Goal: Task Accomplishment & Management: Use online tool/utility

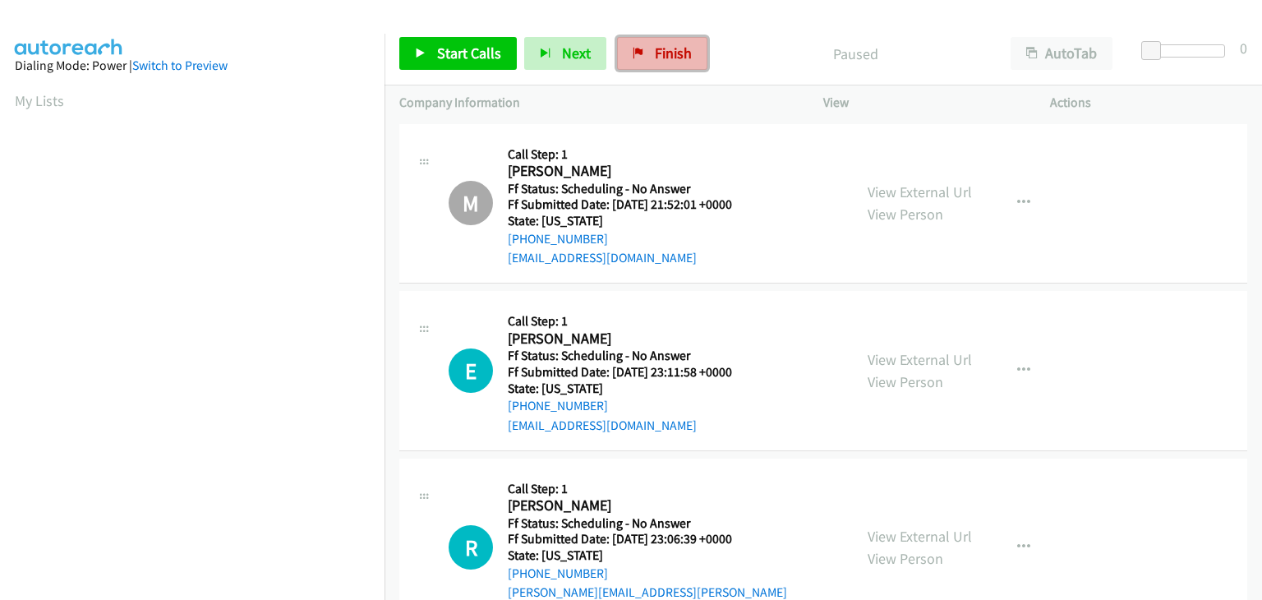
click at [686, 48] on link "Finish" at bounding box center [662, 53] width 90 height 33
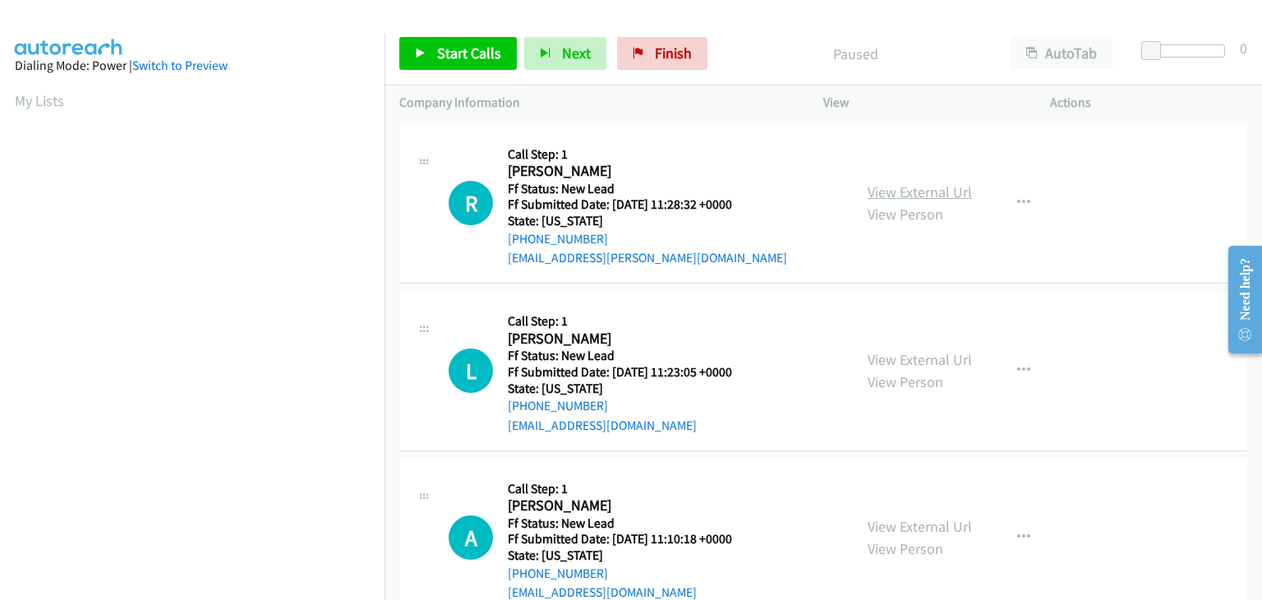
click at [923, 198] on link "View External Url" at bounding box center [919, 191] width 104 height 19
click at [502, 60] on link "Start Calls" at bounding box center [457, 53] width 117 height 33
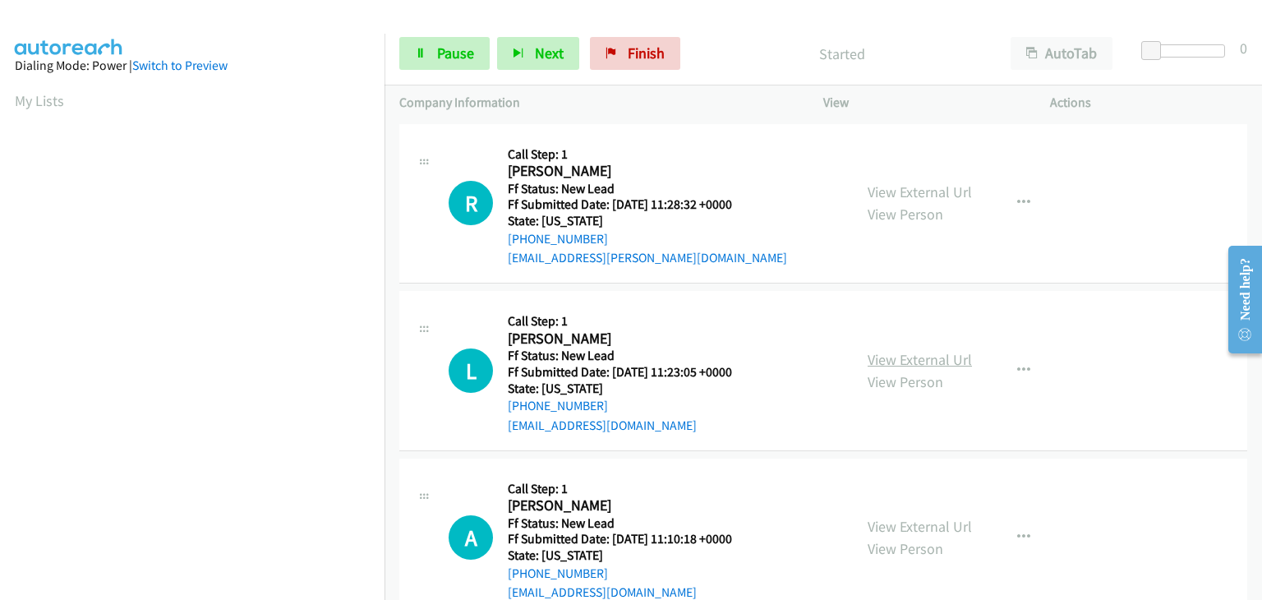
click at [923, 354] on link "View External Url" at bounding box center [919, 359] width 104 height 19
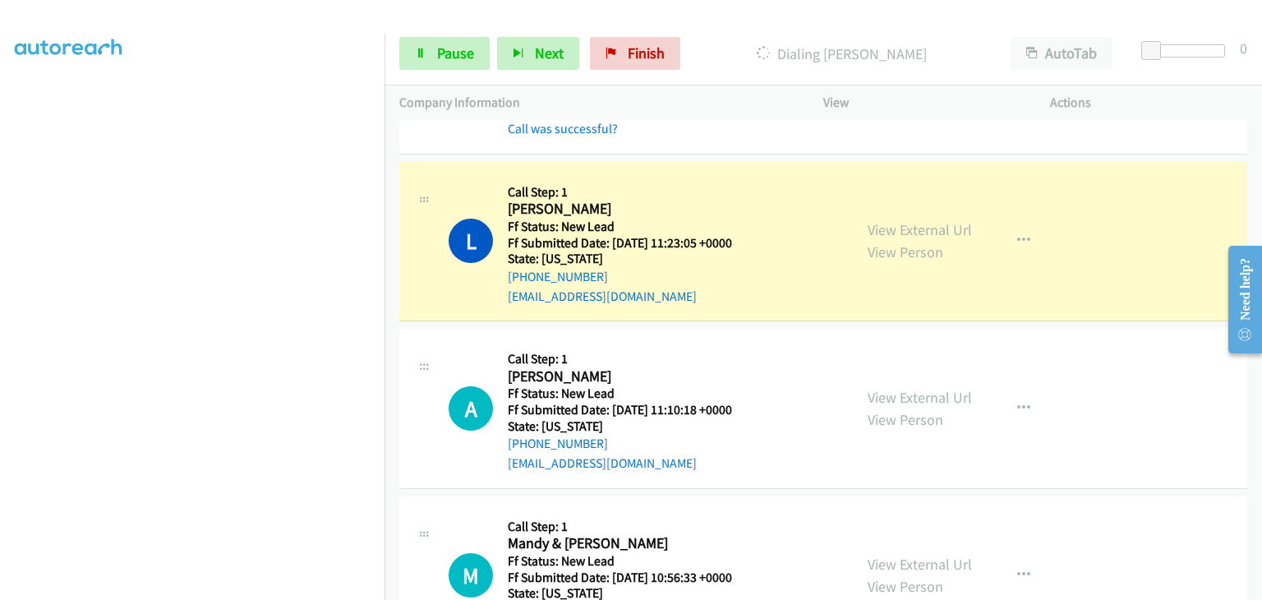
scroll to position [246, 0]
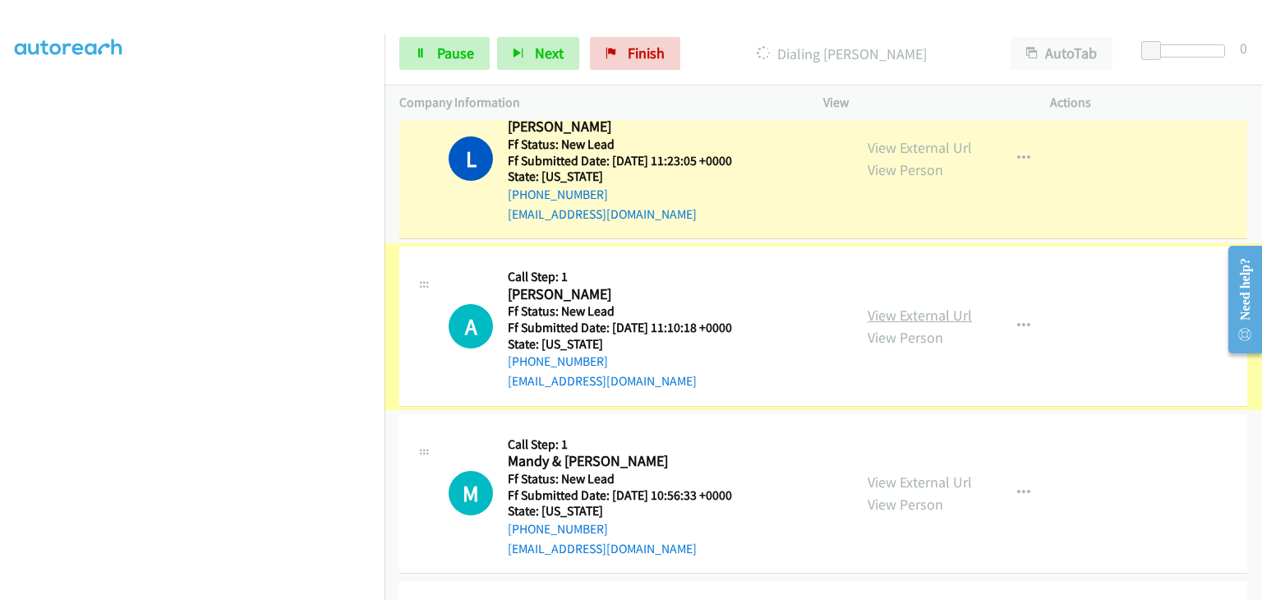
click at [917, 315] on link "View External Url" at bounding box center [919, 315] width 104 height 19
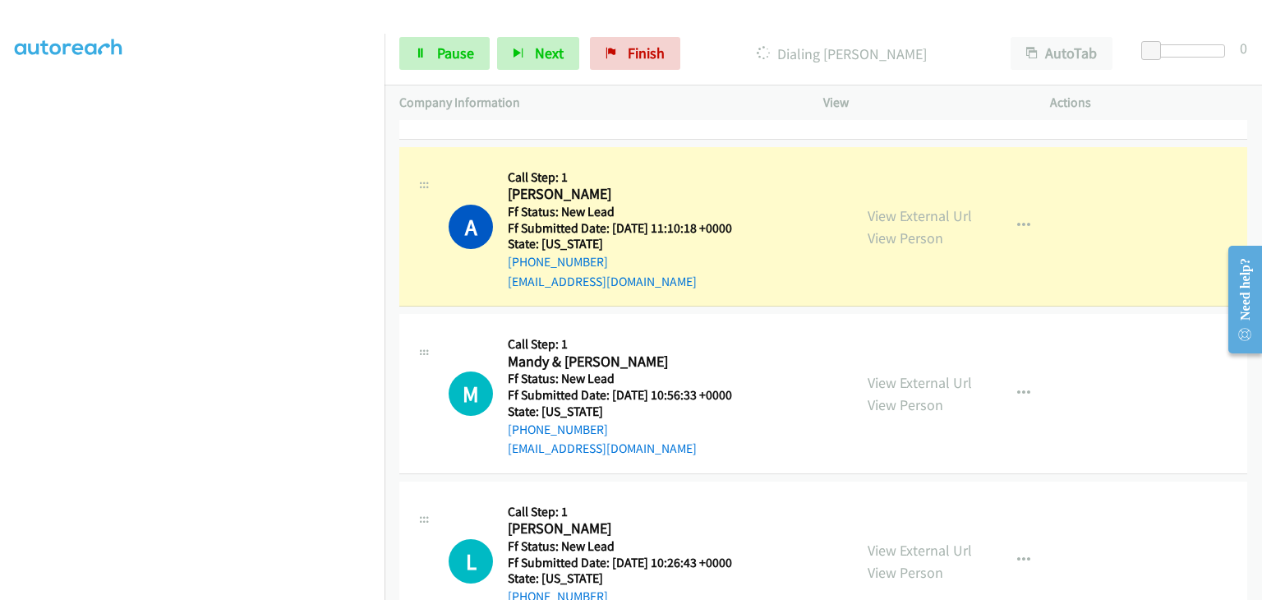
scroll to position [411, 0]
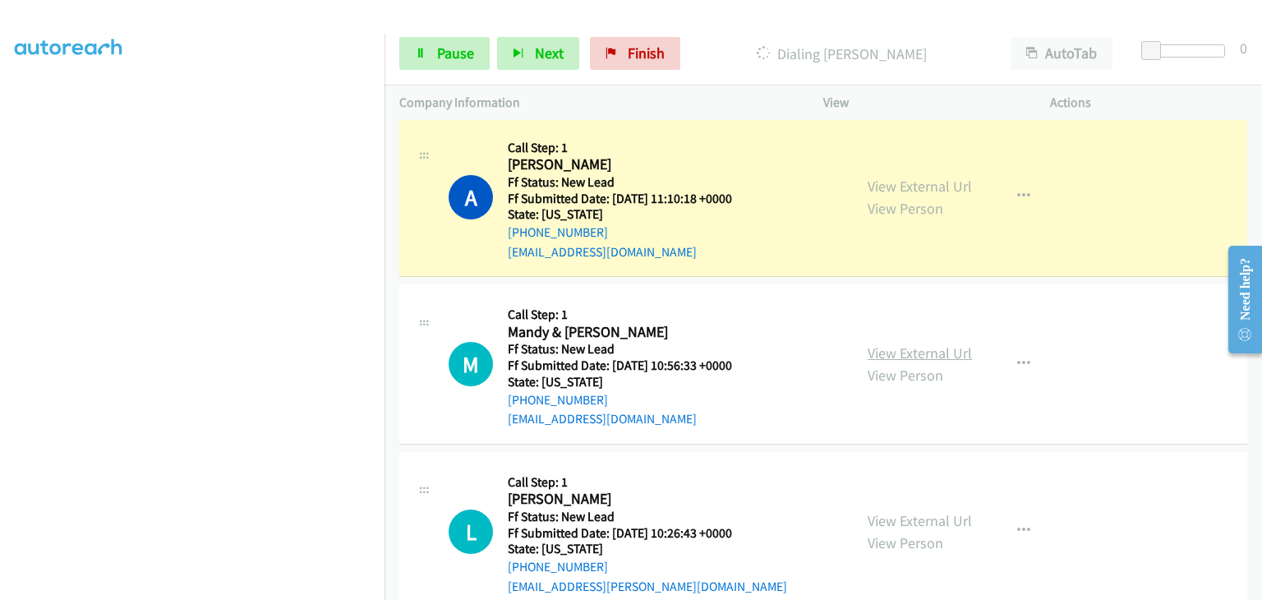
click at [923, 353] on link "View External Url" at bounding box center [919, 352] width 104 height 19
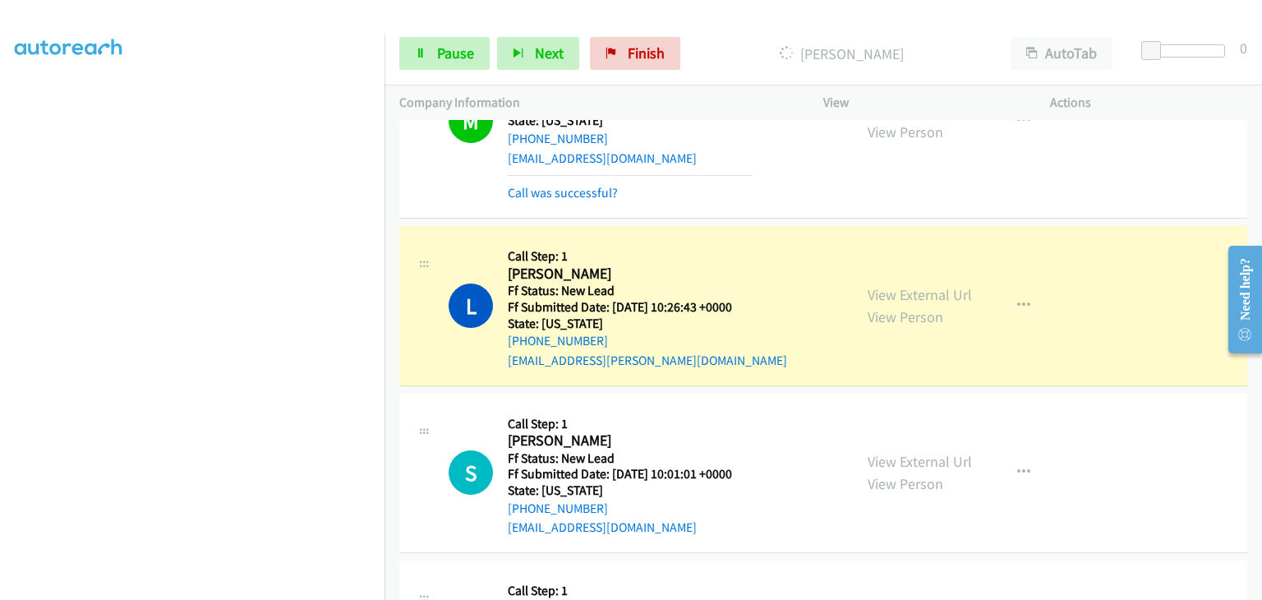
scroll to position [575, 0]
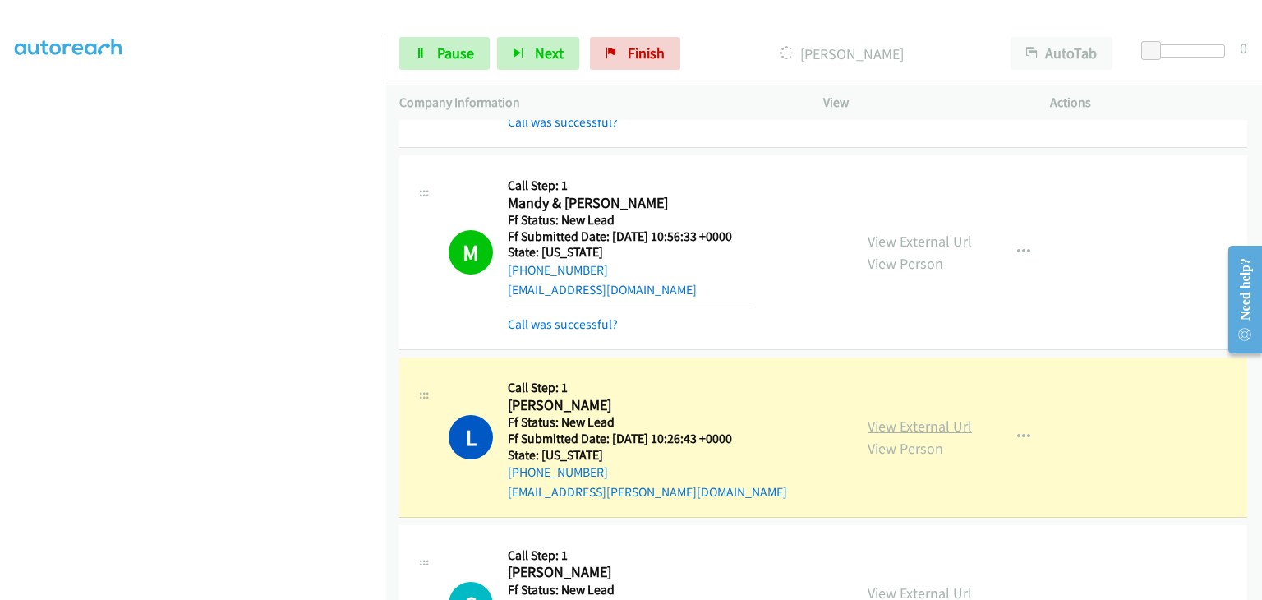
click at [908, 420] on link "View External Url" at bounding box center [919, 425] width 104 height 19
click at [437, 51] on span "Pause" at bounding box center [455, 53] width 37 height 19
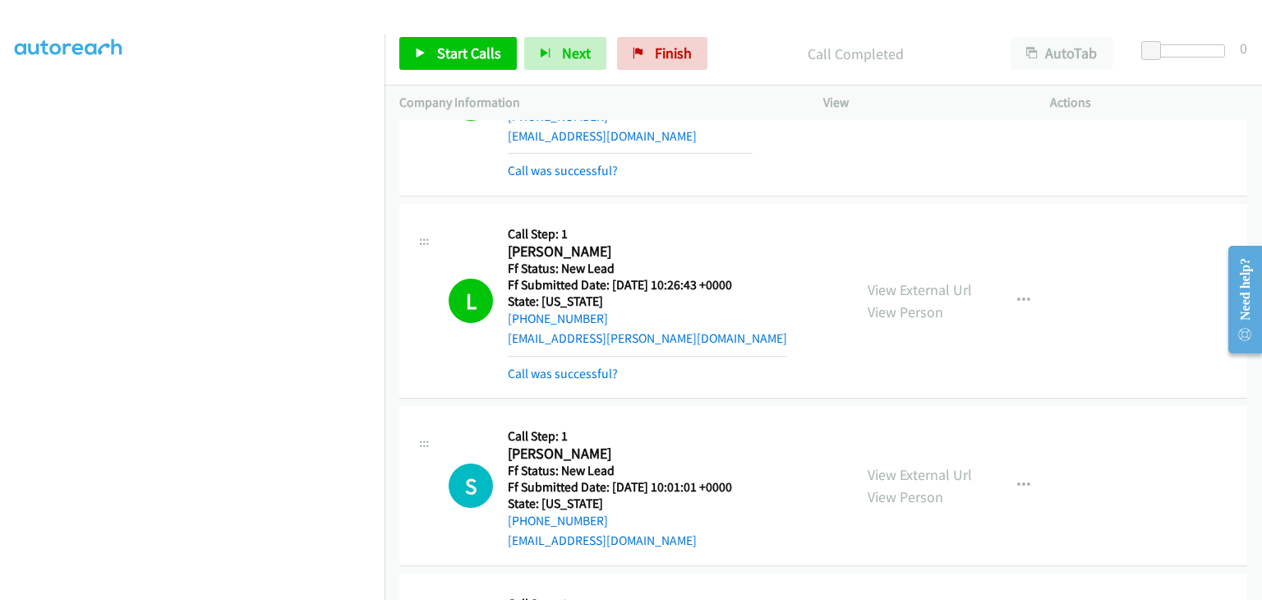
scroll to position [739, 0]
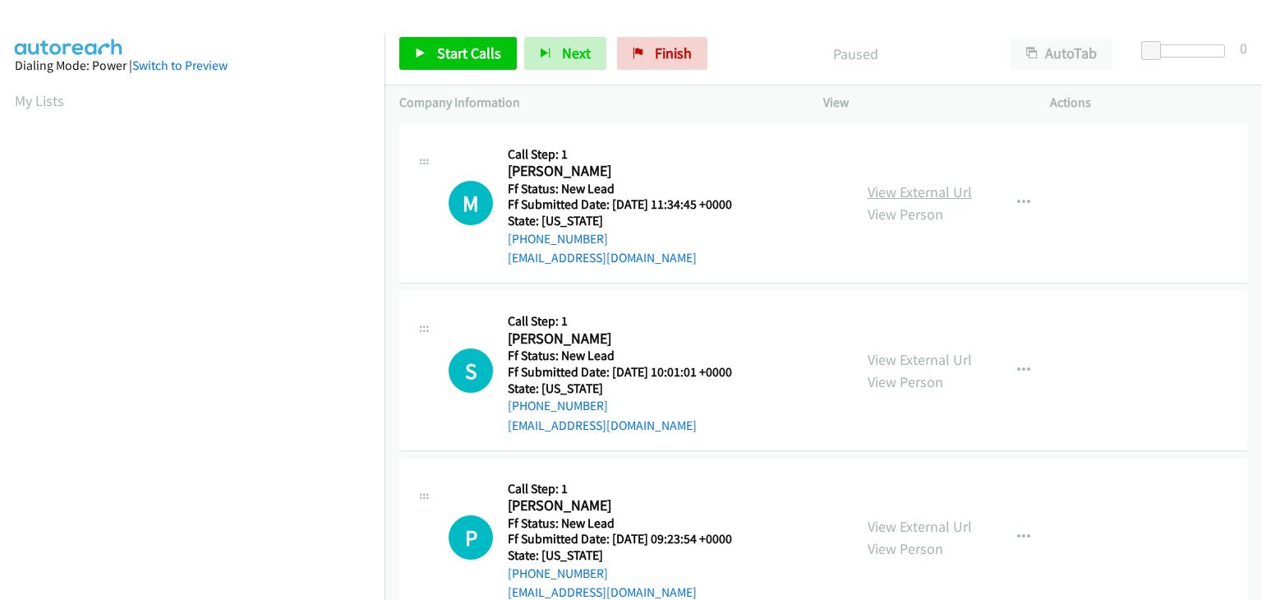
click at [925, 188] on link "View External Url" at bounding box center [919, 191] width 104 height 19
click at [472, 55] on span "Start Calls" at bounding box center [469, 53] width 64 height 19
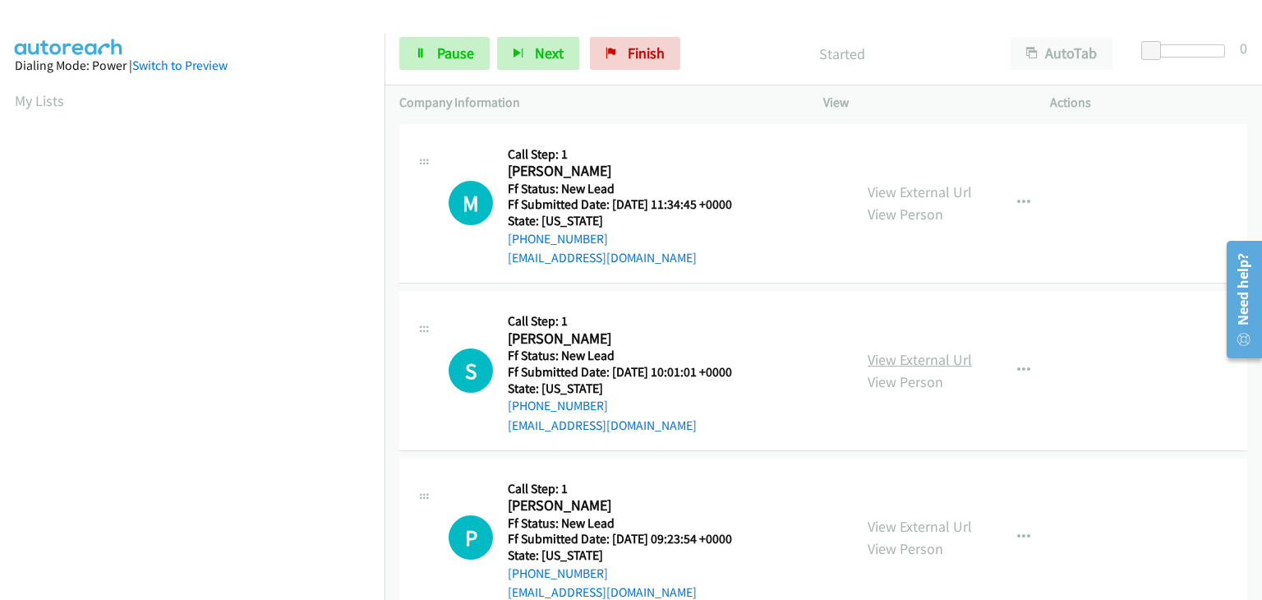
click at [912, 351] on link "View External Url" at bounding box center [919, 359] width 104 height 19
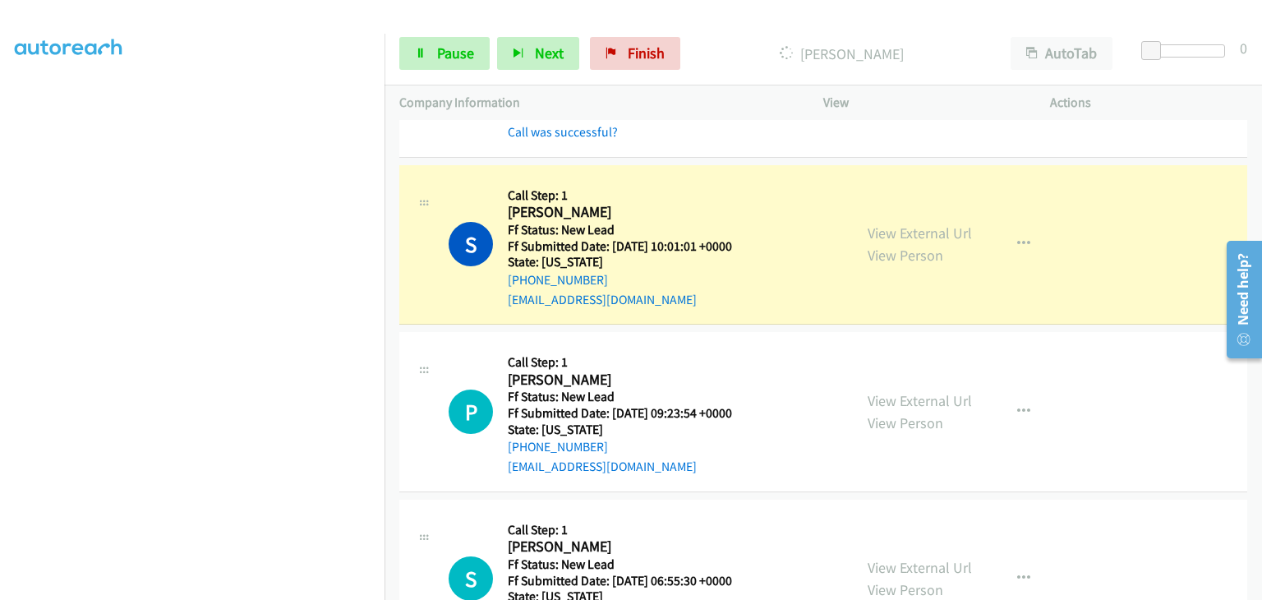
scroll to position [164, 0]
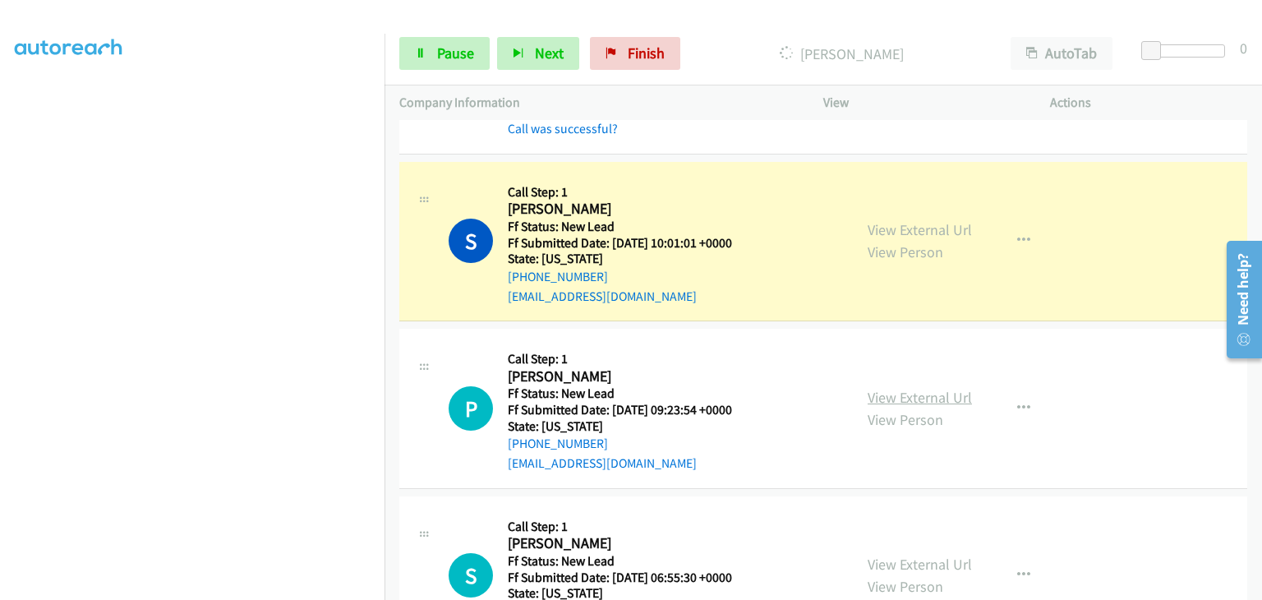
click at [897, 394] on link "View External Url" at bounding box center [919, 397] width 104 height 19
click at [442, 37] on link "Pause" at bounding box center [444, 53] width 90 height 33
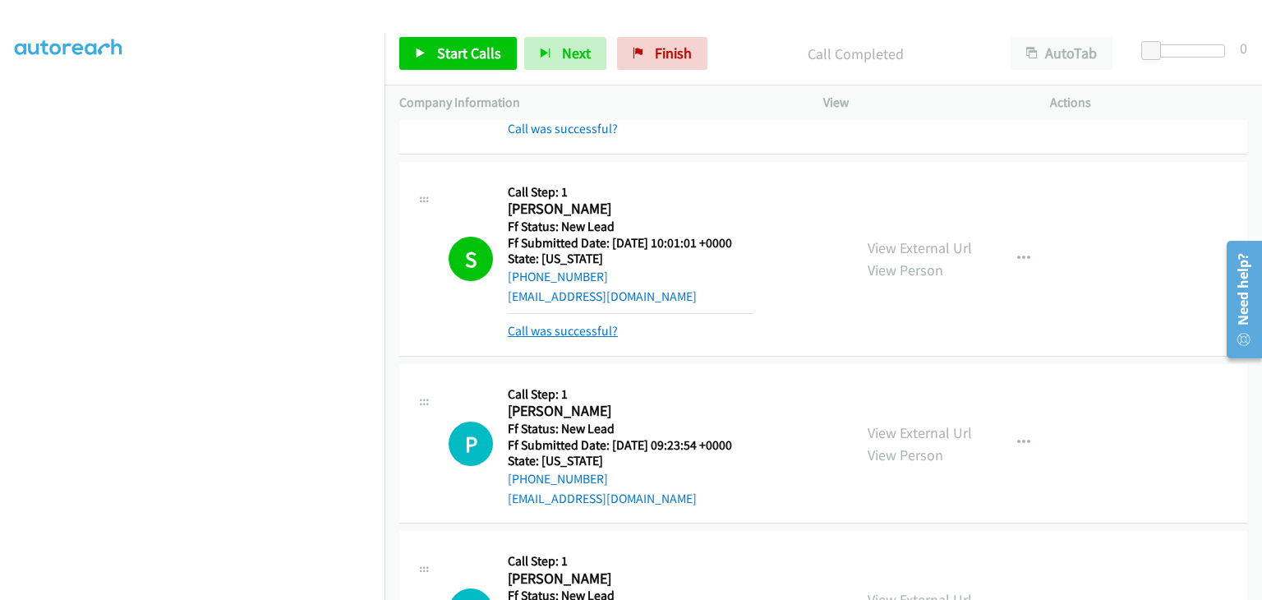
click at [585, 326] on link "Call was successful?" at bounding box center [563, 331] width 110 height 16
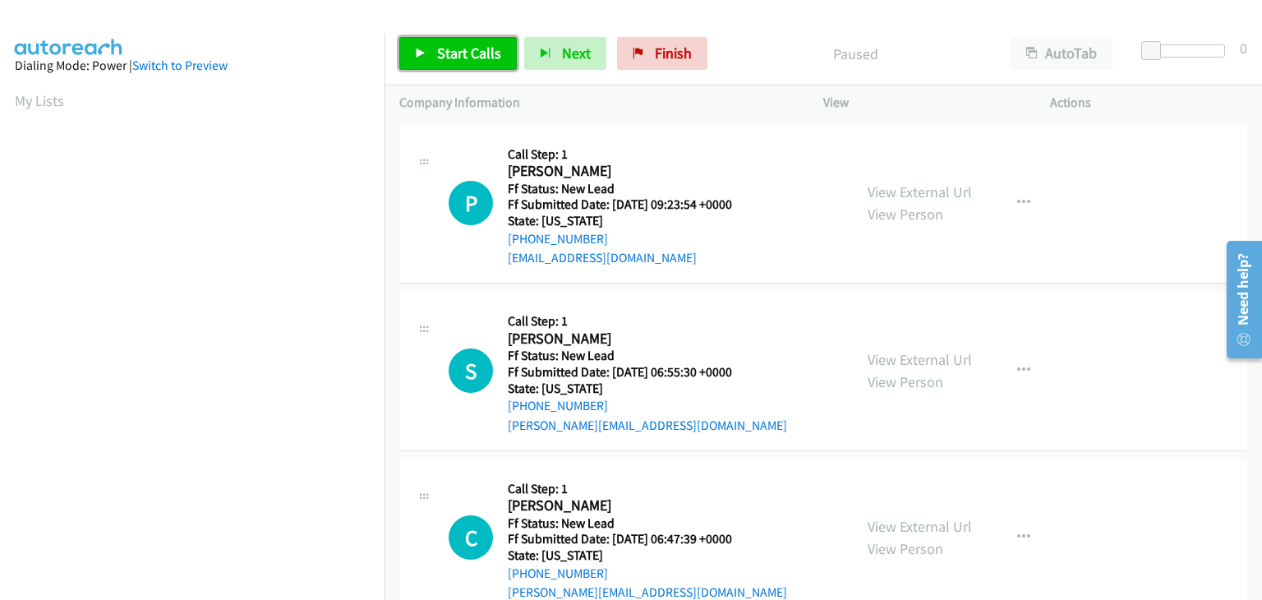
click at [508, 56] on link "Start Calls" at bounding box center [457, 53] width 117 height 33
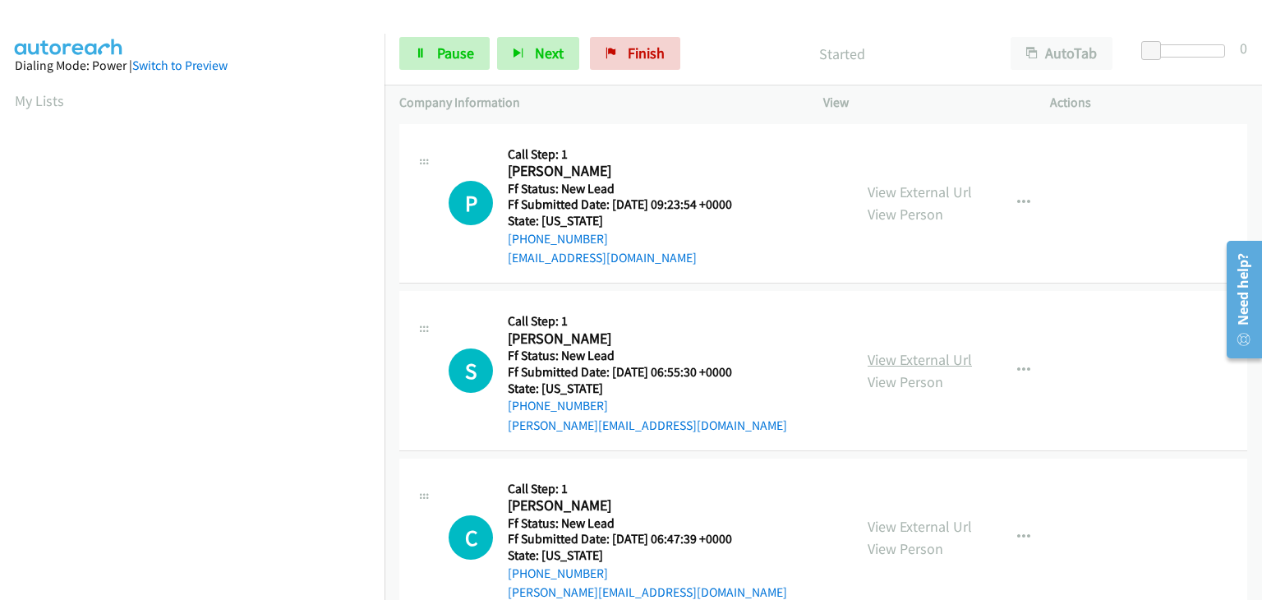
click at [916, 360] on link "View External Url" at bounding box center [919, 359] width 104 height 19
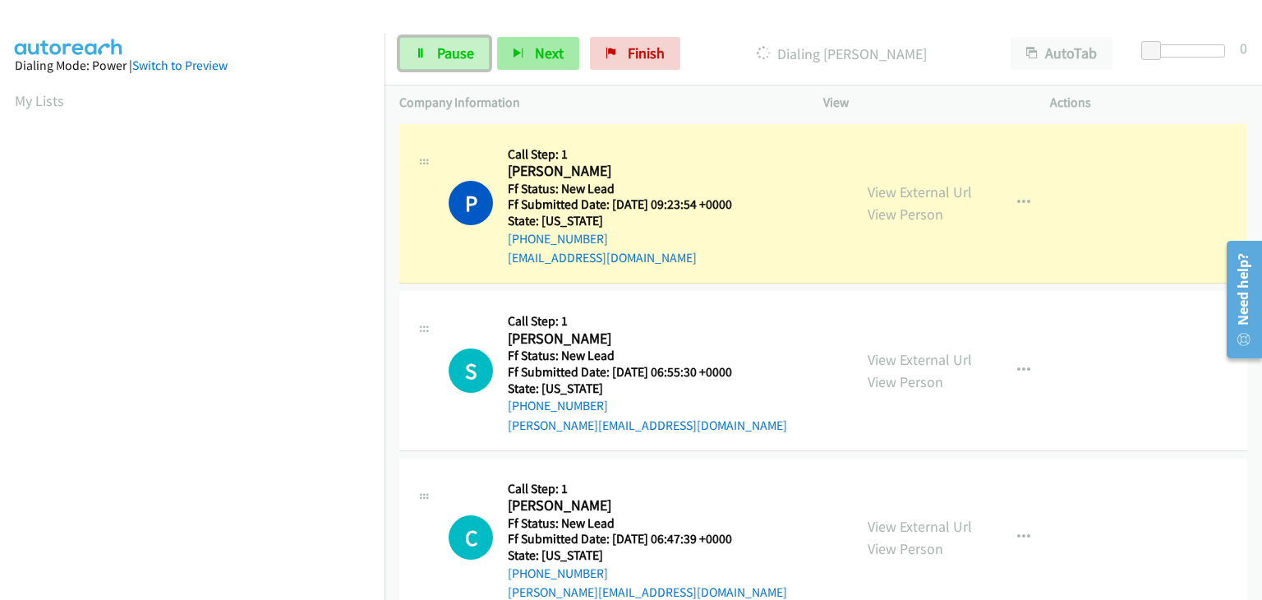
click at [472, 57] on span "Pause" at bounding box center [455, 53] width 37 height 19
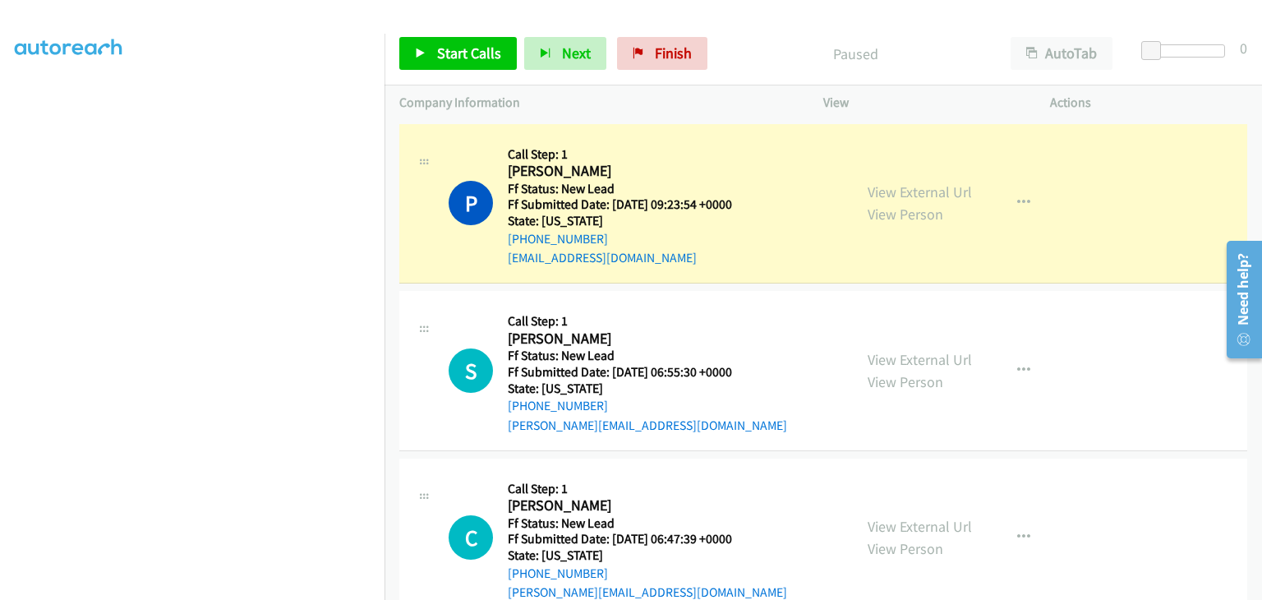
scroll to position [322, 0]
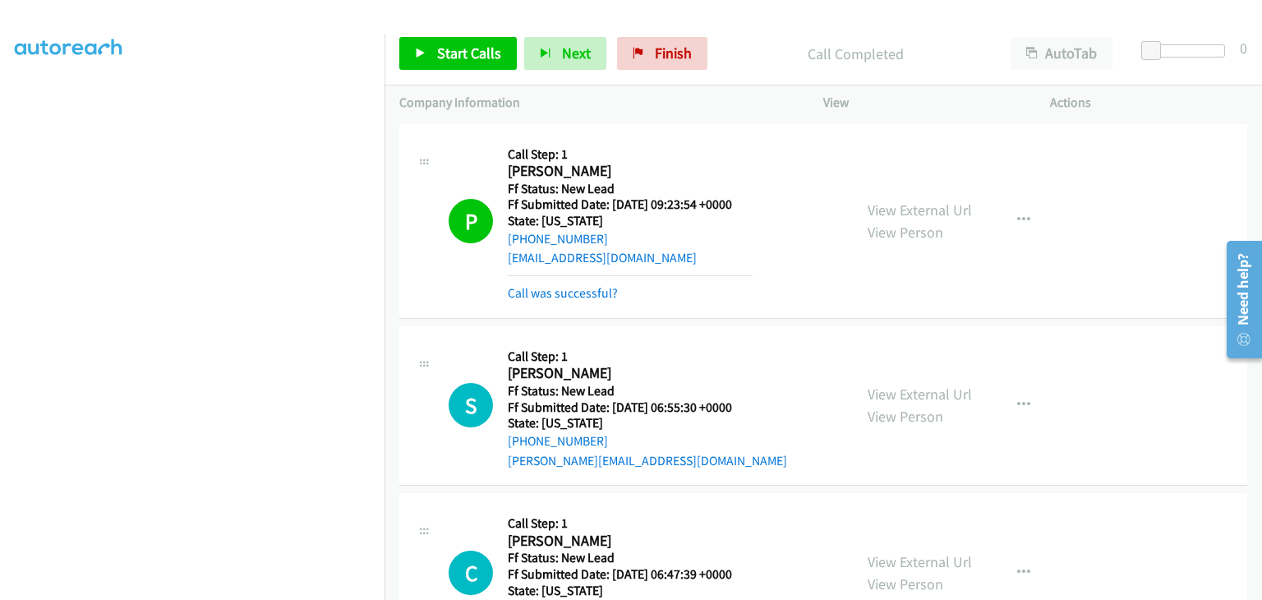
drag, startPoint x: 562, startPoint y: 293, endPoint x: 678, endPoint y: 287, distance: 116.0
click at [562, 293] on link "Call was successful?" at bounding box center [563, 293] width 110 height 16
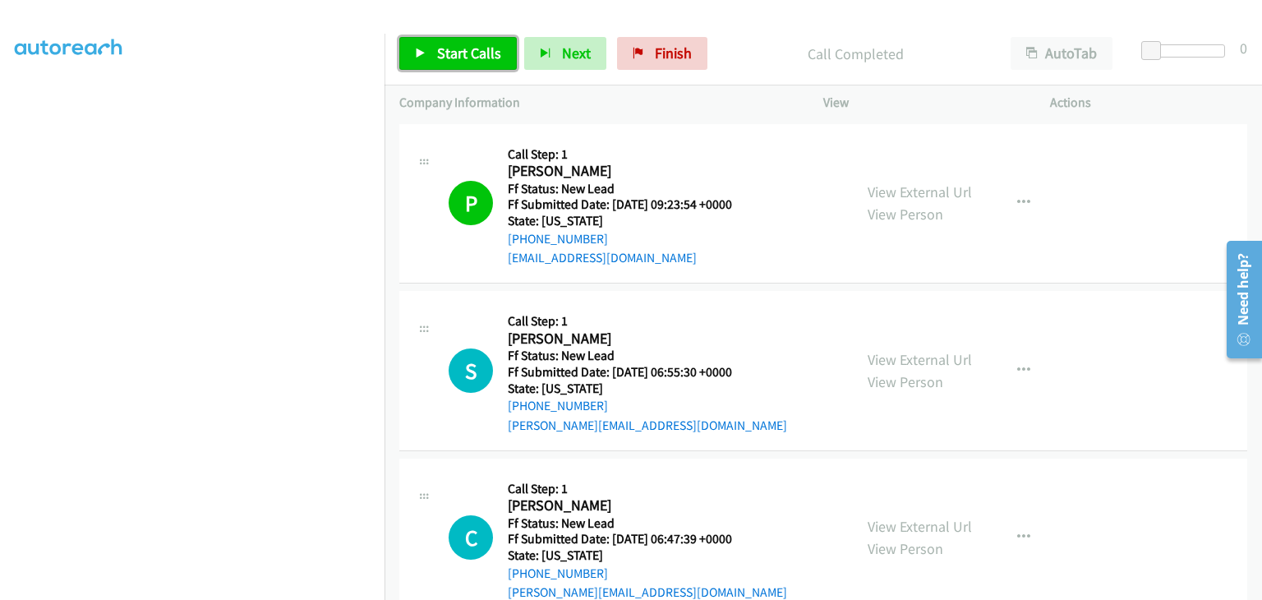
click at [474, 59] on span "Start Calls" at bounding box center [469, 53] width 64 height 19
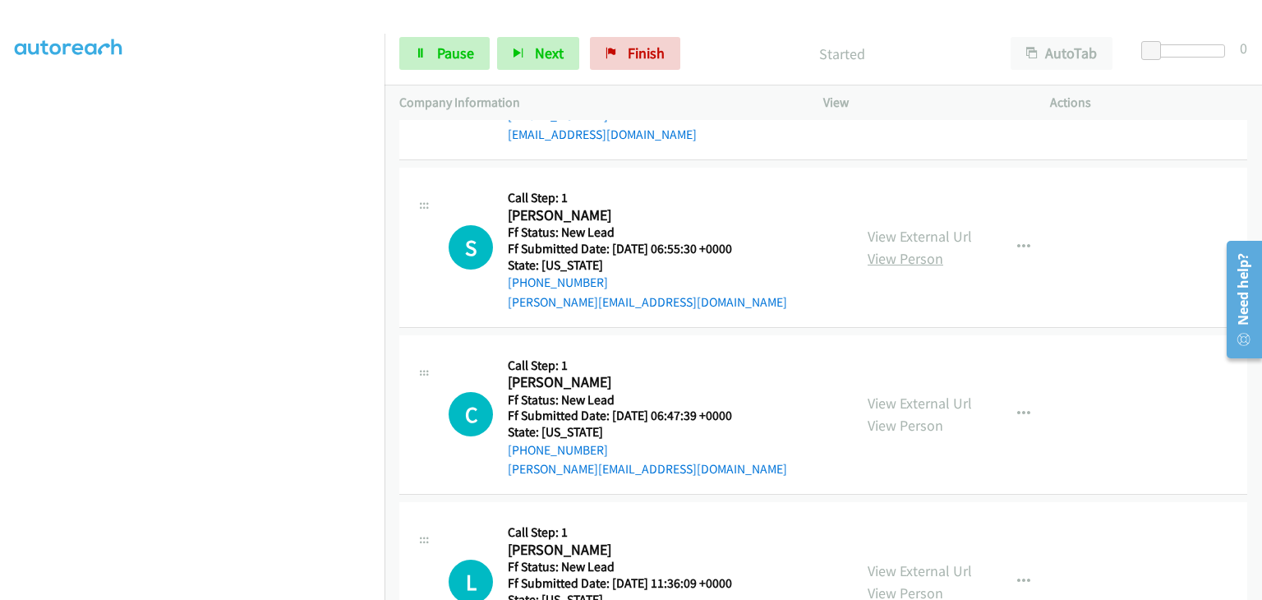
scroll to position [164, 0]
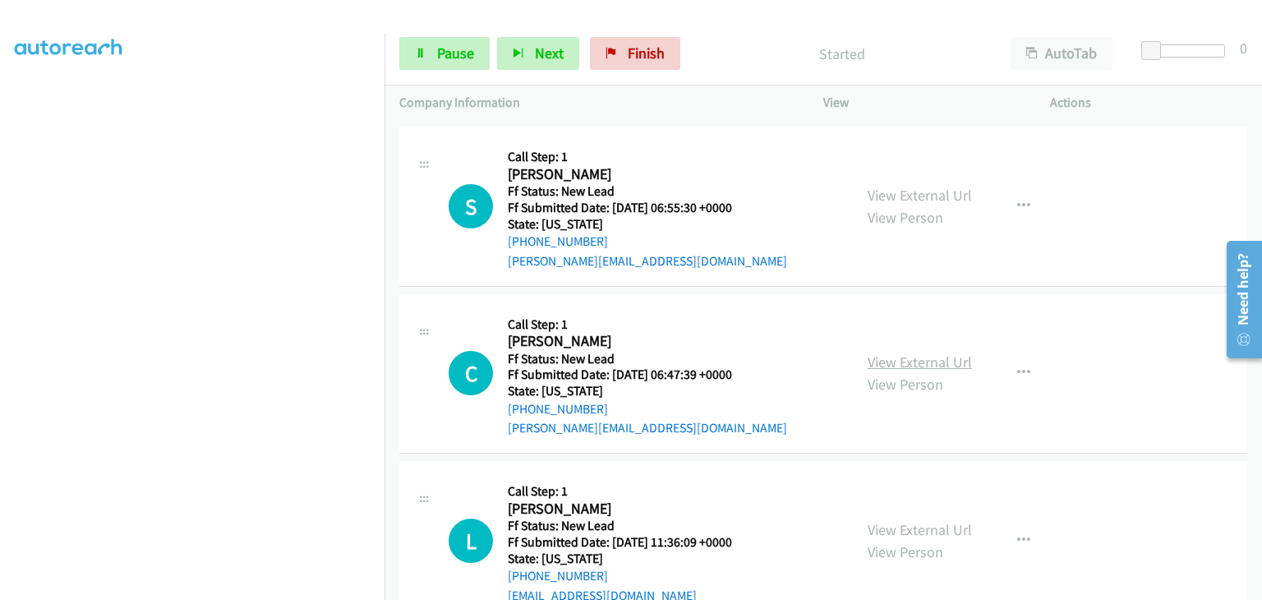
click at [898, 365] on link "View External Url" at bounding box center [919, 361] width 104 height 19
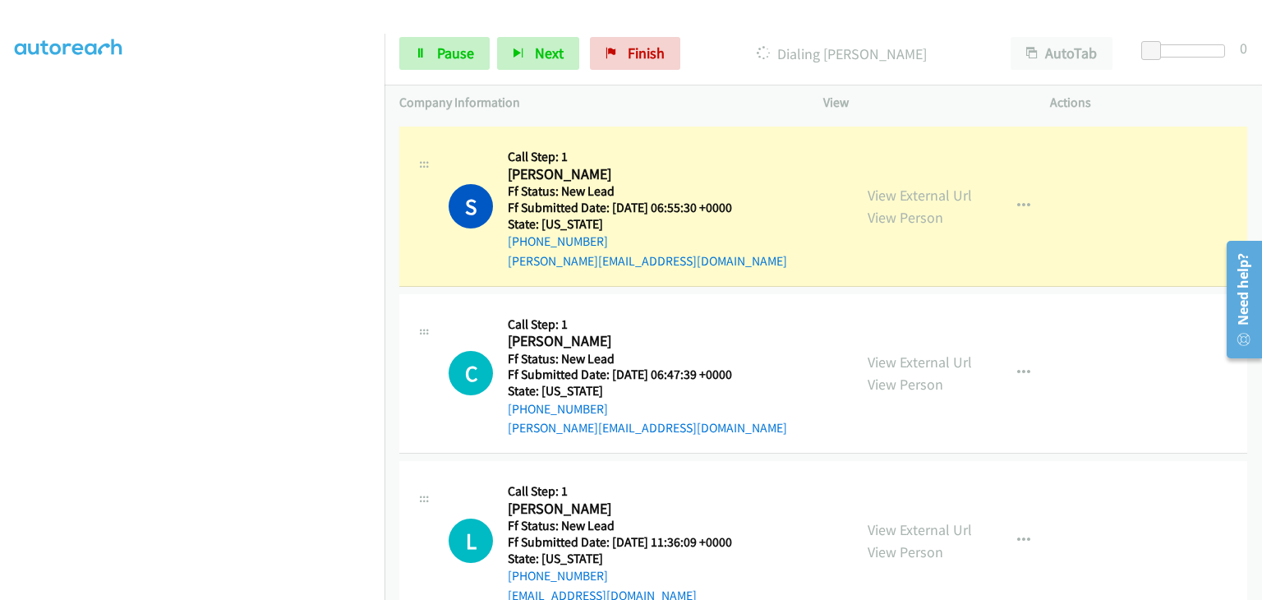
scroll to position [322, 0]
click at [474, 63] on link "Pause" at bounding box center [444, 53] width 90 height 33
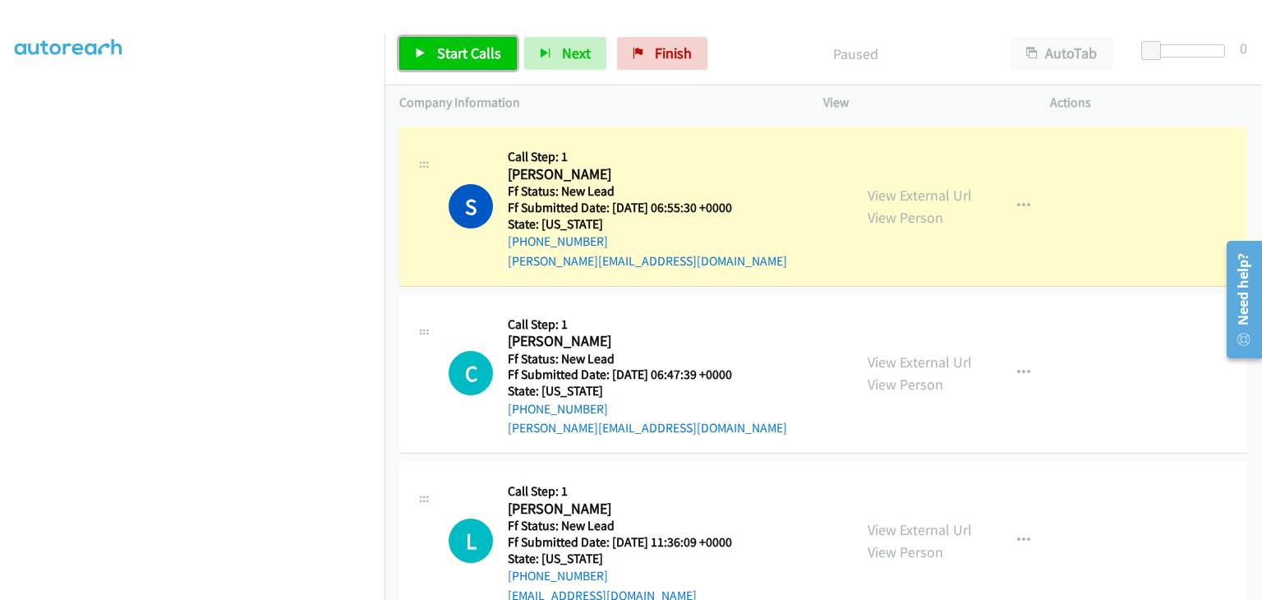
click at [476, 63] on link "Start Calls" at bounding box center [457, 53] width 117 height 33
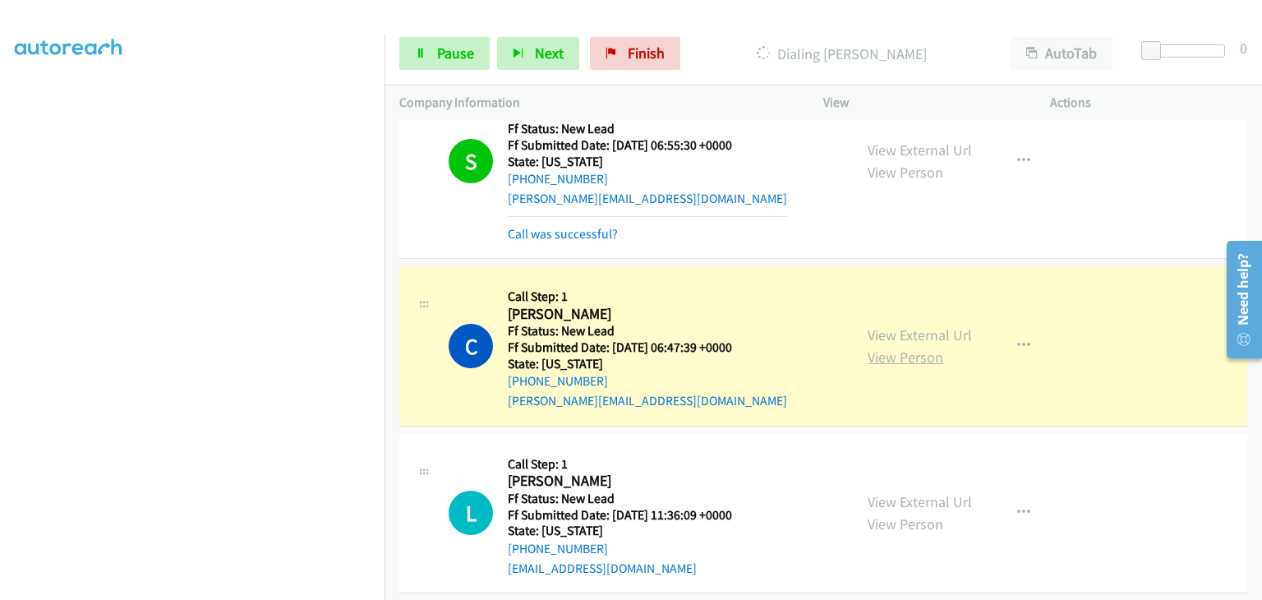
scroll to position [329, 0]
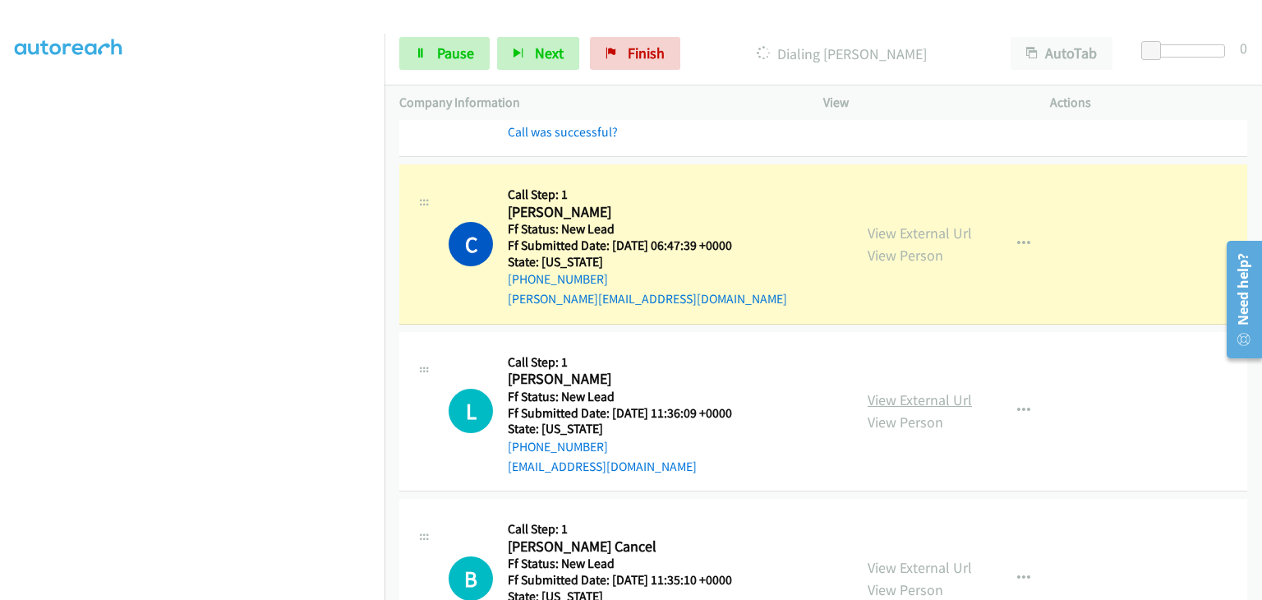
click at [938, 398] on link "View External Url" at bounding box center [919, 399] width 104 height 19
click at [437, 48] on span "Pause" at bounding box center [455, 53] width 37 height 19
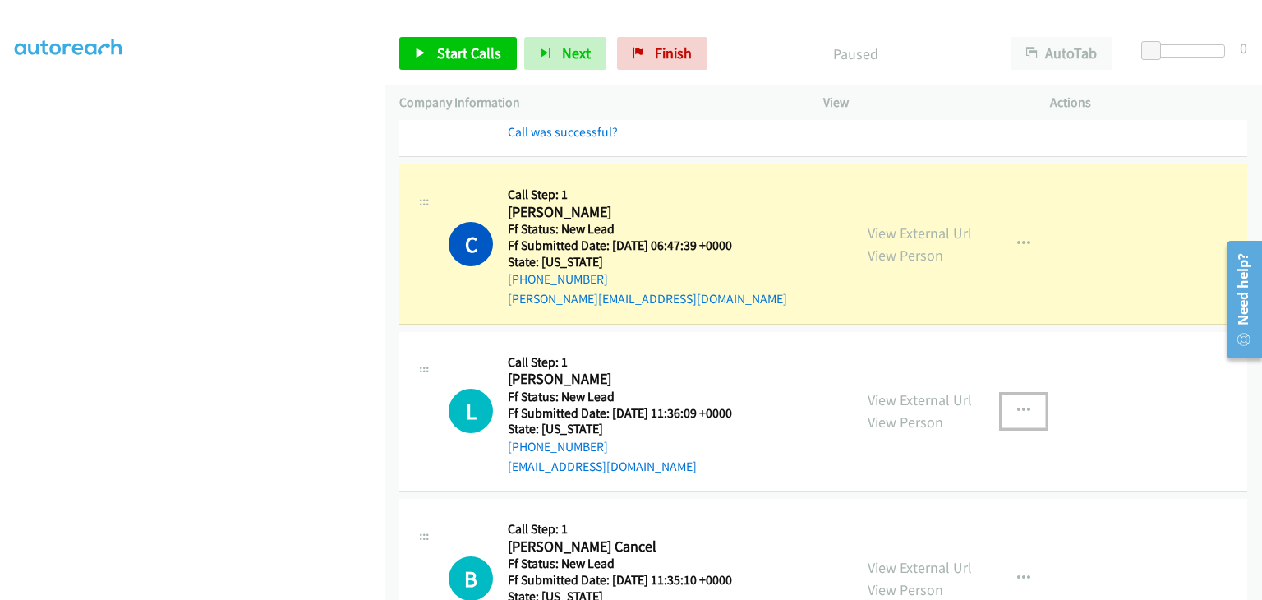
click at [1019, 407] on icon "button" at bounding box center [1023, 410] width 13 height 13
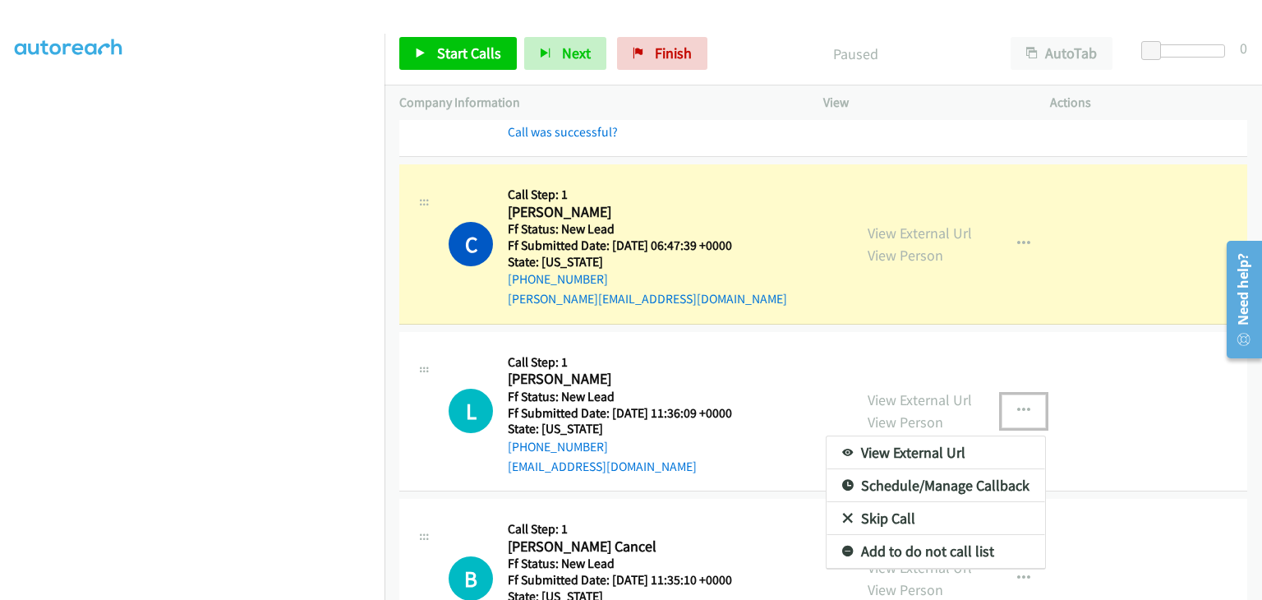
click at [903, 513] on link "Skip Call" at bounding box center [935, 518] width 219 height 33
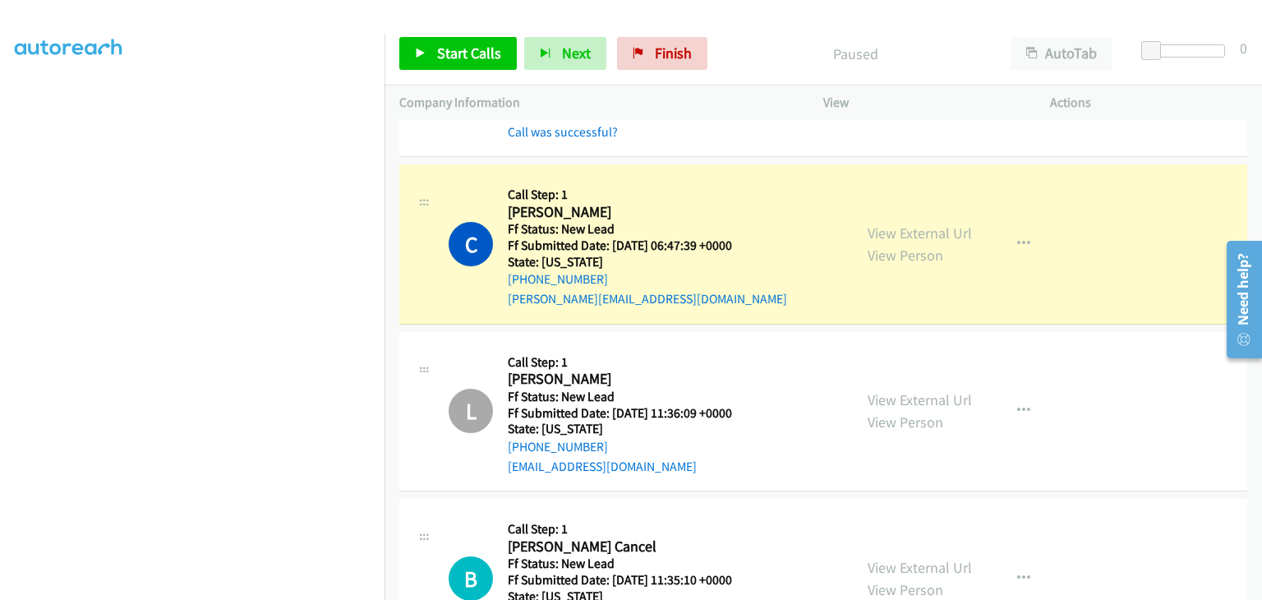
scroll to position [322, 0]
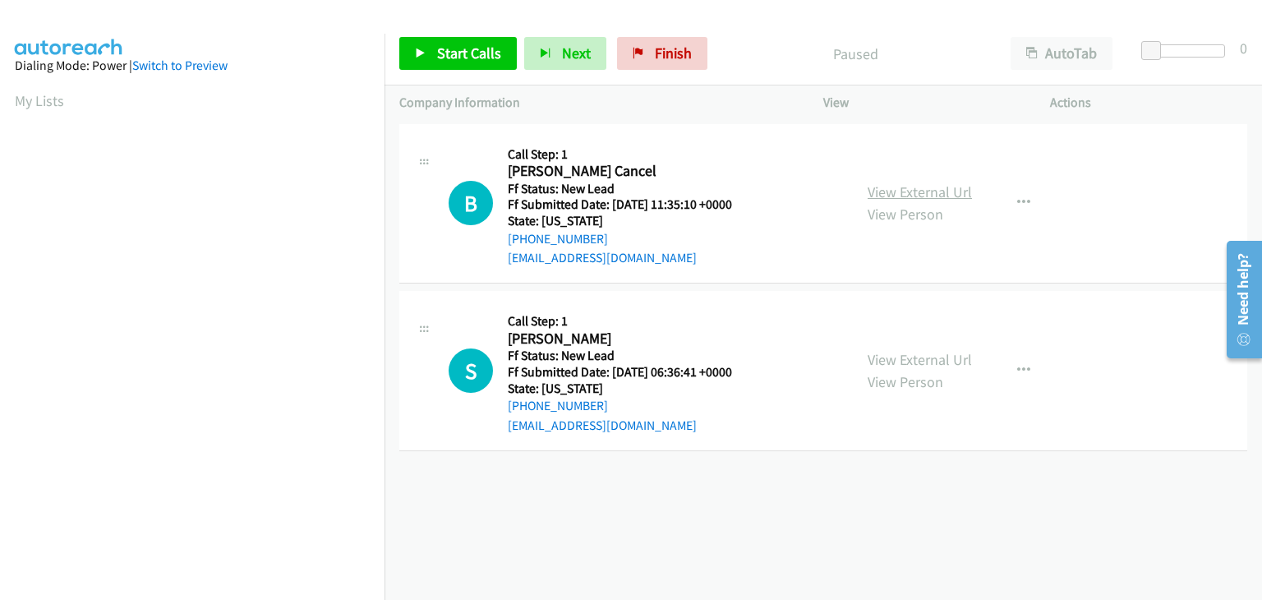
click at [926, 194] on link "View External Url" at bounding box center [919, 191] width 104 height 19
click at [442, 46] on span "Start Calls" at bounding box center [469, 53] width 64 height 19
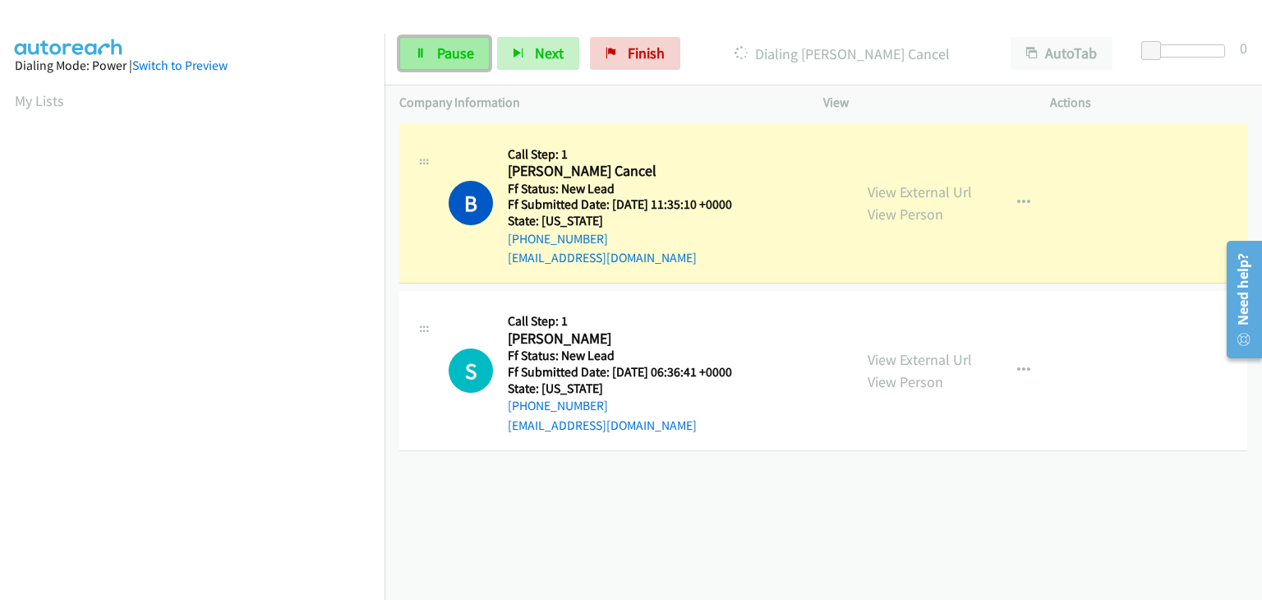
click at [456, 59] on span "Pause" at bounding box center [455, 53] width 37 height 19
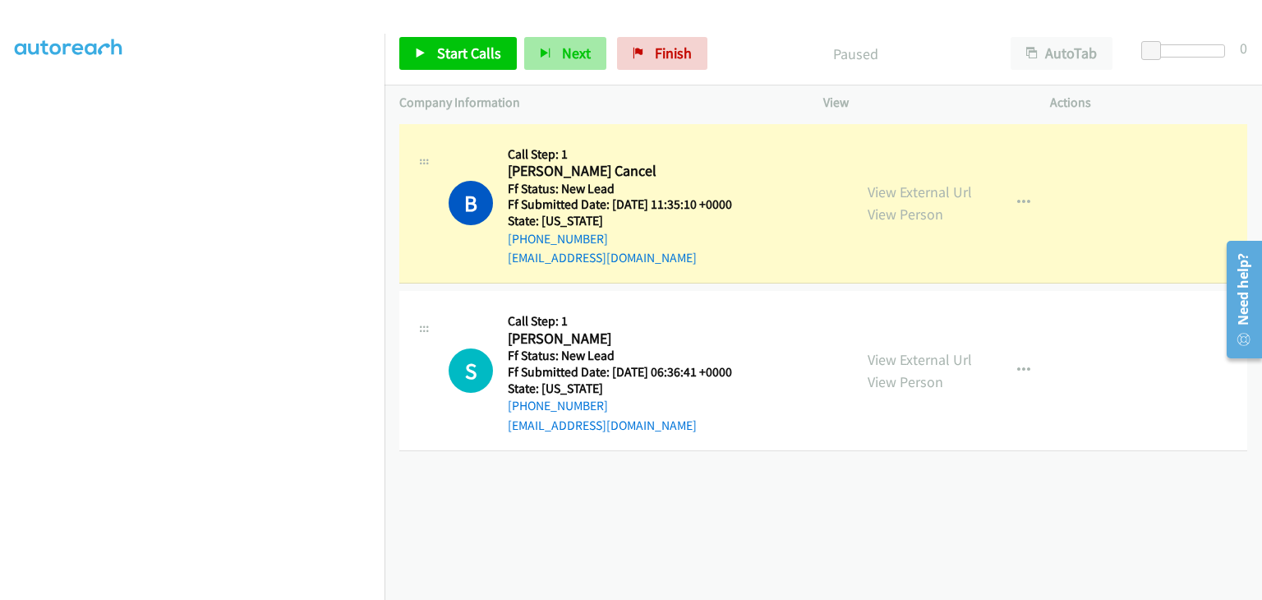
scroll to position [322, 0]
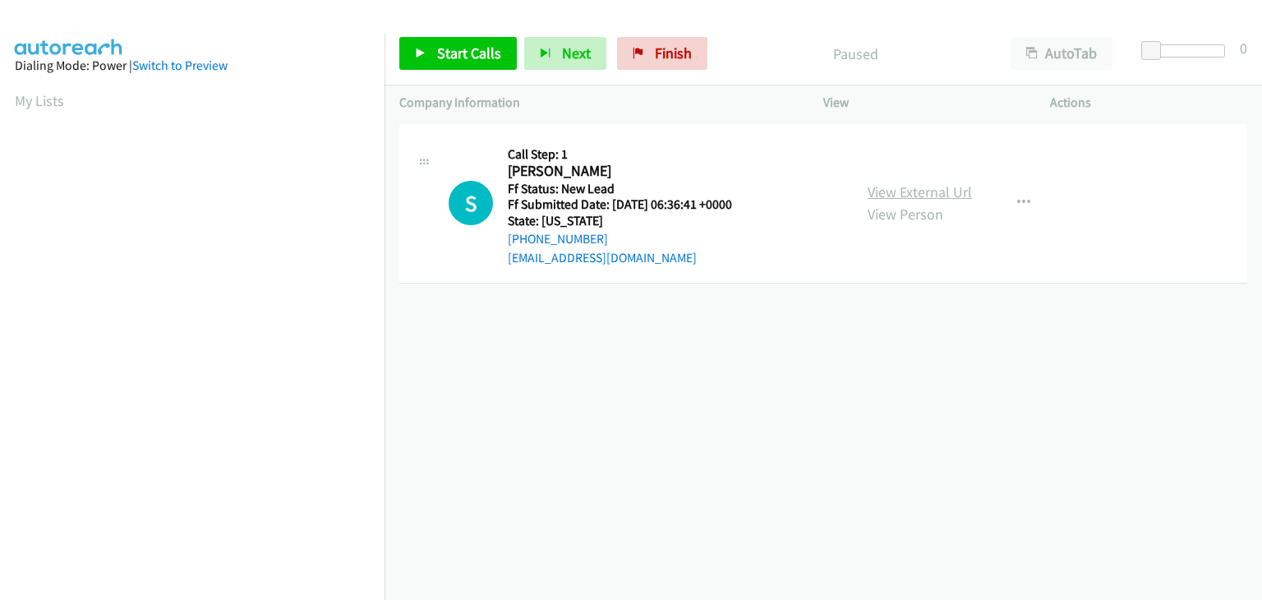
click at [933, 188] on link "View External Url" at bounding box center [919, 191] width 104 height 19
click at [452, 44] on span "Start Calls" at bounding box center [469, 53] width 64 height 19
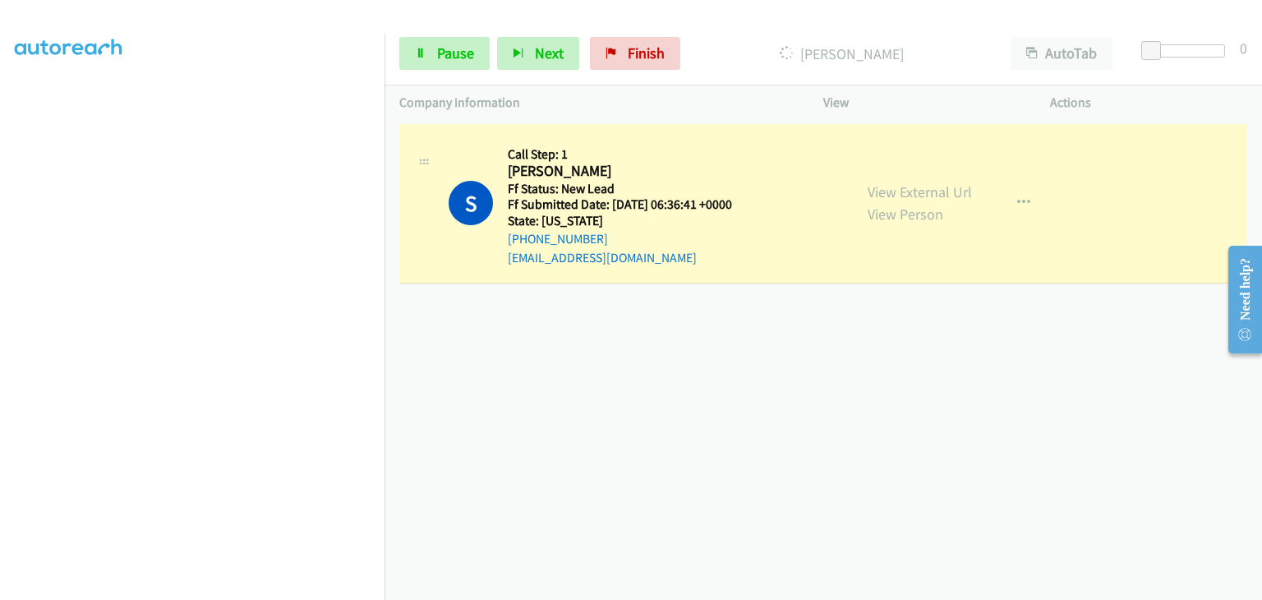
scroll to position [322, 0]
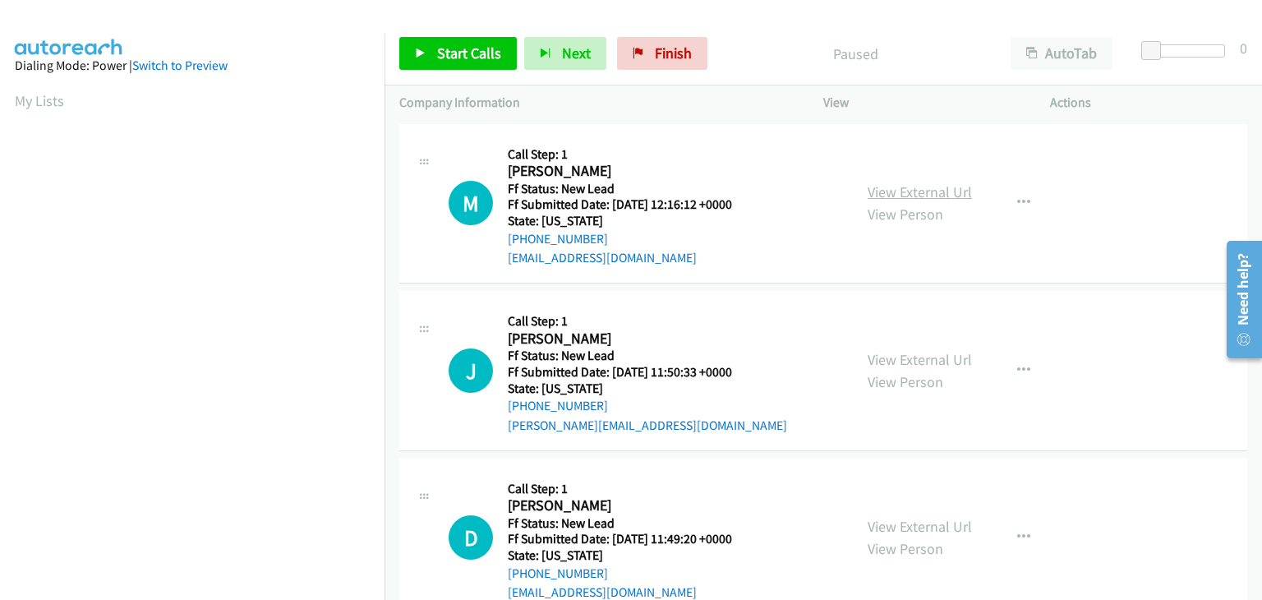
click at [938, 196] on link "View External Url" at bounding box center [919, 191] width 104 height 19
click at [449, 51] on span "Start Calls" at bounding box center [469, 53] width 64 height 19
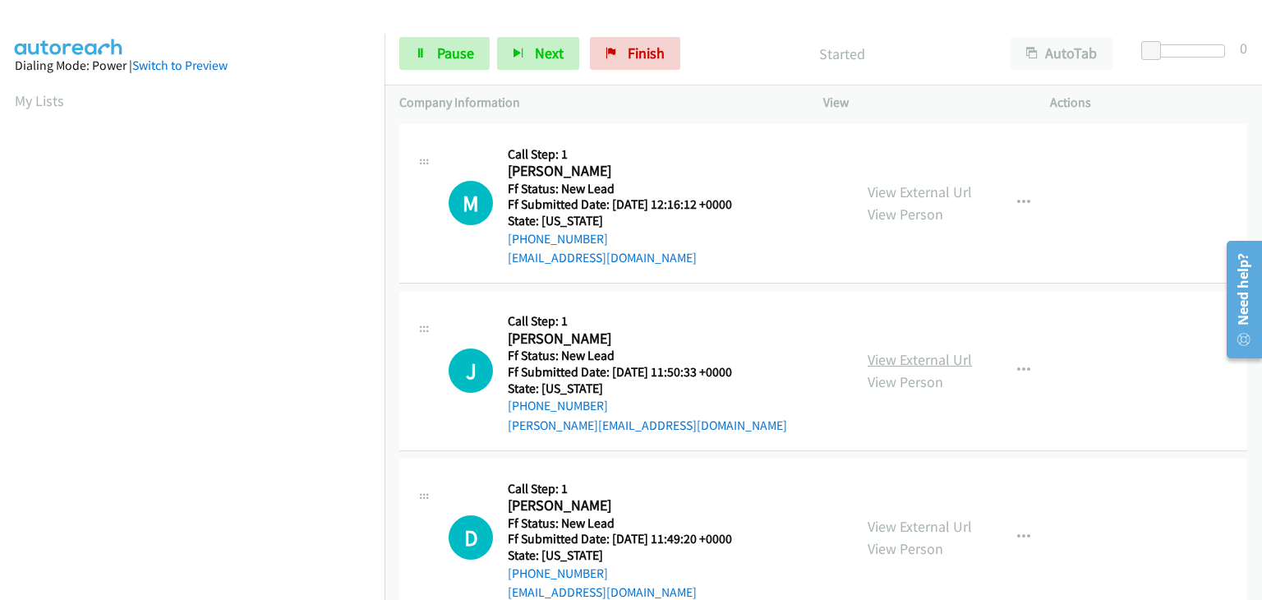
click at [923, 356] on link "View External Url" at bounding box center [919, 359] width 104 height 19
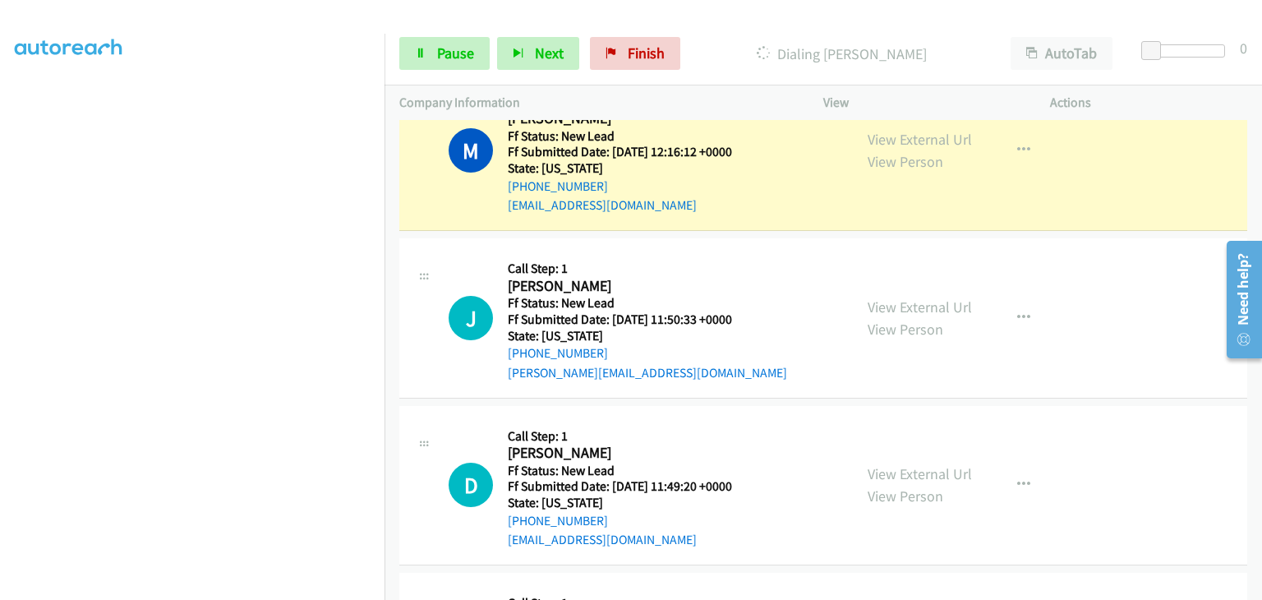
scroll to position [82, 0]
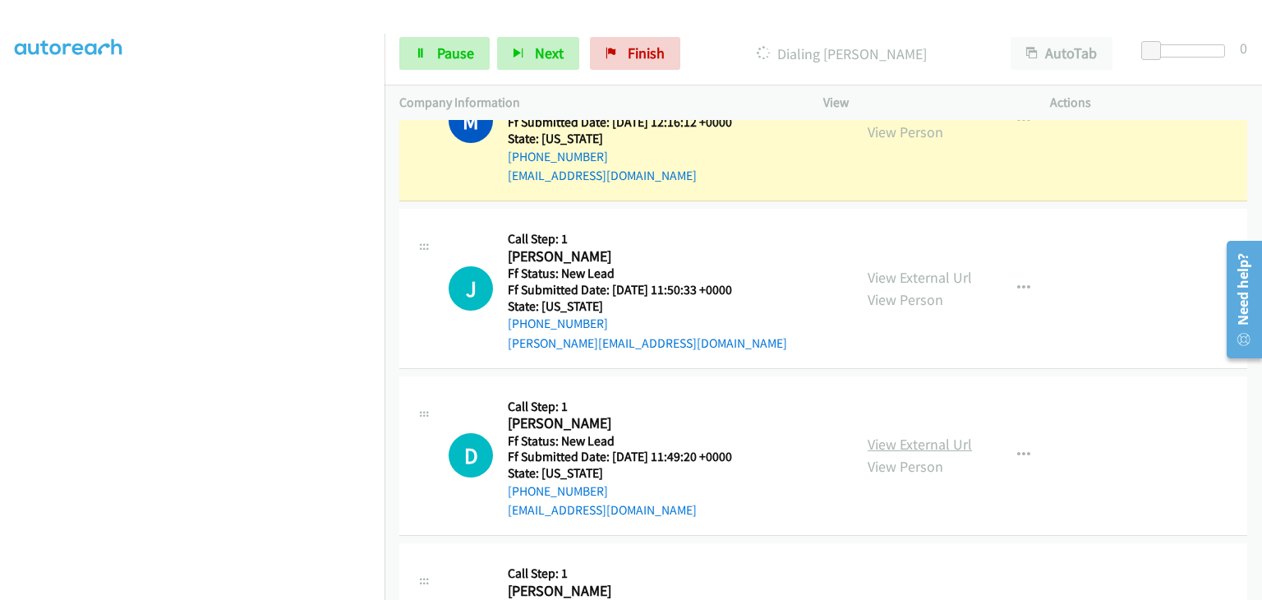
click at [906, 439] on link "View External Url" at bounding box center [919, 444] width 104 height 19
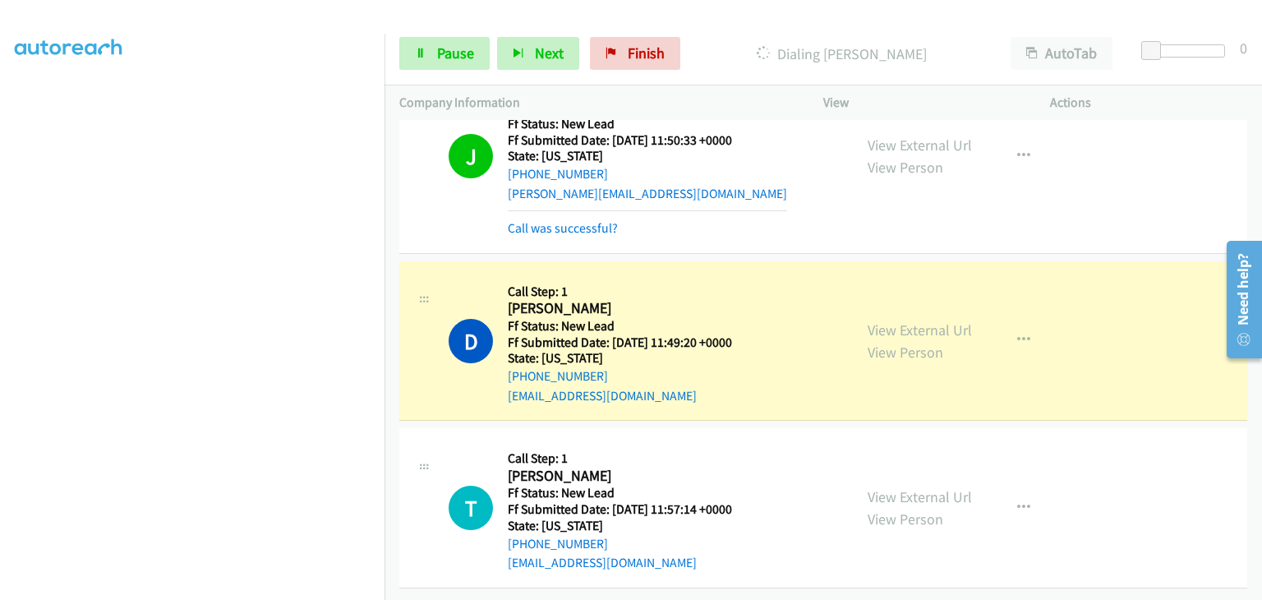
scroll to position [278, 0]
click at [944, 487] on link "View External Url" at bounding box center [919, 496] width 104 height 19
click at [467, 44] on span "Pause" at bounding box center [455, 53] width 37 height 19
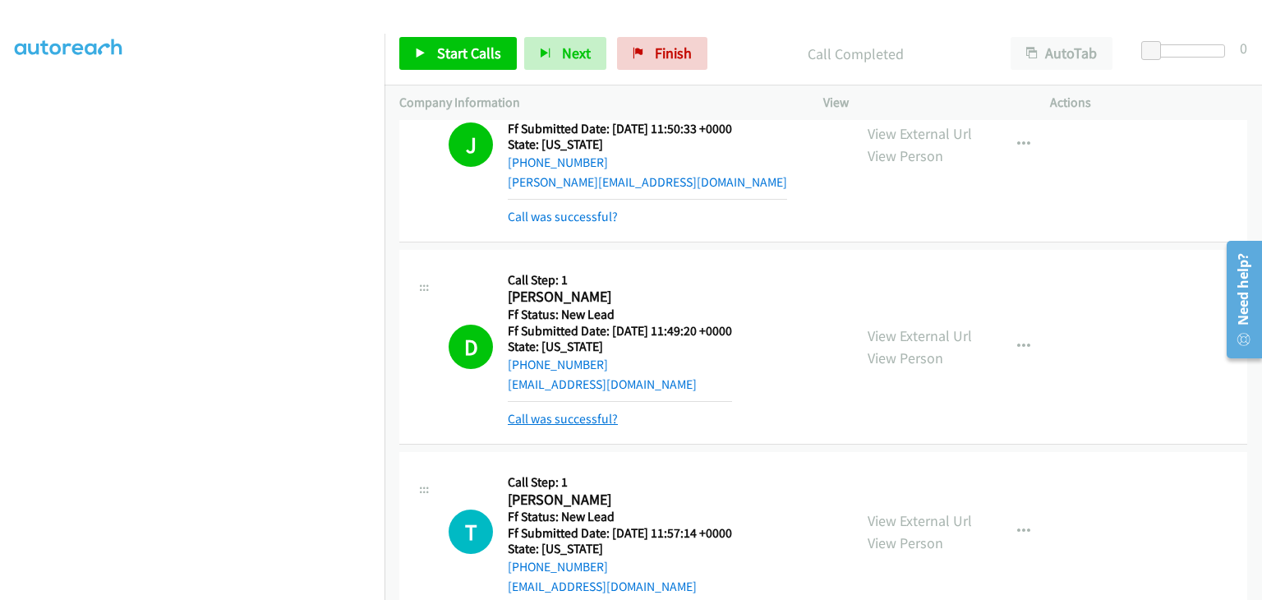
click at [585, 412] on link "Call was successful?" at bounding box center [563, 419] width 110 height 16
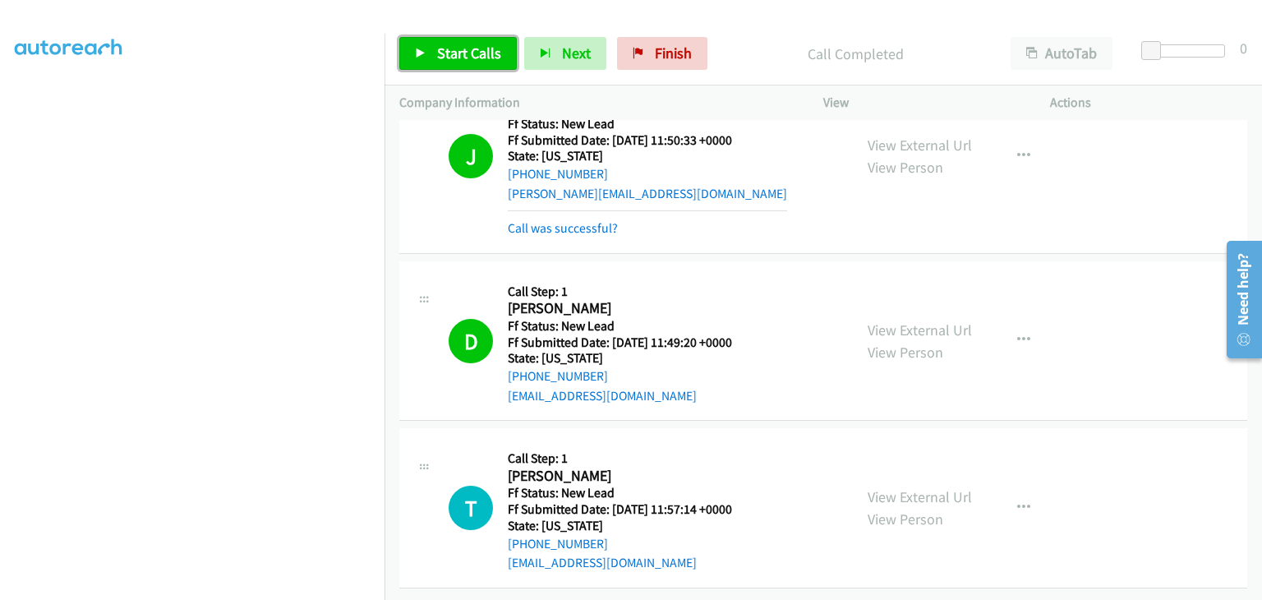
click at [452, 52] on span "Start Calls" at bounding box center [469, 53] width 64 height 19
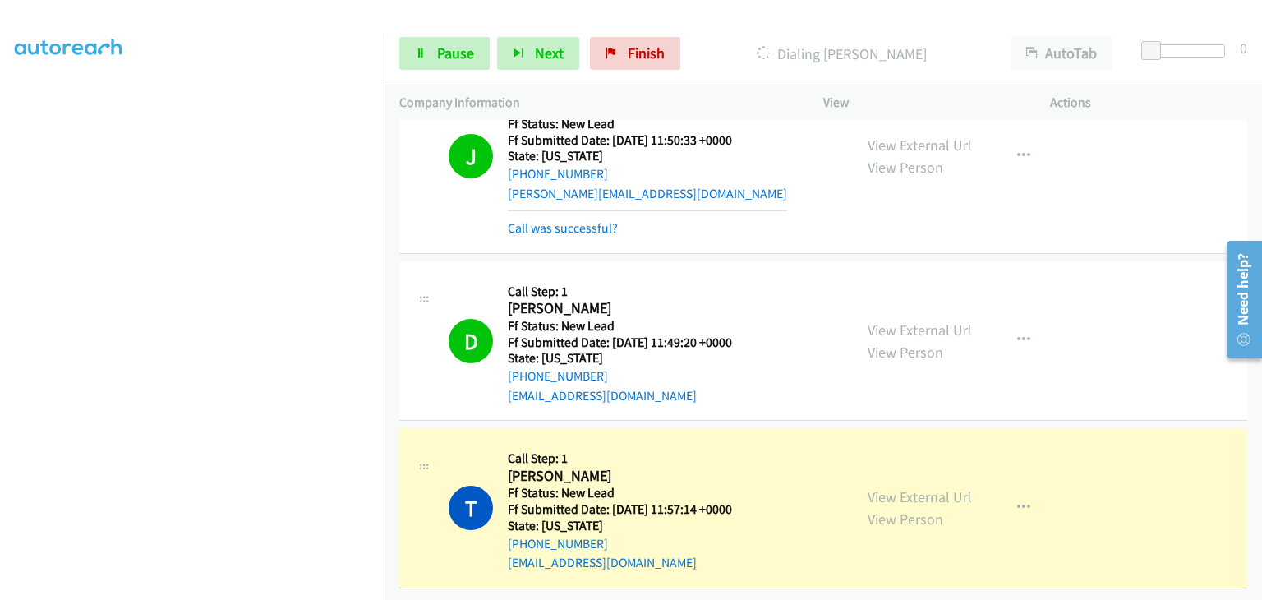
scroll to position [322, 0]
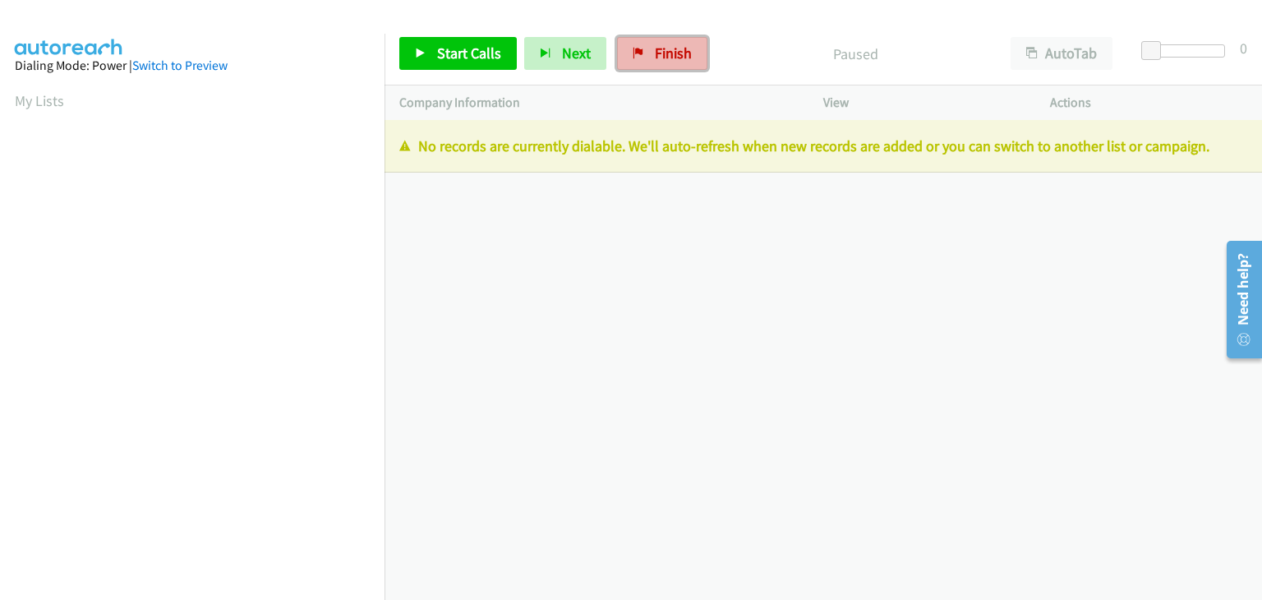
click at [660, 54] on span "Finish" at bounding box center [673, 53] width 37 height 19
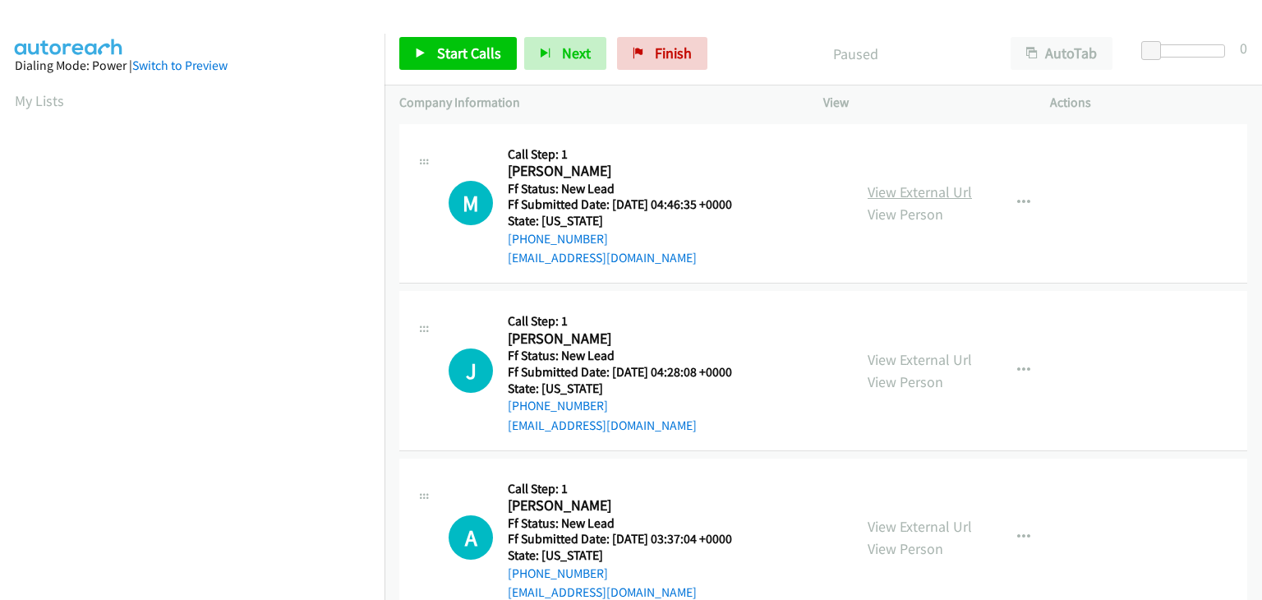
click at [886, 190] on link "View External Url" at bounding box center [919, 191] width 104 height 19
click at [460, 59] on span "Start Calls" at bounding box center [469, 53] width 64 height 19
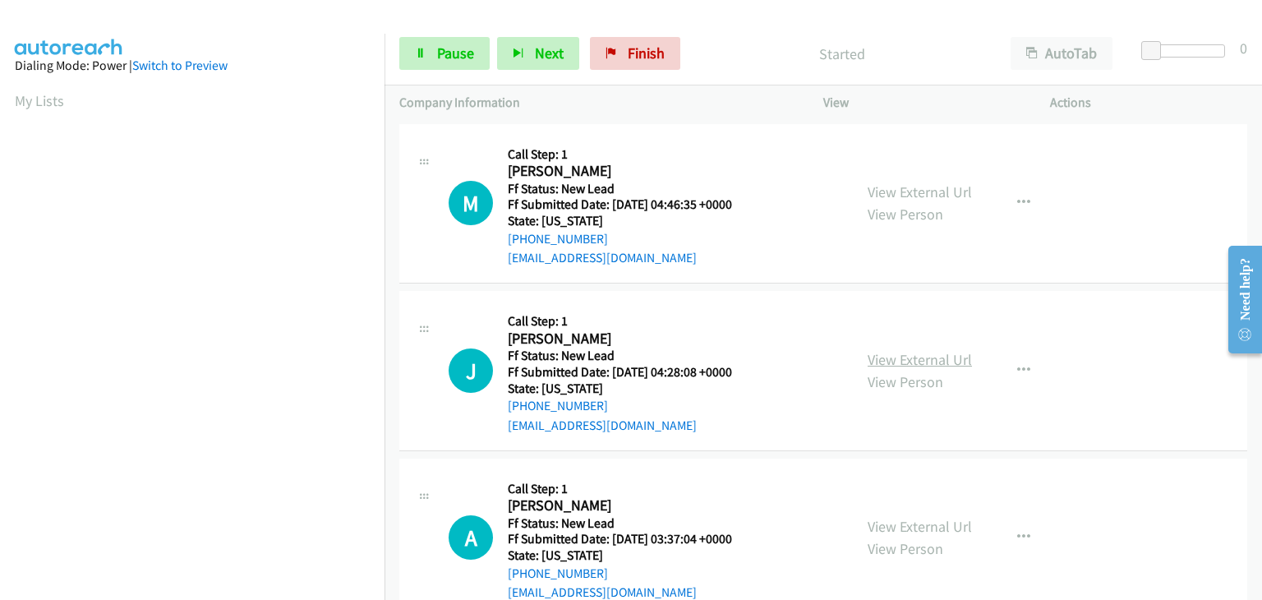
click at [898, 352] on link "View External Url" at bounding box center [919, 359] width 104 height 19
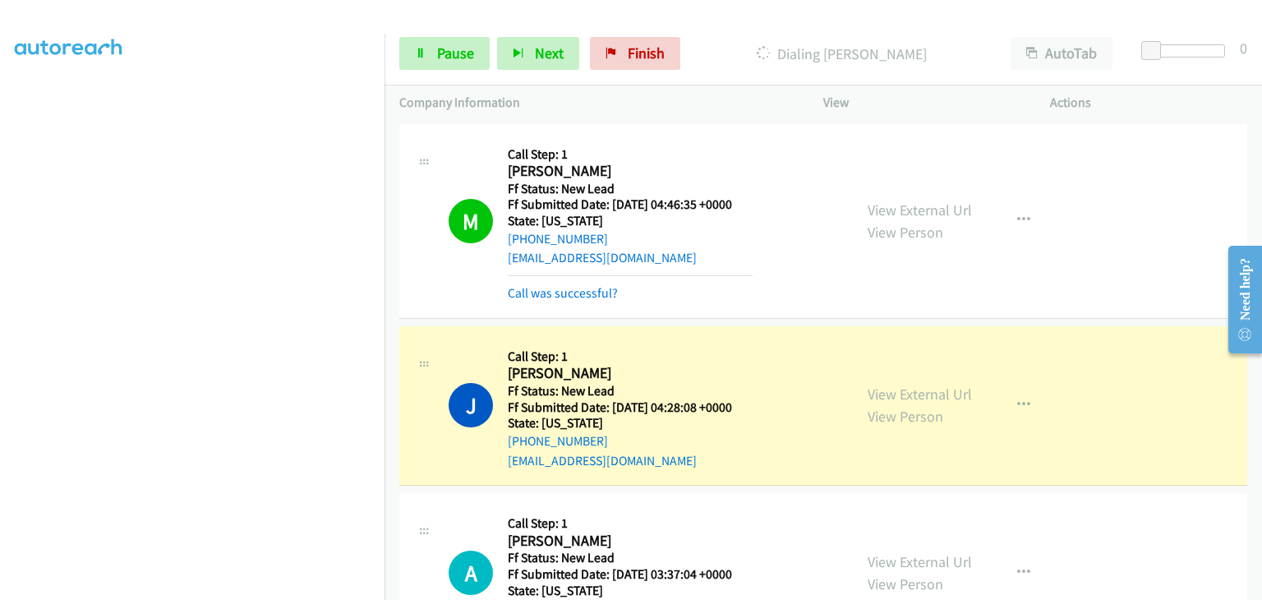
scroll to position [322, 0]
click at [430, 40] on link "Pause" at bounding box center [444, 53] width 90 height 33
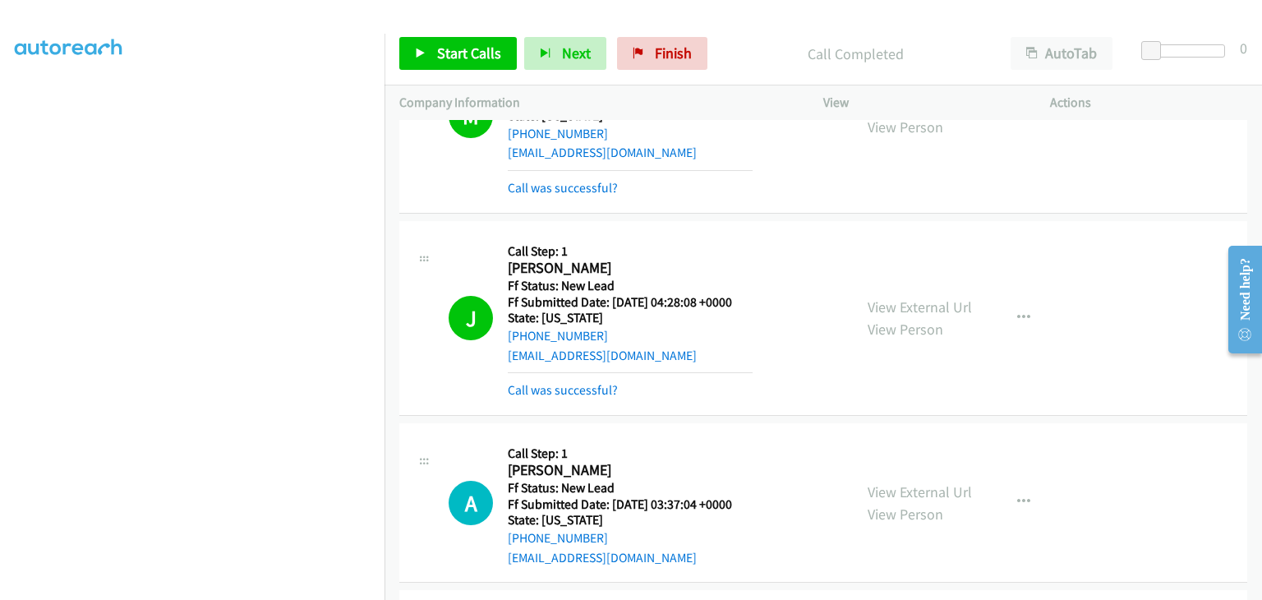
scroll to position [246, 0]
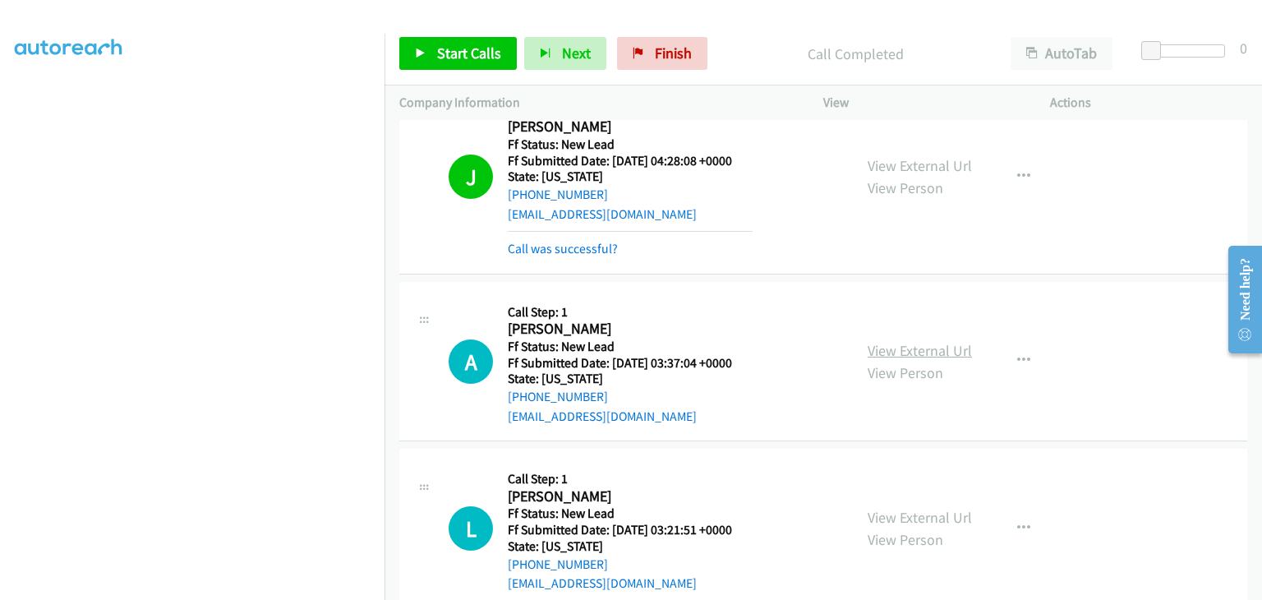
click at [931, 351] on link "View External Url" at bounding box center [919, 350] width 104 height 19
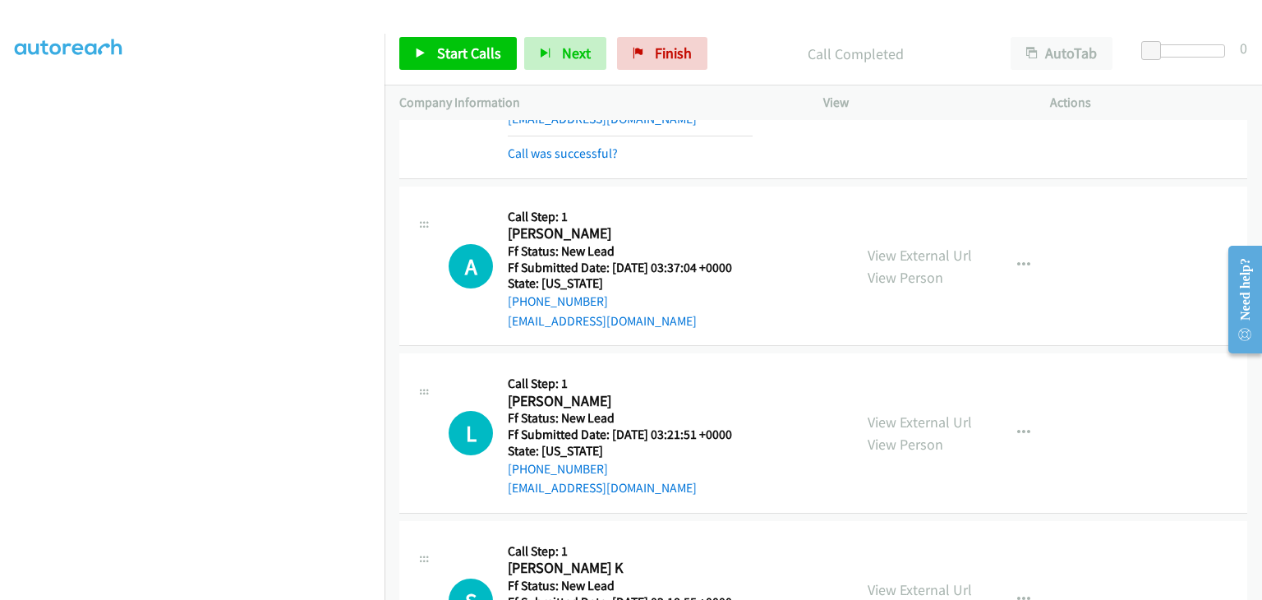
scroll to position [411, 0]
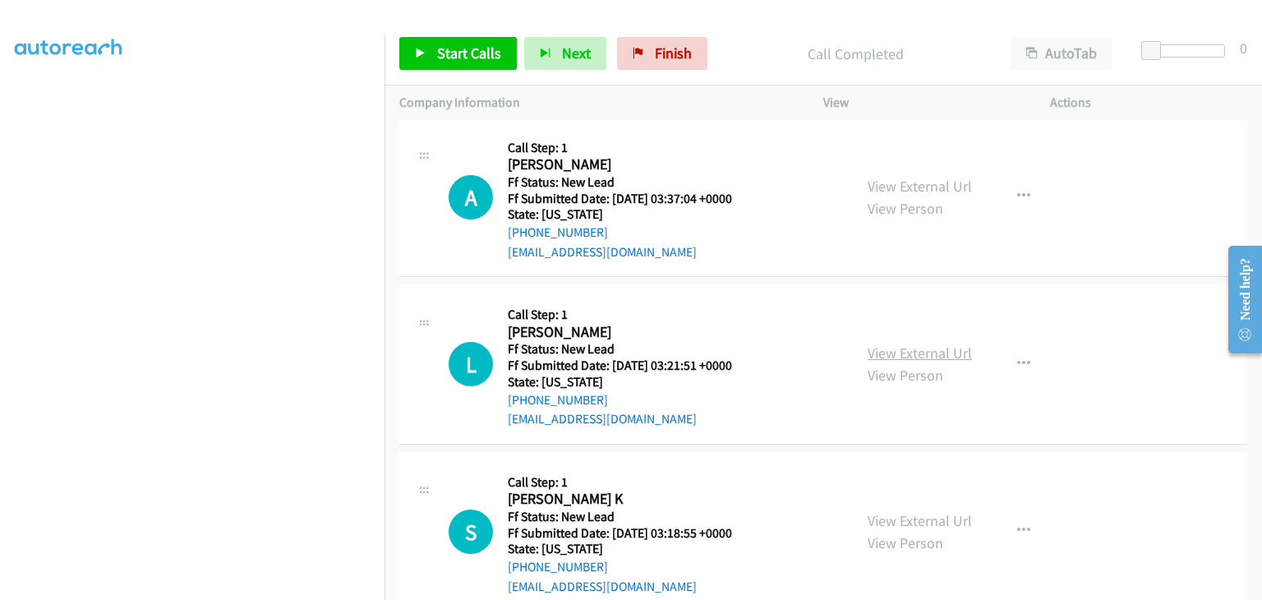
click at [923, 349] on link "View External Url" at bounding box center [919, 352] width 104 height 19
click at [486, 46] on span "Start Calls" at bounding box center [469, 53] width 64 height 19
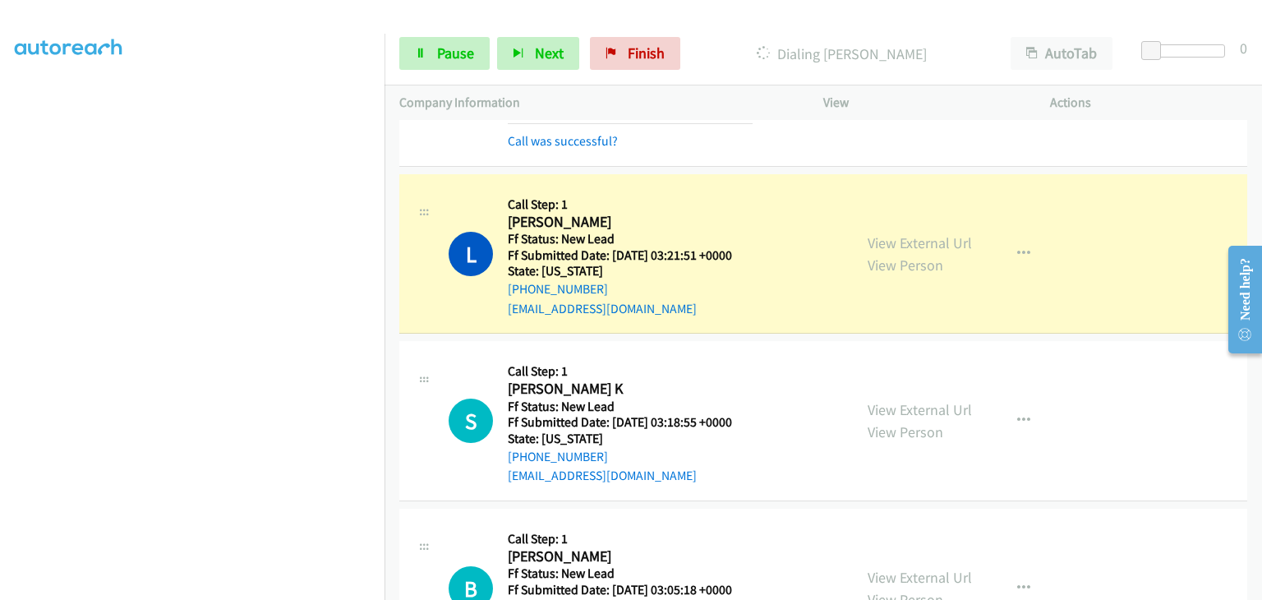
scroll to position [575, 0]
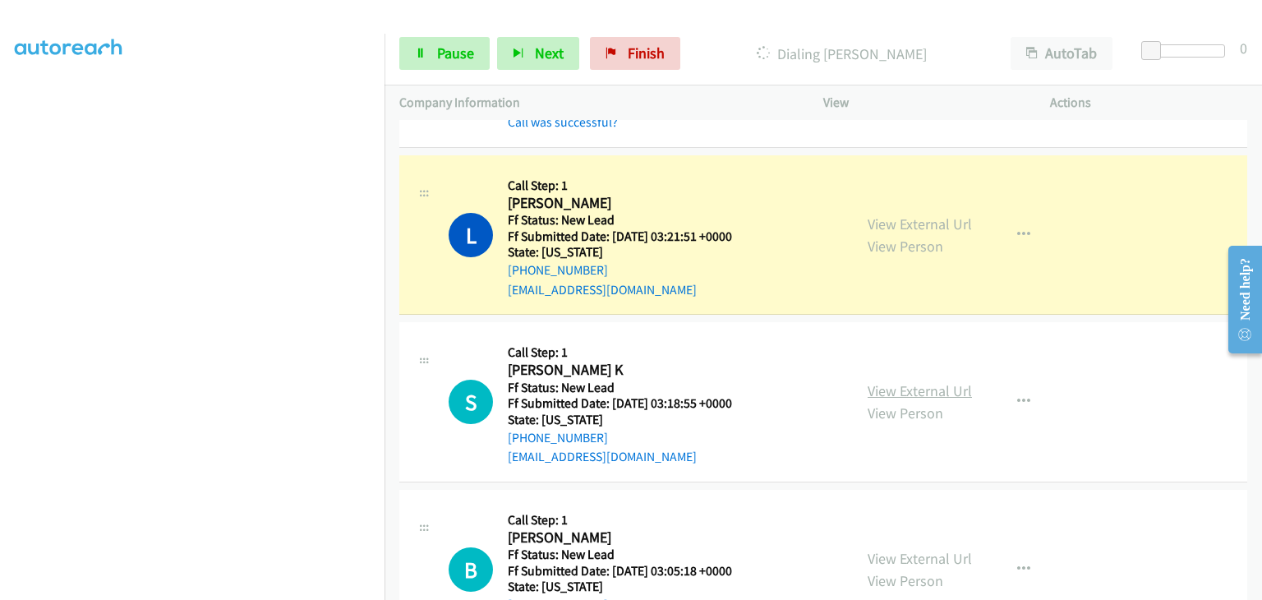
click at [927, 386] on link "View External Url" at bounding box center [919, 390] width 104 height 19
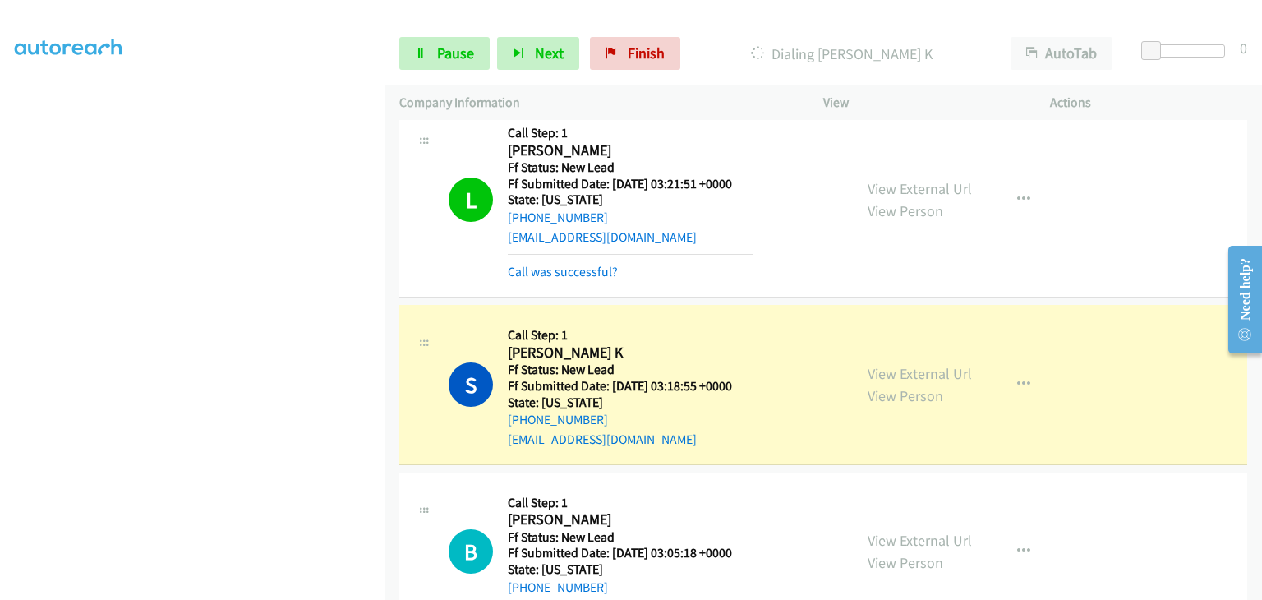
scroll to position [657, 0]
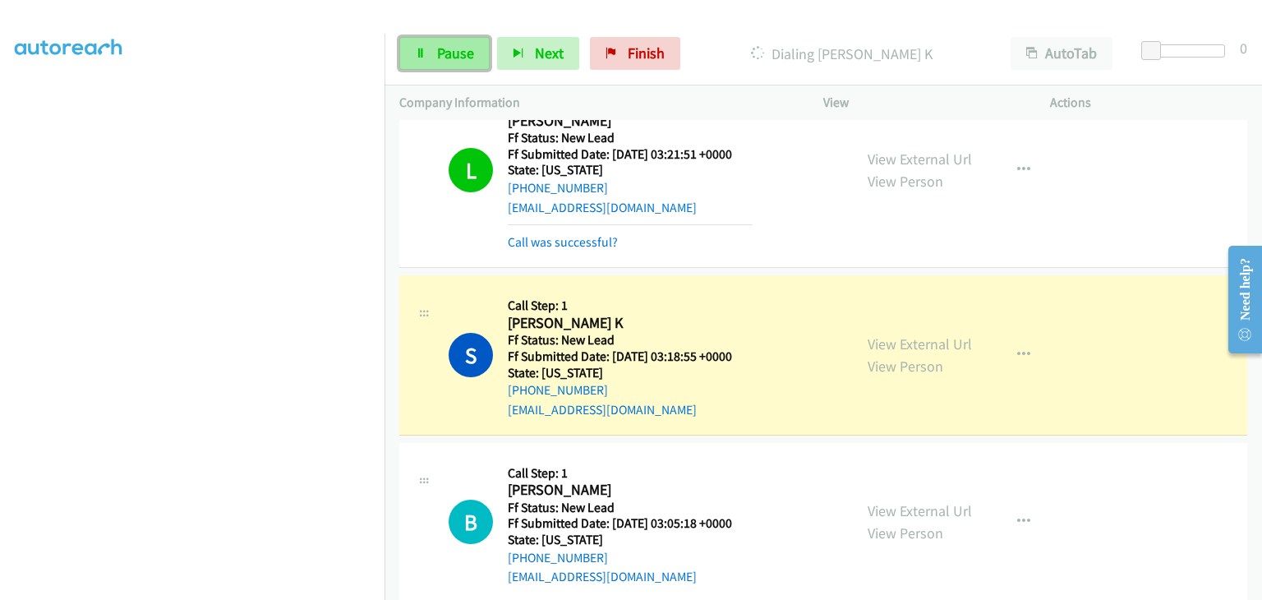
click at [481, 60] on link "Pause" at bounding box center [444, 53] width 90 height 33
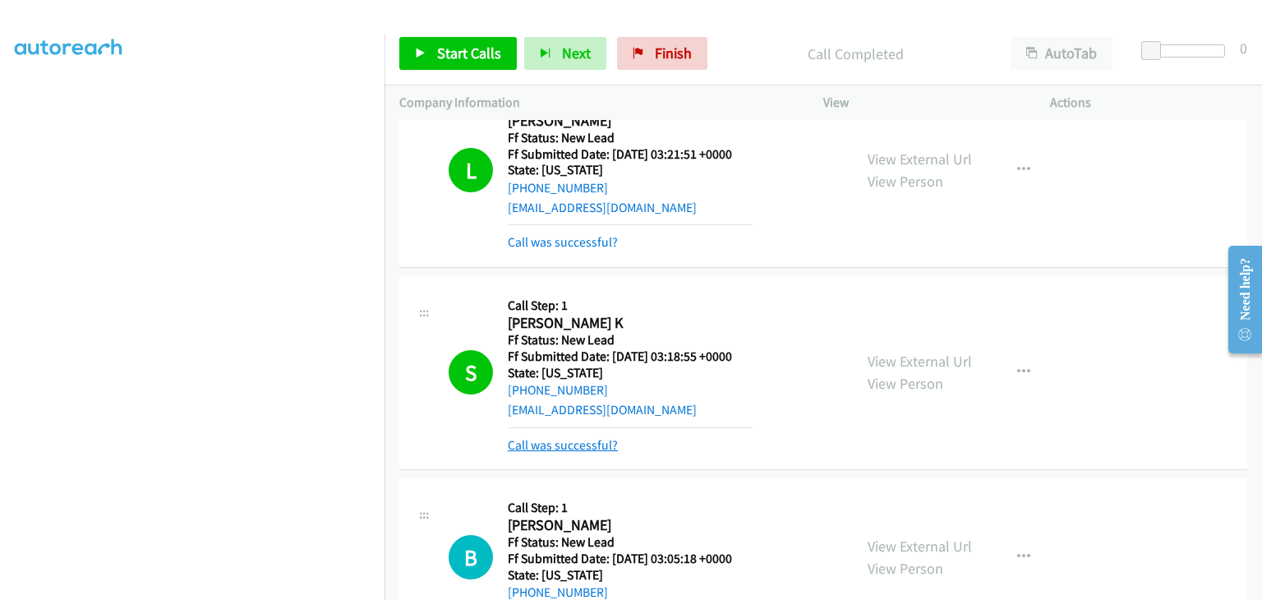
click at [587, 442] on link "Call was successful?" at bounding box center [563, 445] width 110 height 16
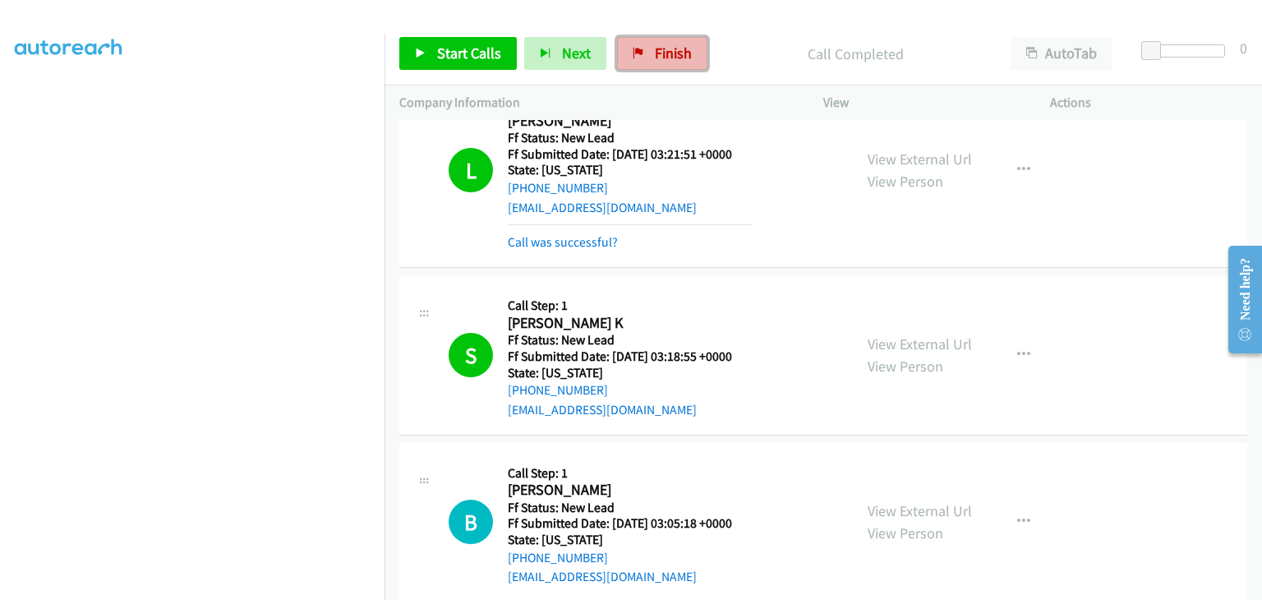
click at [655, 60] on span "Finish" at bounding box center [673, 53] width 37 height 19
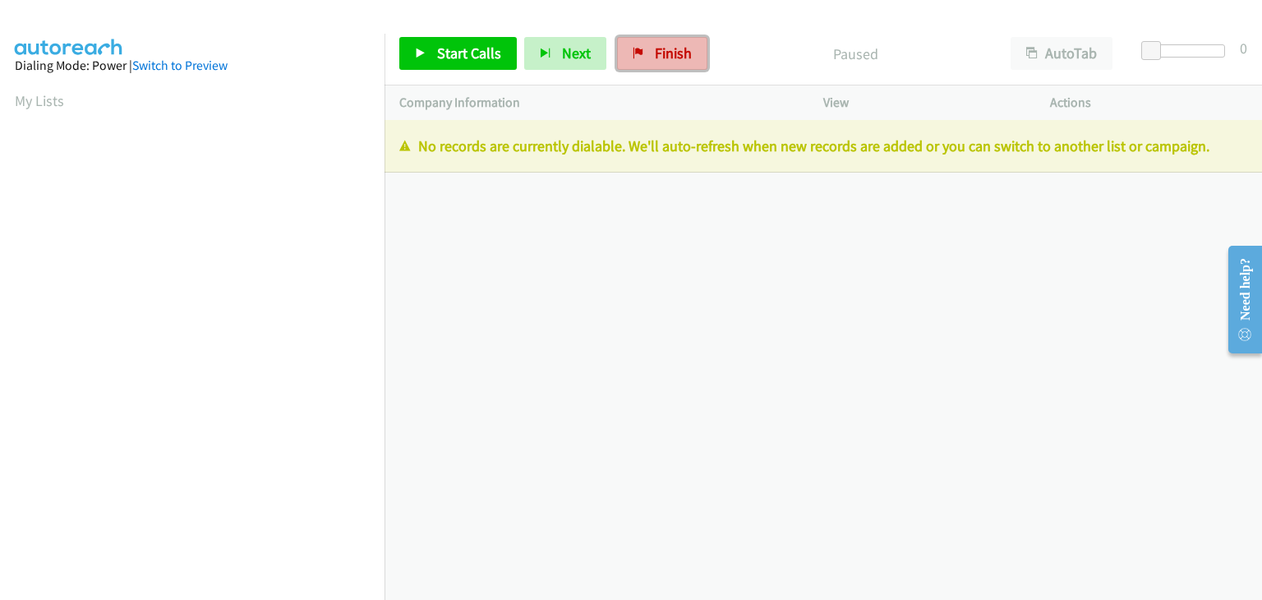
click at [680, 65] on link "Finish" at bounding box center [662, 53] width 90 height 33
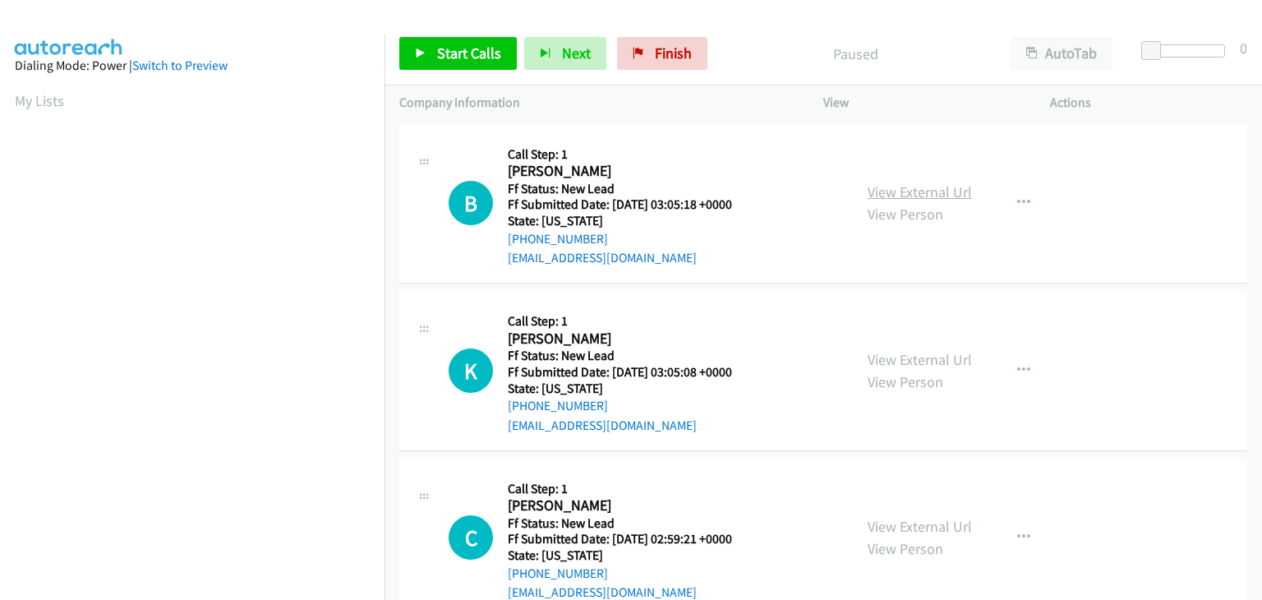
click at [908, 183] on link "View External Url" at bounding box center [919, 191] width 104 height 19
click at [469, 44] on span "Start Calls" at bounding box center [469, 53] width 64 height 19
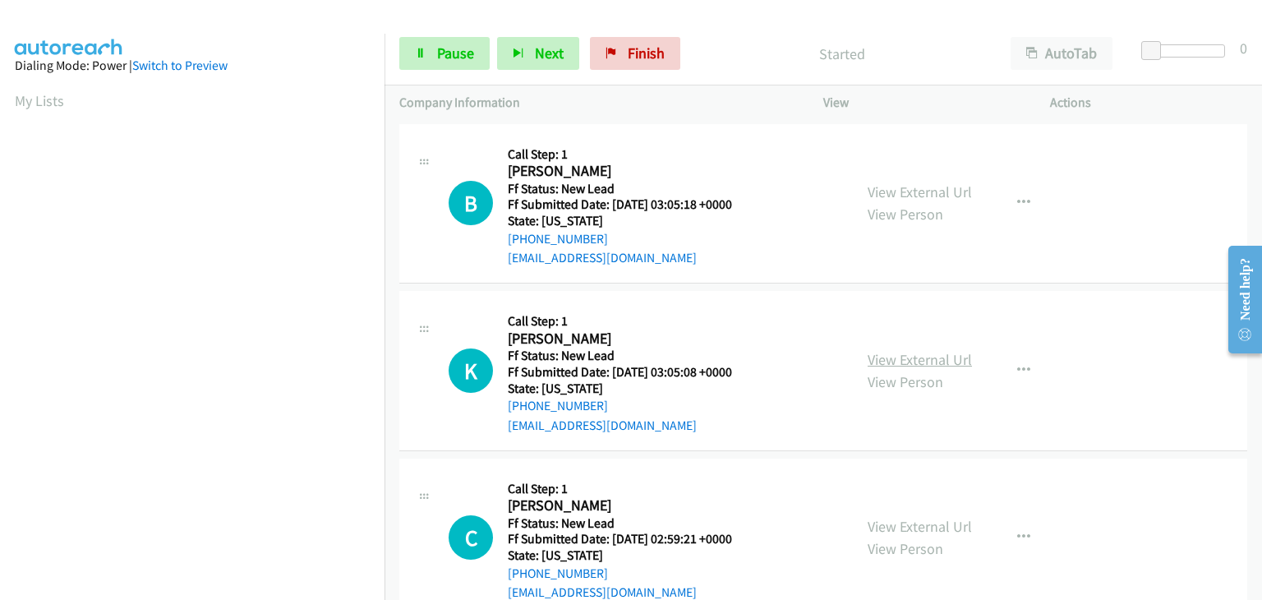
click at [905, 356] on link "View External Url" at bounding box center [919, 359] width 104 height 19
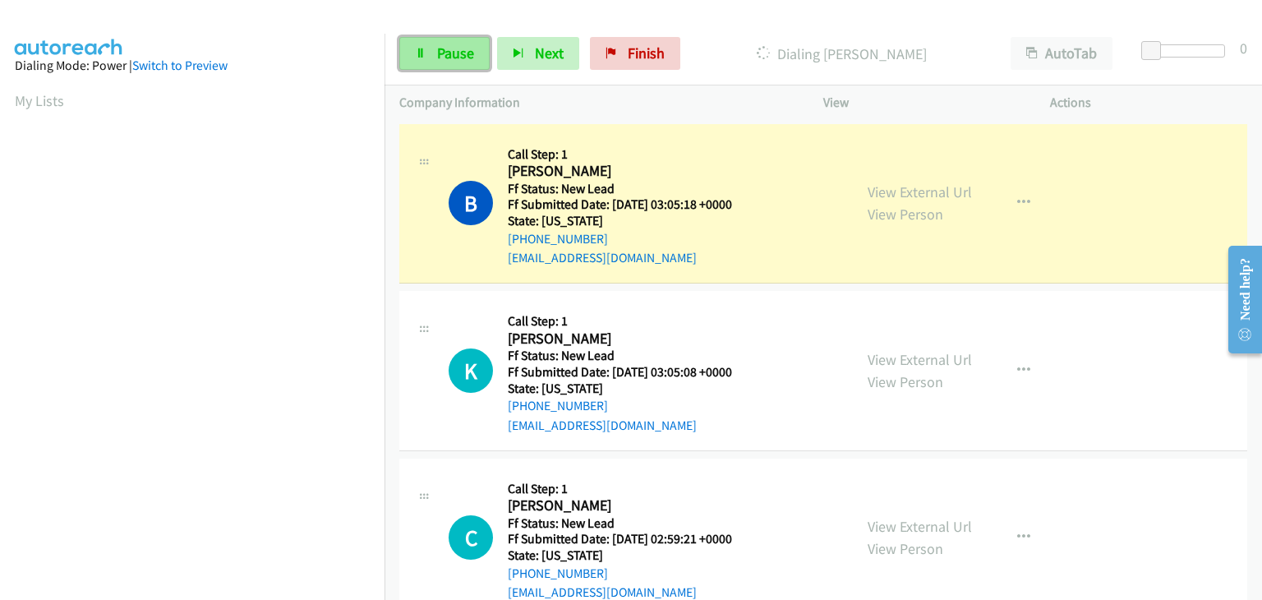
click at [437, 47] on span "Pause" at bounding box center [455, 53] width 37 height 19
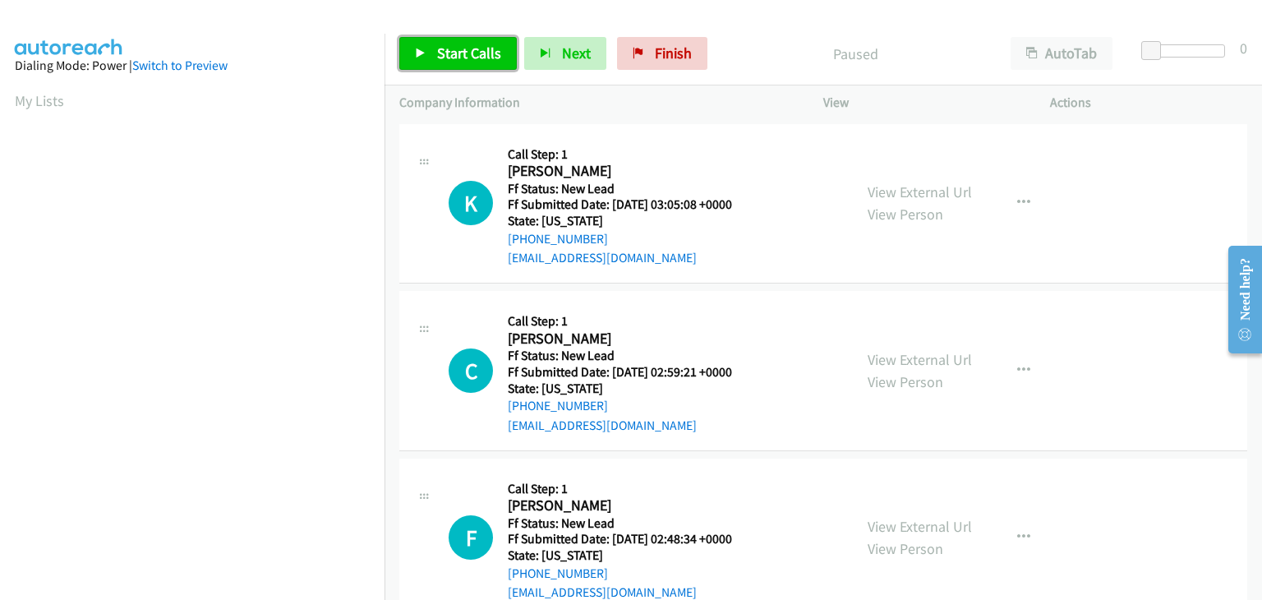
click at [483, 60] on span "Start Calls" at bounding box center [469, 53] width 64 height 19
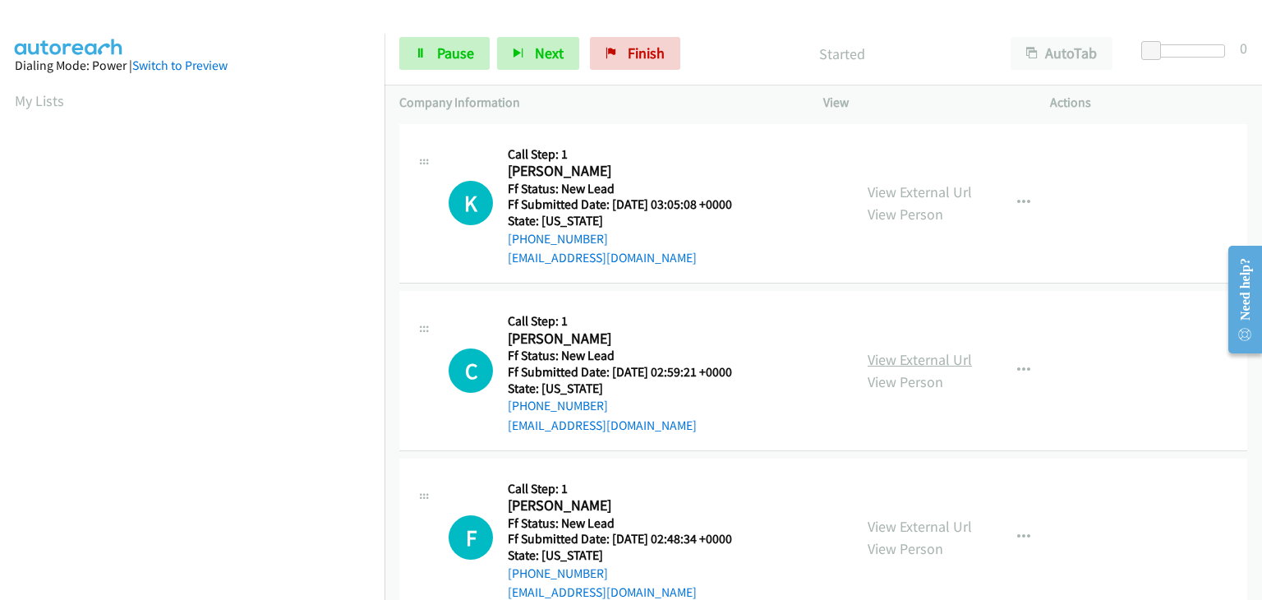
click at [885, 355] on link "View External Url" at bounding box center [919, 359] width 104 height 19
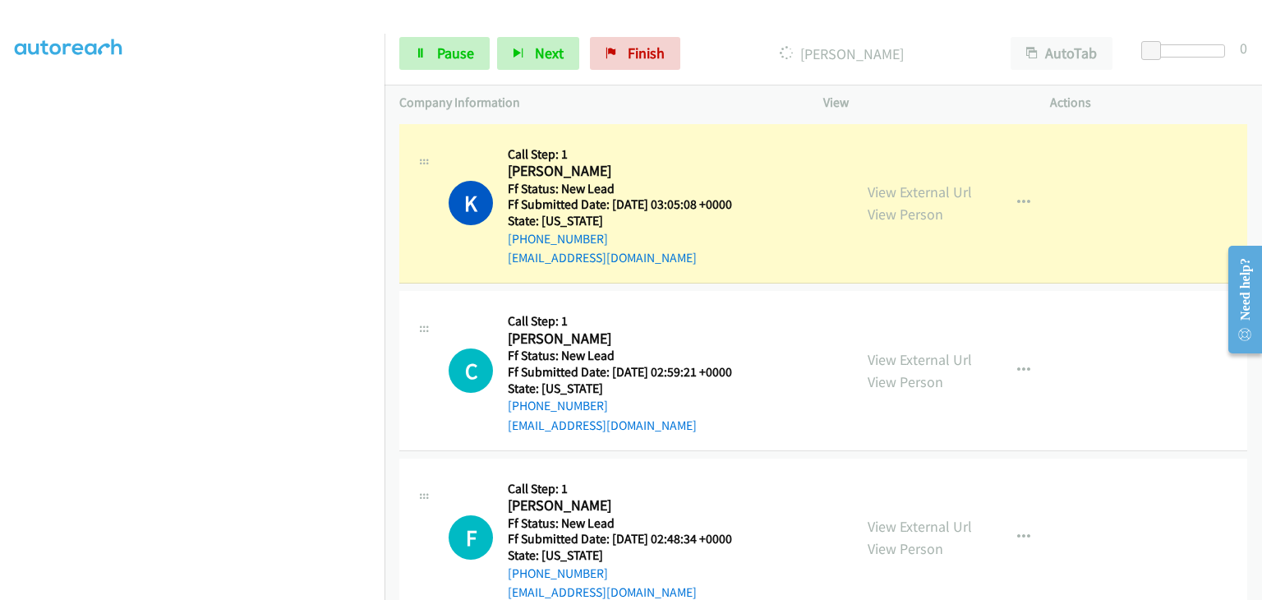
scroll to position [322, 0]
click at [900, 521] on link "View External Url" at bounding box center [919, 526] width 104 height 19
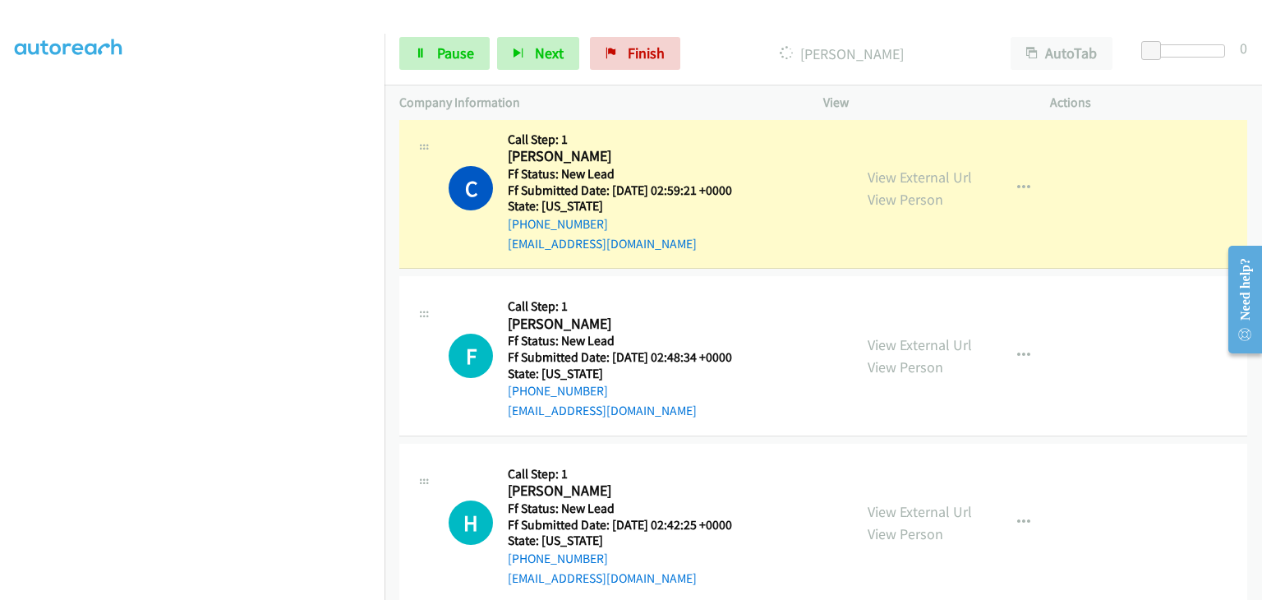
scroll to position [246, 0]
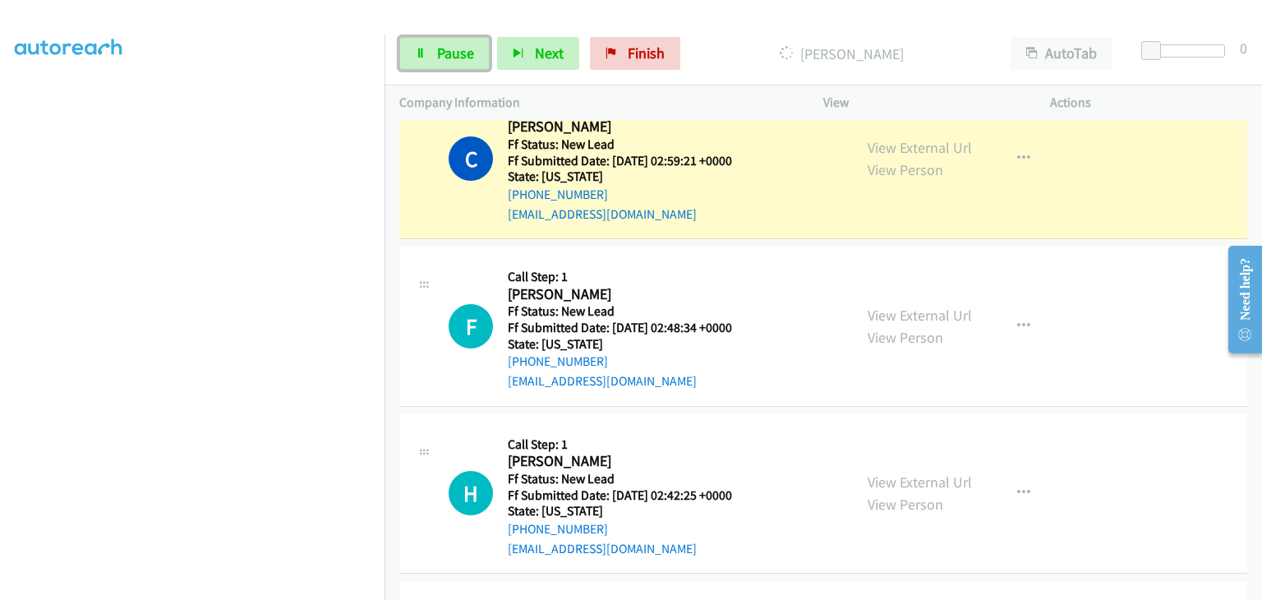
drag, startPoint x: 450, startPoint y: 54, endPoint x: 416, endPoint y: 35, distance: 39.3
click at [450, 54] on span "Pause" at bounding box center [455, 53] width 37 height 19
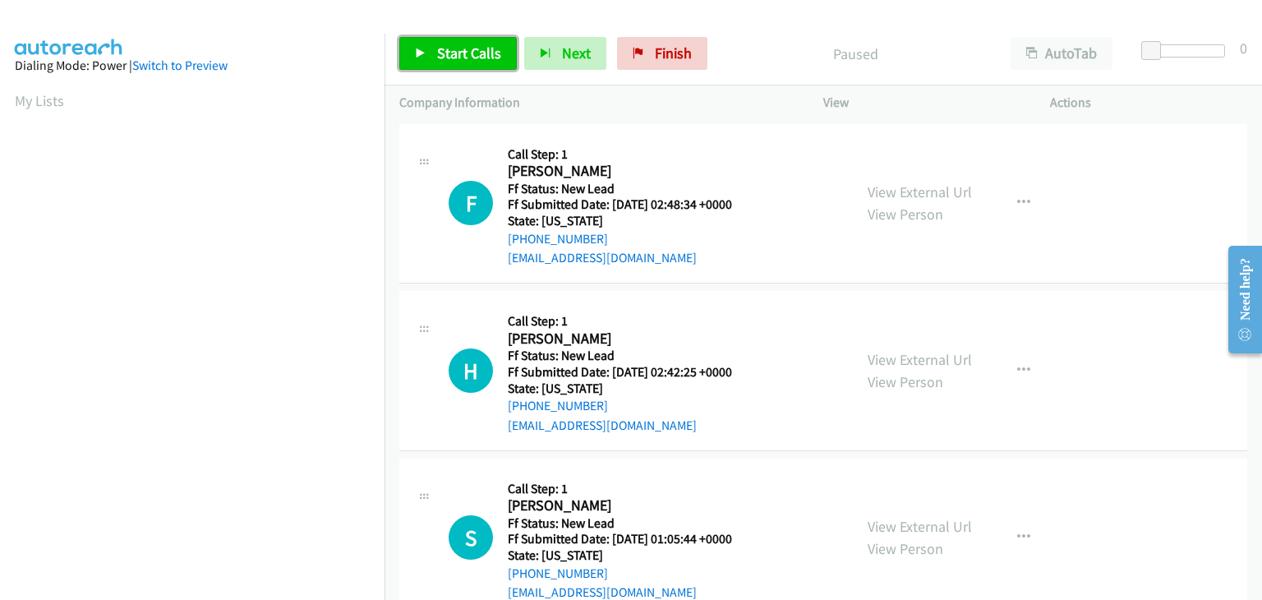
click at [465, 48] on span "Start Calls" at bounding box center [469, 53] width 64 height 19
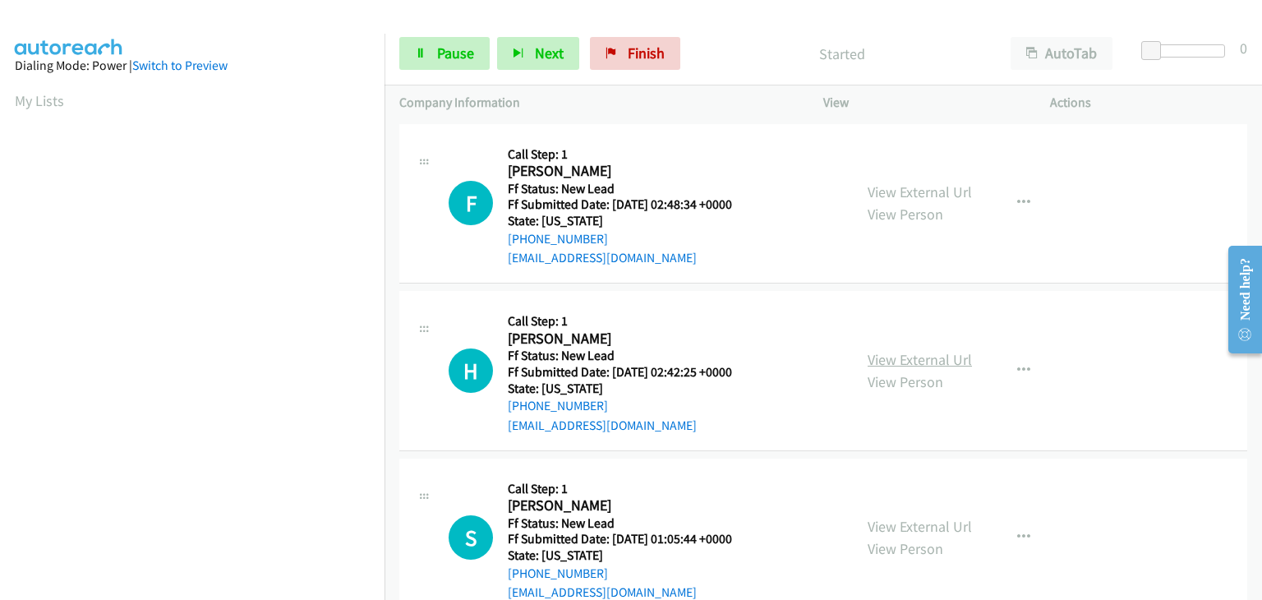
click at [896, 357] on link "View External Url" at bounding box center [919, 359] width 104 height 19
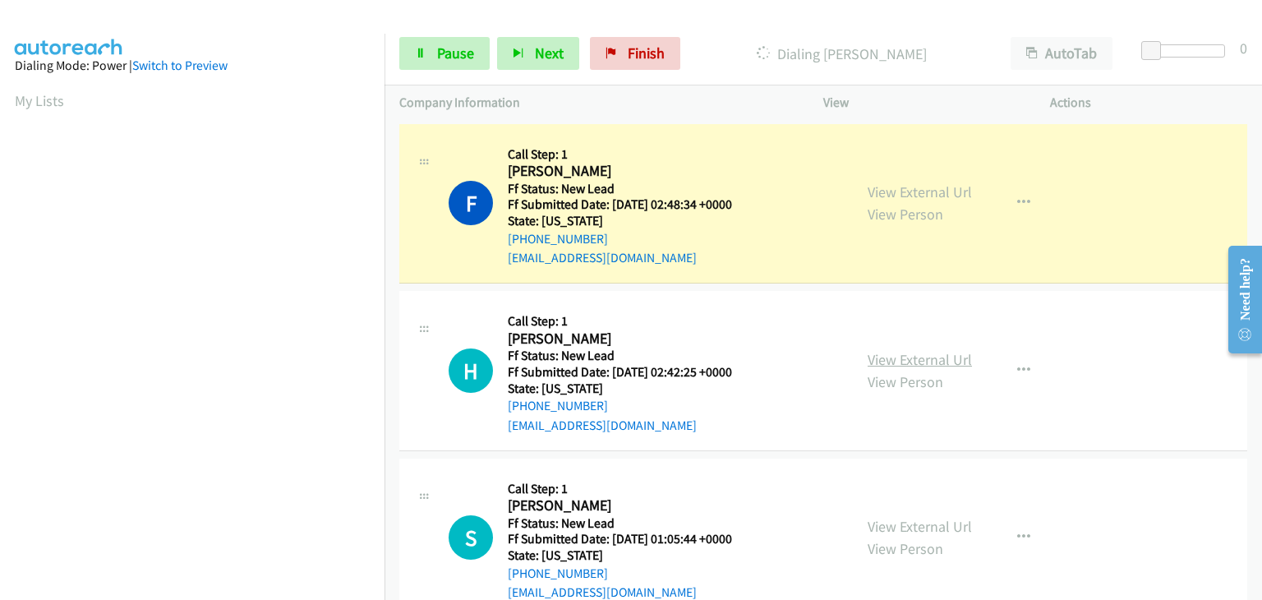
scroll to position [322, 0]
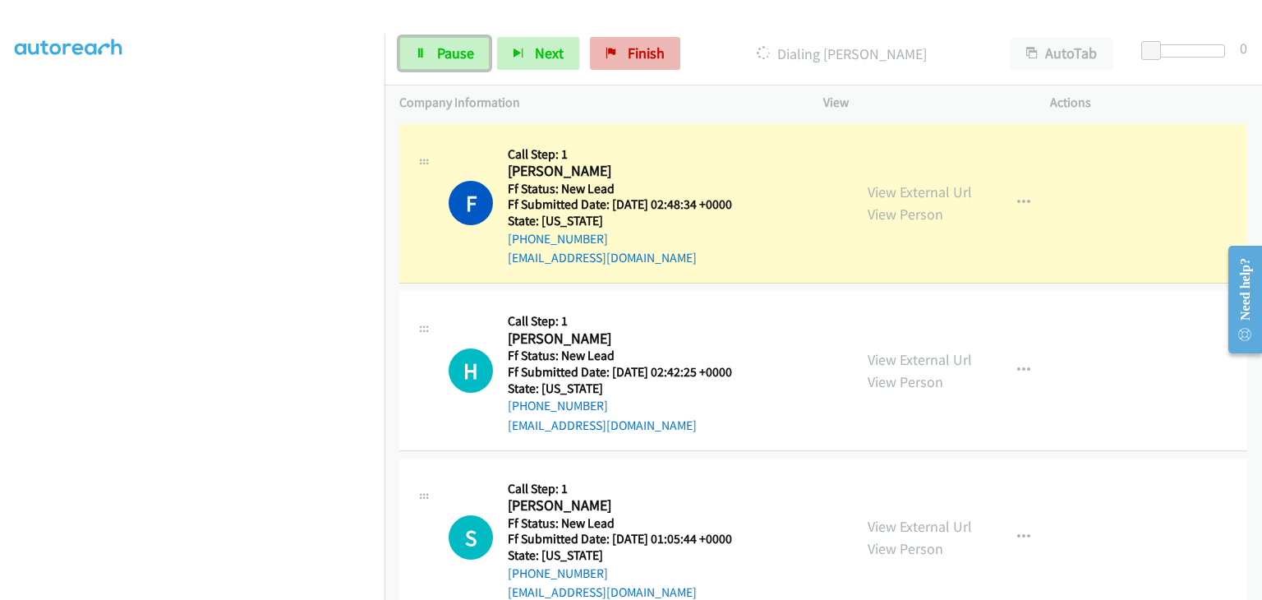
drag, startPoint x: 460, startPoint y: 58, endPoint x: 667, endPoint y: 63, distance: 207.1
click at [460, 58] on span "Pause" at bounding box center [455, 53] width 37 height 19
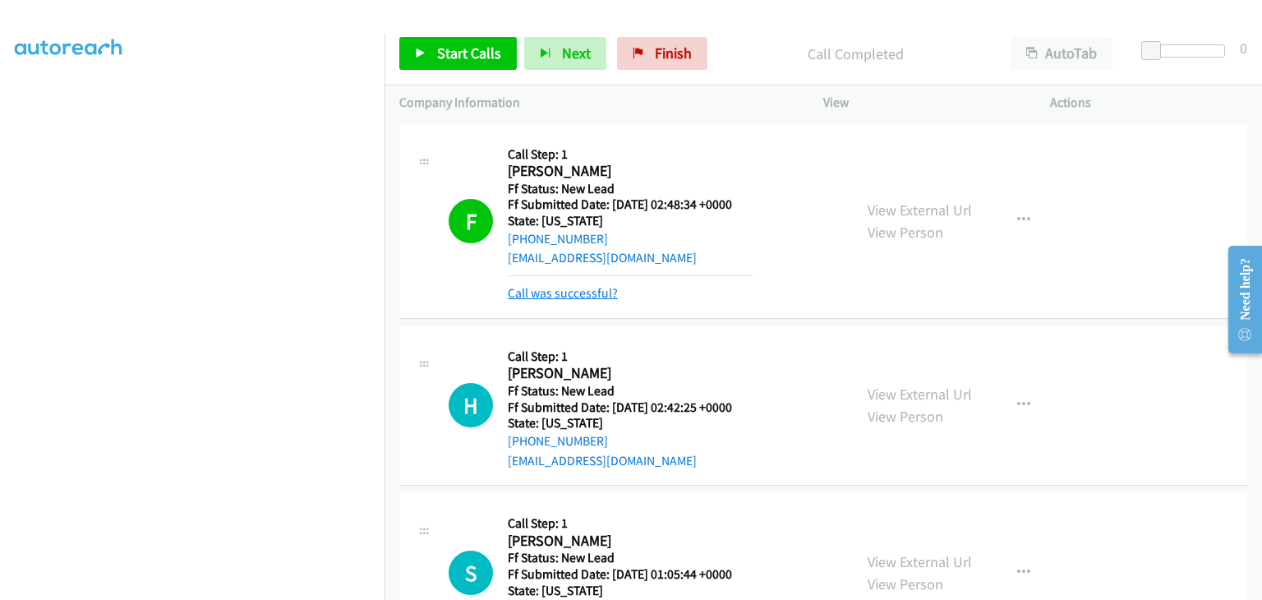
click at [602, 287] on link "Call was successful?" at bounding box center [563, 293] width 110 height 16
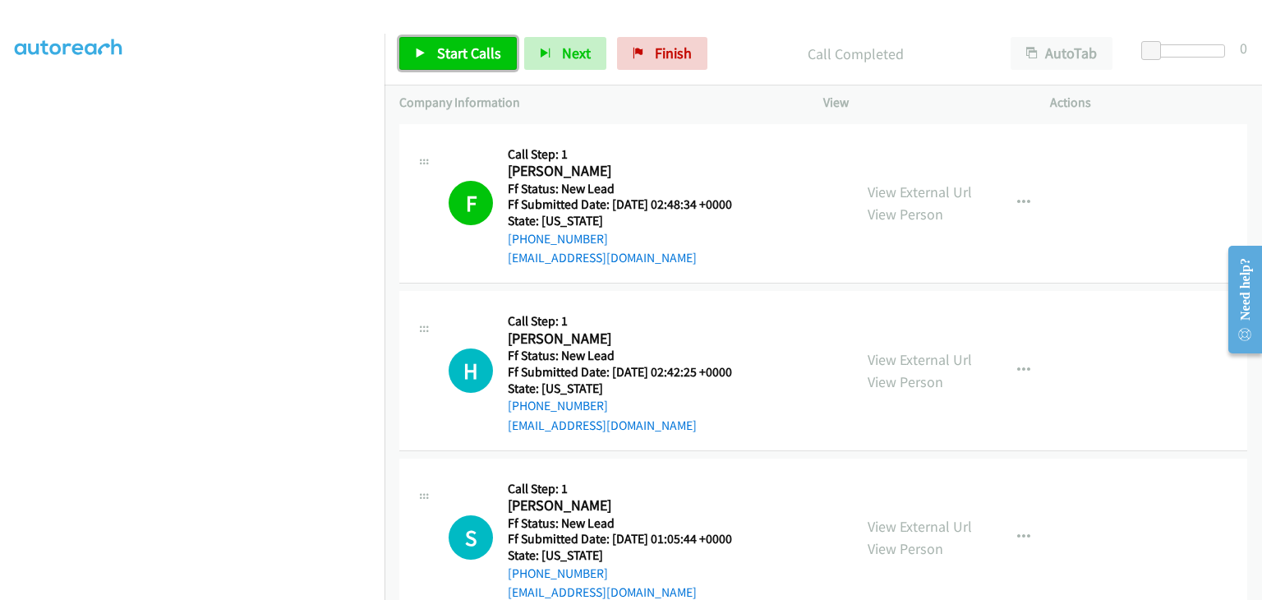
click at [458, 60] on span "Start Calls" at bounding box center [469, 53] width 64 height 19
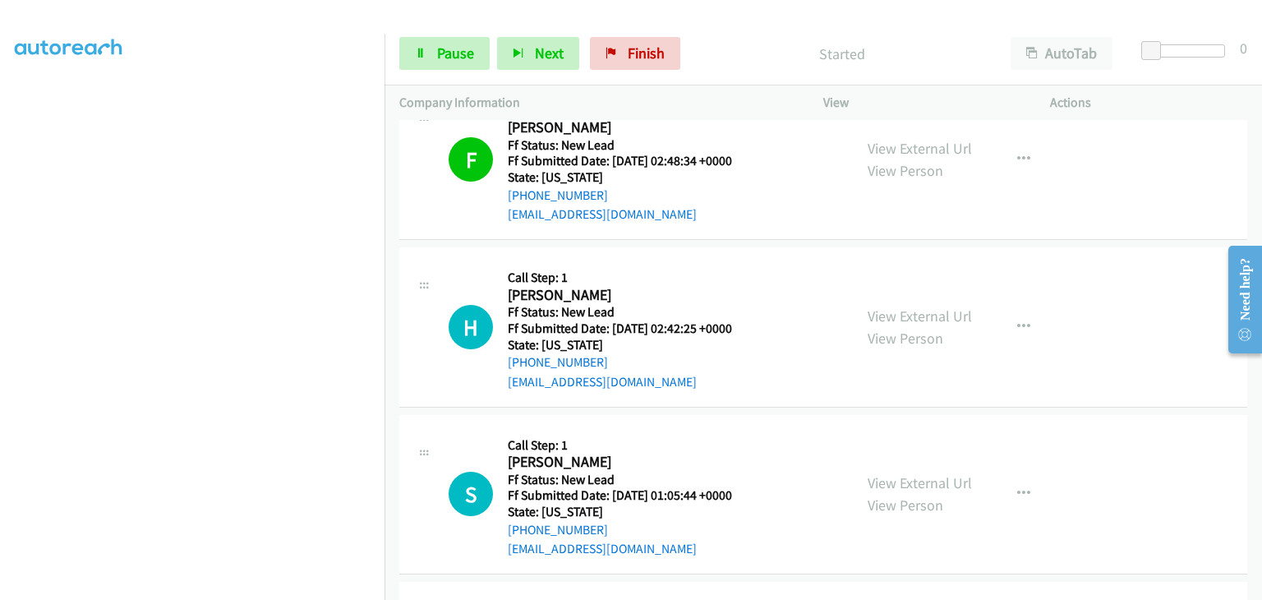
scroll to position [82, 0]
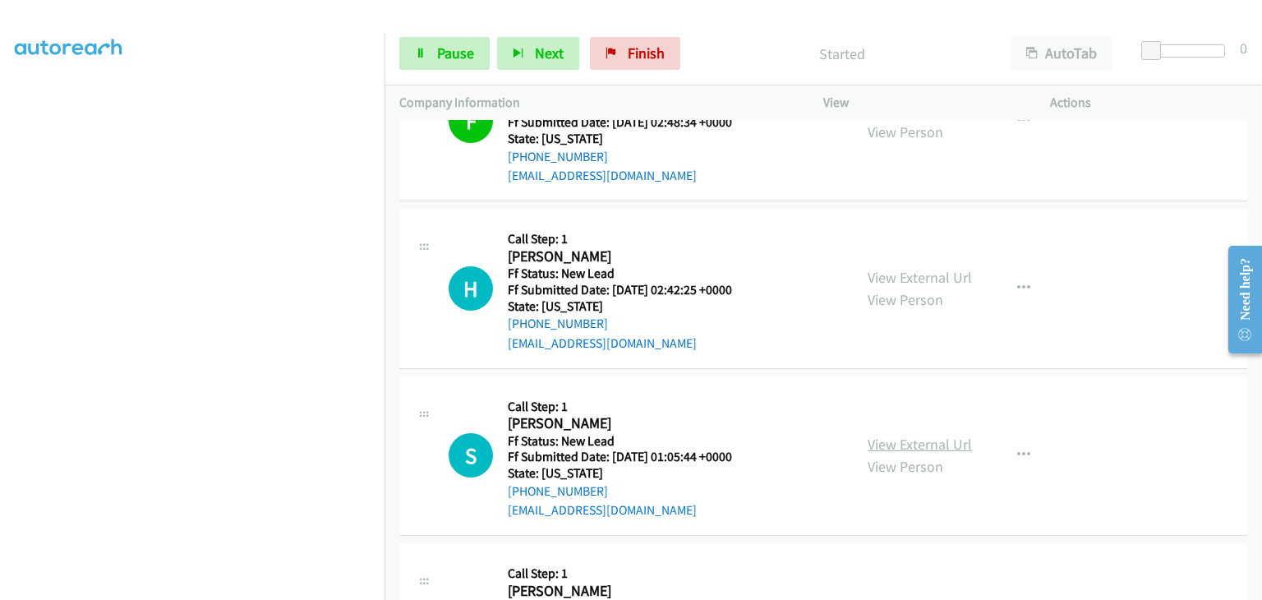
click at [913, 435] on link "View External Url" at bounding box center [919, 444] width 104 height 19
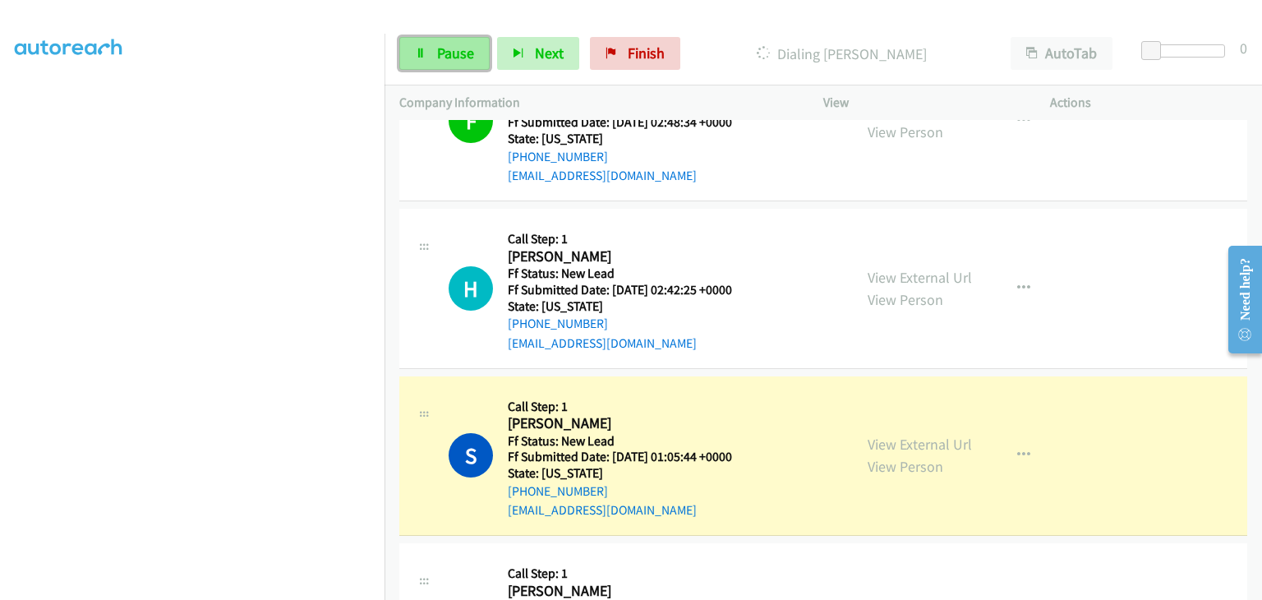
click at [450, 61] on span "Pause" at bounding box center [455, 53] width 37 height 19
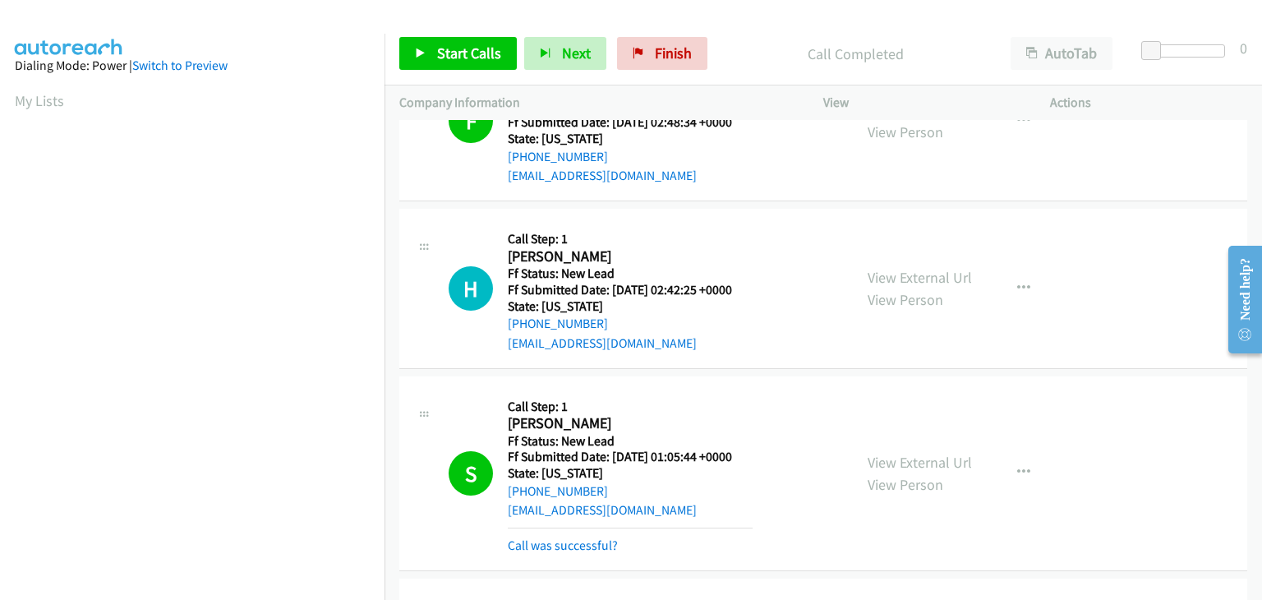
scroll to position [322, 0]
click at [543, 536] on div "Call was successful?" at bounding box center [630, 546] width 245 height 20
click at [550, 537] on link "Call was successful?" at bounding box center [563, 545] width 110 height 16
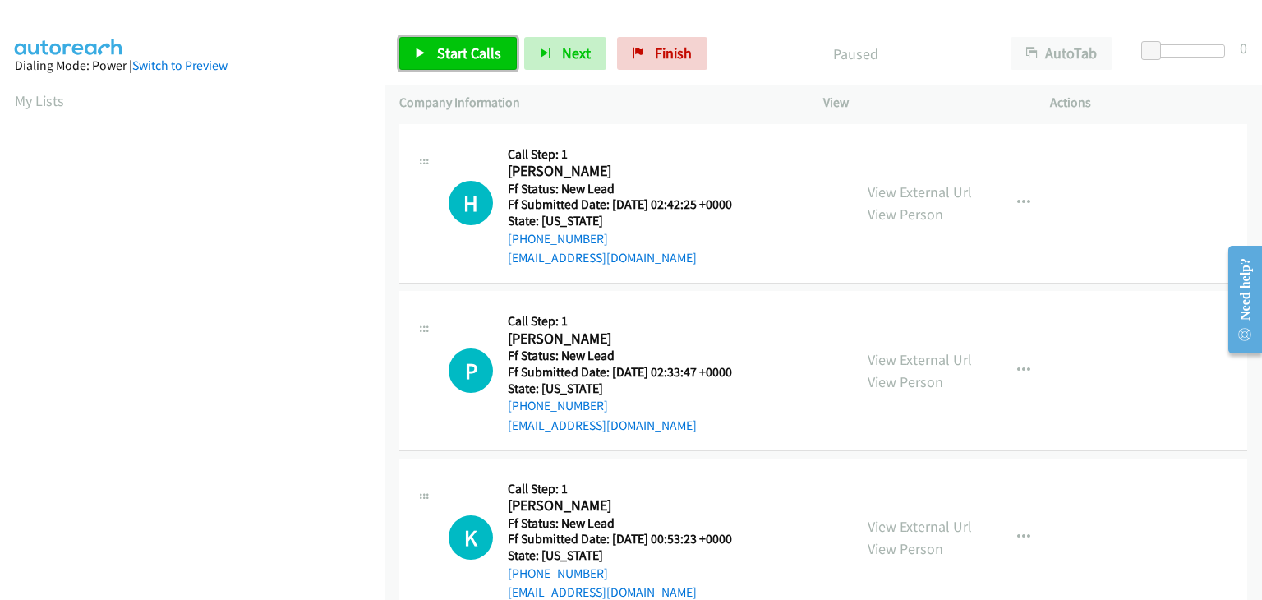
click at [477, 53] on span "Start Calls" at bounding box center [469, 53] width 64 height 19
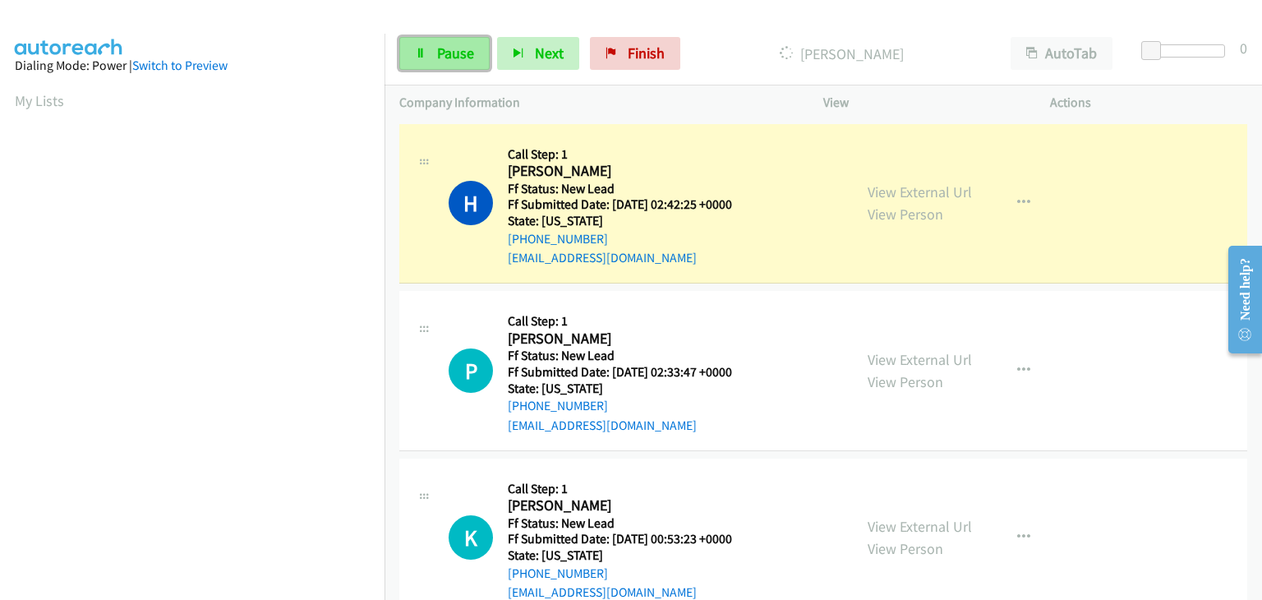
click at [473, 53] on link "Pause" at bounding box center [444, 53] width 90 height 33
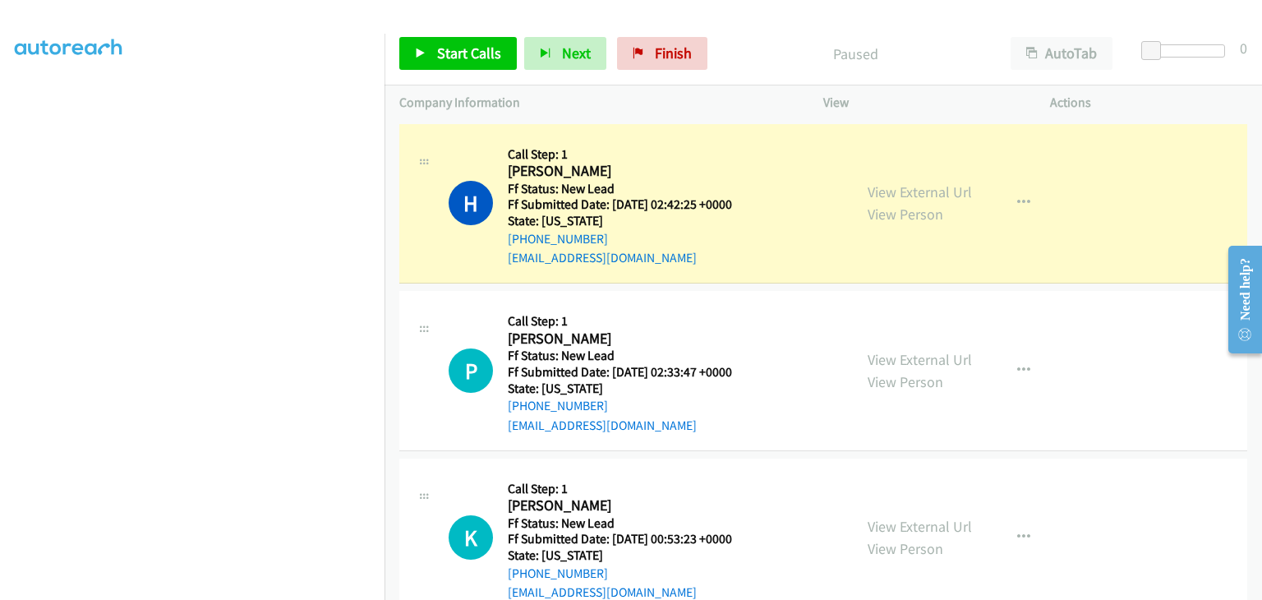
scroll to position [322, 0]
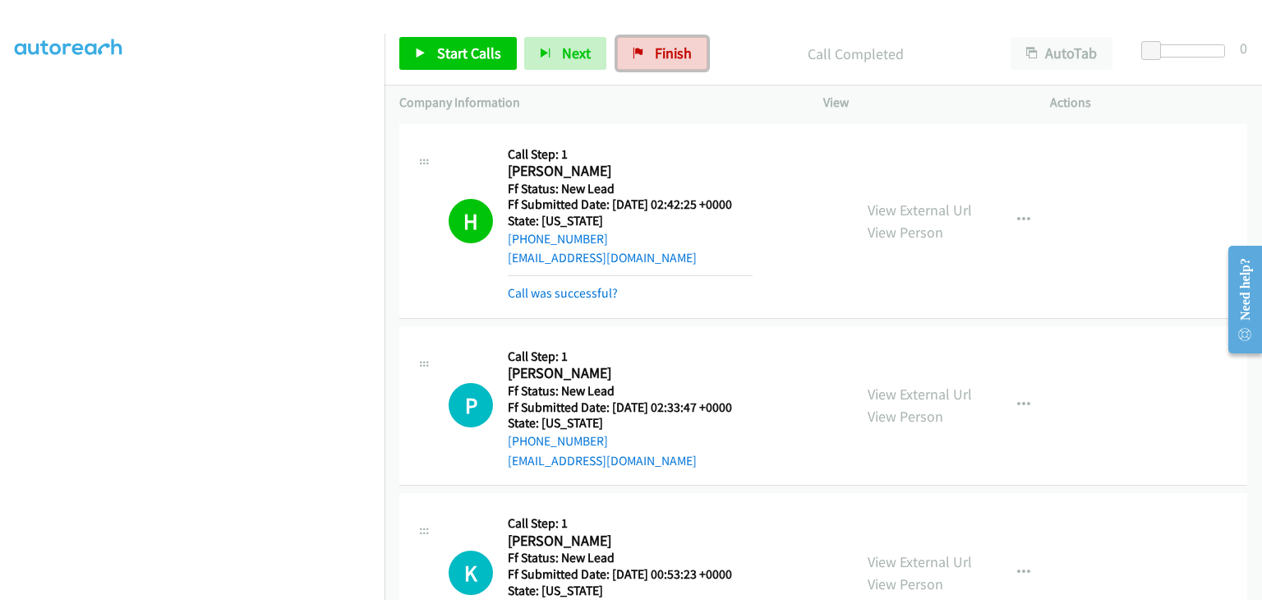
click at [656, 63] on link "Finish" at bounding box center [662, 53] width 90 height 33
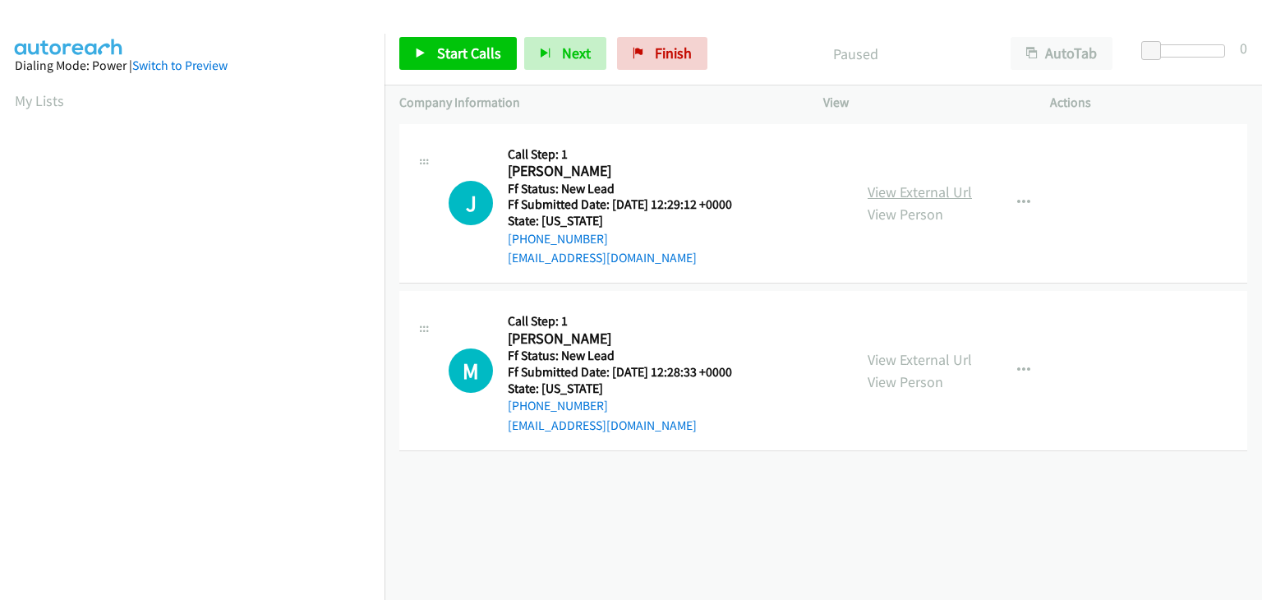
click at [911, 191] on link "View External Url" at bounding box center [919, 191] width 104 height 19
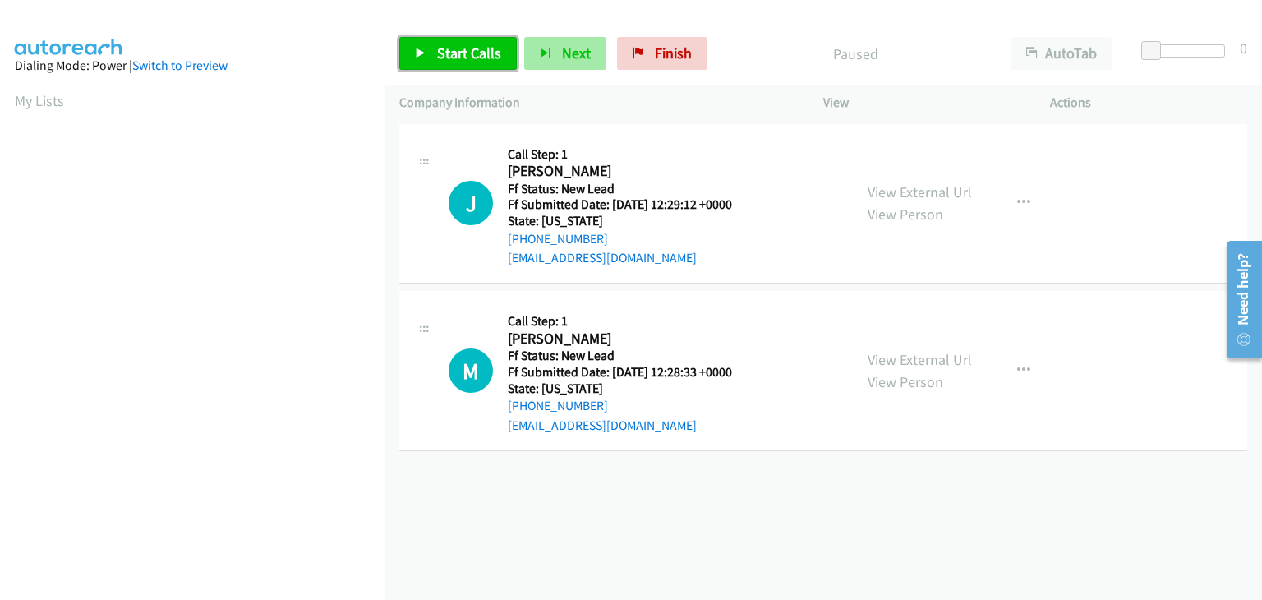
drag, startPoint x: 441, startPoint y: 40, endPoint x: 551, endPoint y: 61, distance: 112.0
click at [441, 40] on link "Start Calls" at bounding box center [457, 53] width 117 height 33
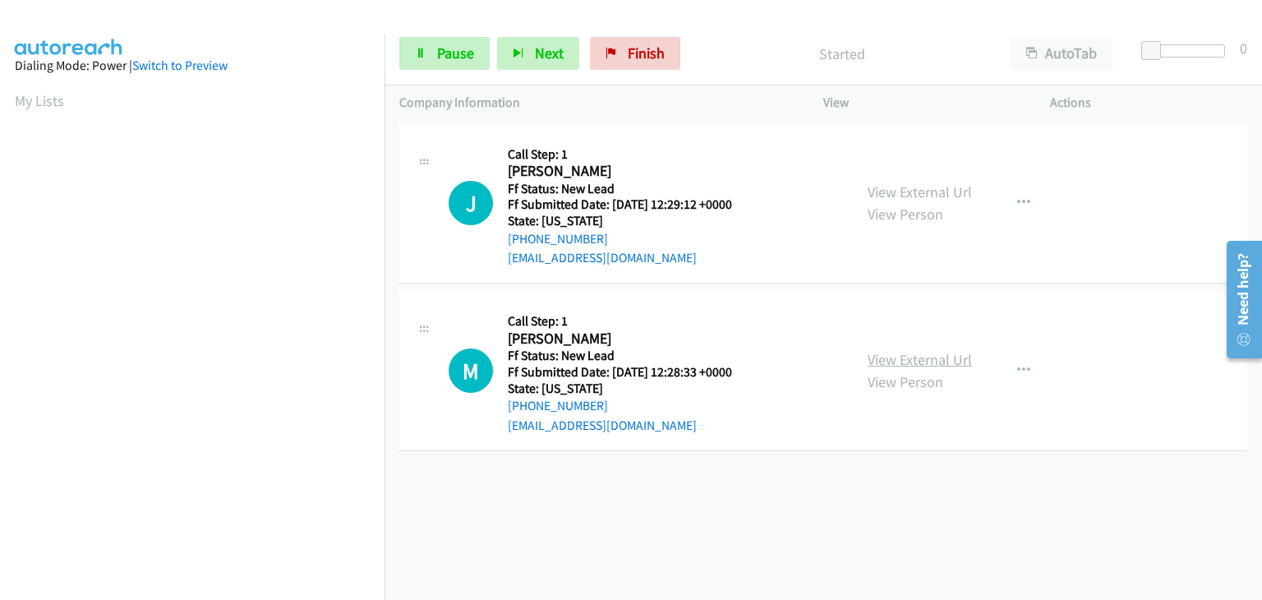
click at [877, 358] on link "View External Url" at bounding box center [919, 359] width 104 height 19
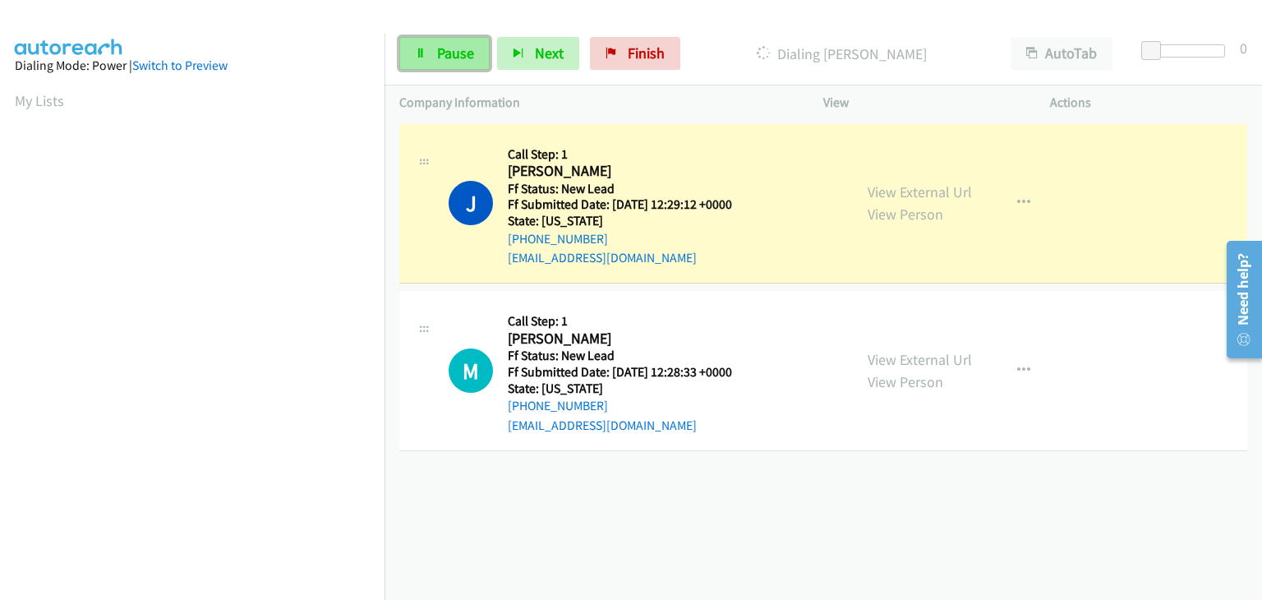
click at [460, 42] on link "Pause" at bounding box center [444, 53] width 90 height 33
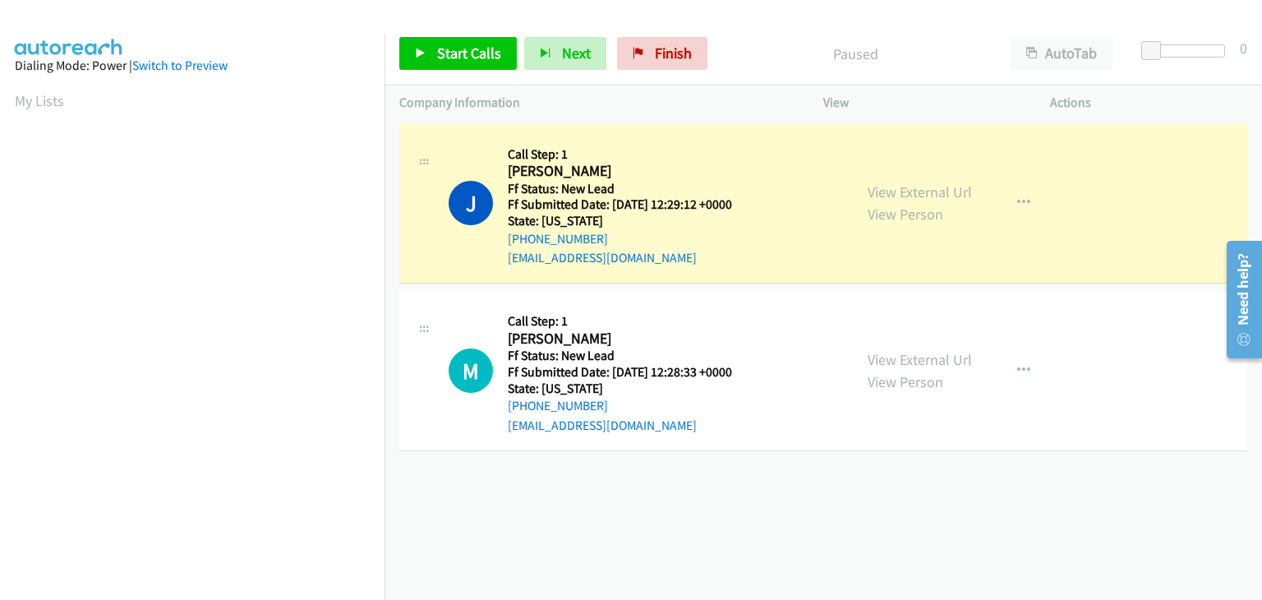
scroll to position [322, 0]
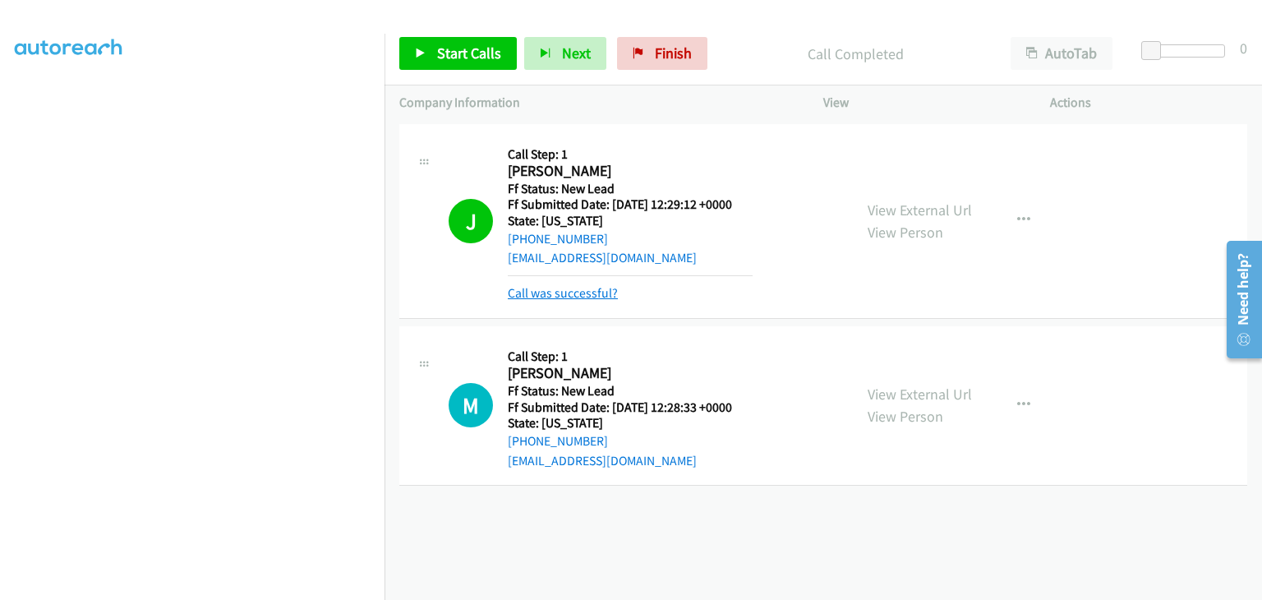
click at [563, 295] on link "Call was successful?" at bounding box center [563, 293] width 110 height 16
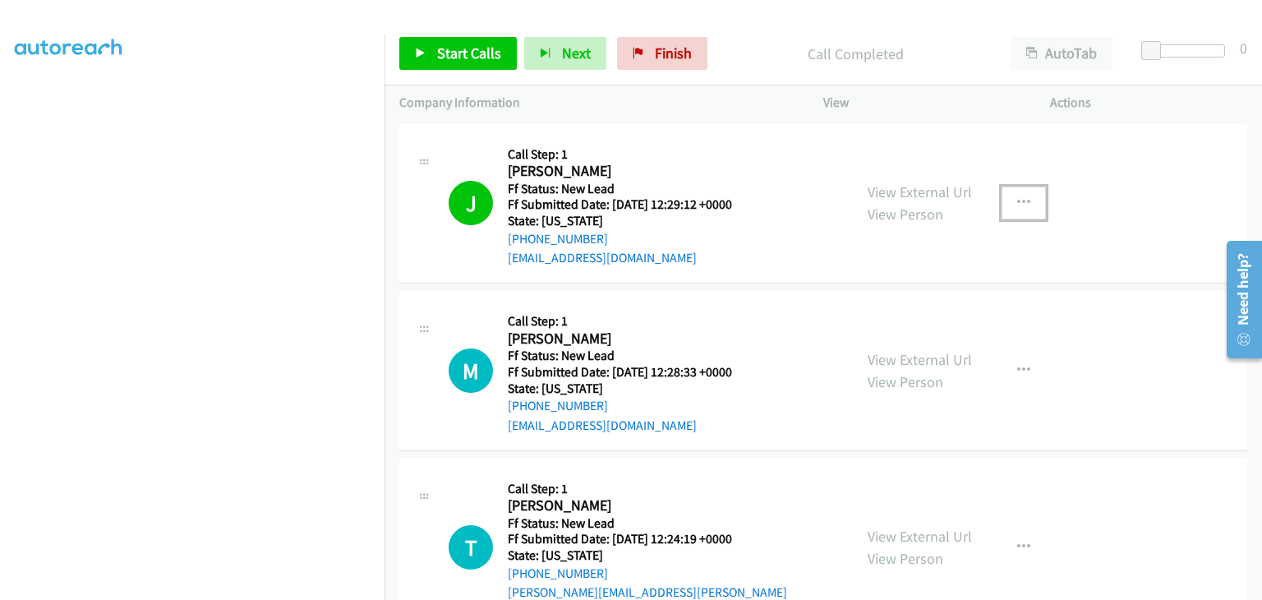
click at [1017, 205] on icon "button" at bounding box center [1023, 202] width 13 height 13
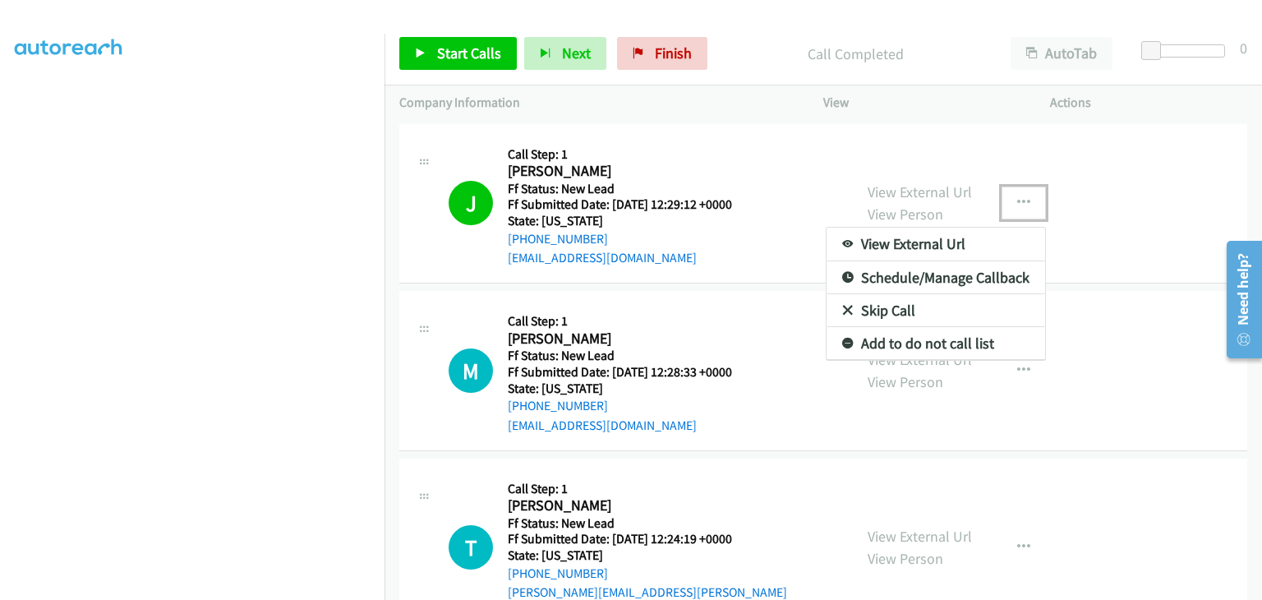
click at [927, 339] on link "Add to do not call list" at bounding box center [935, 343] width 219 height 33
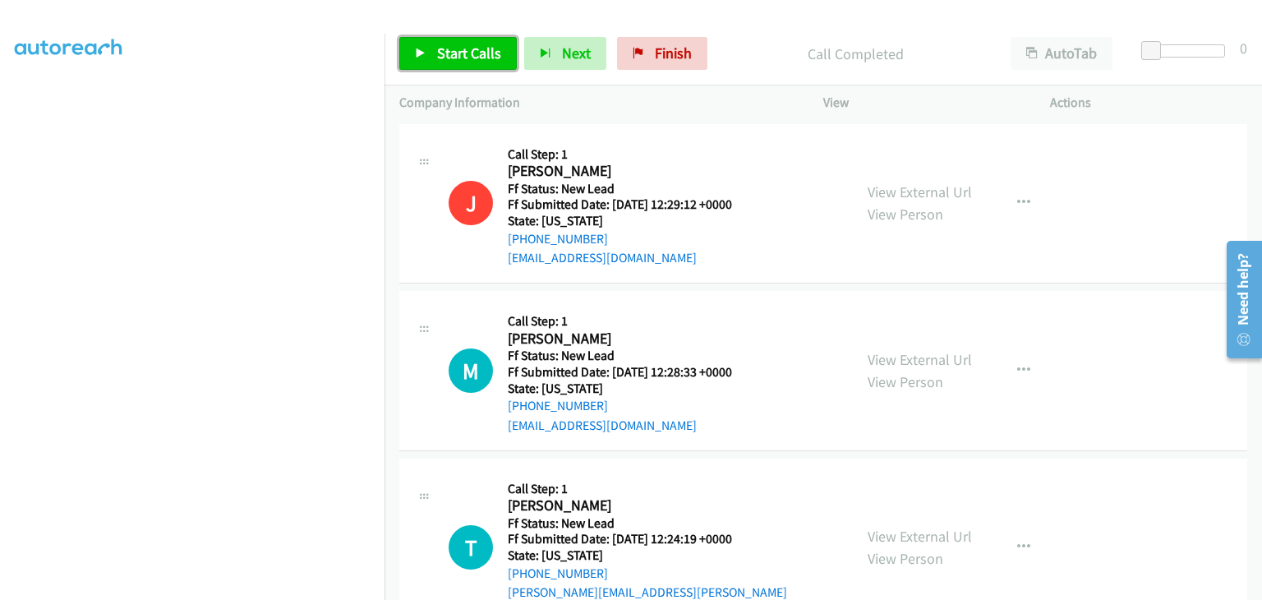
click at [484, 58] on span "Start Calls" at bounding box center [469, 53] width 64 height 19
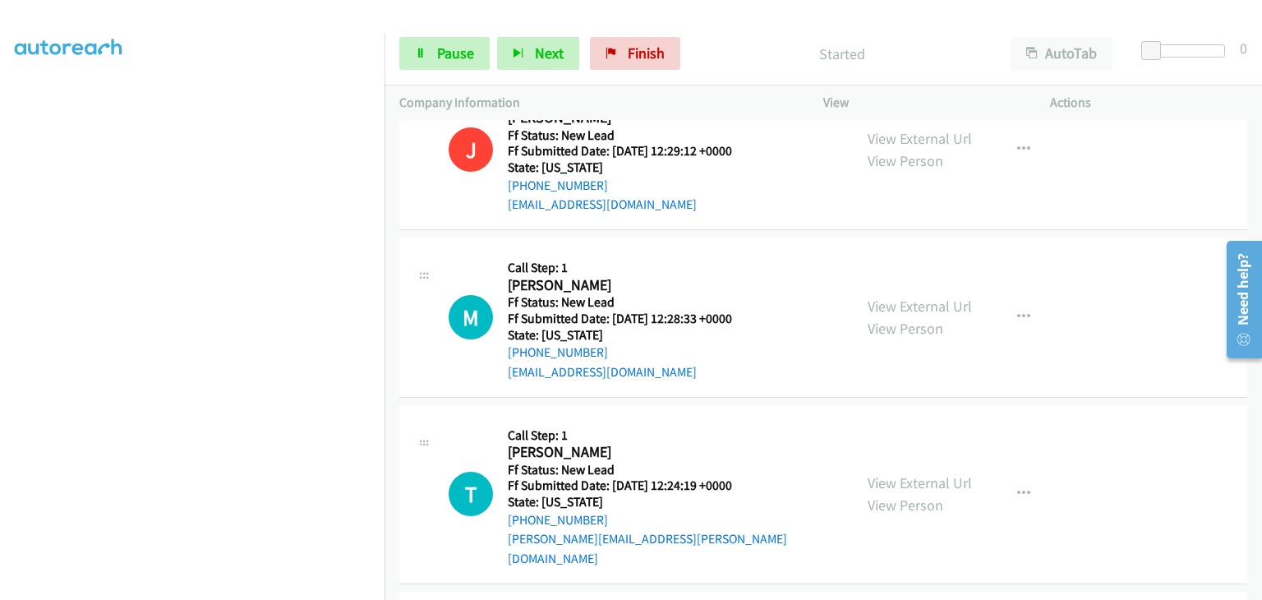
scroll to position [82, 0]
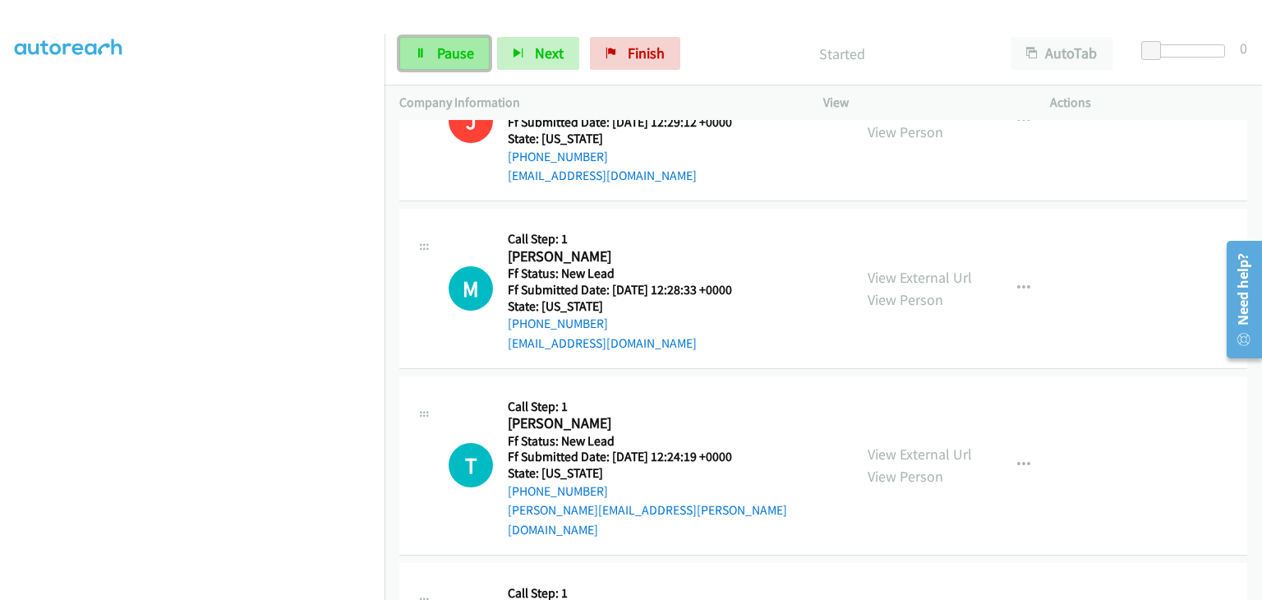
click at [427, 62] on link "Pause" at bounding box center [444, 53] width 90 height 33
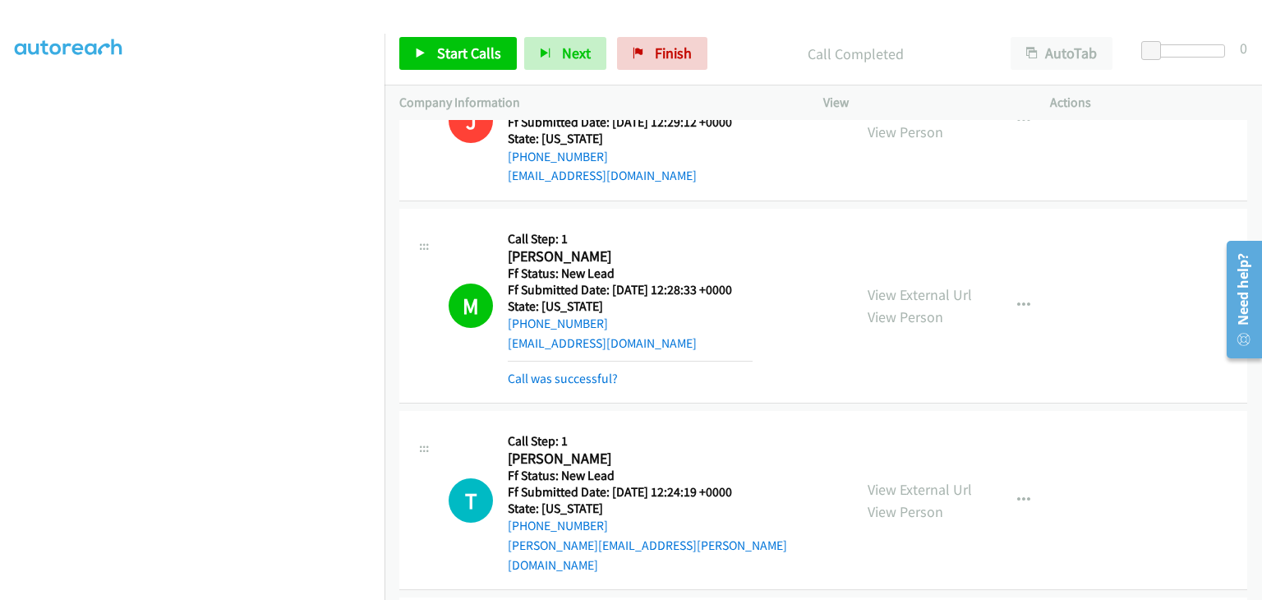
scroll to position [322, 0]
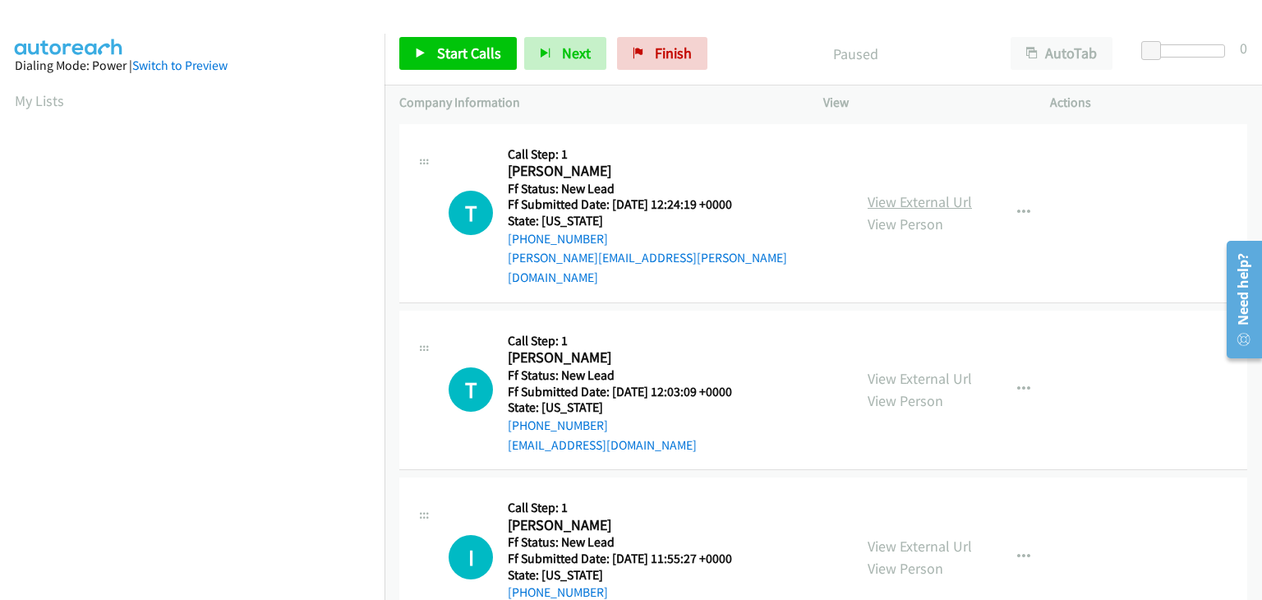
click at [894, 192] on link "View External Url" at bounding box center [919, 201] width 104 height 19
click at [446, 62] on span "Start Calls" at bounding box center [469, 53] width 64 height 19
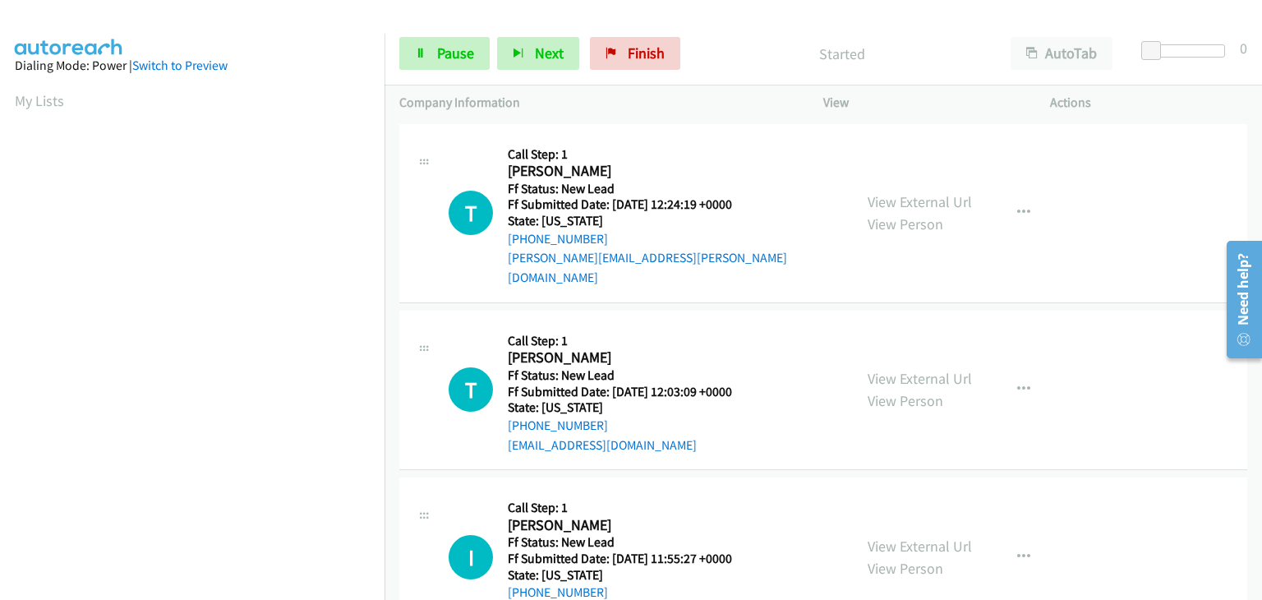
click at [927, 367] on div "View External Url View Person" at bounding box center [919, 389] width 104 height 44
click at [927, 369] on link "View External Url" at bounding box center [919, 378] width 104 height 19
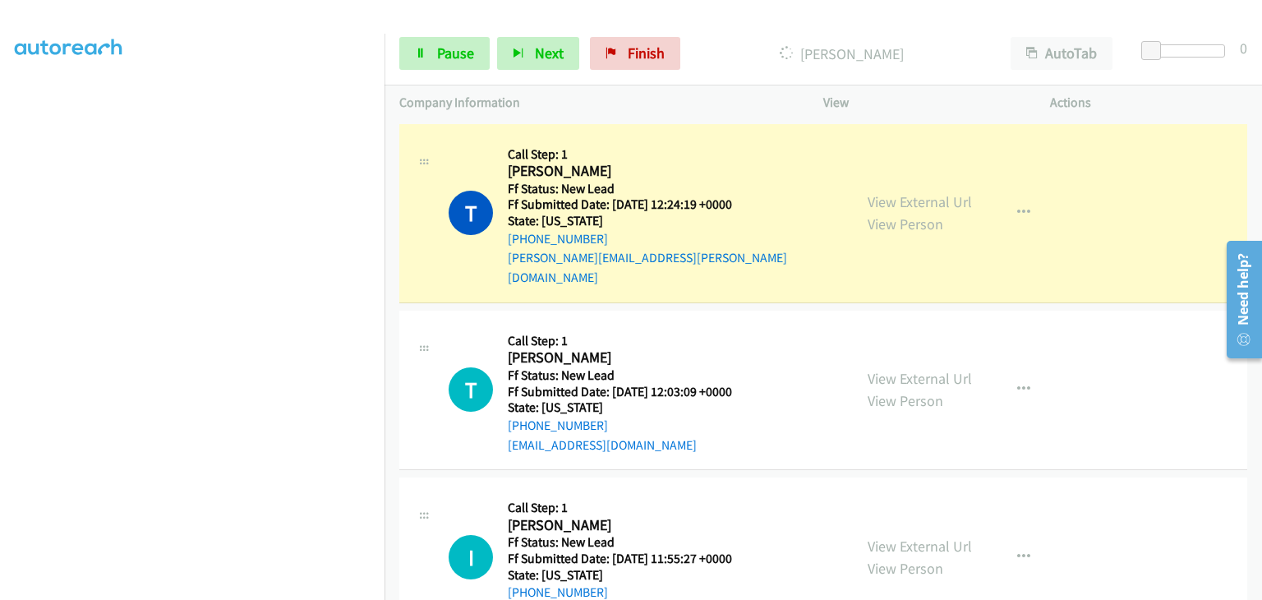
scroll to position [322, 0]
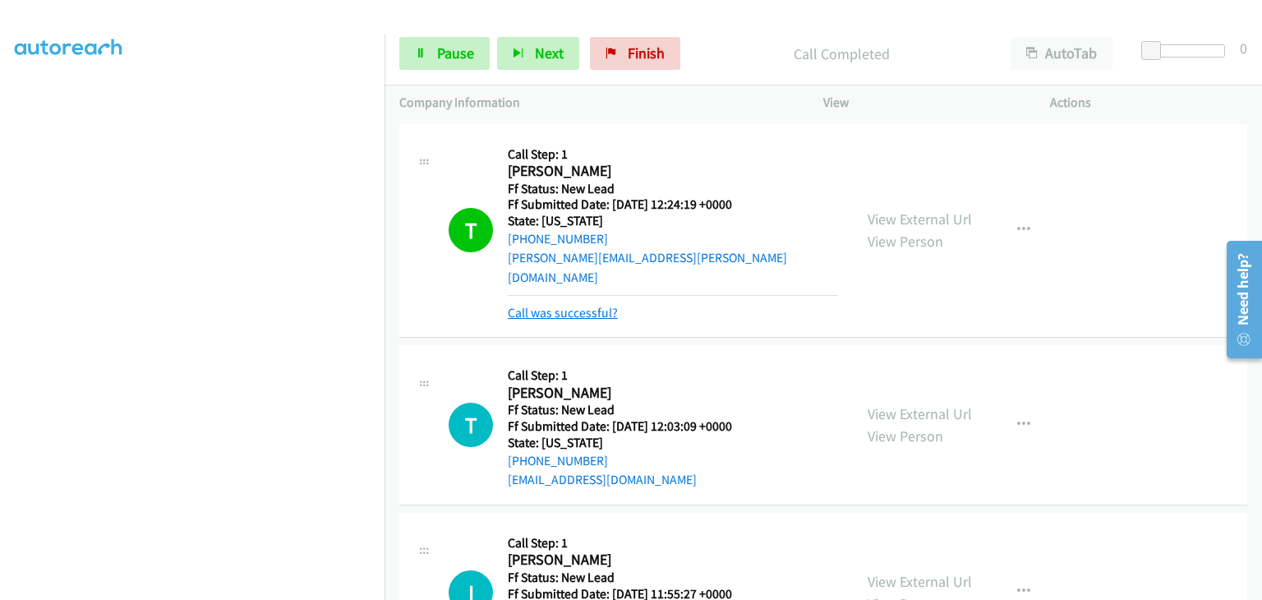
click at [575, 305] on link "Call was successful?" at bounding box center [563, 313] width 110 height 16
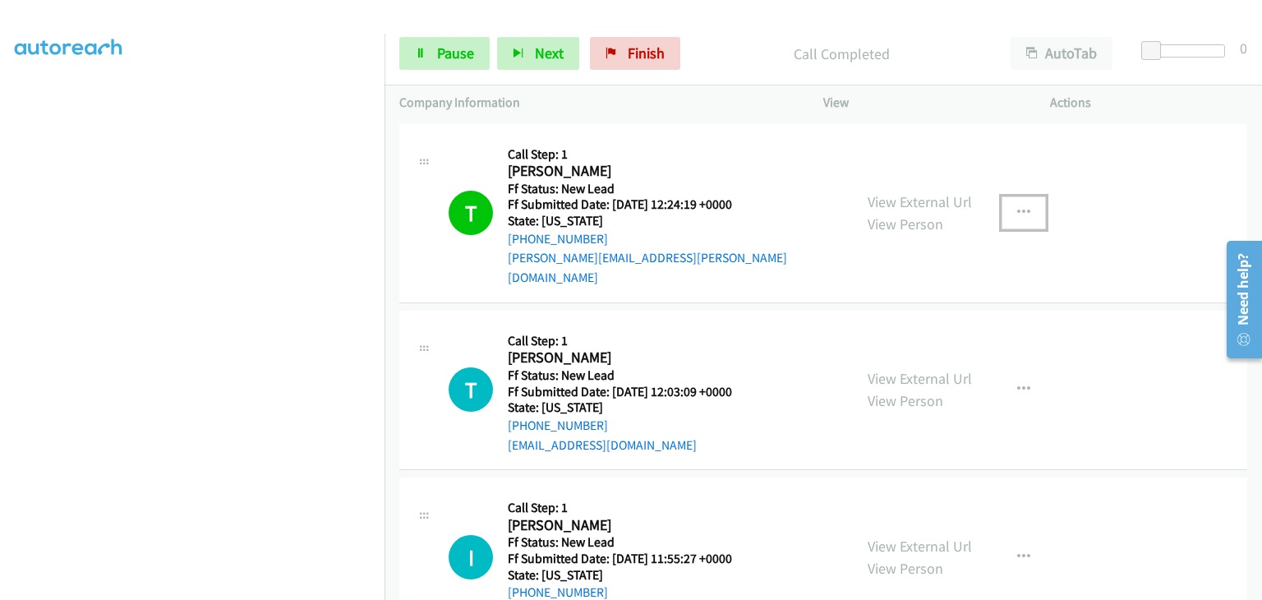
click at [1017, 206] on icon "button" at bounding box center [1023, 212] width 13 height 13
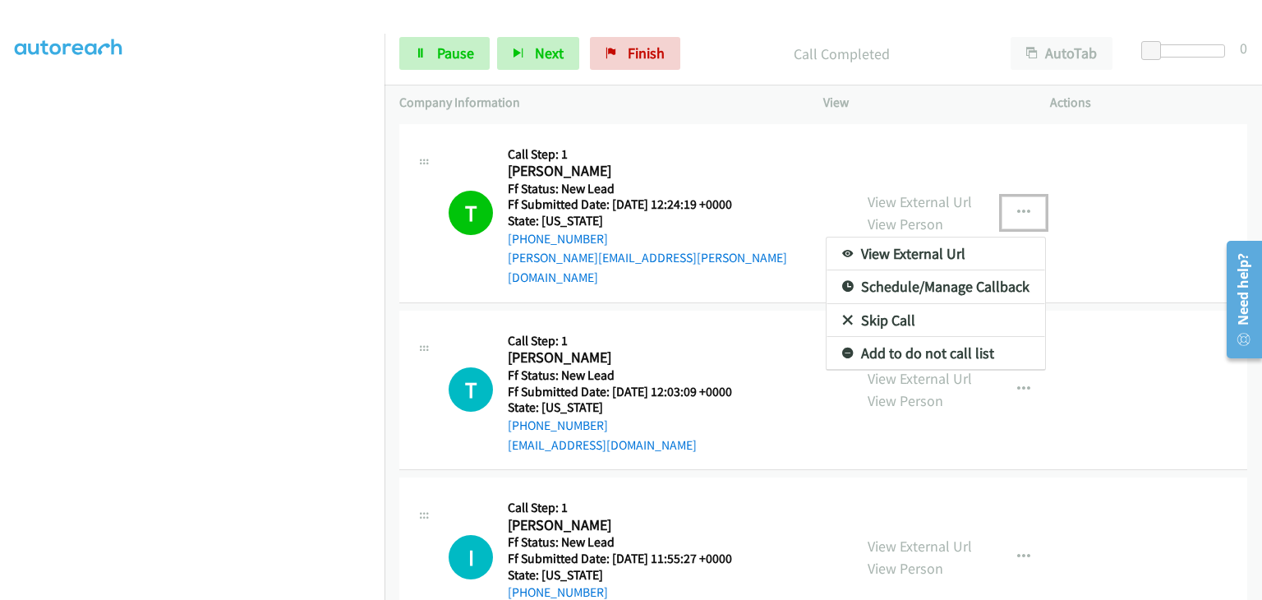
click at [904, 343] on link "Add to do not call list" at bounding box center [935, 353] width 219 height 33
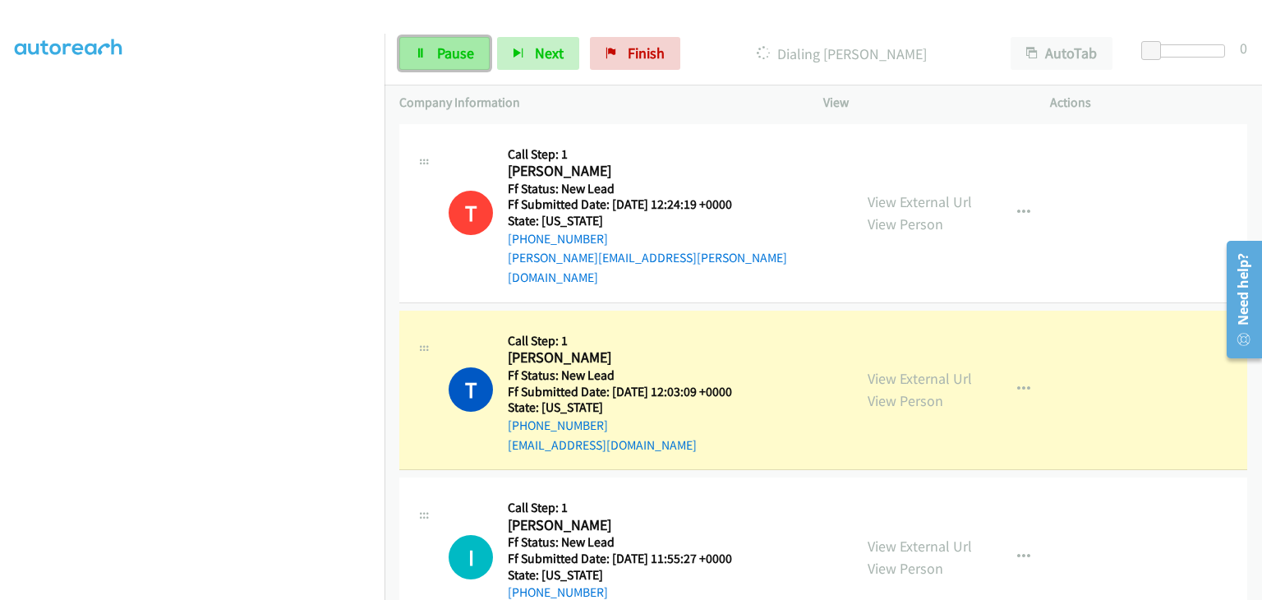
click at [475, 60] on link "Pause" at bounding box center [444, 53] width 90 height 33
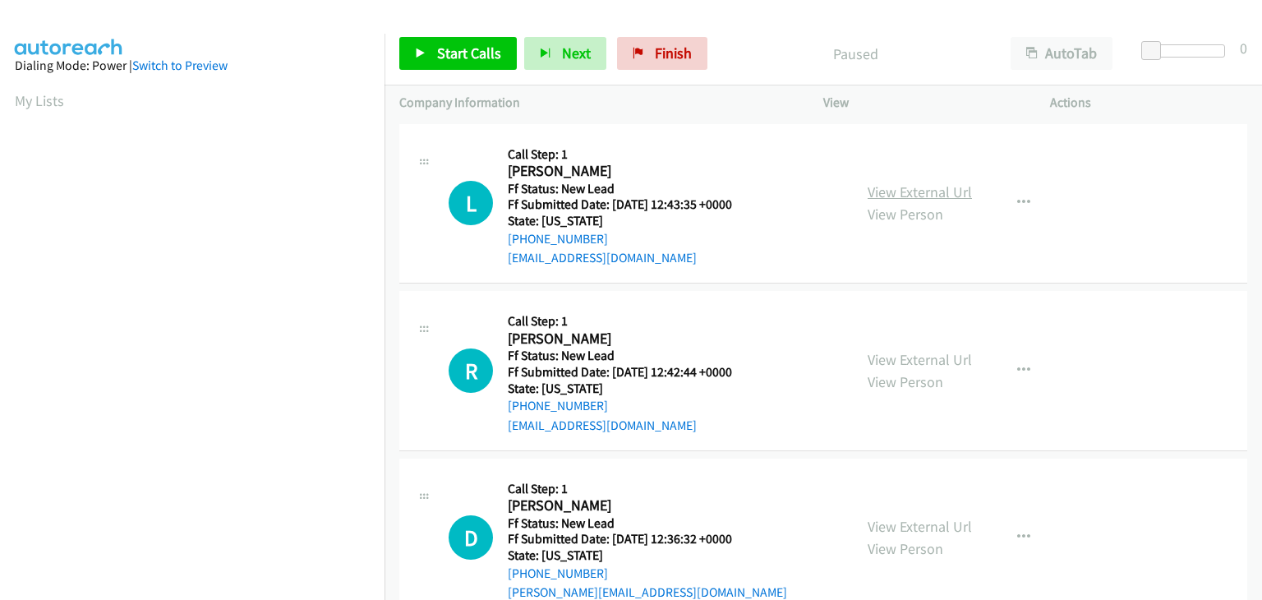
click at [871, 187] on link "View External Url" at bounding box center [919, 191] width 104 height 19
click at [898, 356] on link "View External Url" at bounding box center [919, 359] width 104 height 19
drag, startPoint x: 463, startPoint y: 44, endPoint x: 785, endPoint y: 53, distance: 321.3
click at [463, 44] on span "Start Calls" at bounding box center [469, 53] width 64 height 19
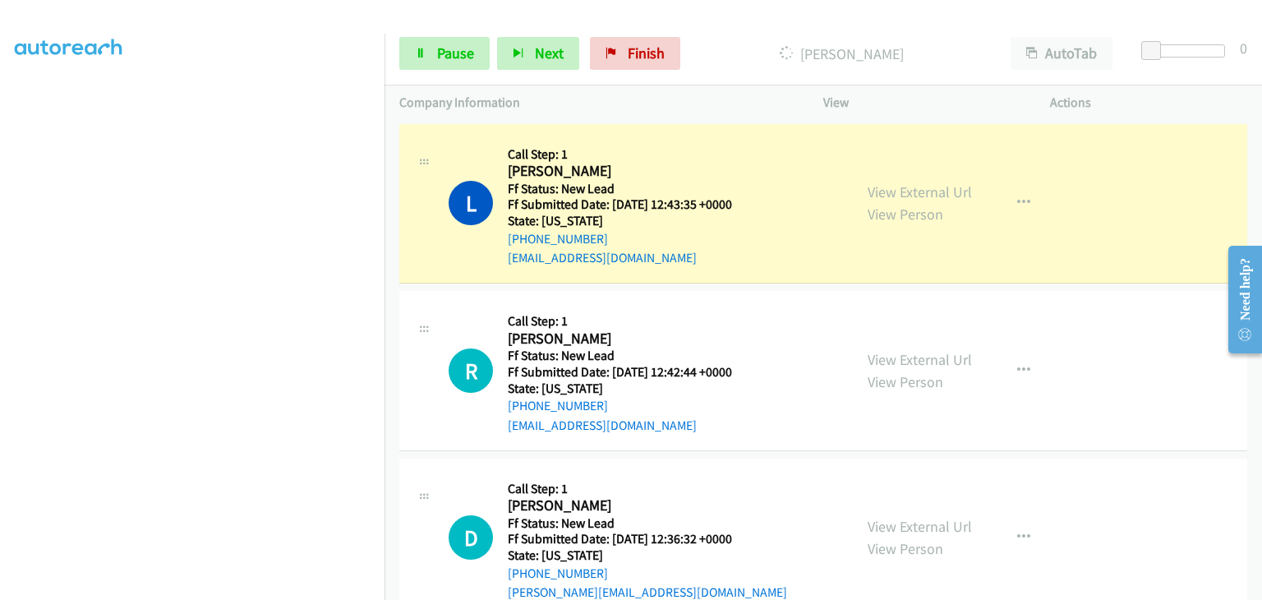
scroll to position [322, 0]
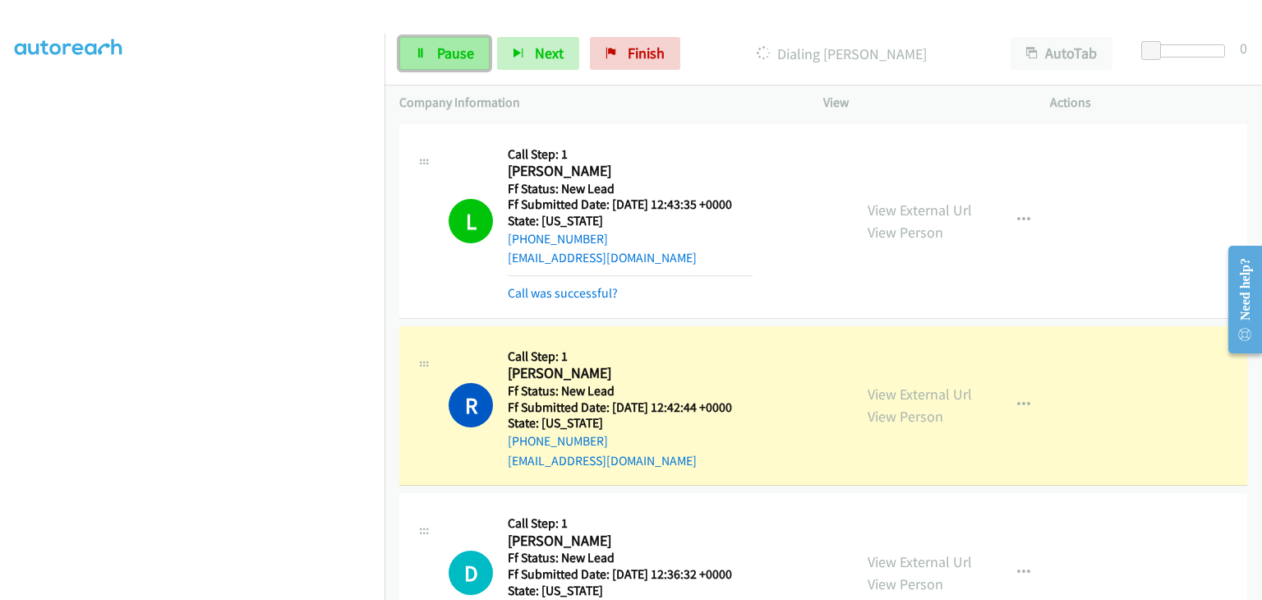
click at [441, 55] on span "Pause" at bounding box center [455, 53] width 37 height 19
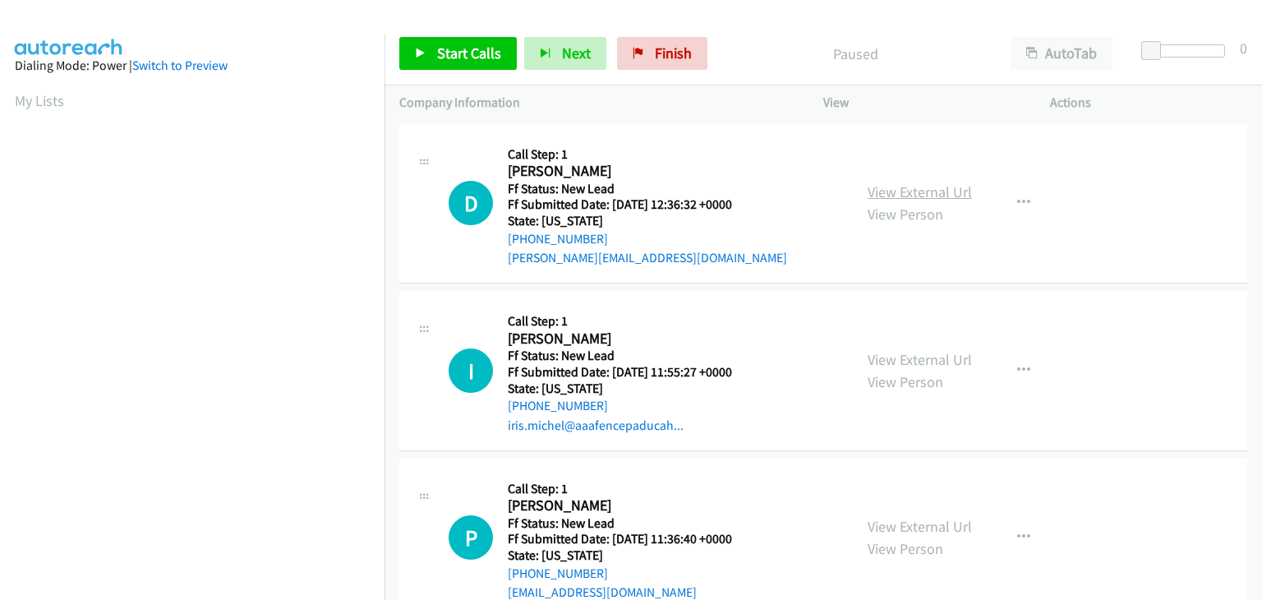
click at [877, 182] on link "View External Url" at bounding box center [919, 191] width 104 height 19
click at [442, 40] on link "Start Calls" at bounding box center [457, 53] width 117 height 33
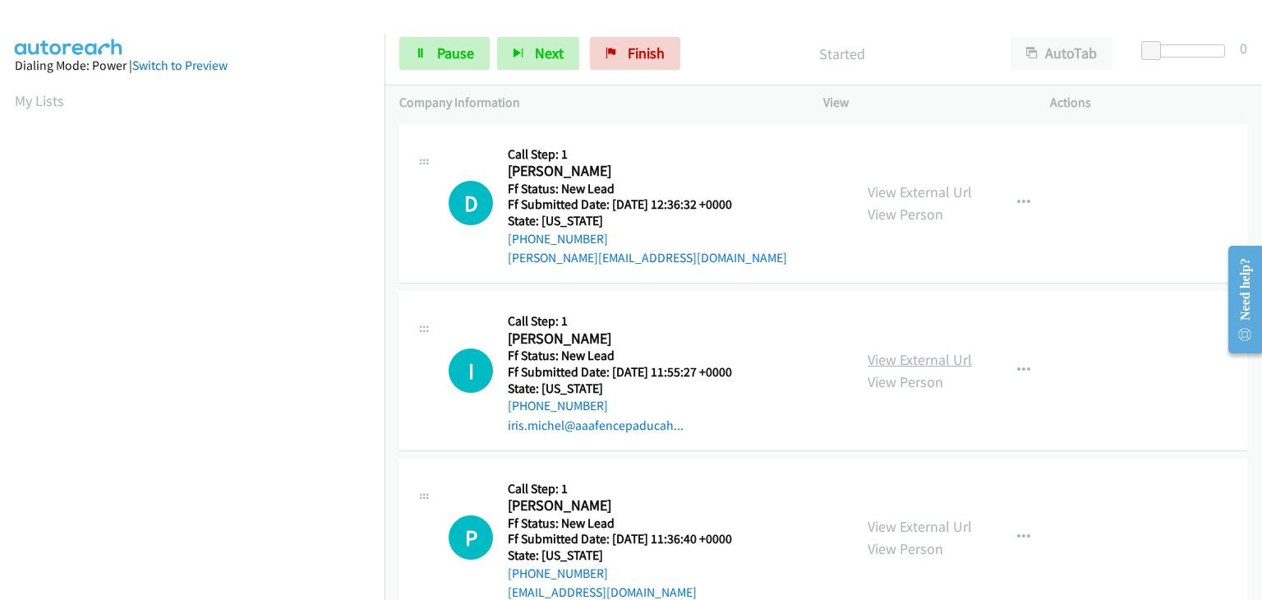
click at [920, 357] on link "View External Url" at bounding box center [919, 359] width 104 height 19
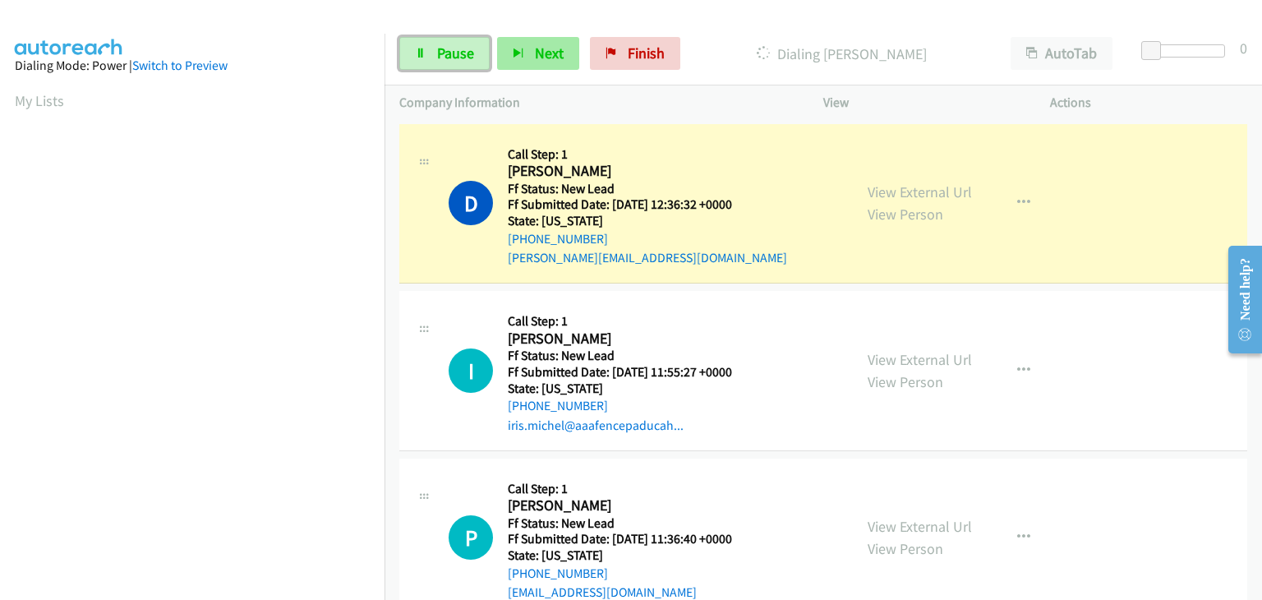
click at [459, 59] on span "Pause" at bounding box center [455, 53] width 37 height 19
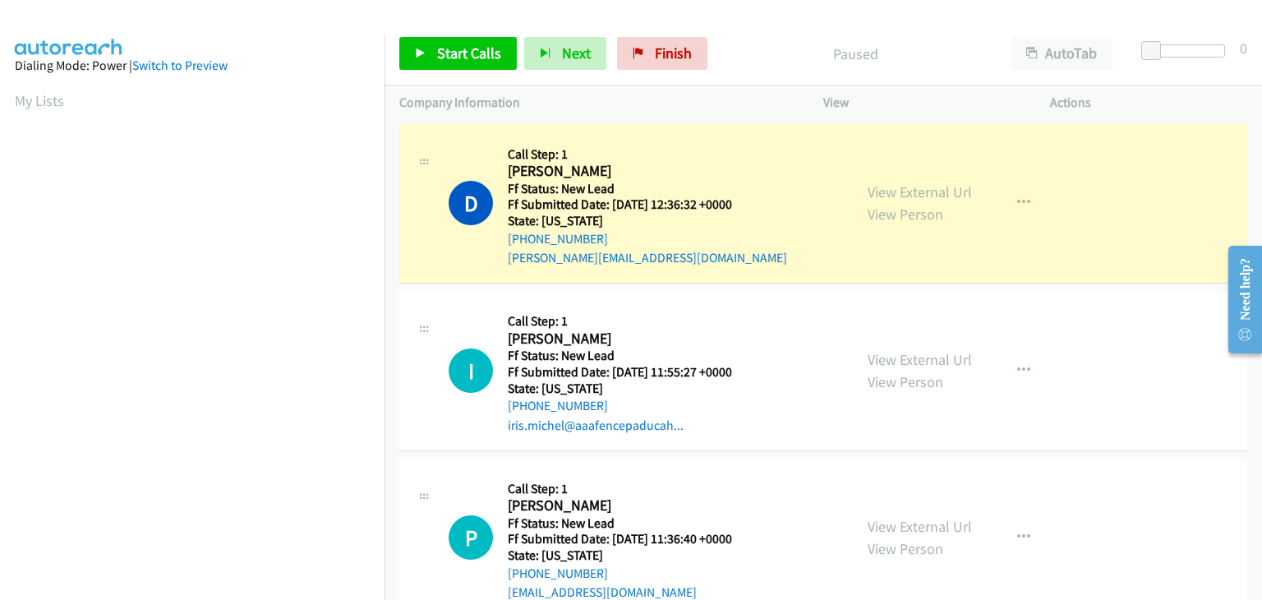
click at [384, 308] on td "I Callback Scheduled Call Step: 1 Iris Michel America/Chicago Ff Status: New Le…" at bounding box center [822, 372] width 877 height 168
drag, startPoint x: 233, startPoint y: 92, endPoint x: 255, endPoint y: 95, distance: 22.4
click at [233, 92] on section "My Lists" at bounding box center [192, 101] width 355 height 22
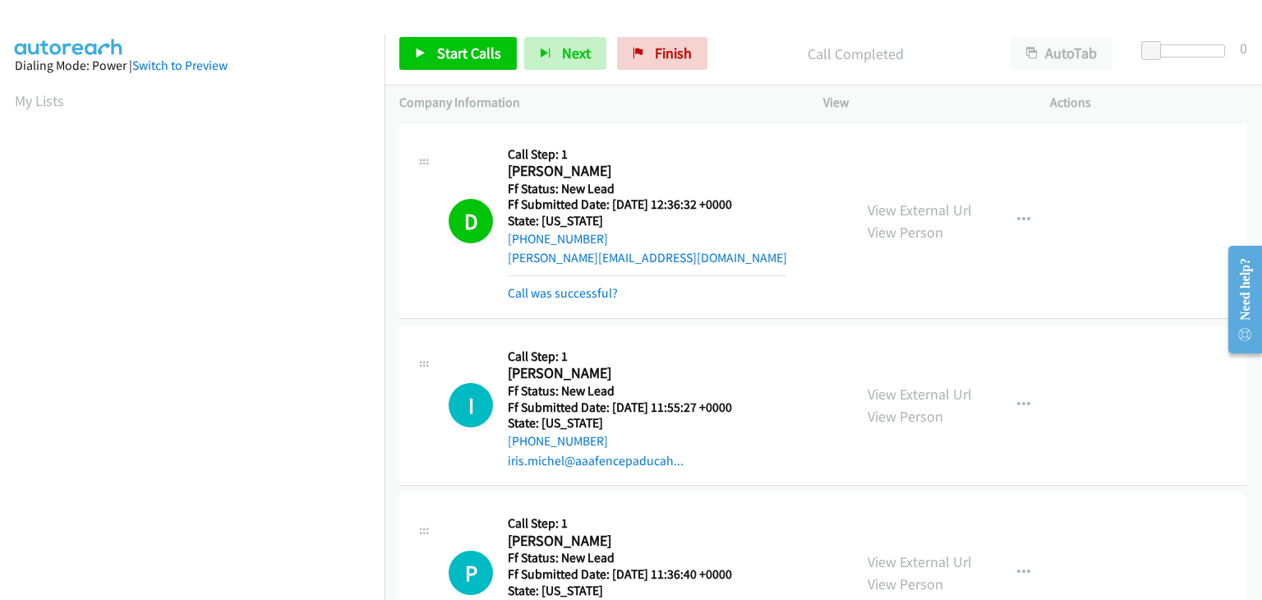
scroll to position [322, 0]
drag, startPoint x: 595, startPoint y: 291, endPoint x: 674, endPoint y: 290, distance: 78.9
click at [595, 291] on link "Call was successful?" at bounding box center [563, 293] width 110 height 16
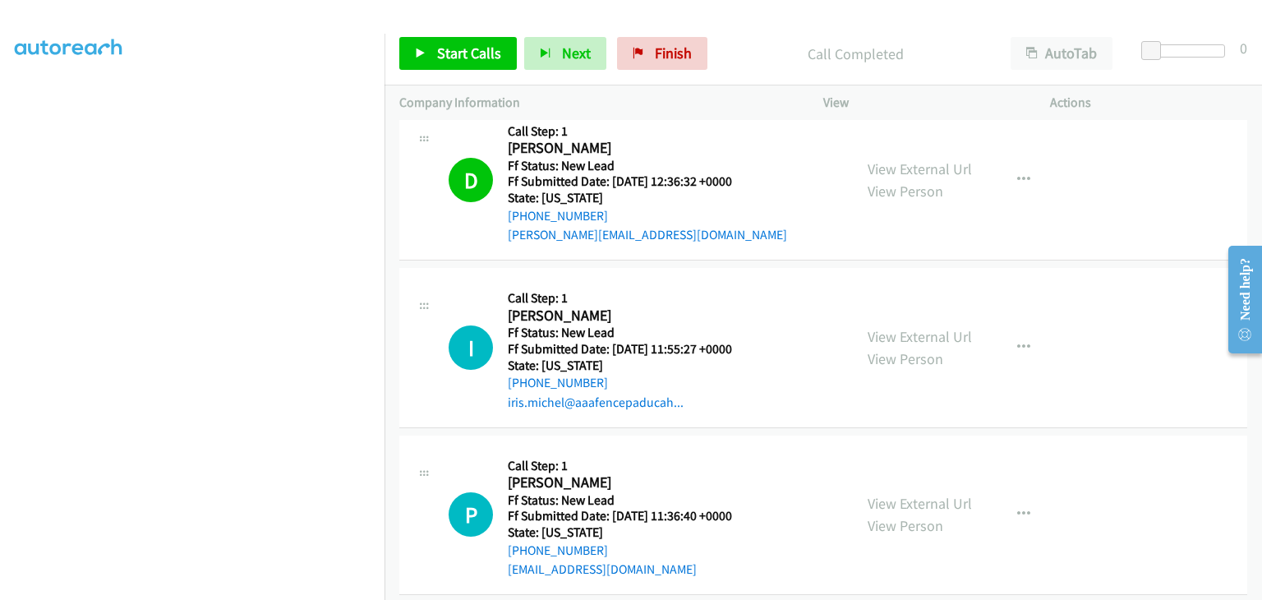
scroll to position [0, 0]
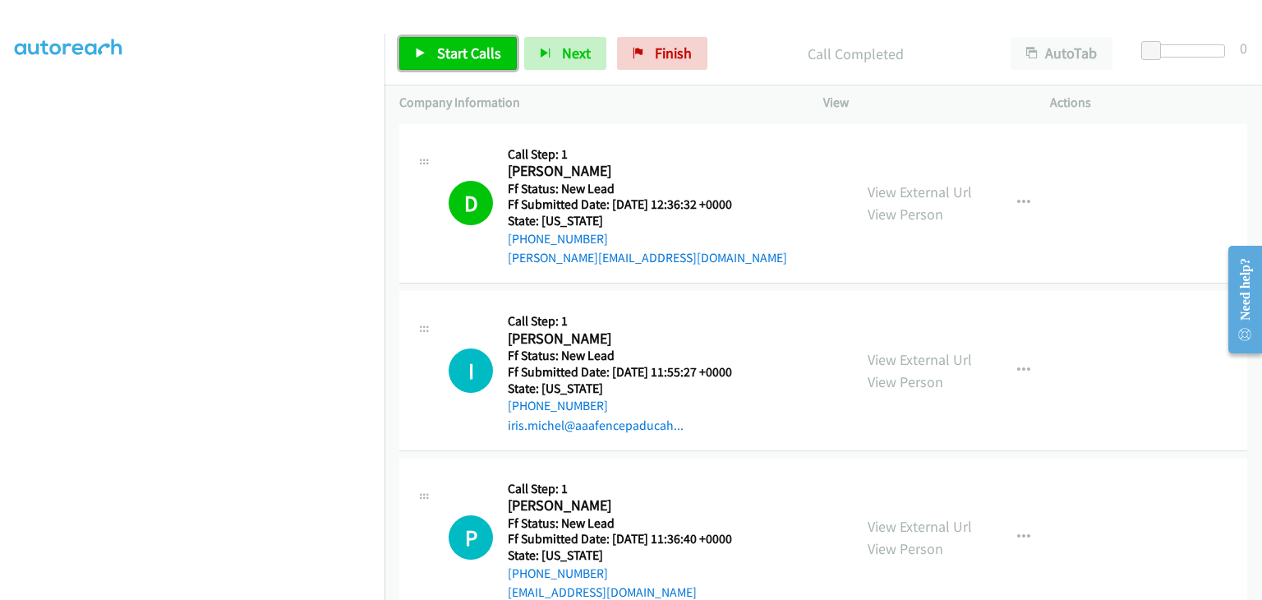
click at [476, 58] on span "Start Calls" at bounding box center [469, 53] width 64 height 19
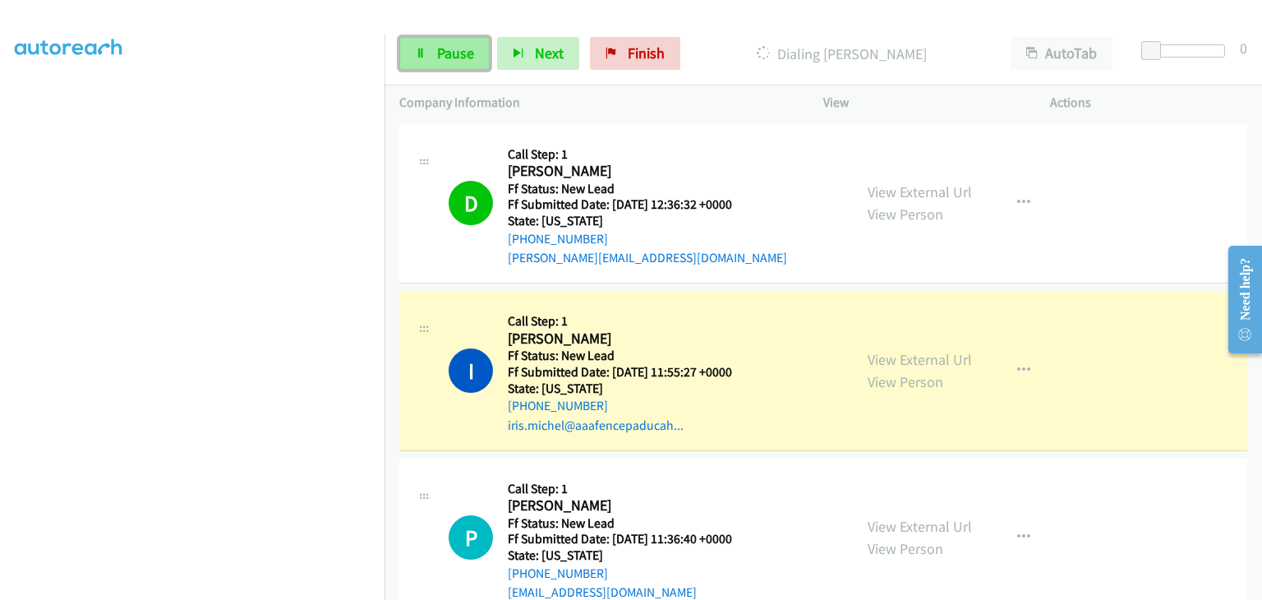
click at [467, 52] on span "Pause" at bounding box center [455, 53] width 37 height 19
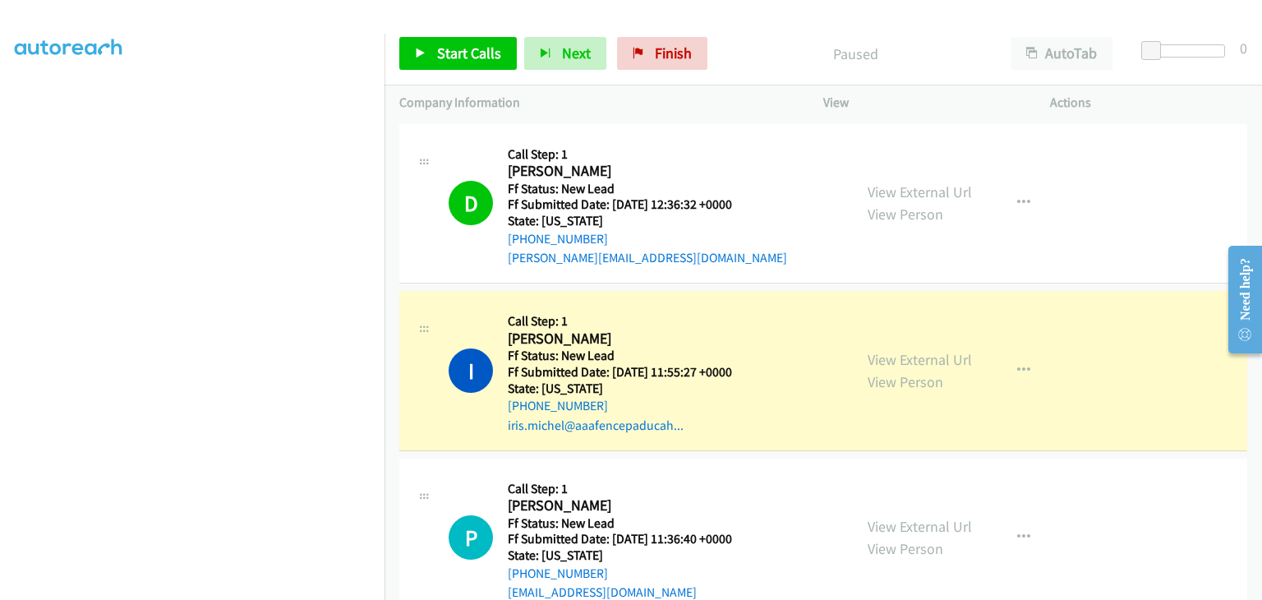
scroll to position [322, 0]
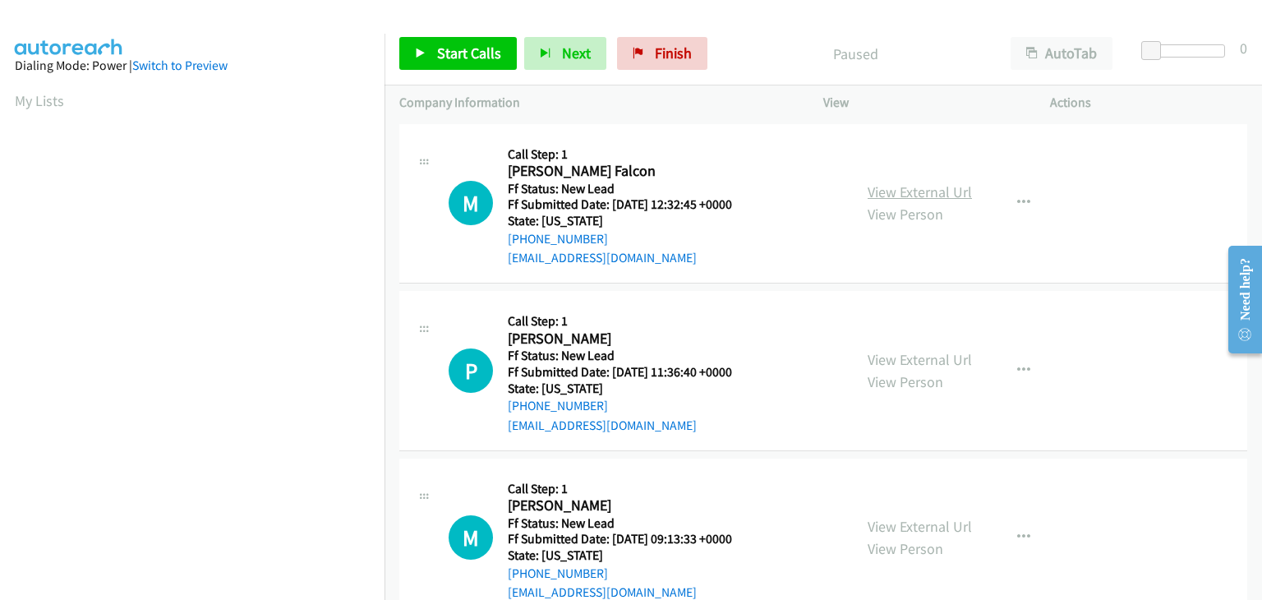
click at [927, 193] on link "View External Url" at bounding box center [919, 191] width 104 height 19
click at [458, 53] on span "Start Calls" at bounding box center [469, 53] width 64 height 19
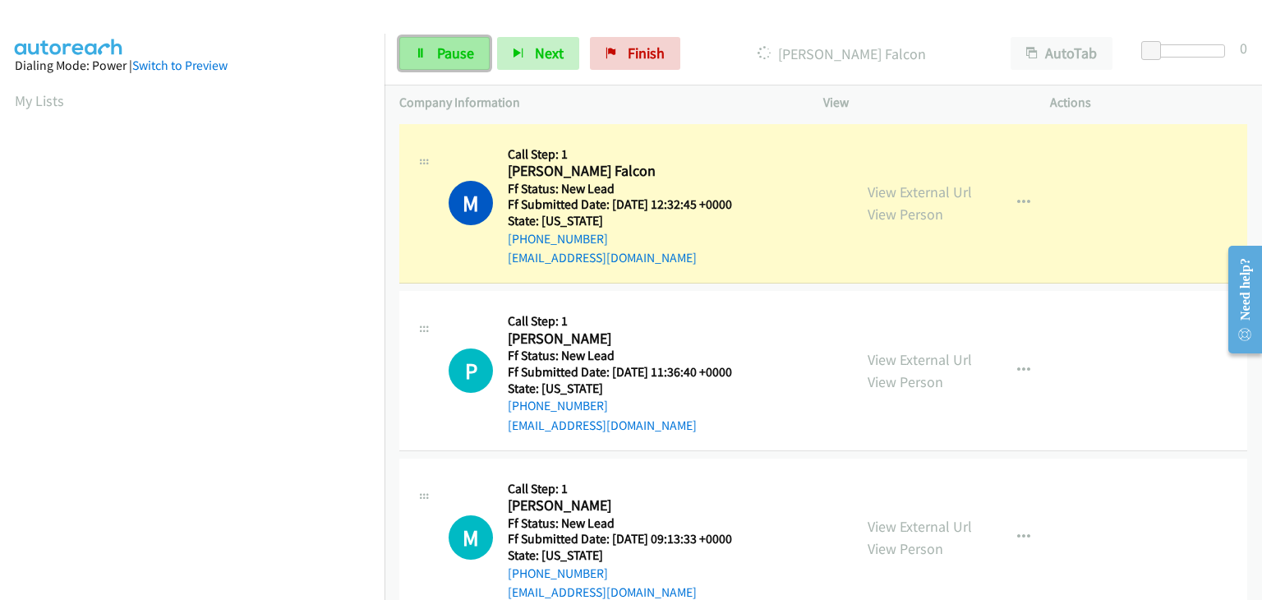
click at [439, 55] on span "Pause" at bounding box center [455, 53] width 37 height 19
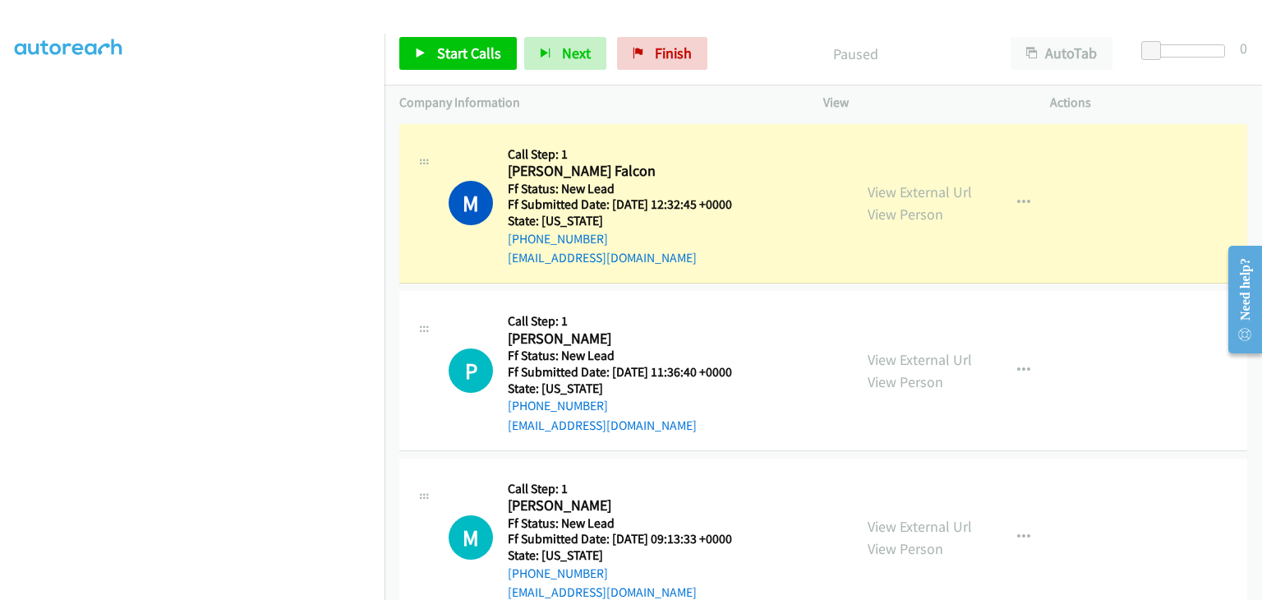
scroll to position [322, 0]
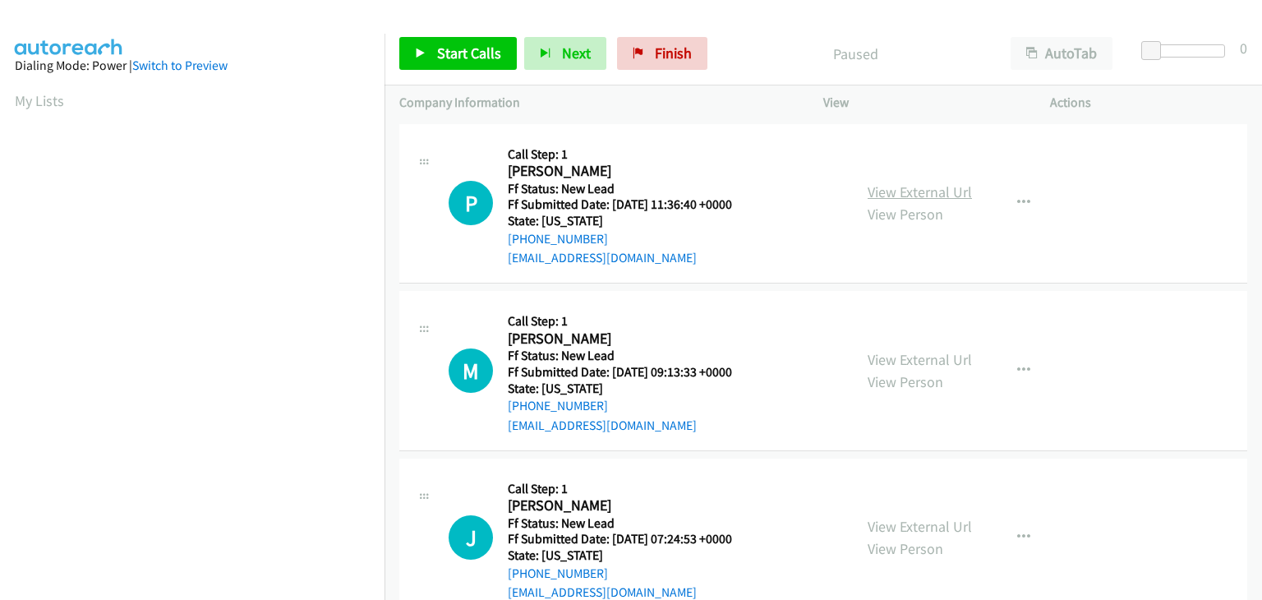
click at [881, 195] on link "View External Url" at bounding box center [919, 191] width 104 height 19
click at [499, 44] on link "Start Calls" at bounding box center [457, 53] width 117 height 33
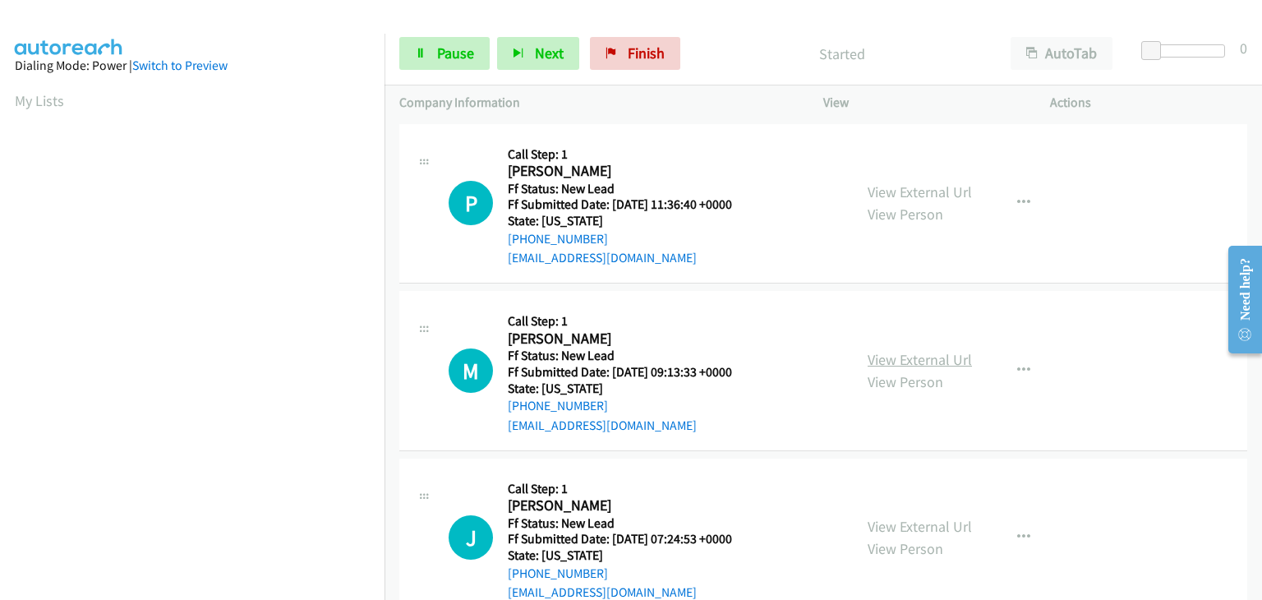
click at [950, 362] on link "View External Url" at bounding box center [919, 359] width 104 height 19
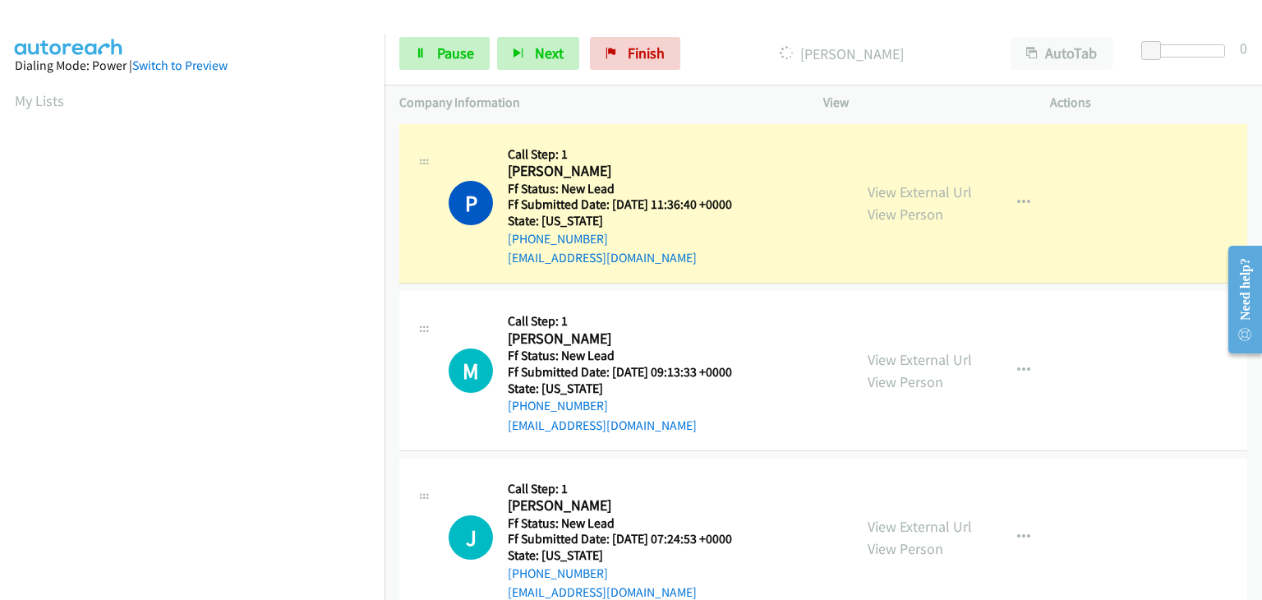
scroll to position [322, 0]
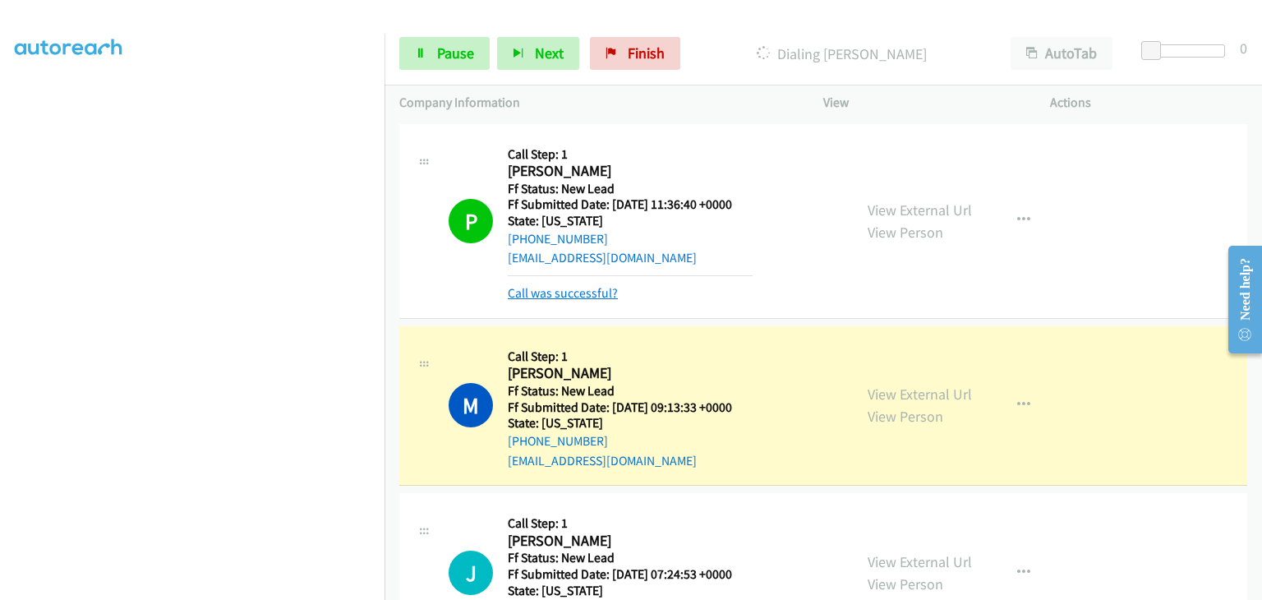
click at [579, 289] on link "Call was successful?" at bounding box center [563, 293] width 110 height 16
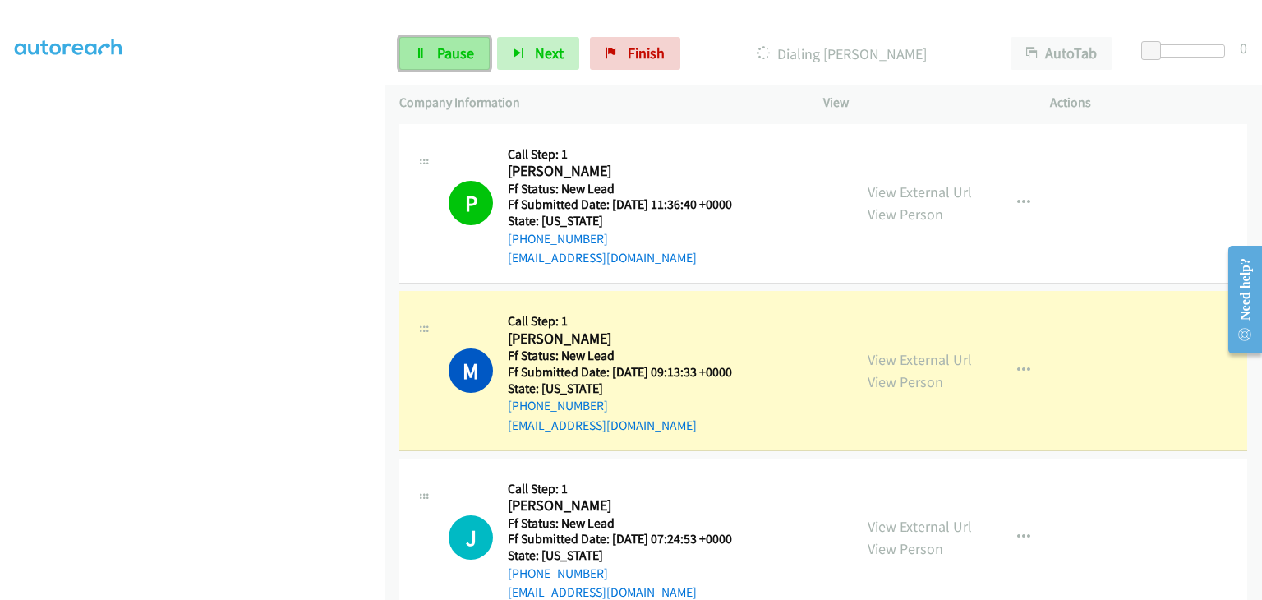
click at [452, 60] on span "Pause" at bounding box center [455, 53] width 37 height 19
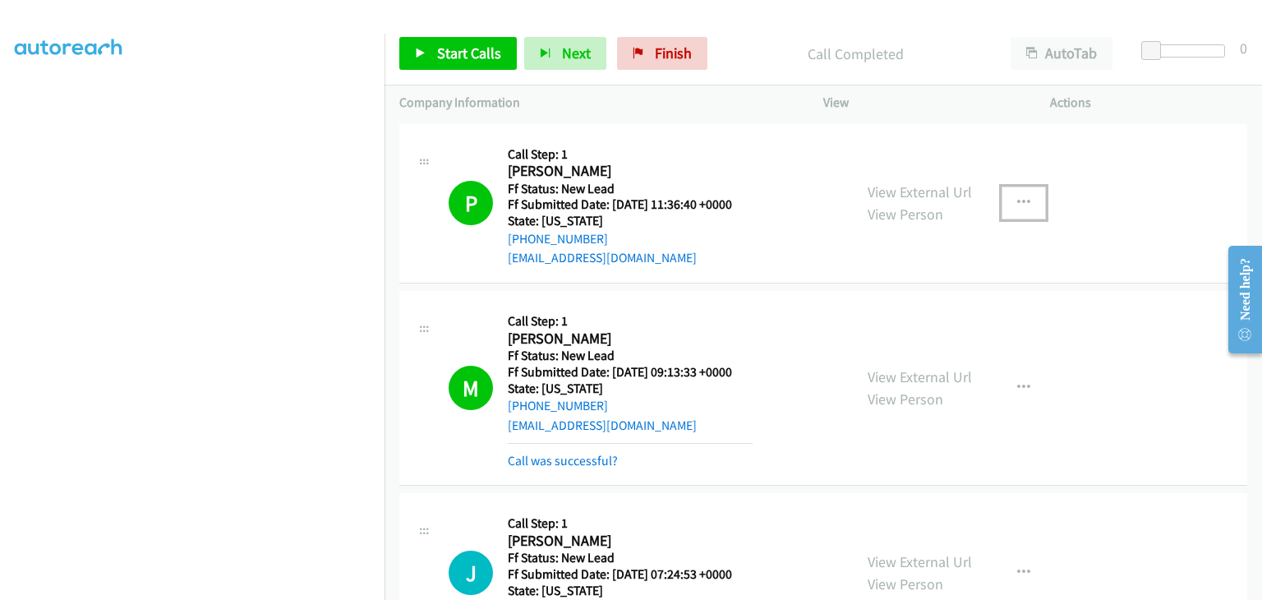
click at [1019, 198] on icon "button" at bounding box center [1023, 202] width 13 height 13
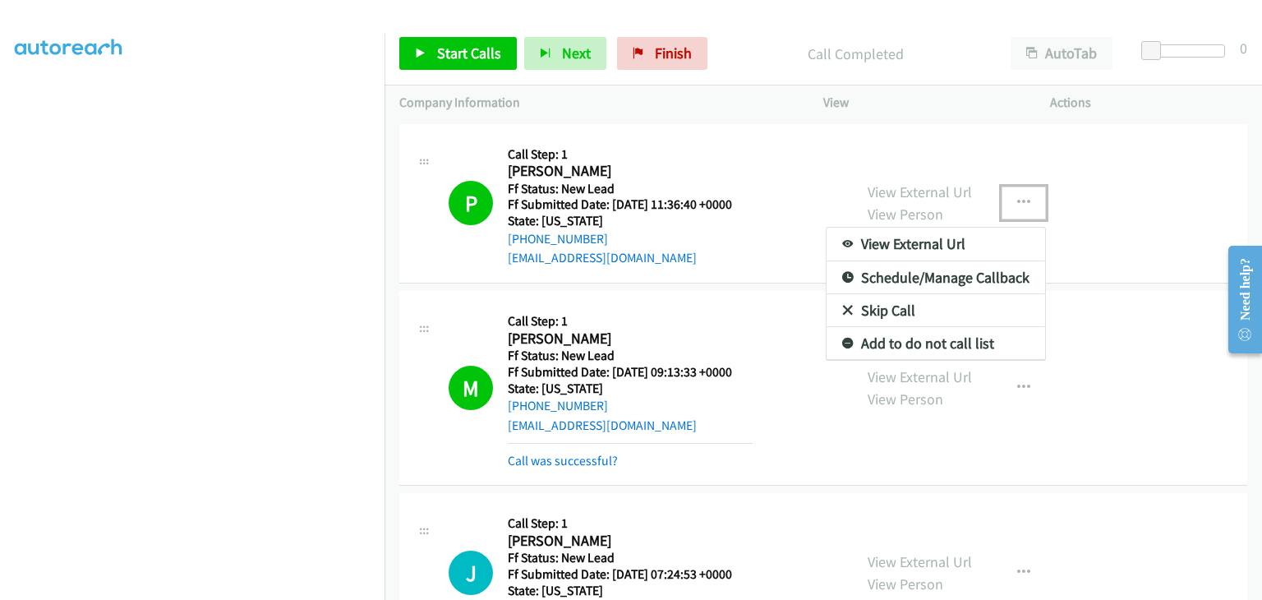
click at [886, 329] on link "Add to do not call list" at bounding box center [935, 343] width 219 height 33
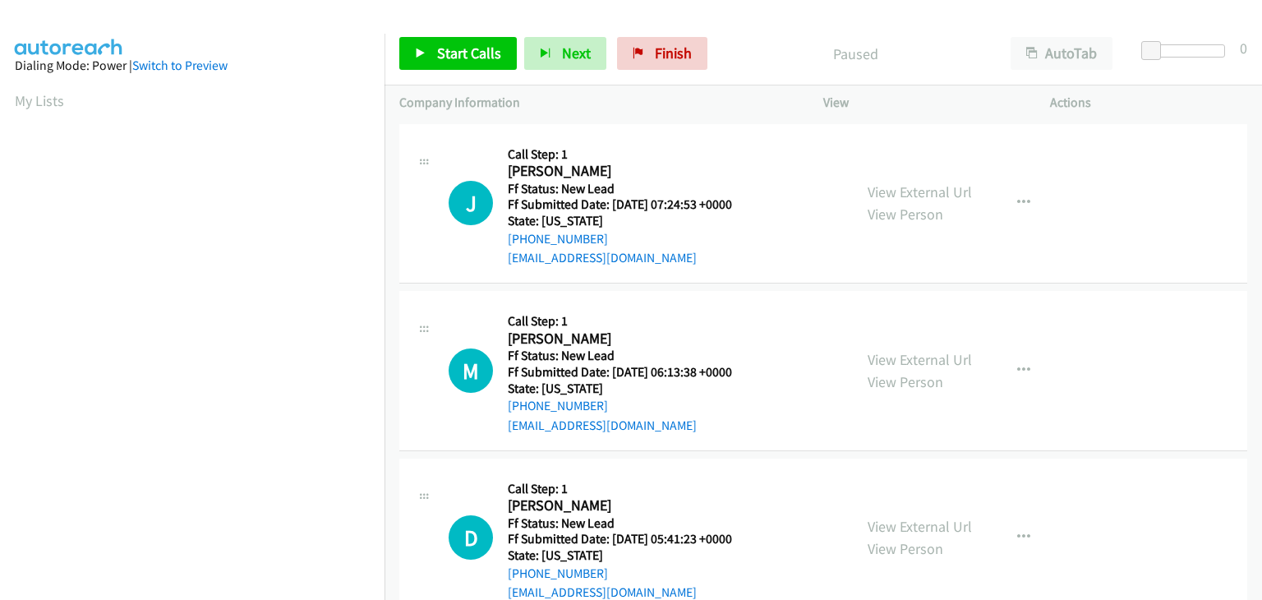
click at [969, 198] on div "View External Url View Person View External Url Email Schedule/Manage Callback …" at bounding box center [974, 204] width 242 height 130
click at [951, 194] on link "View External Url" at bounding box center [919, 191] width 104 height 19
click at [490, 58] on span "Start Calls" at bounding box center [469, 53] width 64 height 19
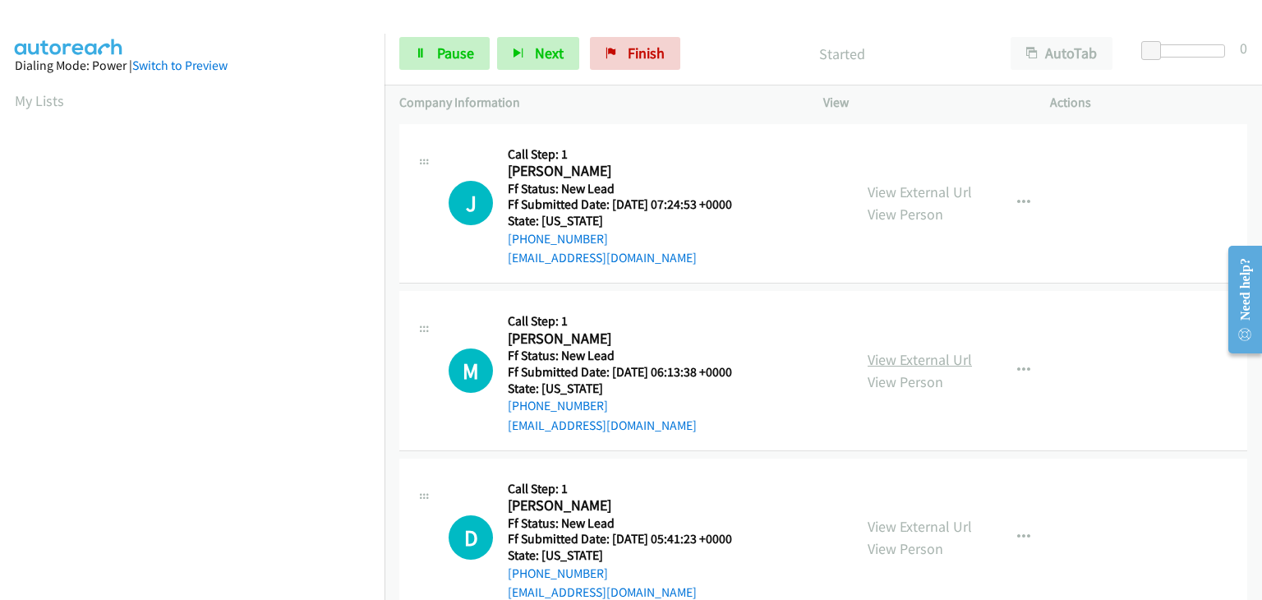
click at [916, 361] on link "View External Url" at bounding box center [919, 359] width 104 height 19
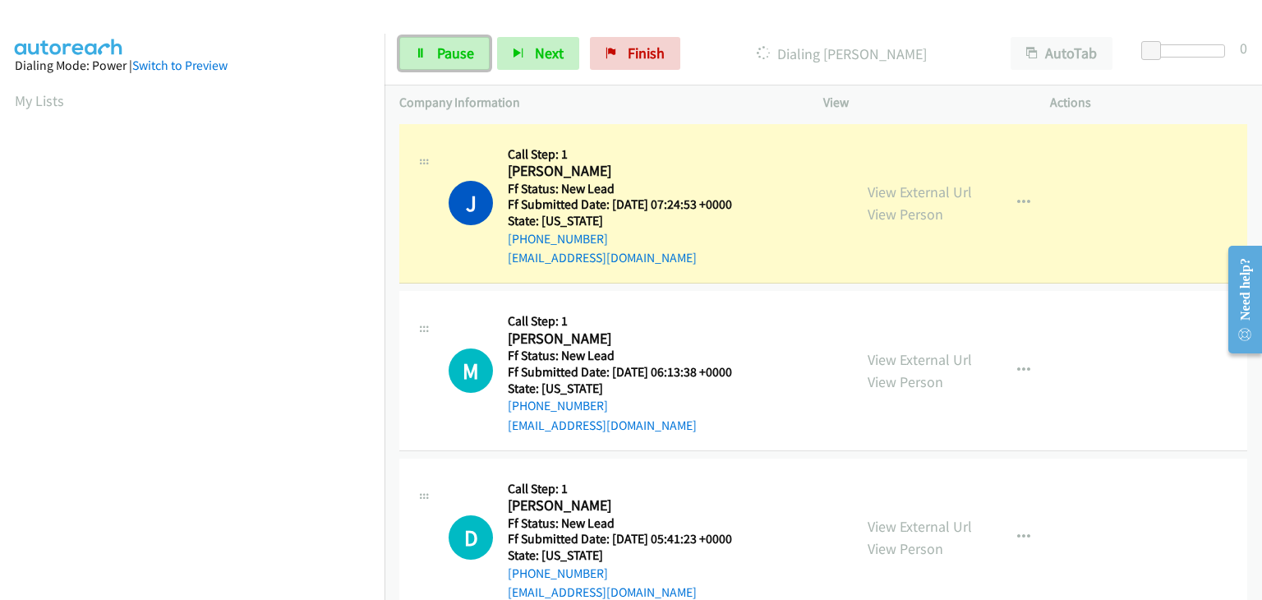
drag, startPoint x: 459, startPoint y: 65, endPoint x: 589, endPoint y: 30, distance: 134.3
click at [459, 65] on link "Pause" at bounding box center [444, 53] width 90 height 33
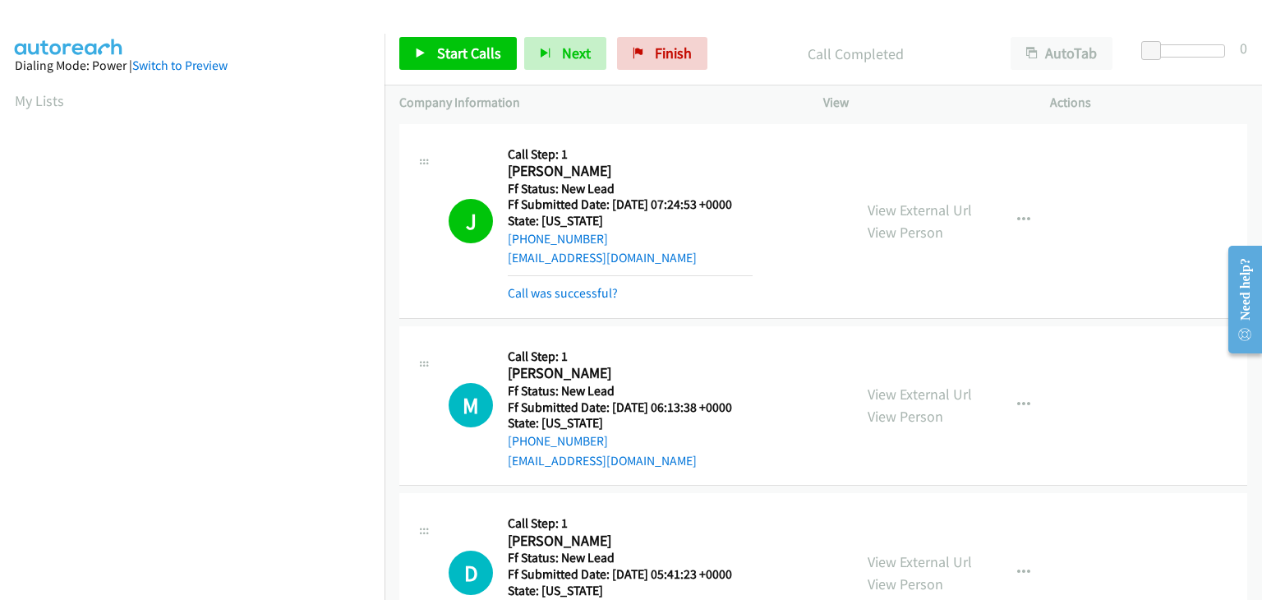
scroll to position [322, 0]
drag, startPoint x: 560, startPoint y: 290, endPoint x: 629, endPoint y: 287, distance: 69.1
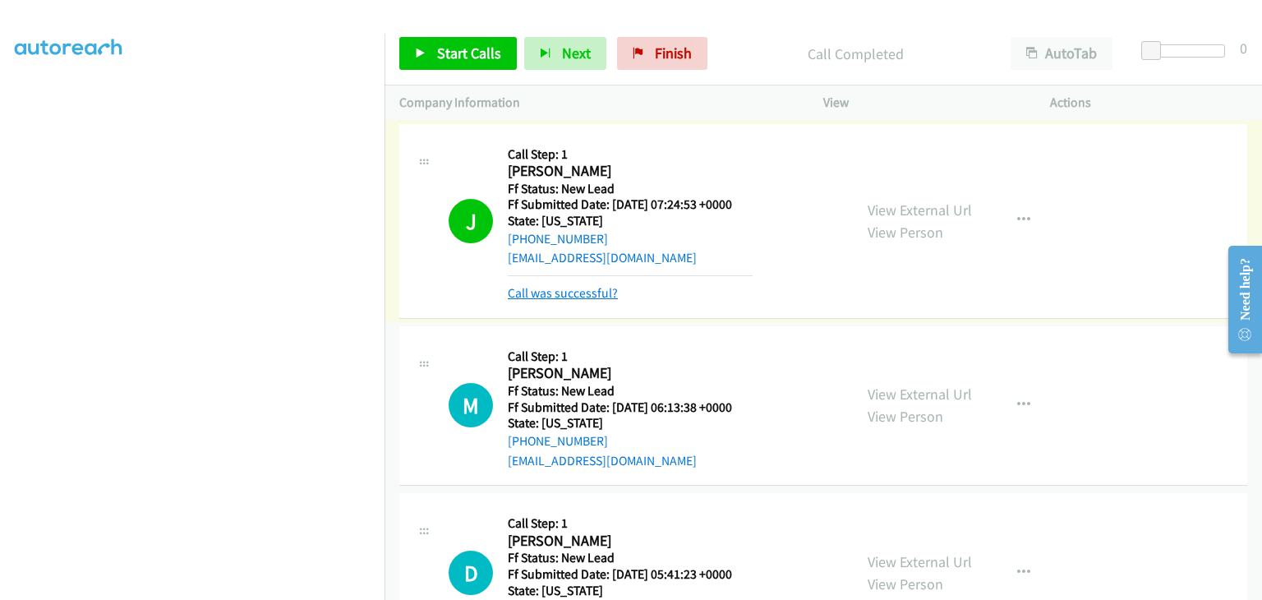
click at [608, 295] on link "Call was successful?" at bounding box center [563, 293] width 110 height 16
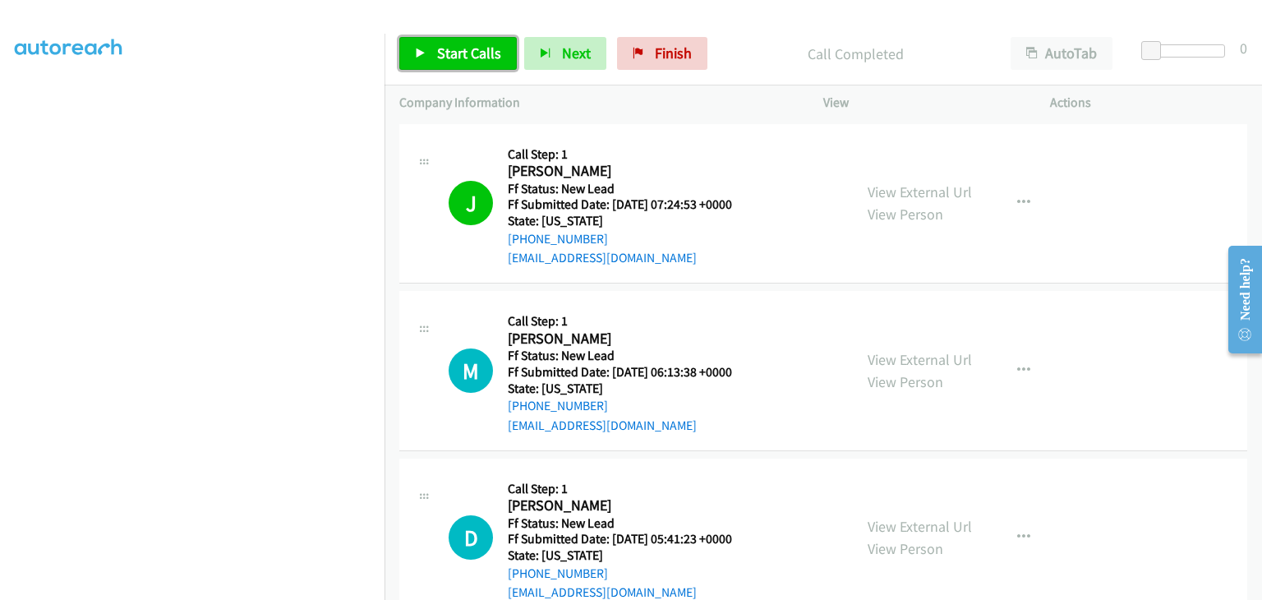
click at [493, 57] on span "Start Calls" at bounding box center [469, 53] width 64 height 19
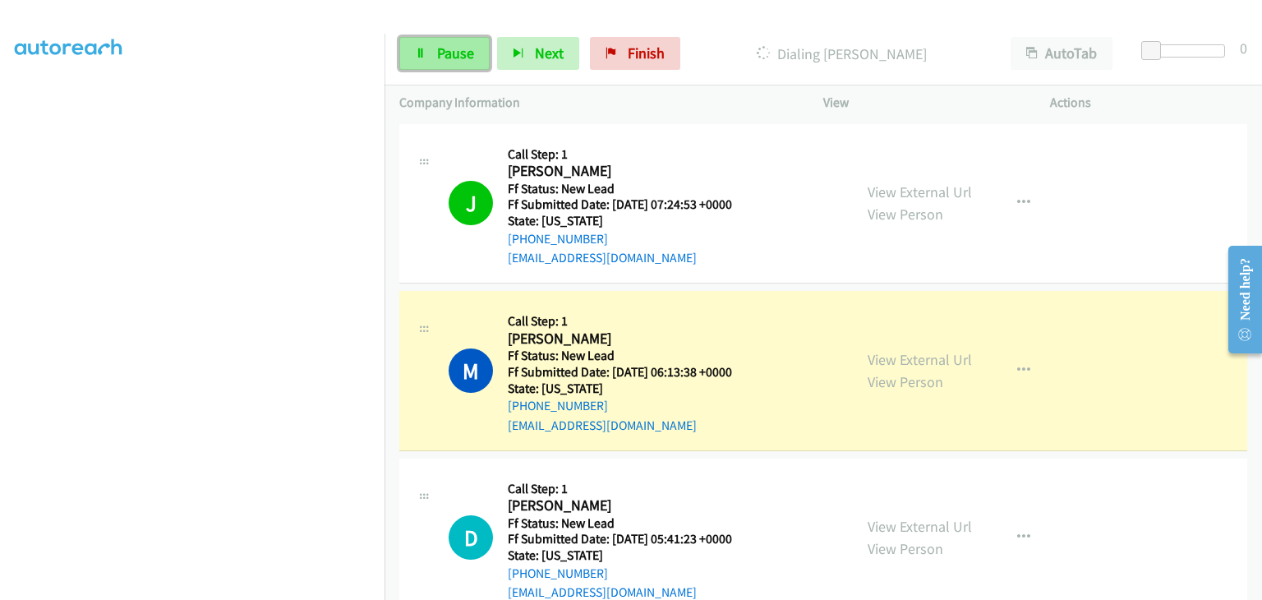
click at [460, 45] on span "Pause" at bounding box center [455, 53] width 37 height 19
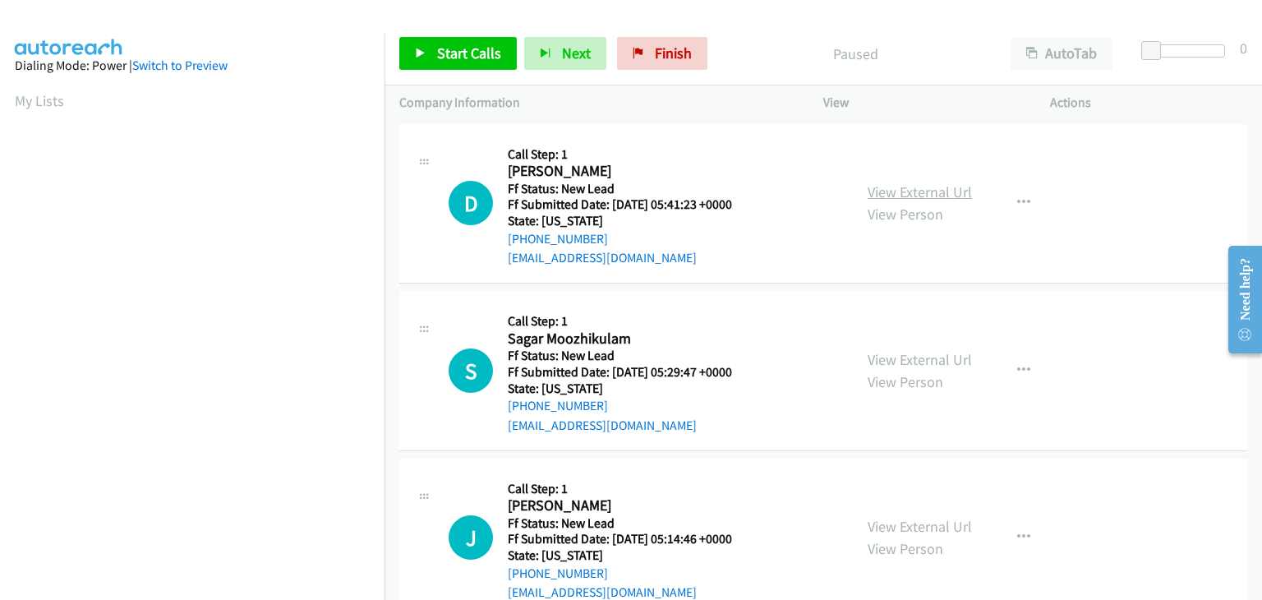
click at [922, 191] on link "View External Url" at bounding box center [919, 191] width 104 height 19
click at [904, 352] on link "View External Url" at bounding box center [919, 359] width 104 height 19
click at [501, 47] on link "Start Calls" at bounding box center [457, 53] width 117 height 33
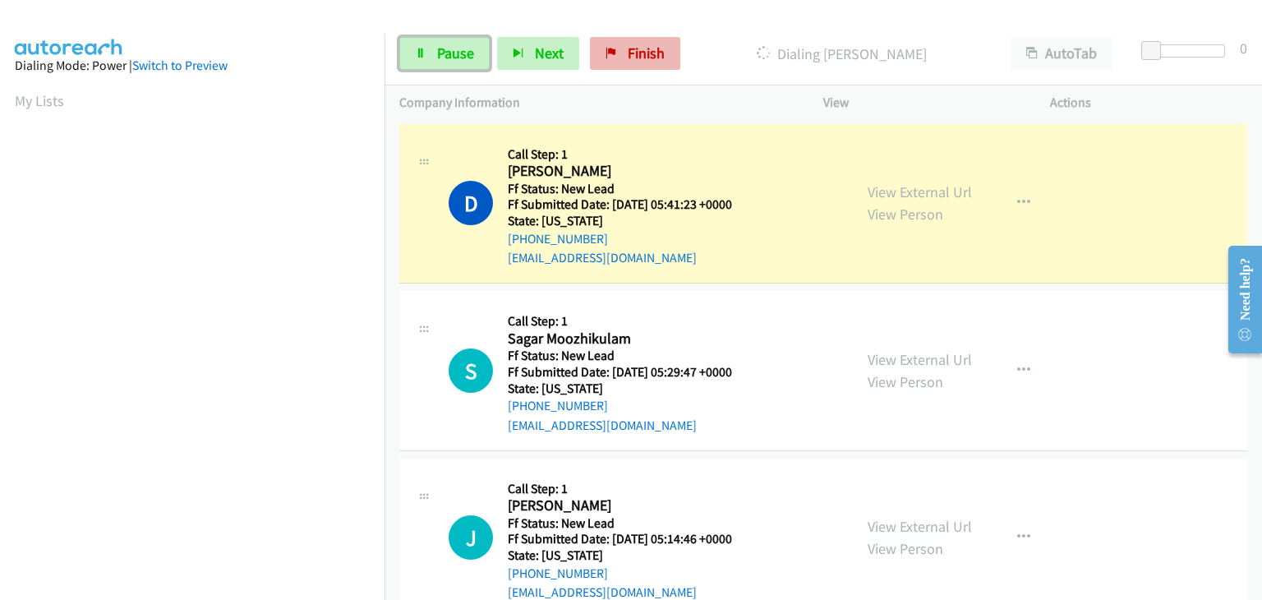
drag, startPoint x: 443, startPoint y: 62, endPoint x: 596, endPoint y: 58, distance: 152.8
click at [443, 62] on span "Pause" at bounding box center [455, 53] width 37 height 19
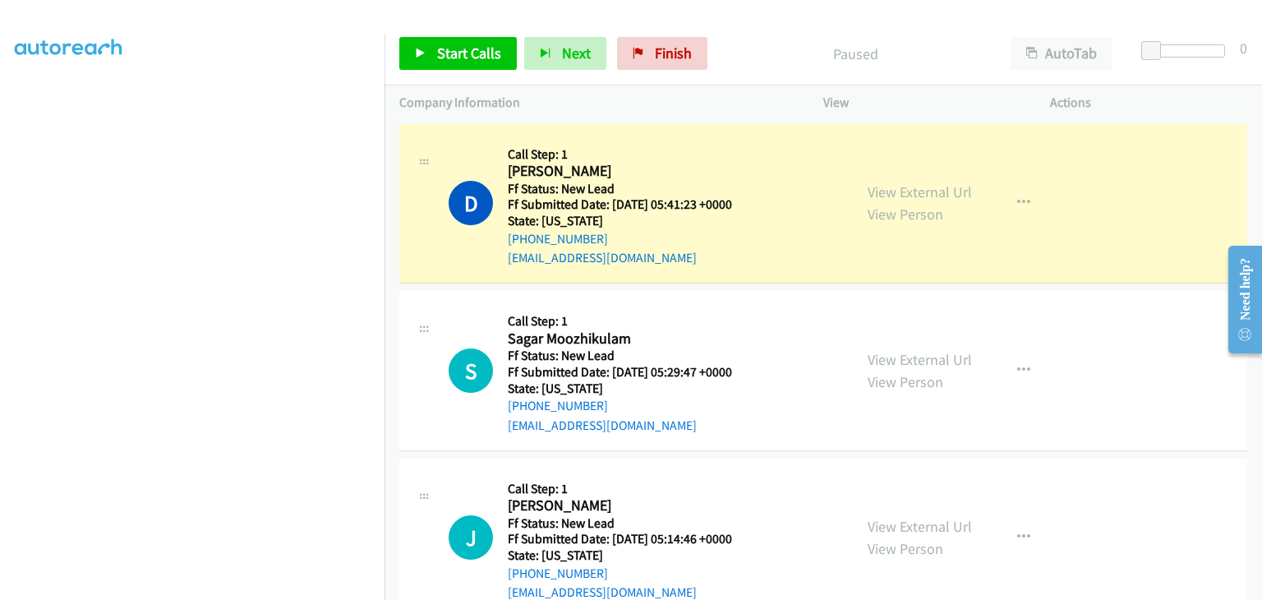
scroll to position [322, 0]
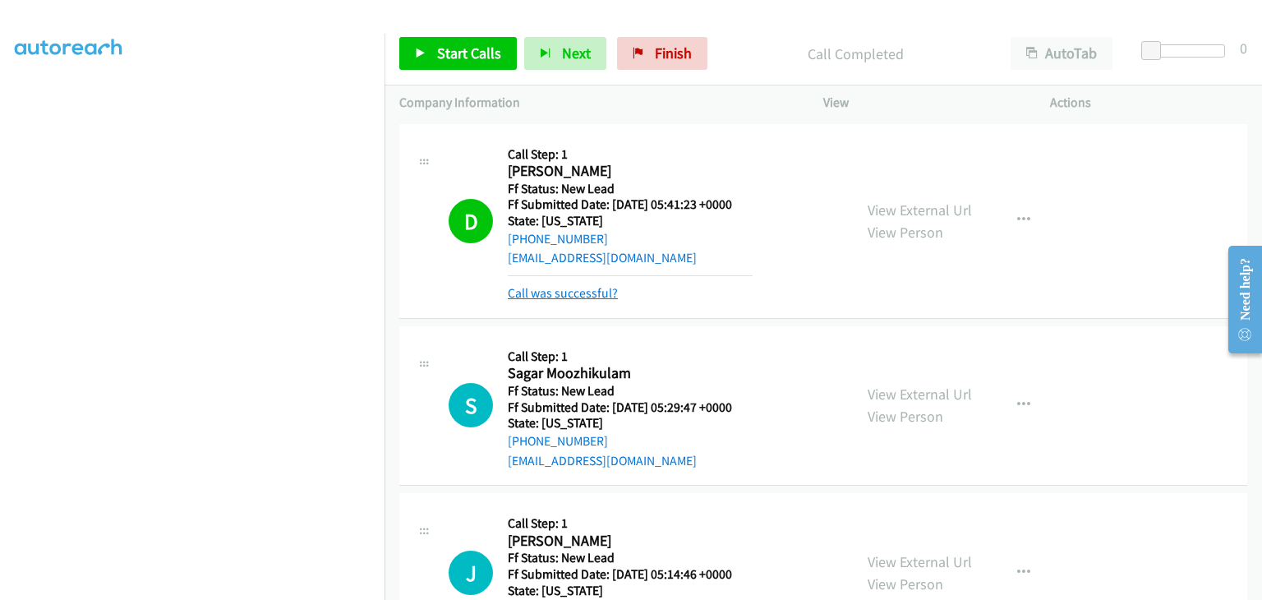
click at [589, 293] on link "Call was successful?" at bounding box center [563, 293] width 110 height 16
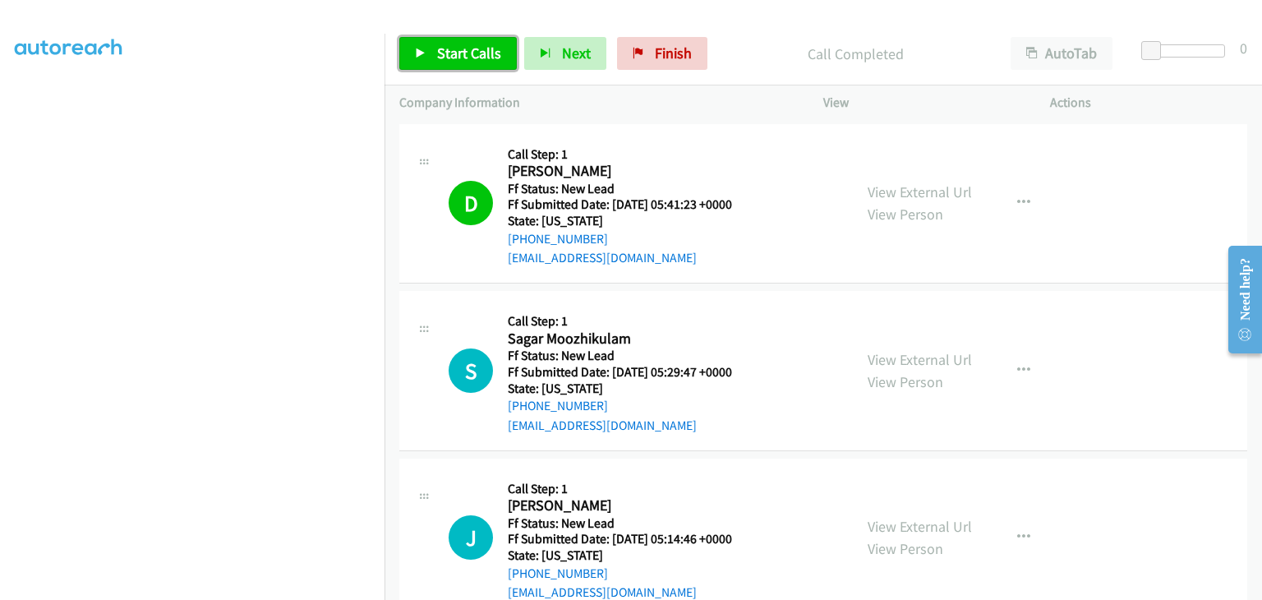
click at [480, 53] on span "Start Calls" at bounding box center [469, 53] width 64 height 19
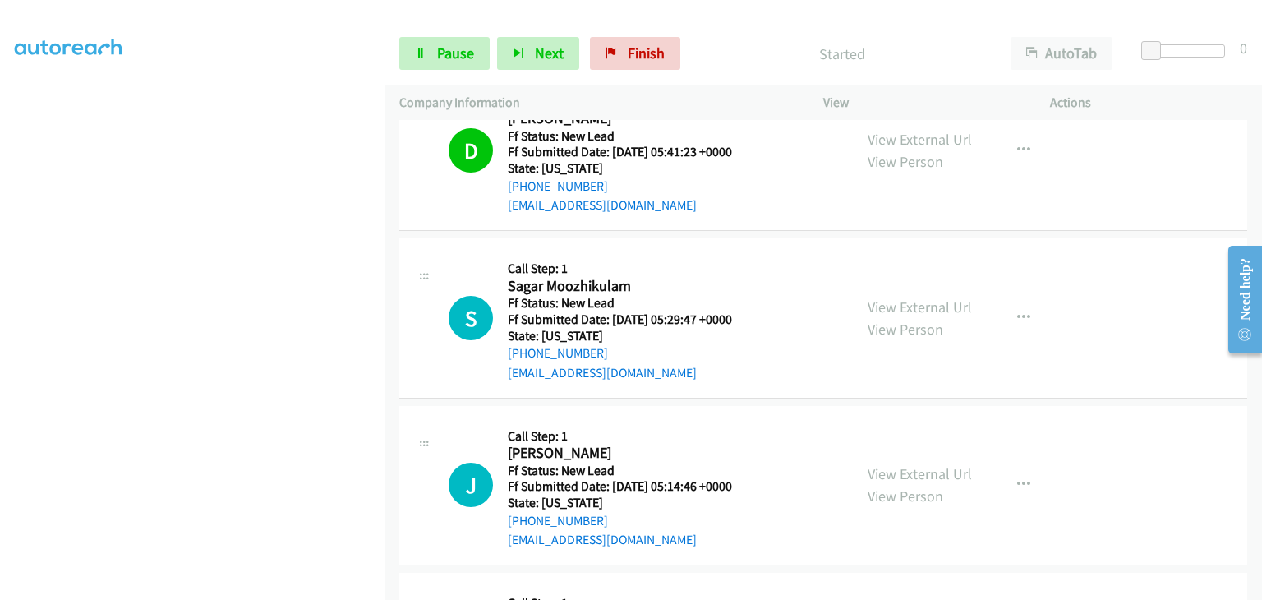
scroll to position [82, 0]
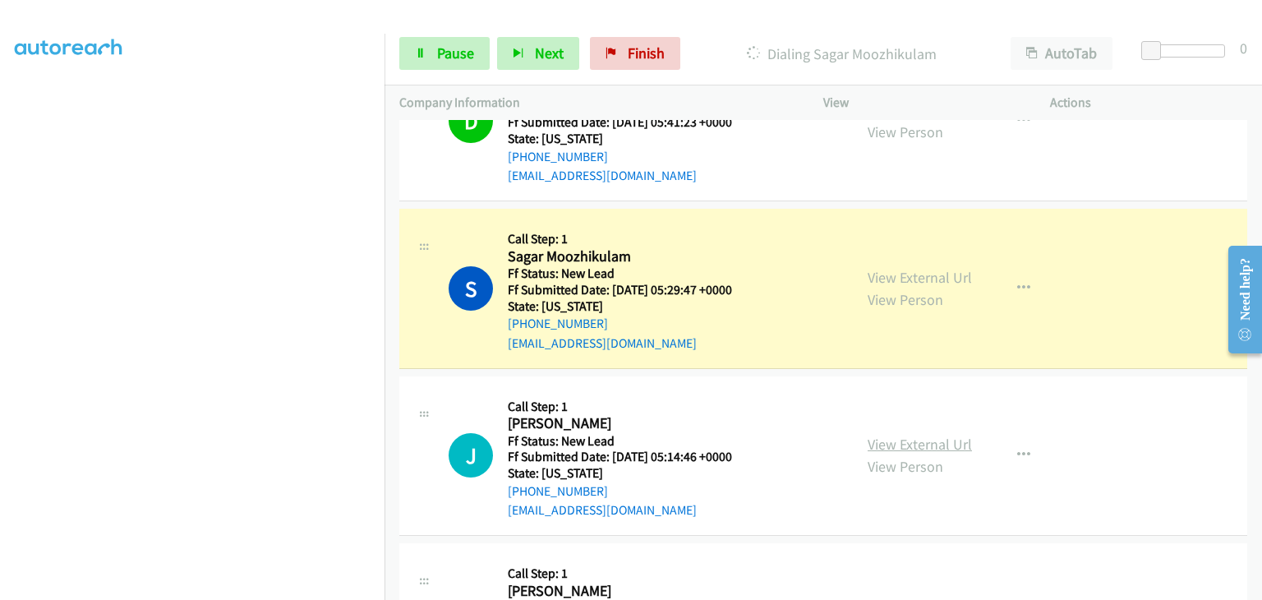
click at [890, 447] on link "View External Url" at bounding box center [919, 444] width 104 height 19
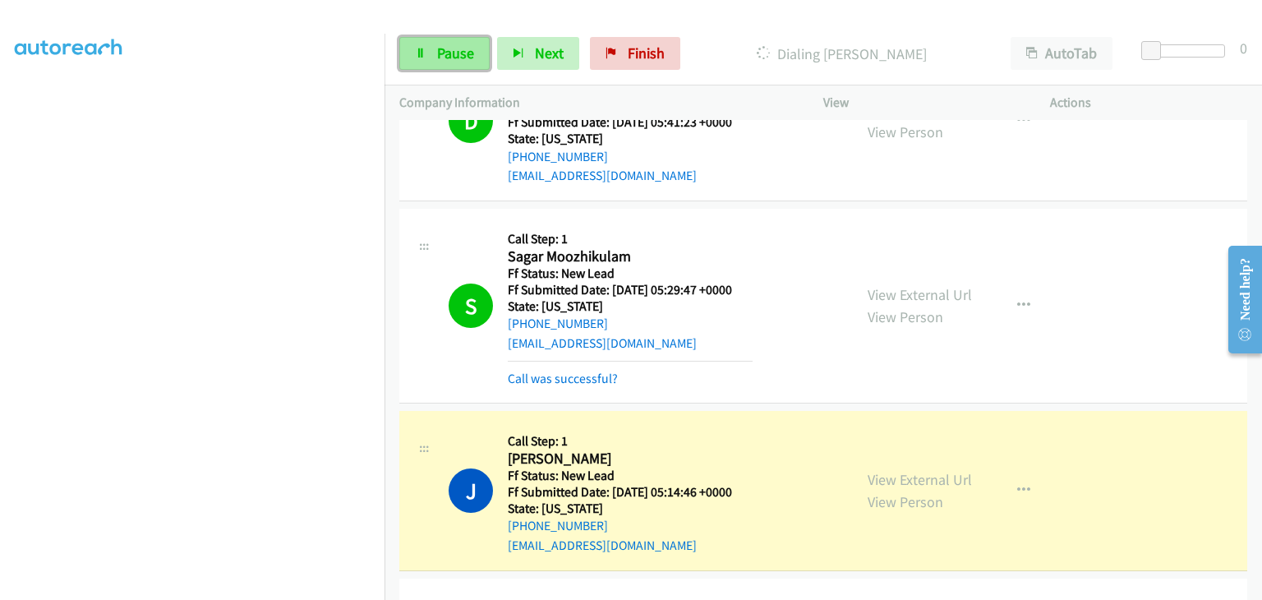
drag, startPoint x: 425, startPoint y: 47, endPoint x: 445, endPoint y: 53, distance: 21.3
click at [425, 48] on icon at bounding box center [421, 54] width 12 height 12
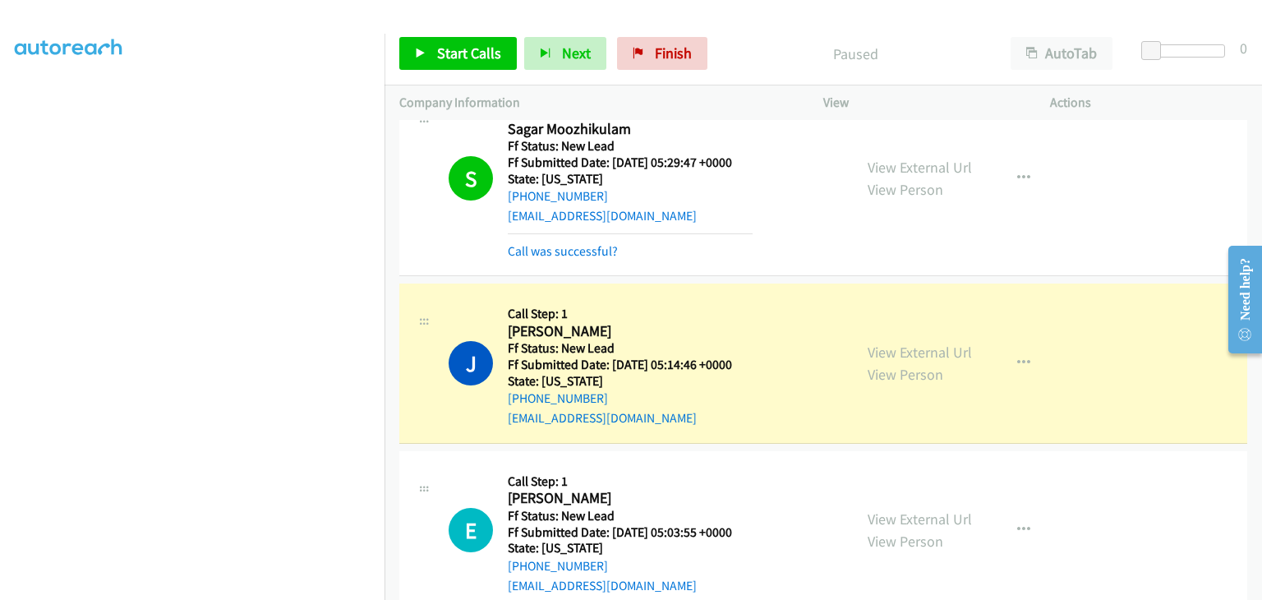
scroll to position [243, 0]
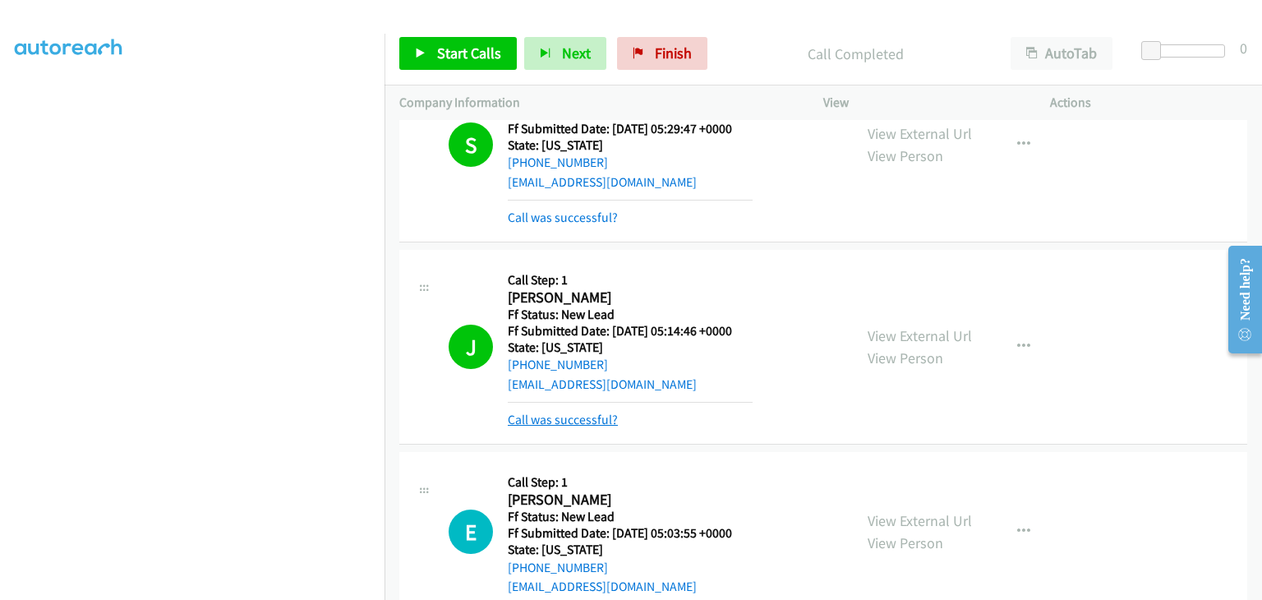
drag, startPoint x: 591, startPoint y: 411, endPoint x: 605, endPoint y: 409, distance: 14.1
click at [591, 412] on link "Call was successful?" at bounding box center [563, 420] width 110 height 16
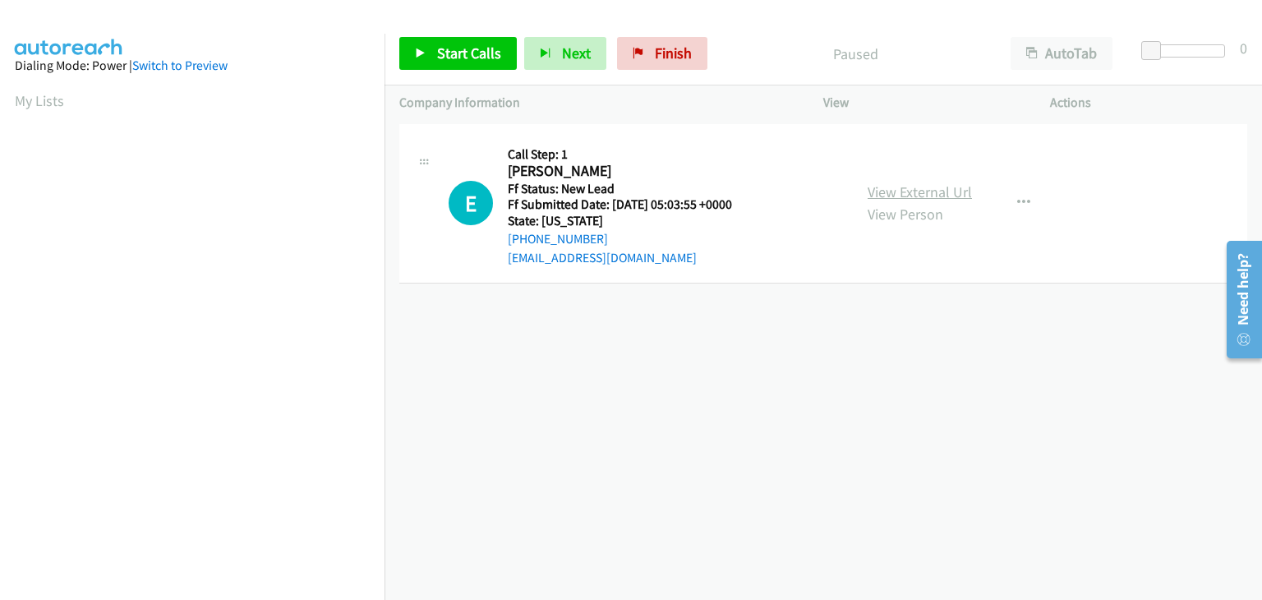
click at [909, 193] on link "View External Url" at bounding box center [919, 191] width 104 height 19
click at [423, 44] on link "Start Calls" at bounding box center [457, 53] width 117 height 33
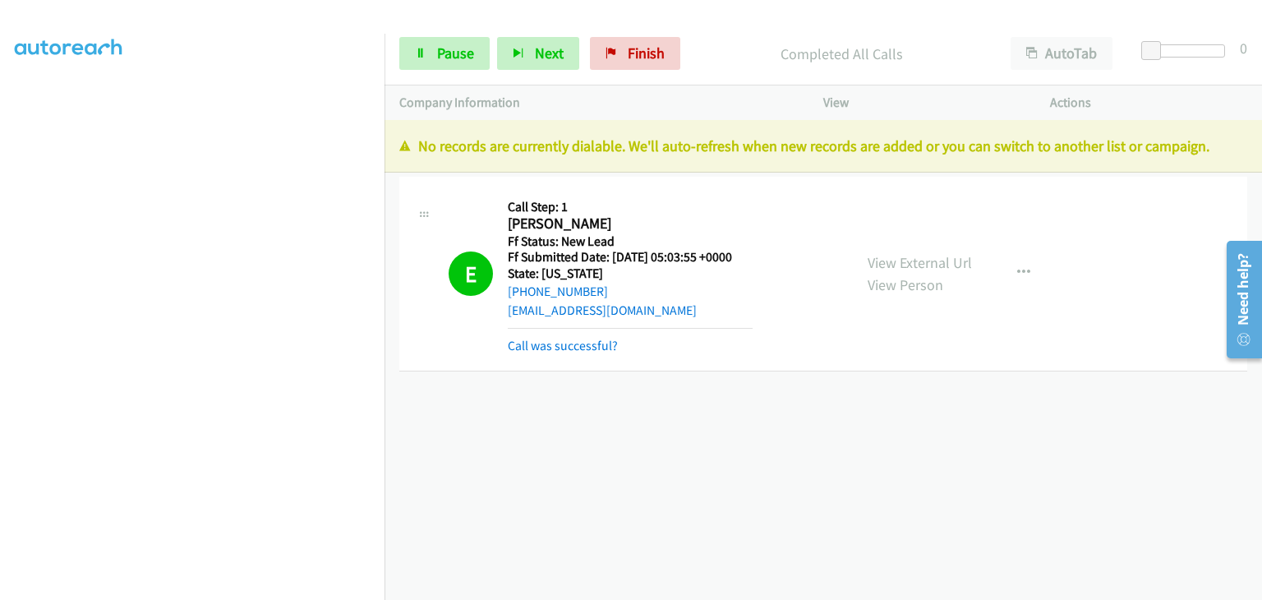
scroll to position [322, 0]
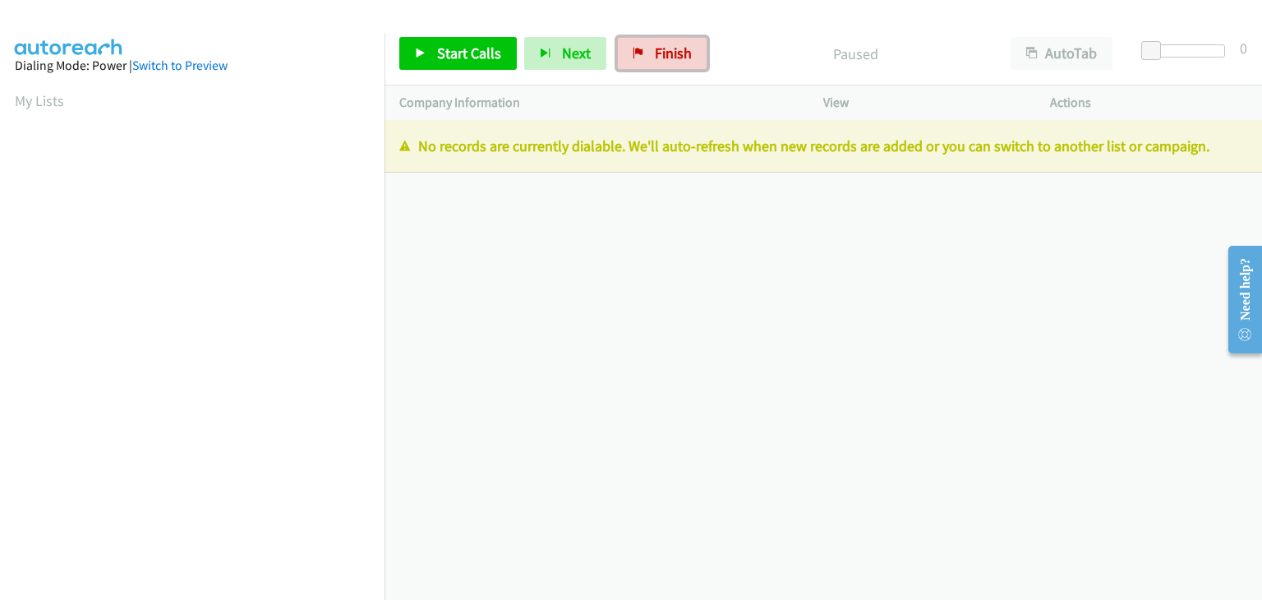
drag, startPoint x: 626, startPoint y: 57, endPoint x: 687, endPoint y: 88, distance: 68.3
click at [626, 57] on link "Finish" at bounding box center [662, 53] width 90 height 33
drag, startPoint x: 644, startPoint y: 66, endPoint x: 692, endPoint y: 76, distance: 48.7
click at [644, 66] on link "Finish" at bounding box center [662, 53] width 90 height 33
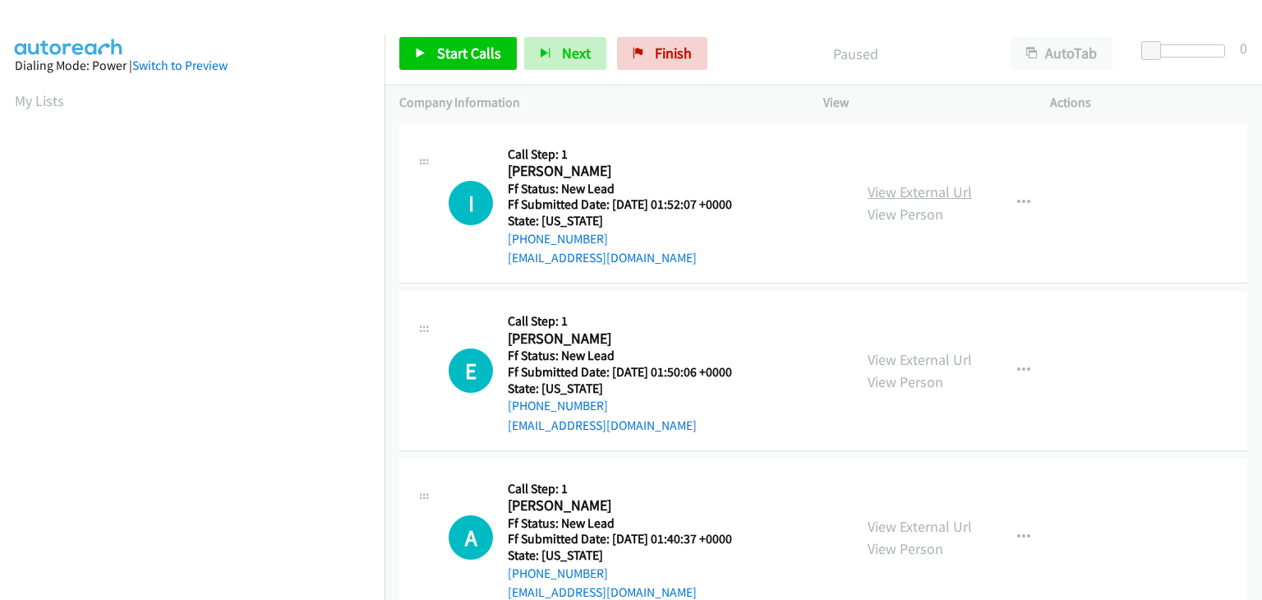
click at [950, 190] on link "View External Url" at bounding box center [919, 191] width 104 height 19
click at [493, 55] on span "Start Calls" at bounding box center [469, 53] width 64 height 19
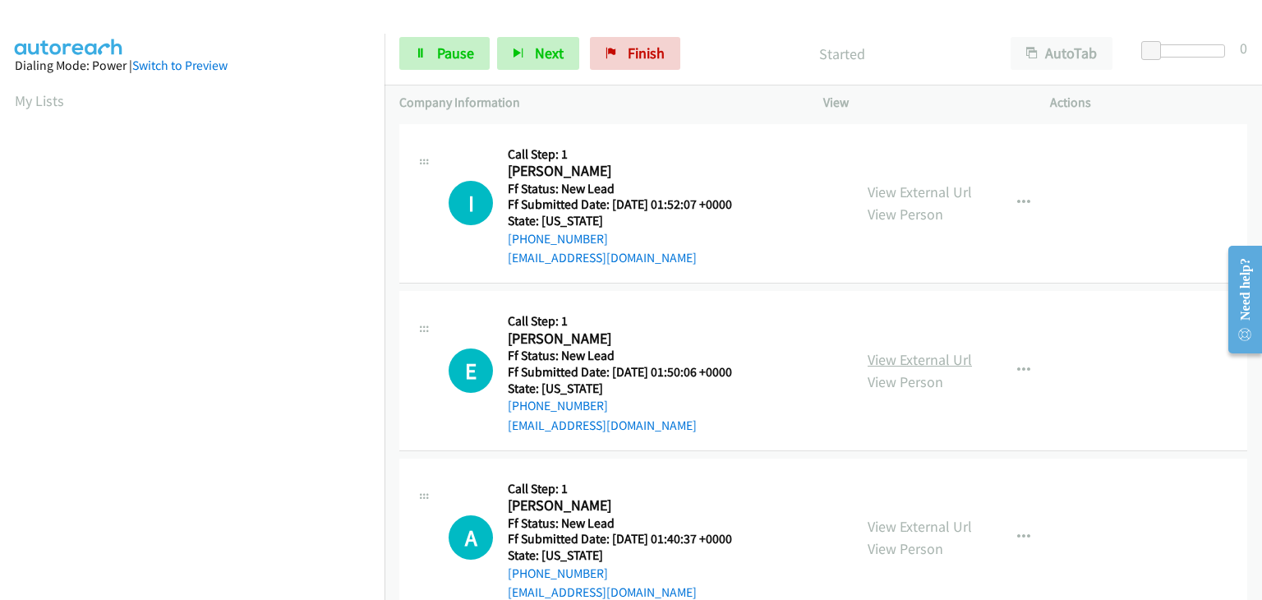
click at [943, 353] on link "View External Url" at bounding box center [919, 359] width 104 height 19
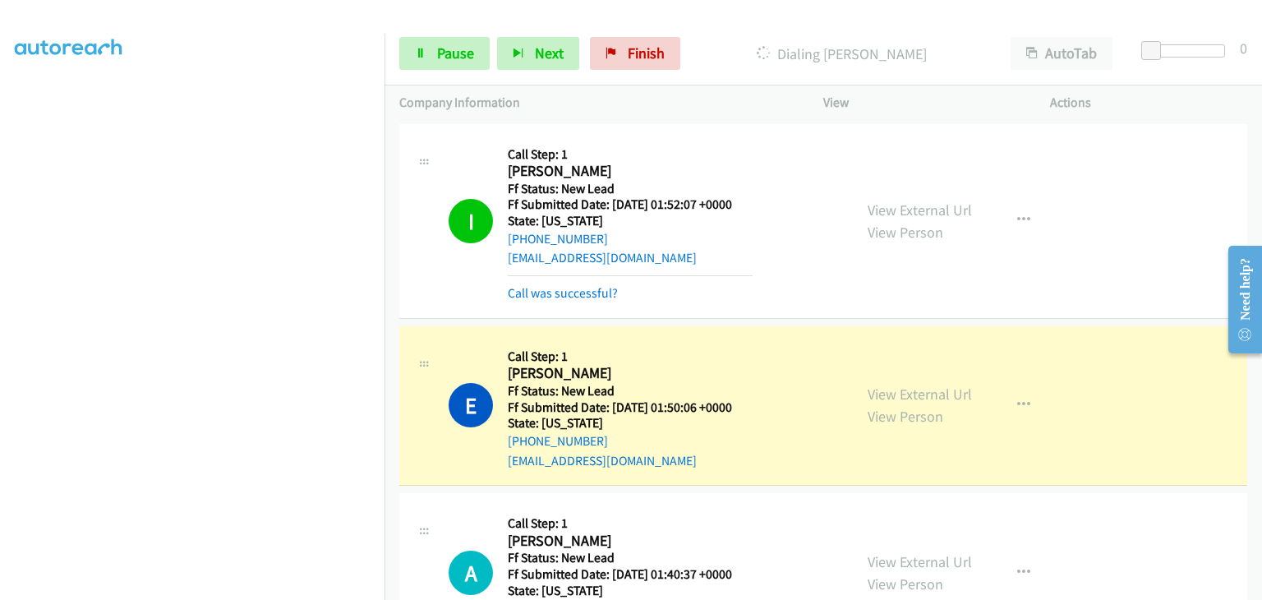
scroll to position [322, 0]
click at [467, 58] on span "Pause" at bounding box center [455, 53] width 37 height 19
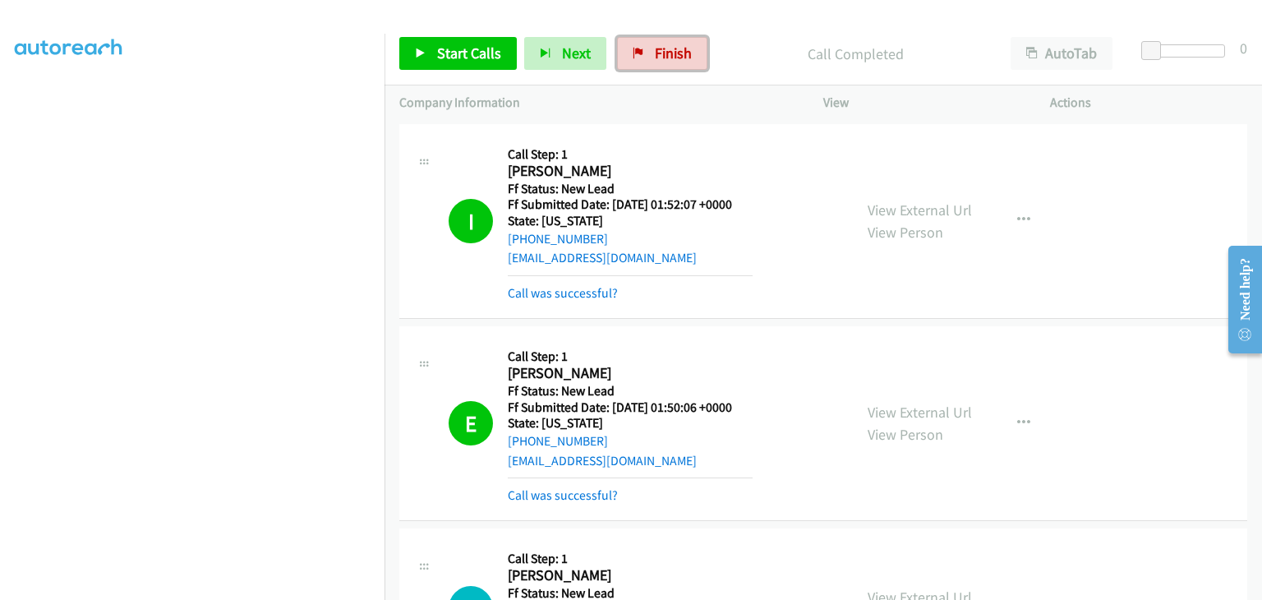
drag, startPoint x: 628, startPoint y: 64, endPoint x: 687, endPoint y: 90, distance: 64.4
click at [628, 64] on link "Finish" at bounding box center [662, 53] width 90 height 33
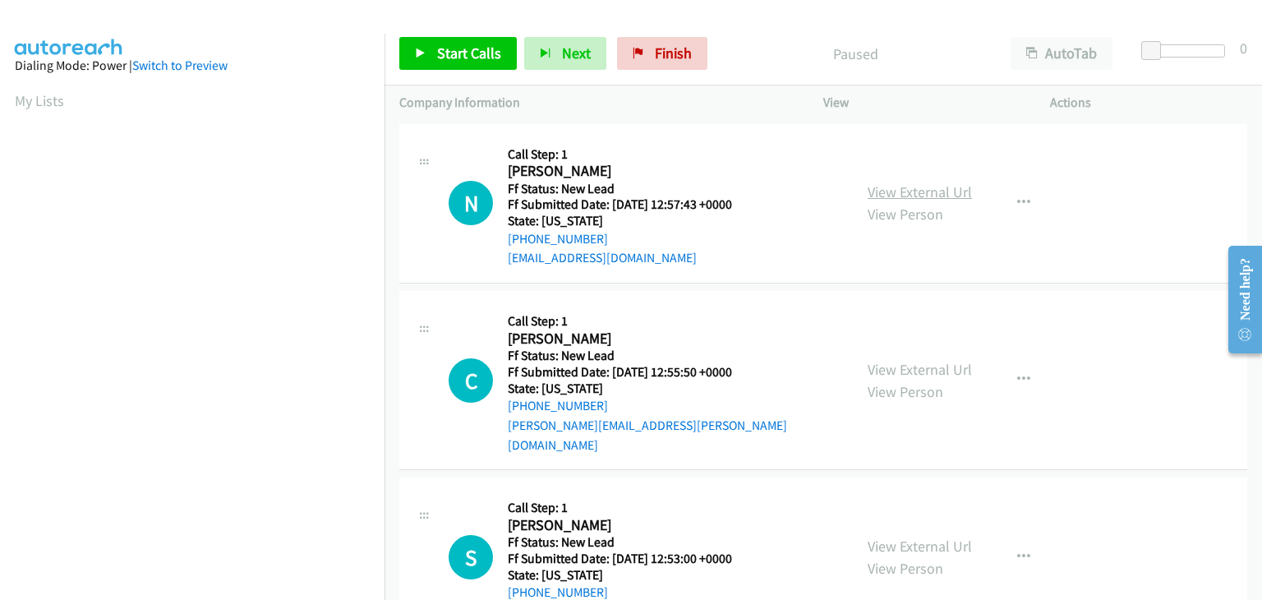
click at [914, 190] on link "View External Url" at bounding box center [919, 191] width 104 height 19
click at [447, 49] on span "Start Calls" at bounding box center [469, 53] width 64 height 19
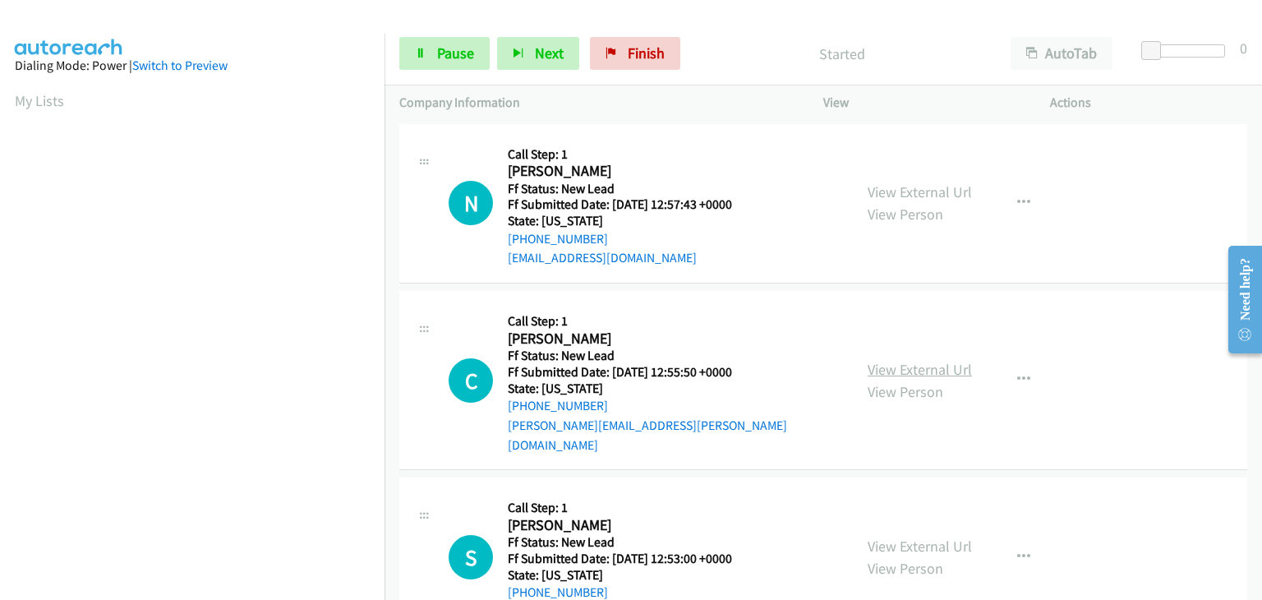
click at [913, 360] on link "View External Url" at bounding box center [919, 369] width 104 height 19
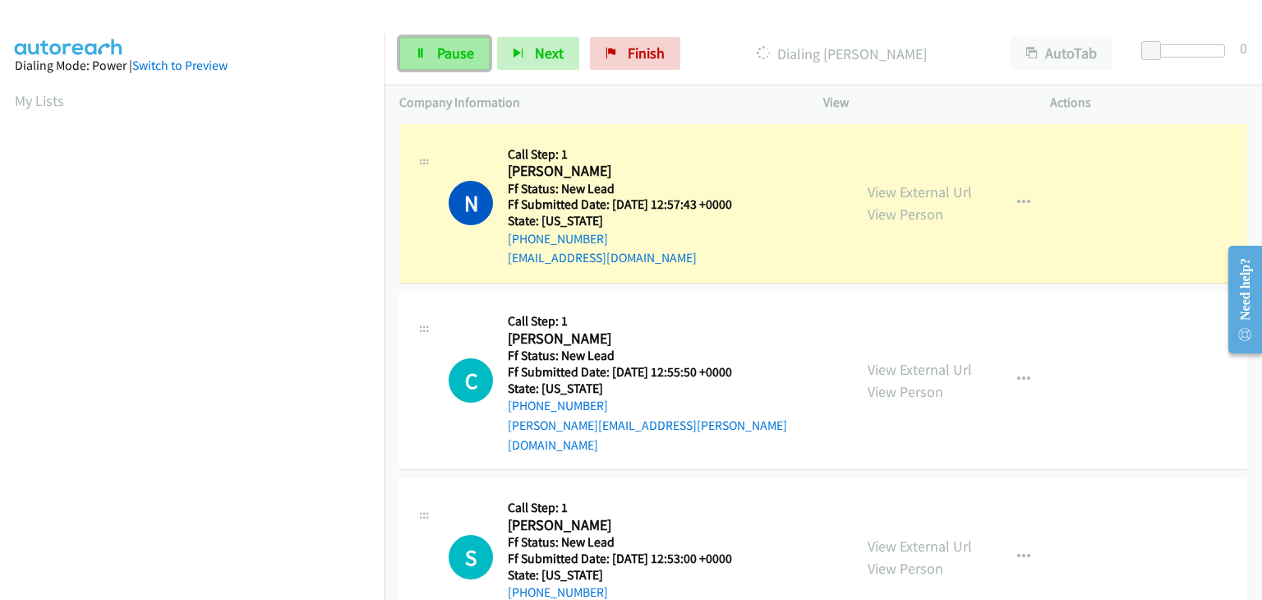
click at [475, 47] on link "Pause" at bounding box center [444, 53] width 90 height 33
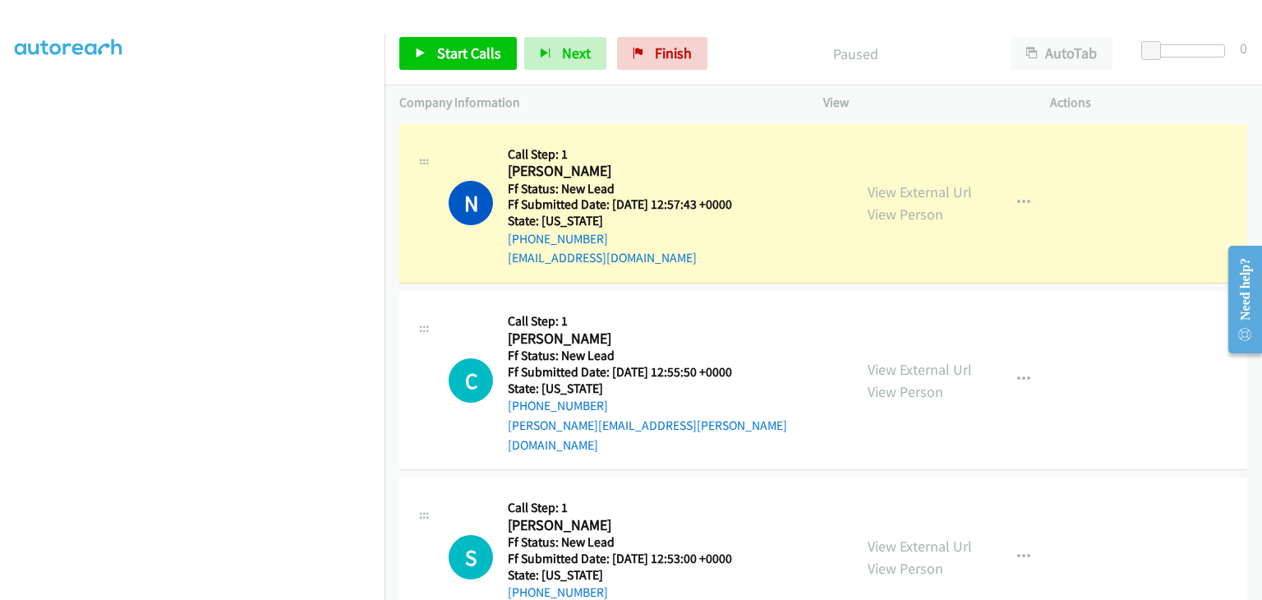
scroll to position [322, 0]
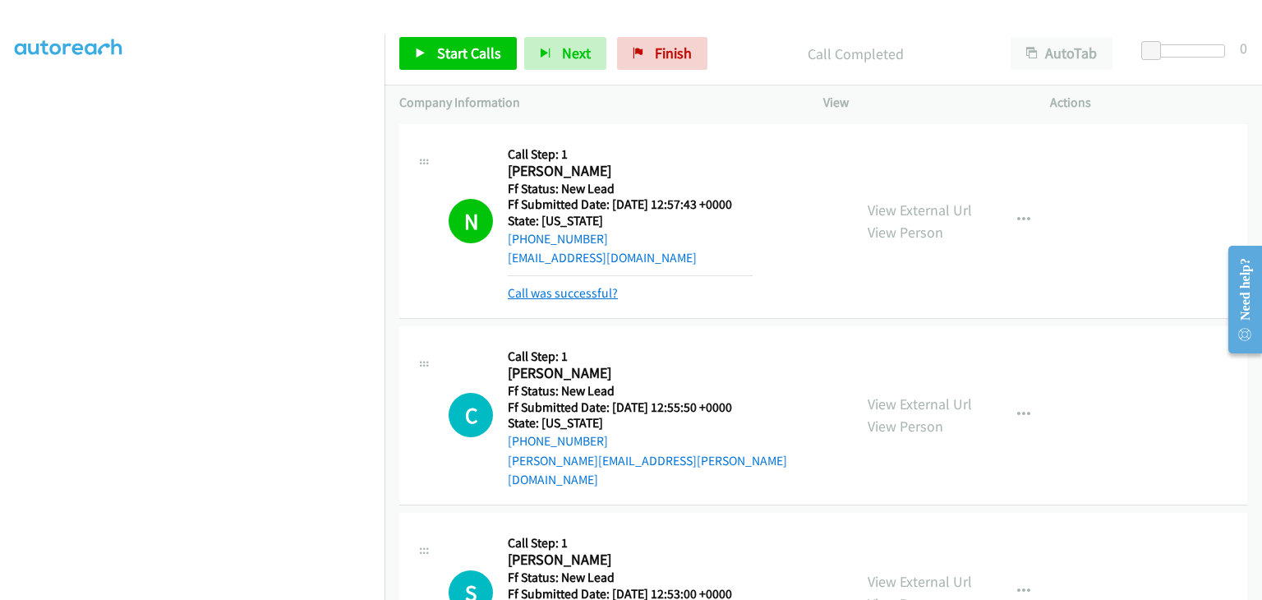
click at [550, 296] on link "Call was successful?" at bounding box center [563, 293] width 110 height 16
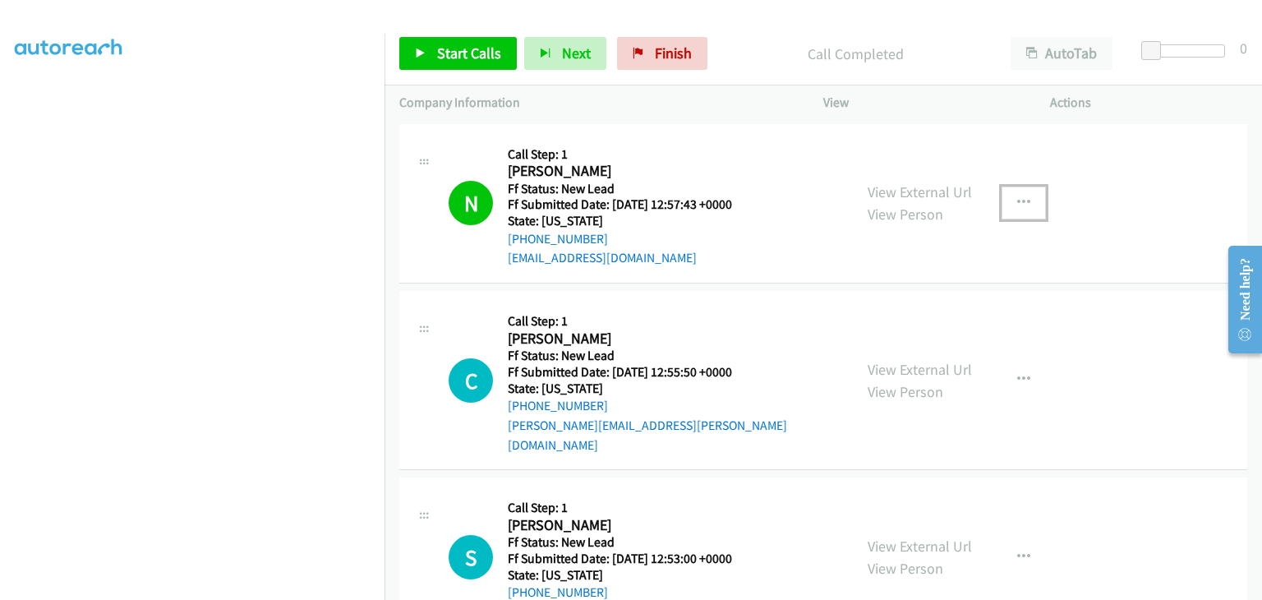
click at [1024, 205] on button "button" at bounding box center [1023, 202] width 44 height 33
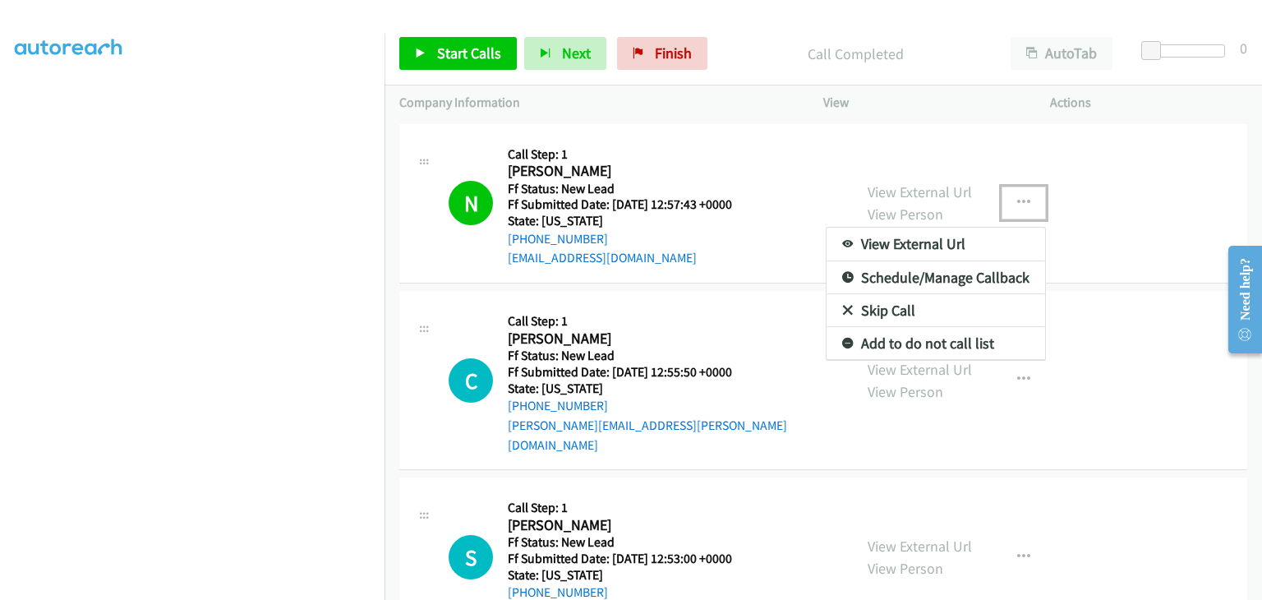
click at [936, 330] on link "Add to do not call list" at bounding box center [935, 343] width 219 height 33
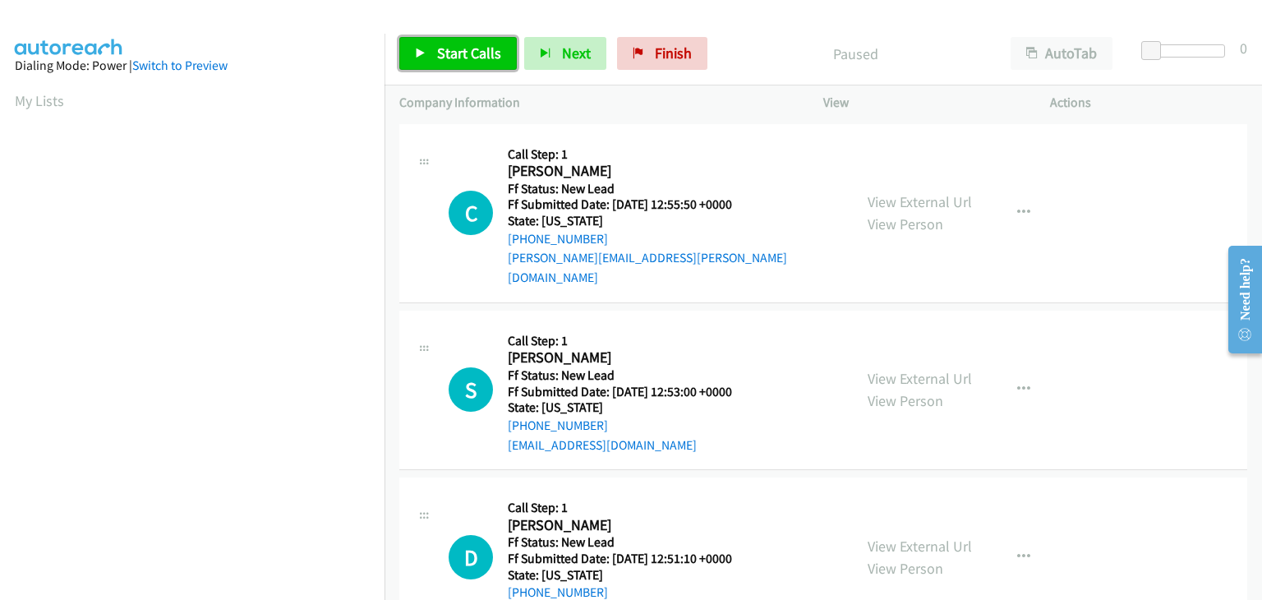
click at [498, 40] on link "Start Calls" at bounding box center [457, 53] width 117 height 33
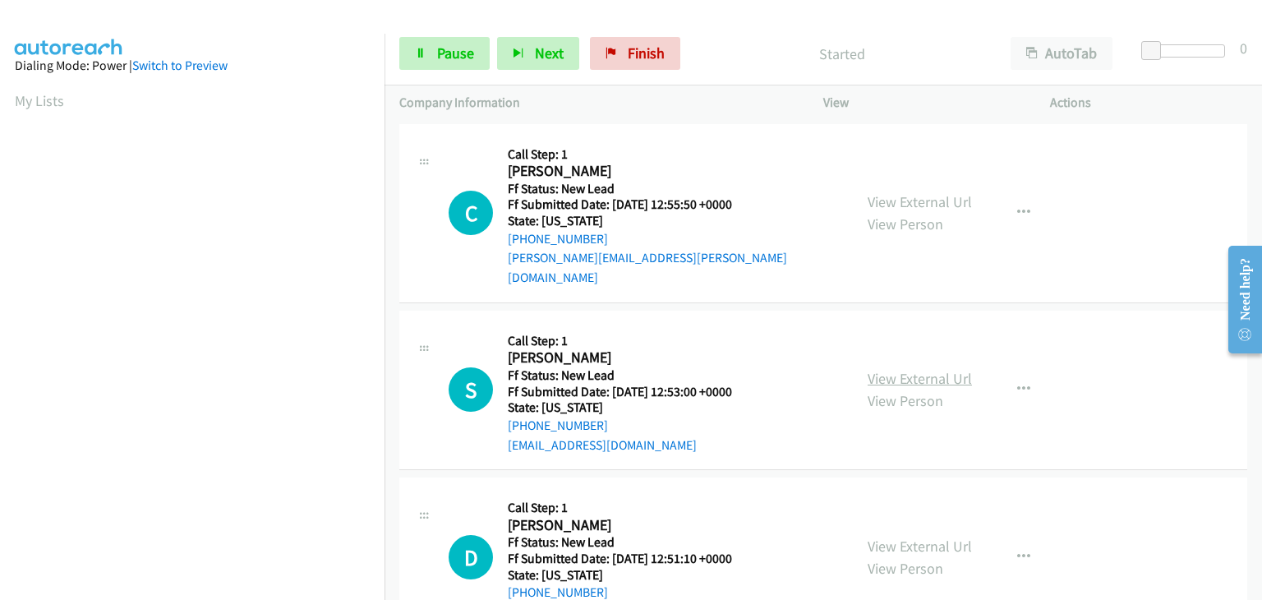
click at [931, 369] on link "View External Url" at bounding box center [919, 378] width 104 height 19
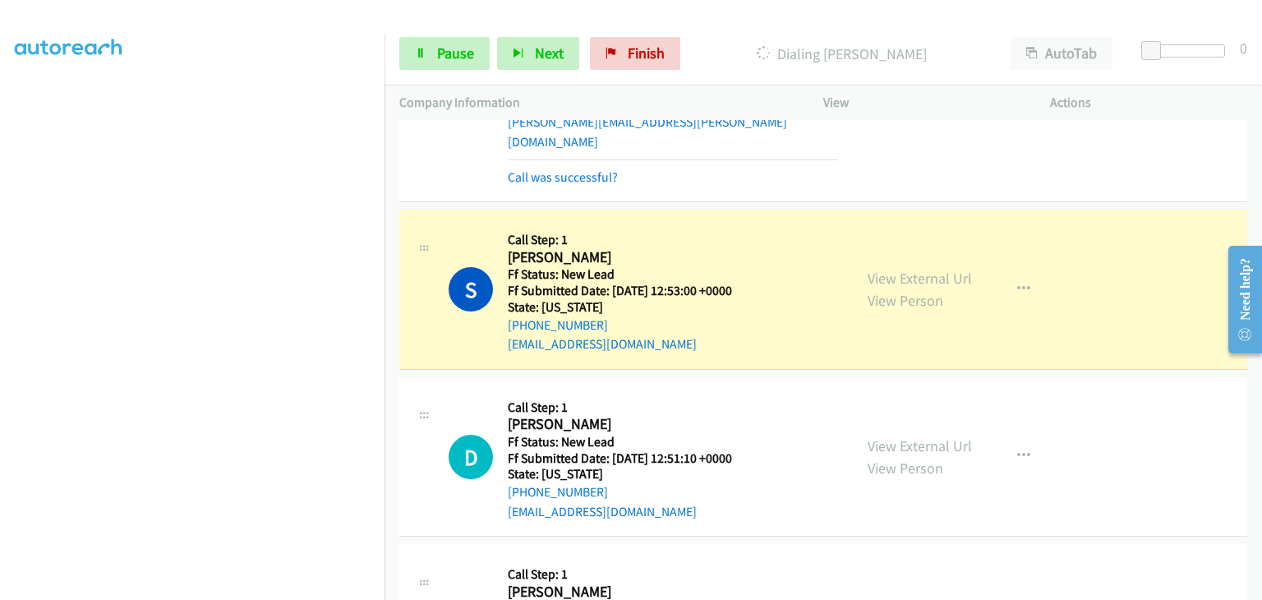
scroll to position [164, 0]
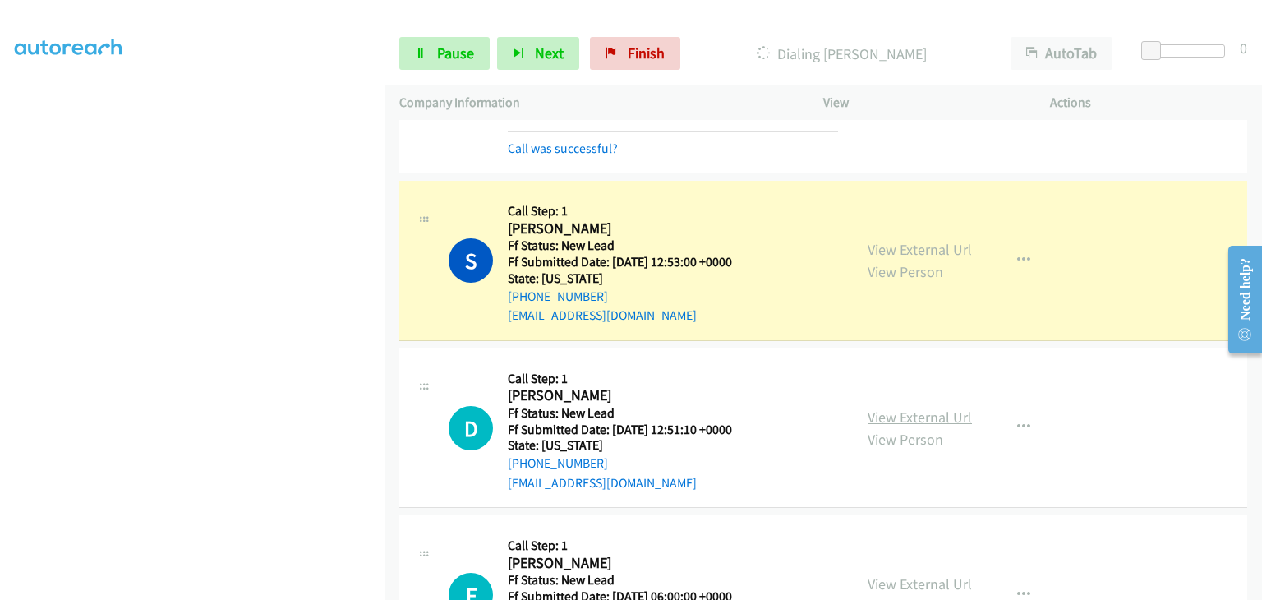
click at [884, 407] on link "View External Url" at bounding box center [919, 416] width 104 height 19
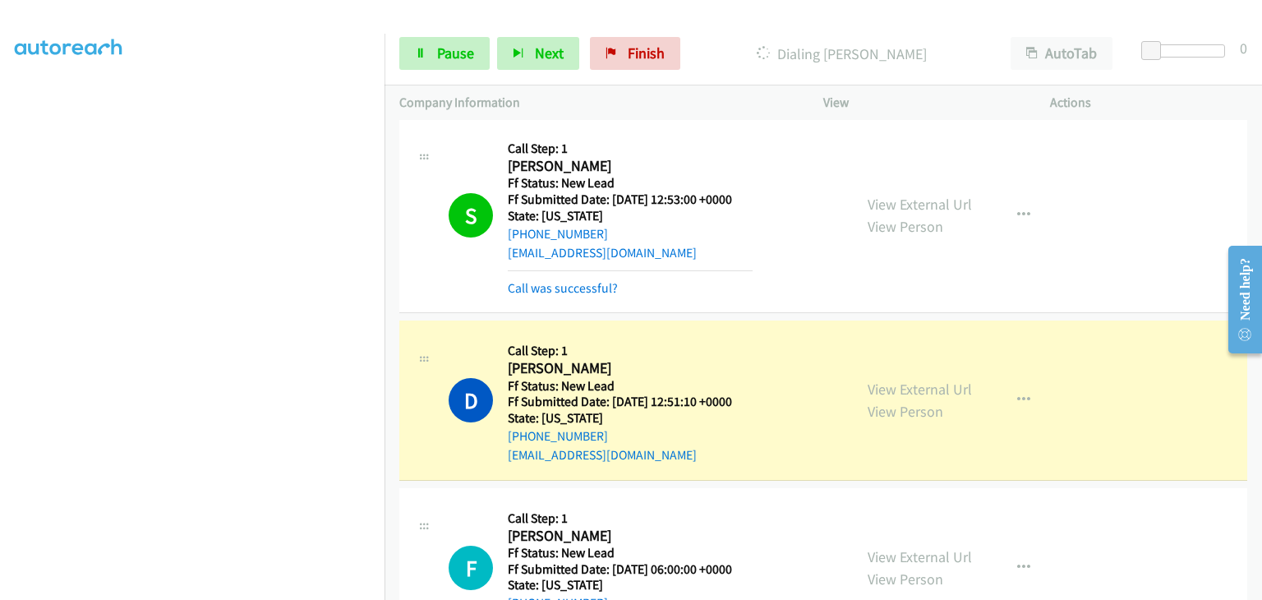
scroll to position [329, 0]
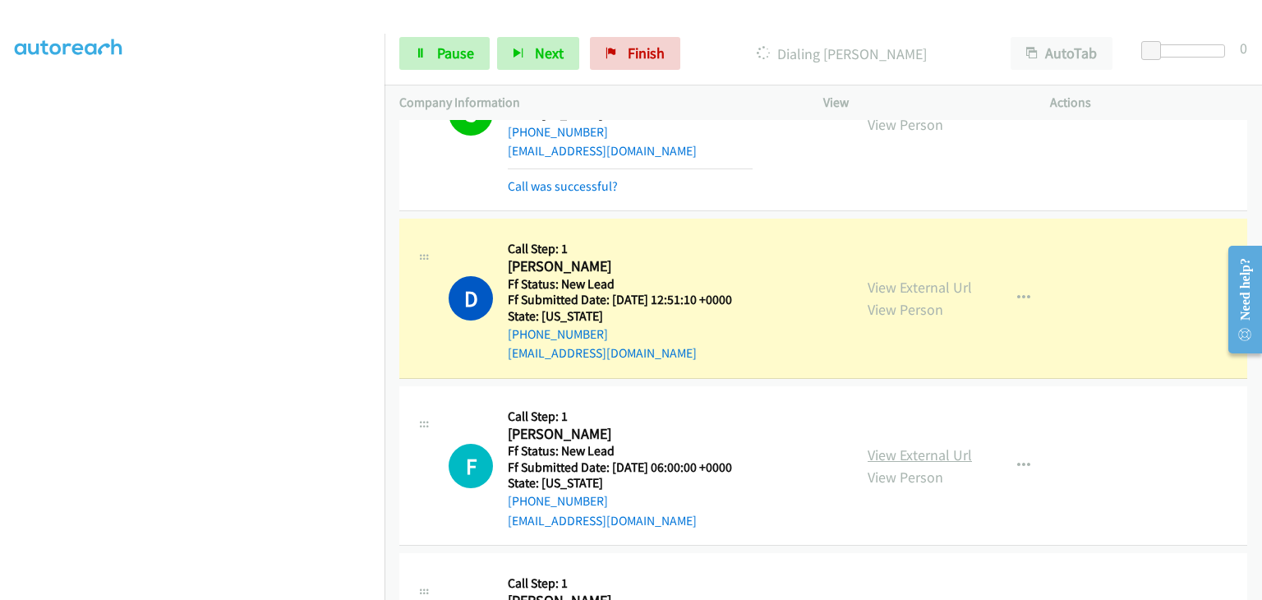
click at [932, 445] on link "View External Url" at bounding box center [919, 454] width 104 height 19
click at [450, 53] on span "Pause" at bounding box center [455, 53] width 37 height 19
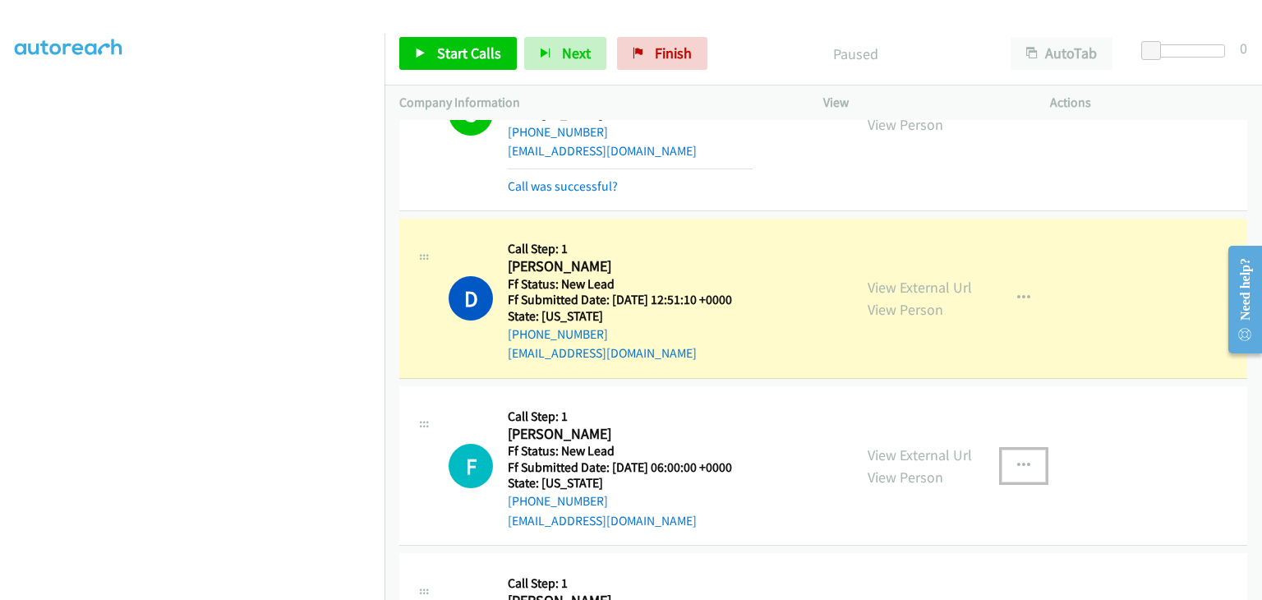
click at [1017, 459] on icon "button" at bounding box center [1023, 465] width 13 height 13
click at [915, 556] on link "Skip Call" at bounding box center [935, 572] width 219 height 33
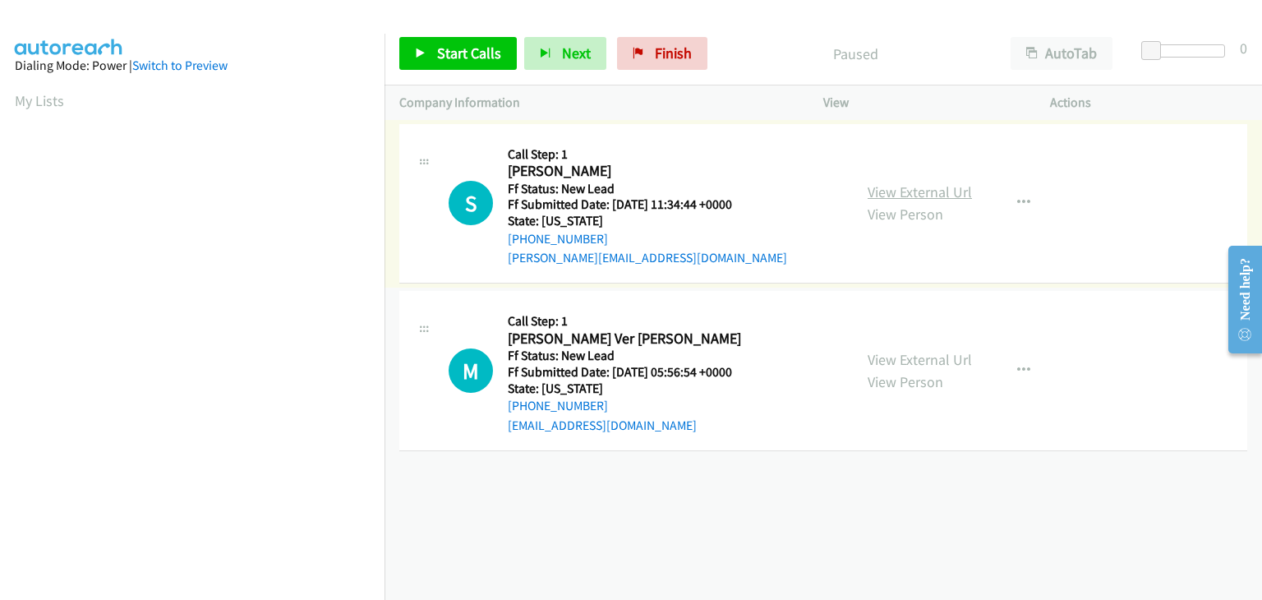
click at [912, 195] on link "View External Url" at bounding box center [919, 191] width 104 height 19
click at [426, 50] on link "Start Calls" at bounding box center [457, 53] width 117 height 33
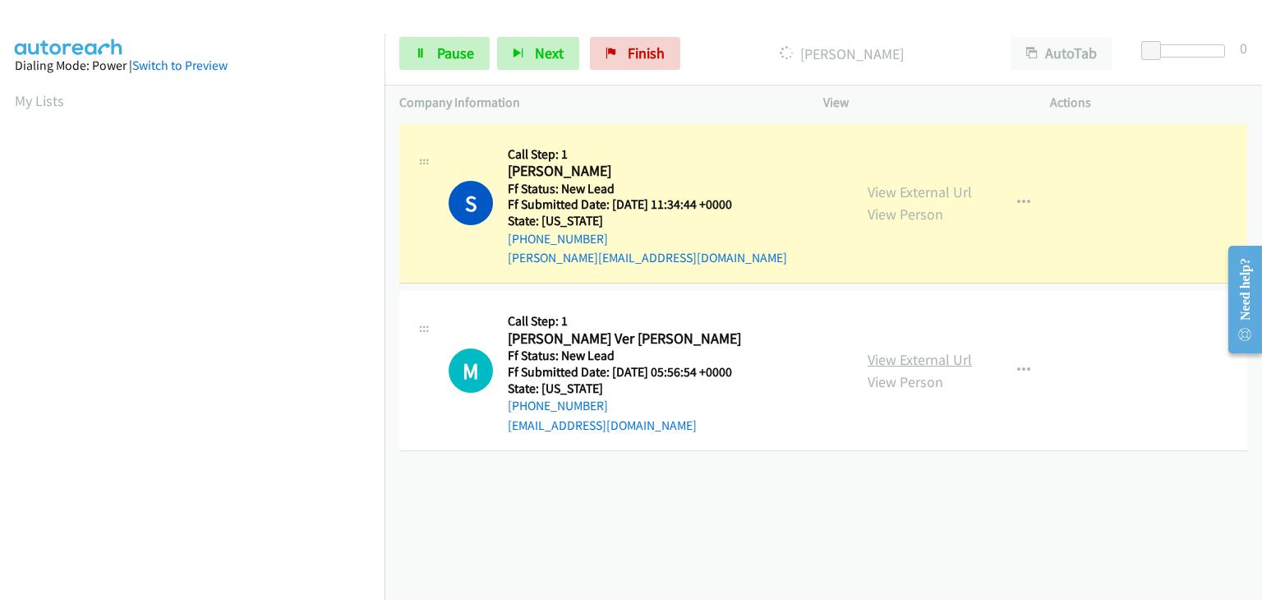
click at [952, 353] on link "View External Url" at bounding box center [919, 359] width 104 height 19
click at [458, 41] on link "Pause" at bounding box center [444, 53] width 90 height 33
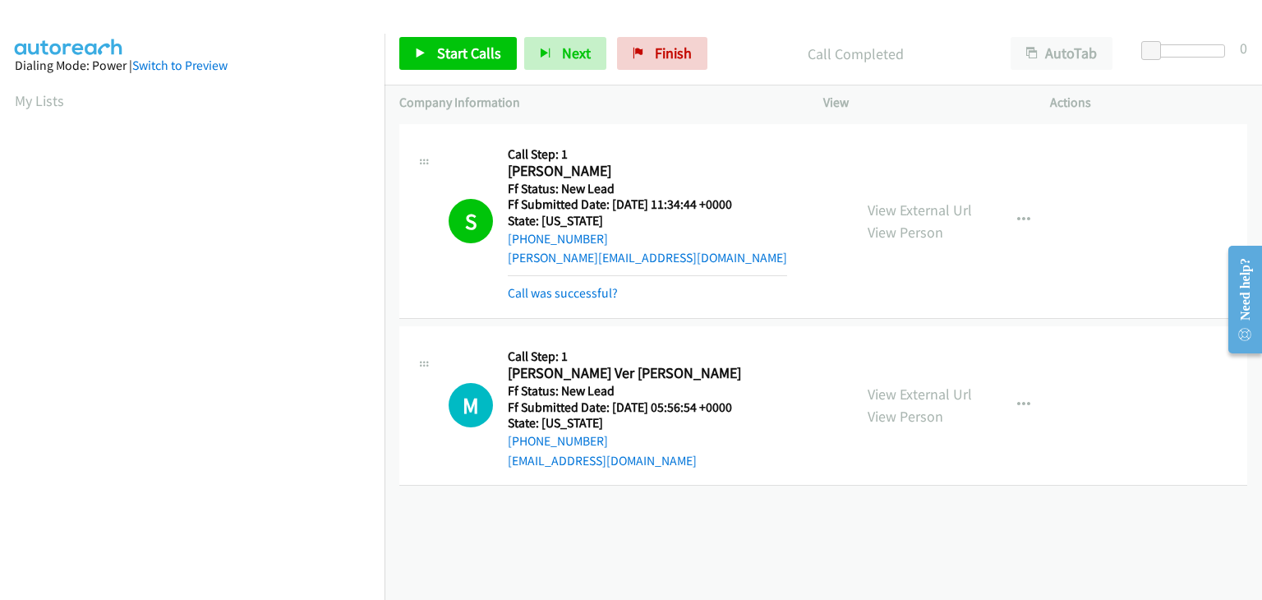
scroll to position [322, 0]
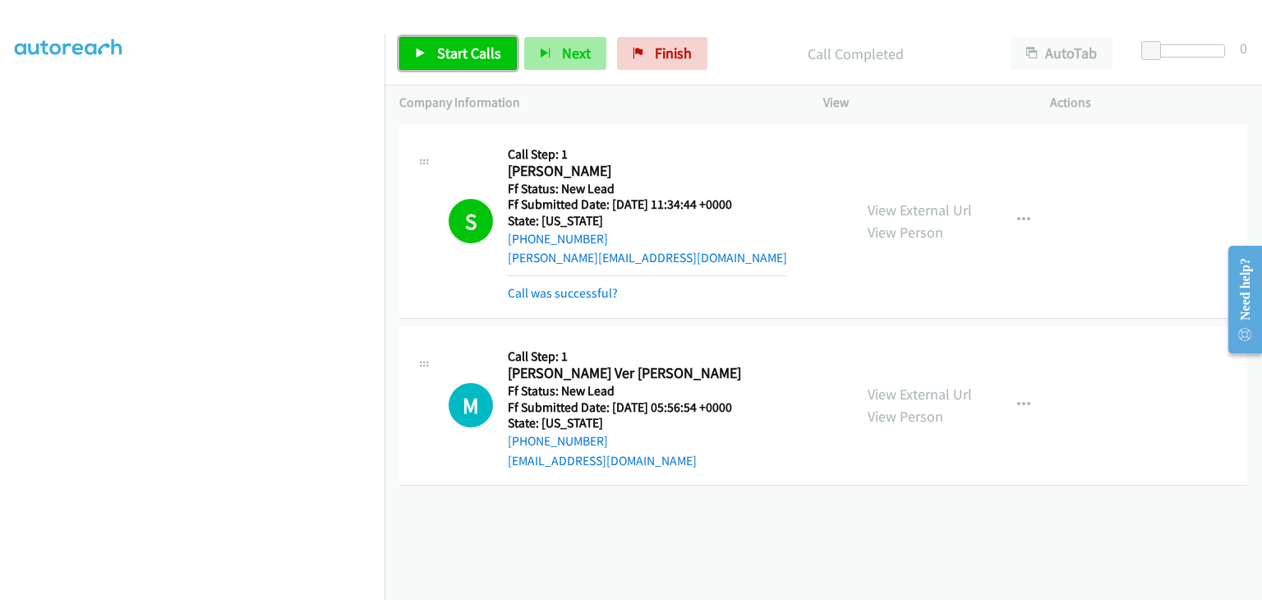
drag, startPoint x: 485, startPoint y: 60, endPoint x: 530, endPoint y: 67, distance: 44.8
click at [485, 60] on span "Start Calls" at bounding box center [469, 53] width 64 height 19
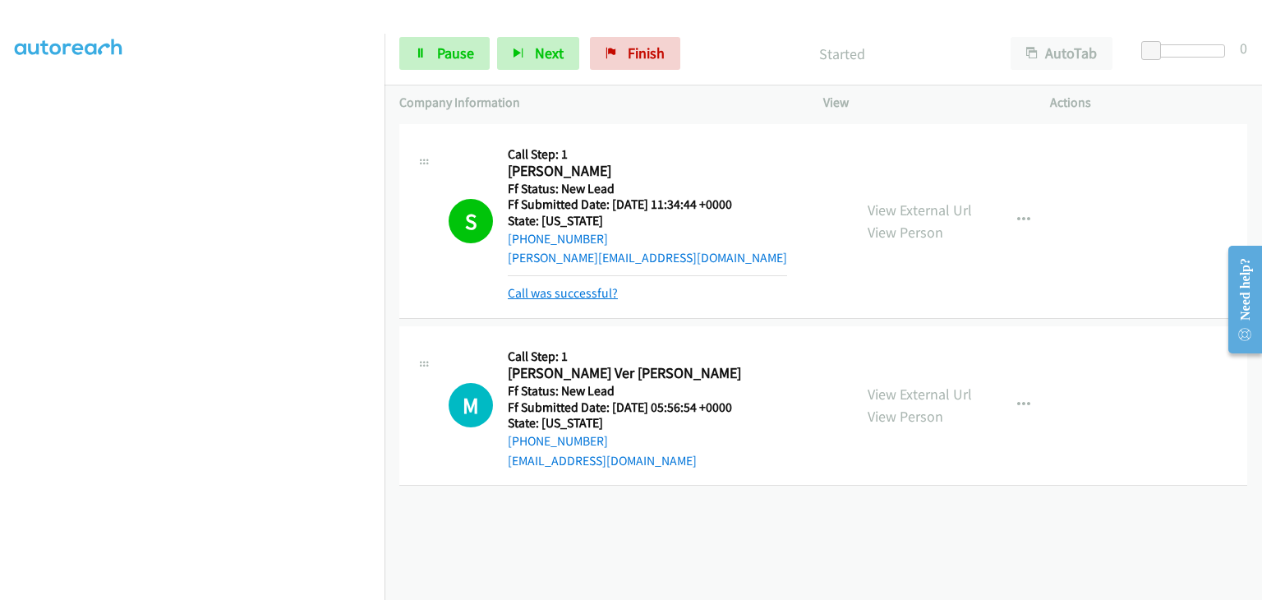
click at [577, 291] on link "Call was successful?" at bounding box center [563, 293] width 110 height 16
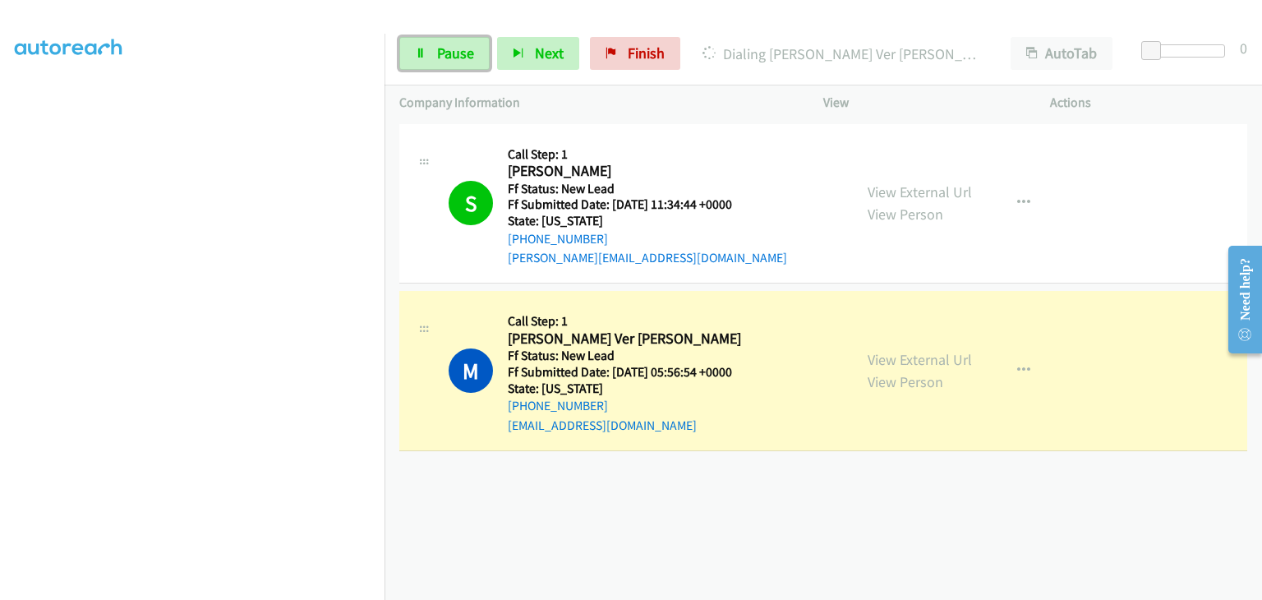
drag, startPoint x: 432, startPoint y: 47, endPoint x: 562, endPoint y: 73, distance: 132.4
click at [432, 47] on link "Pause" at bounding box center [444, 53] width 90 height 33
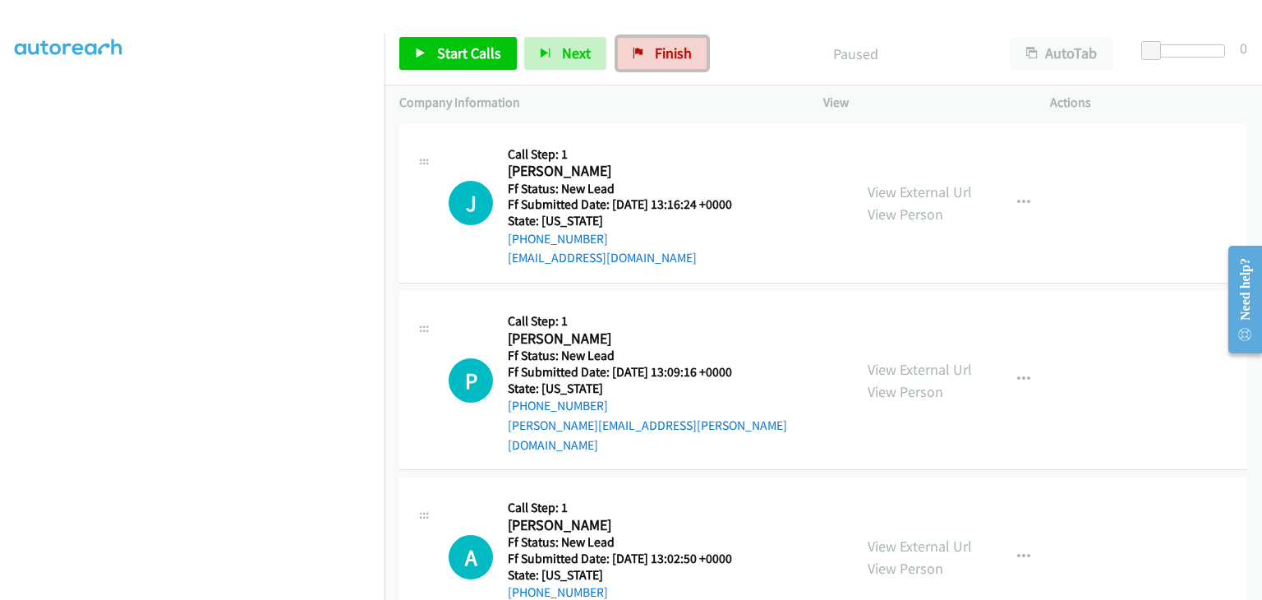
drag, startPoint x: 660, startPoint y: 39, endPoint x: 672, endPoint y: 83, distance: 45.8
click at [660, 39] on link "Finish" at bounding box center [662, 53] width 90 height 33
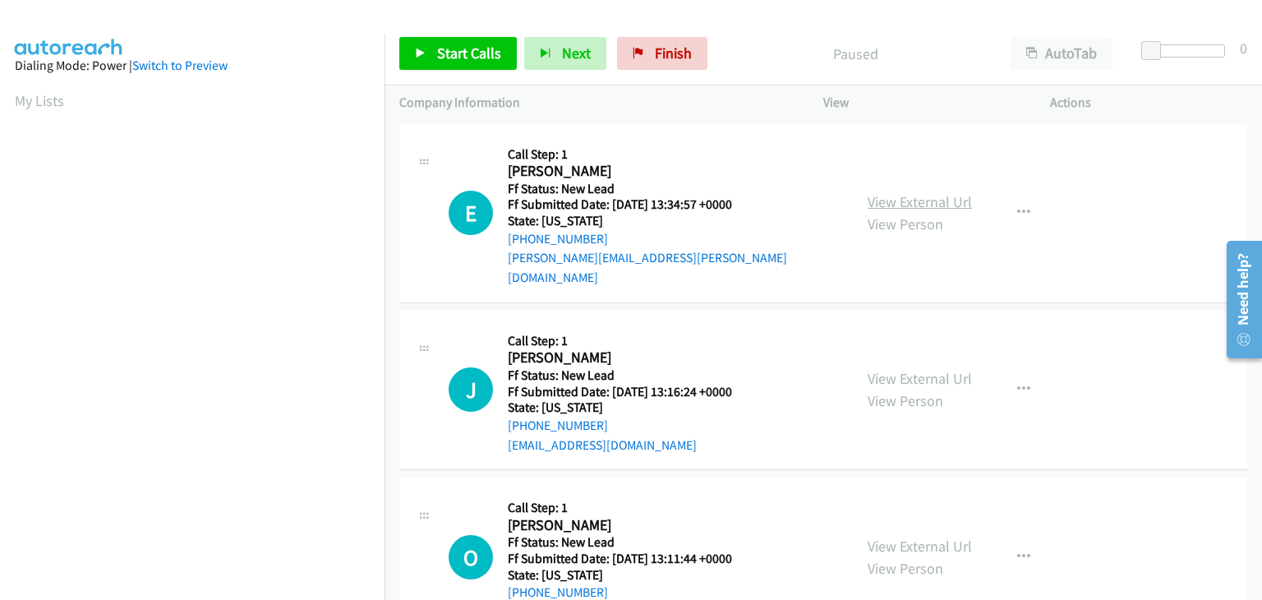
click at [932, 192] on link "View External Url" at bounding box center [919, 201] width 104 height 19
click at [472, 48] on span "Start Calls" at bounding box center [469, 53] width 64 height 19
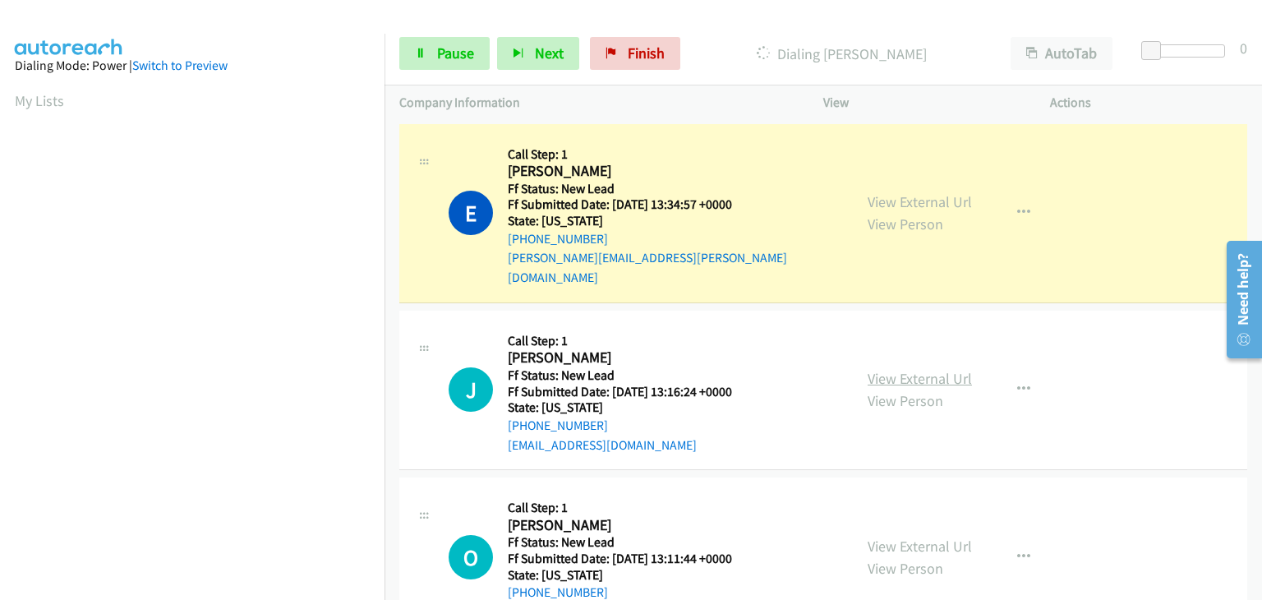
click at [889, 369] on link "View External Url" at bounding box center [919, 378] width 104 height 19
click at [427, 49] on link "Pause" at bounding box center [444, 53] width 90 height 33
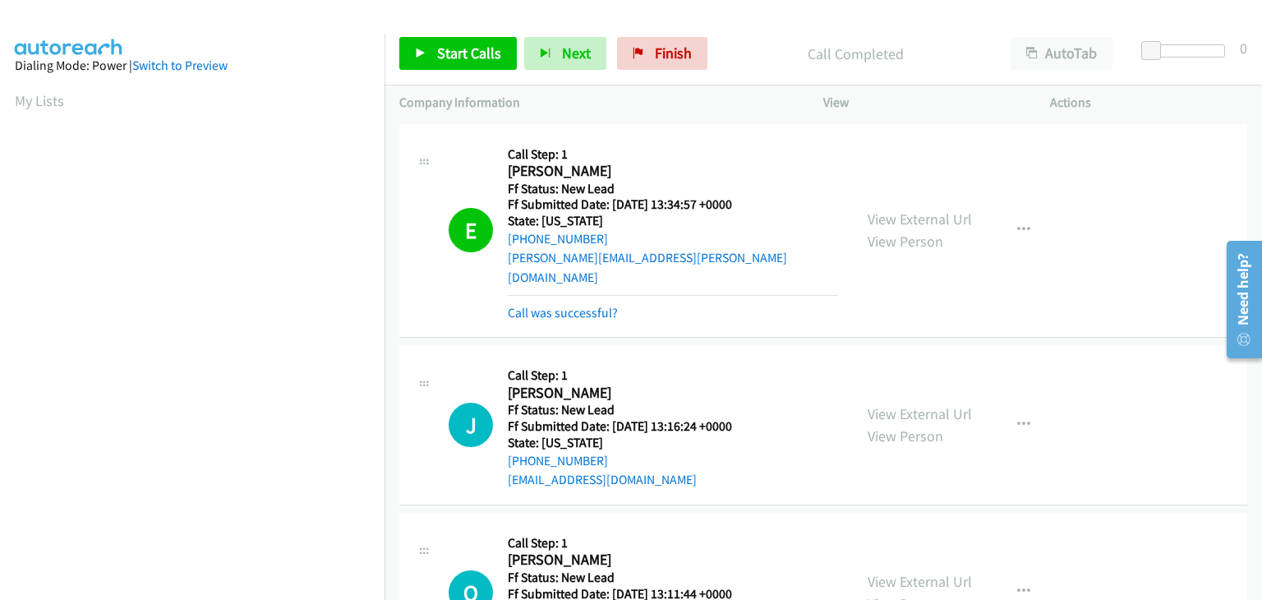
scroll to position [322, 0]
click at [595, 305] on link "Call was successful?" at bounding box center [563, 313] width 110 height 16
click at [1014, 221] on div "View External Url View Person View External Url Email Schedule/Manage Callback …" at bounding box center [974, 231] width 242 height 184
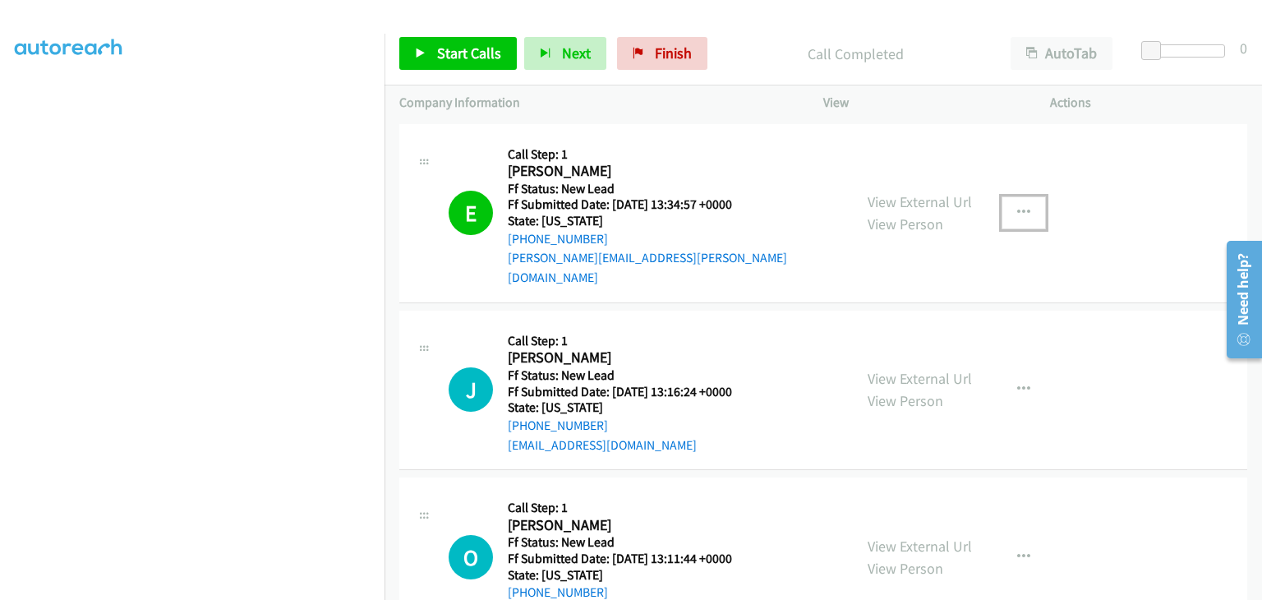
click at [1017, 208] on icon "button" at bounding box center [1023, 212] width 13 height 13
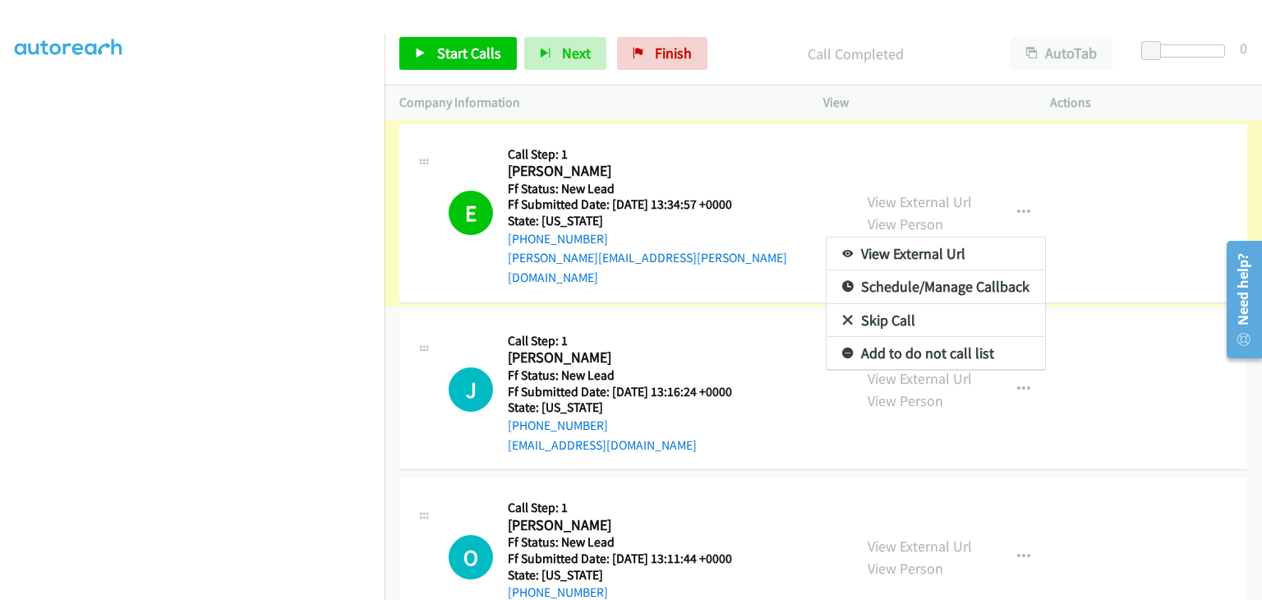
click at [894, 339] on link "Add to do not call list" at bounding box center [935, 353] width 219 height 33
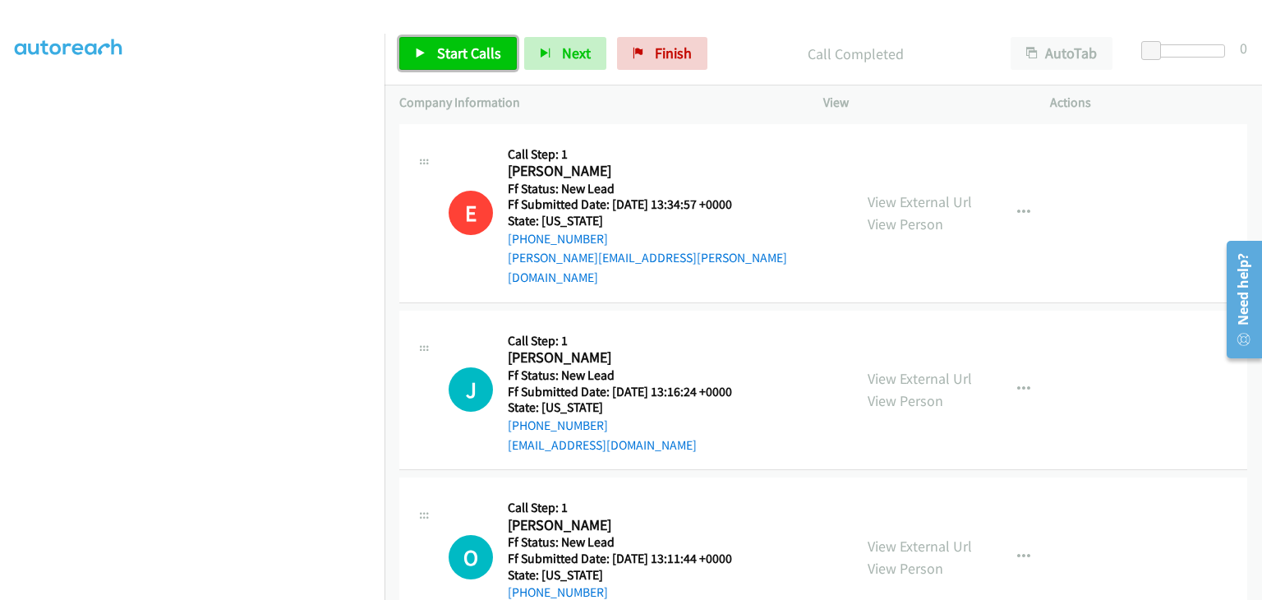
drag, startPoint x: 483, startPoint y: 54, endPoint x: 660, endPoint y: 97, distance: 182.5
click at [483, 54] on span "Start Calls" at bounding box center [469, 53] width 64 height 19
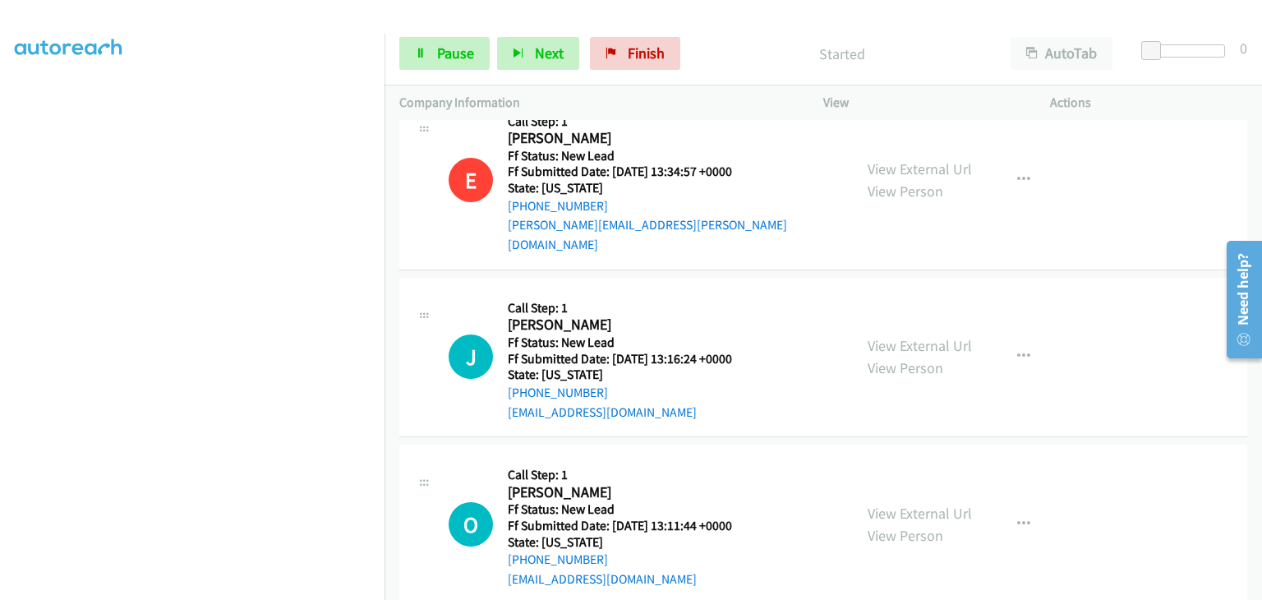
scroll to position [82, 0]
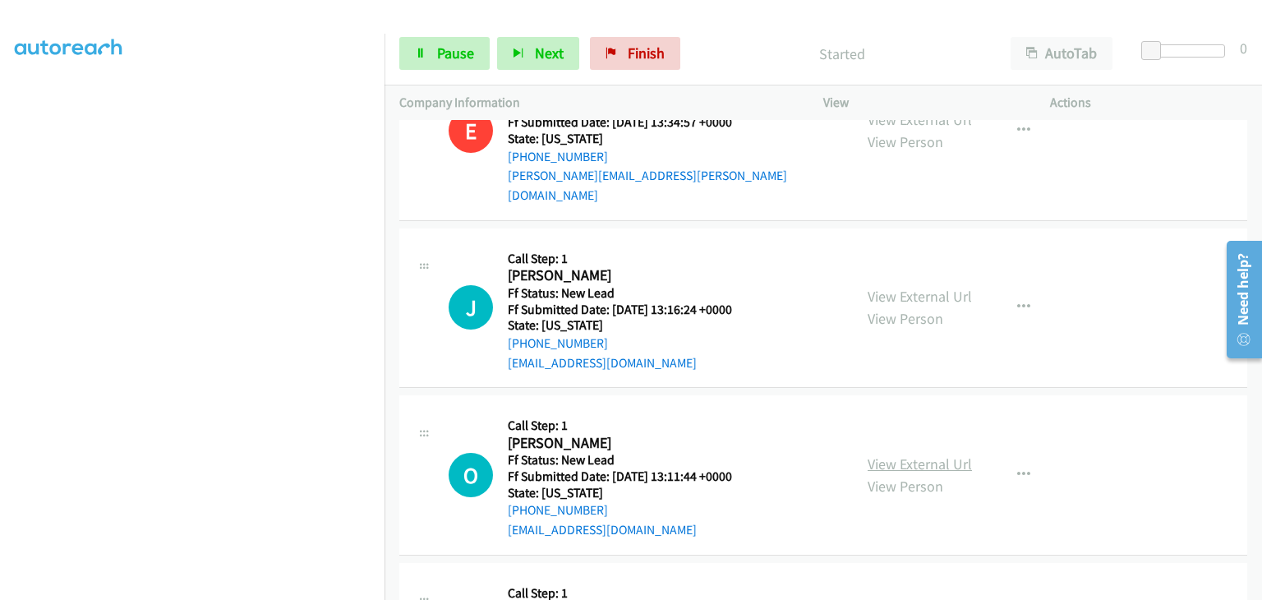
click at [885, 454] on link "View External Url" at bounding box center [919, 463] width 104 height 19
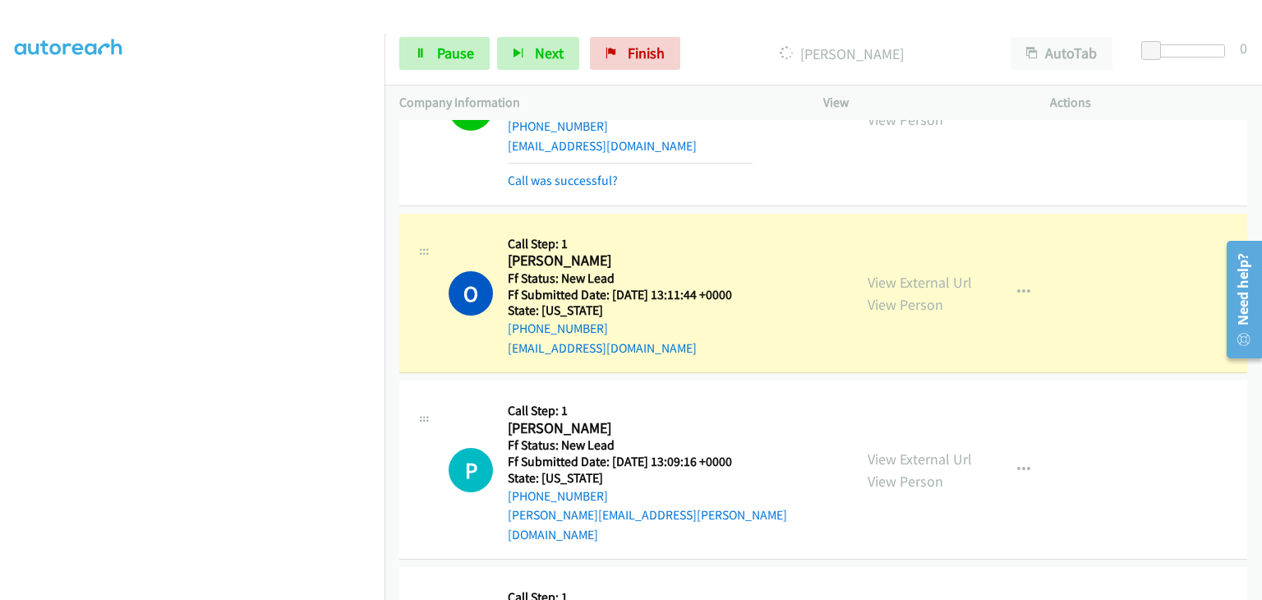
scroll to position [329, 0]
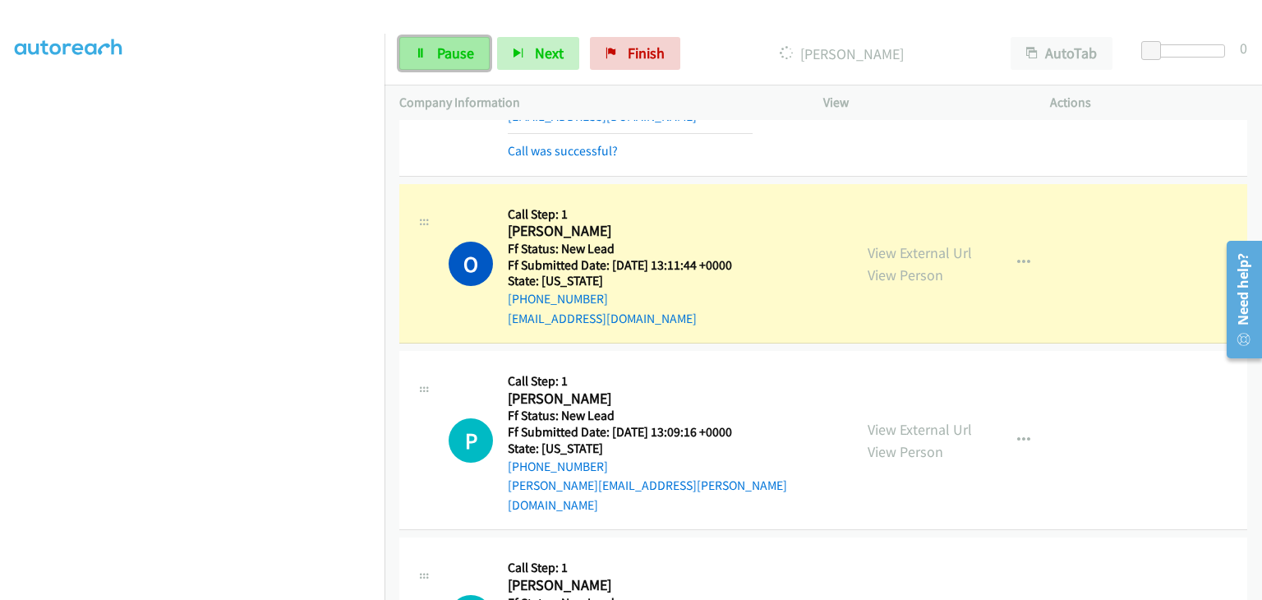
click at [470, 48] on span "Pause" at bounding box center [455, 53] width 37 height 19
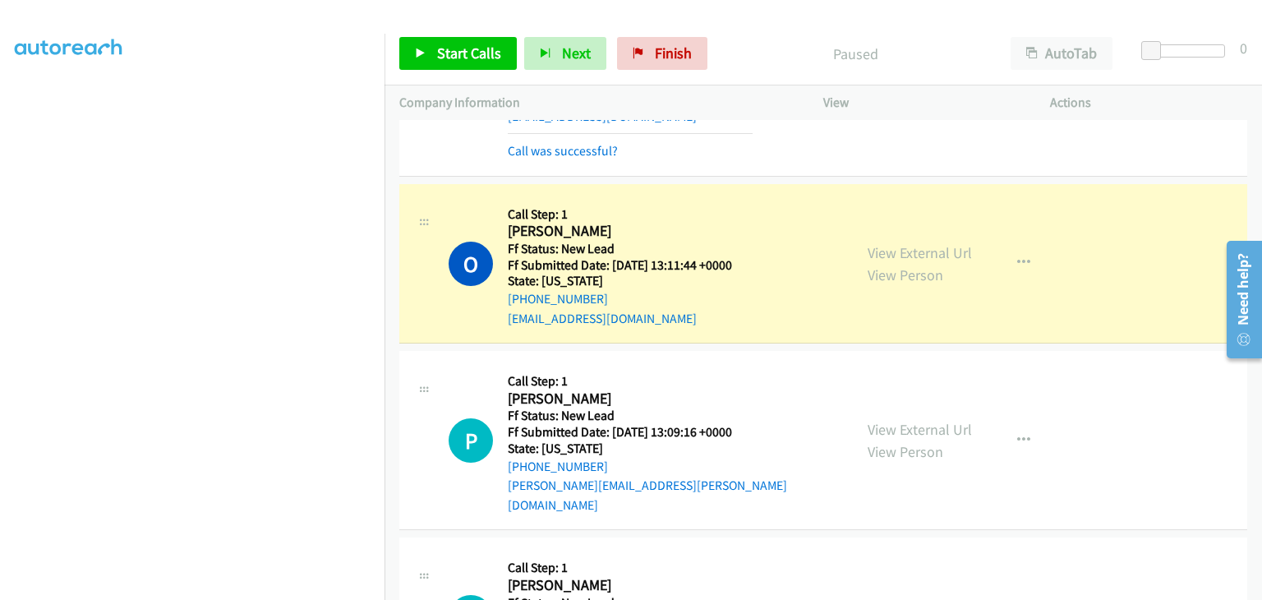
scroll to position [322, 0]
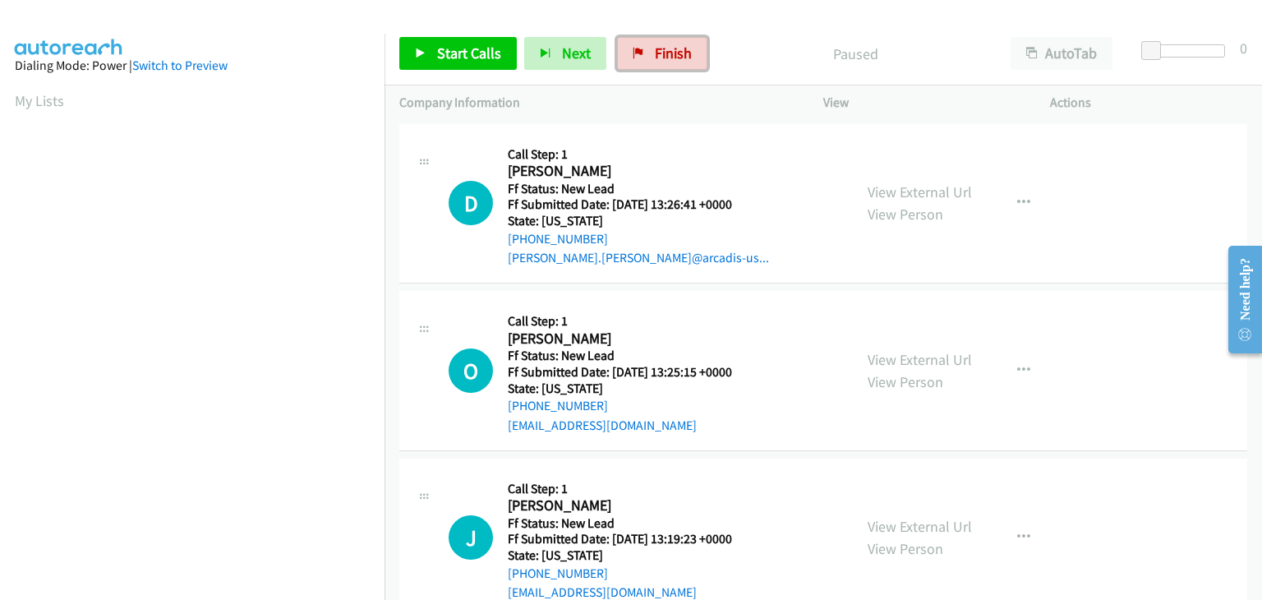
drag, startPoint x: 657, startPoint y: 55, endPoint x: 680, endPoint y: 88, distance: 40.1
click at [657, 55] on span "Finish" at bounding box center [673, 53] width 37 height 19
click at [878, 188] on link "View External Url" at bounding box center [919, 191] width 104 height 19
drag, startPoint x: 477, startPoint y: 48, endPoint x: 488, endPoint y: 47, distance: 10.8
click at [477, 49] on span "Start Calls" at bounding box center [469, 53] width 64 height 19
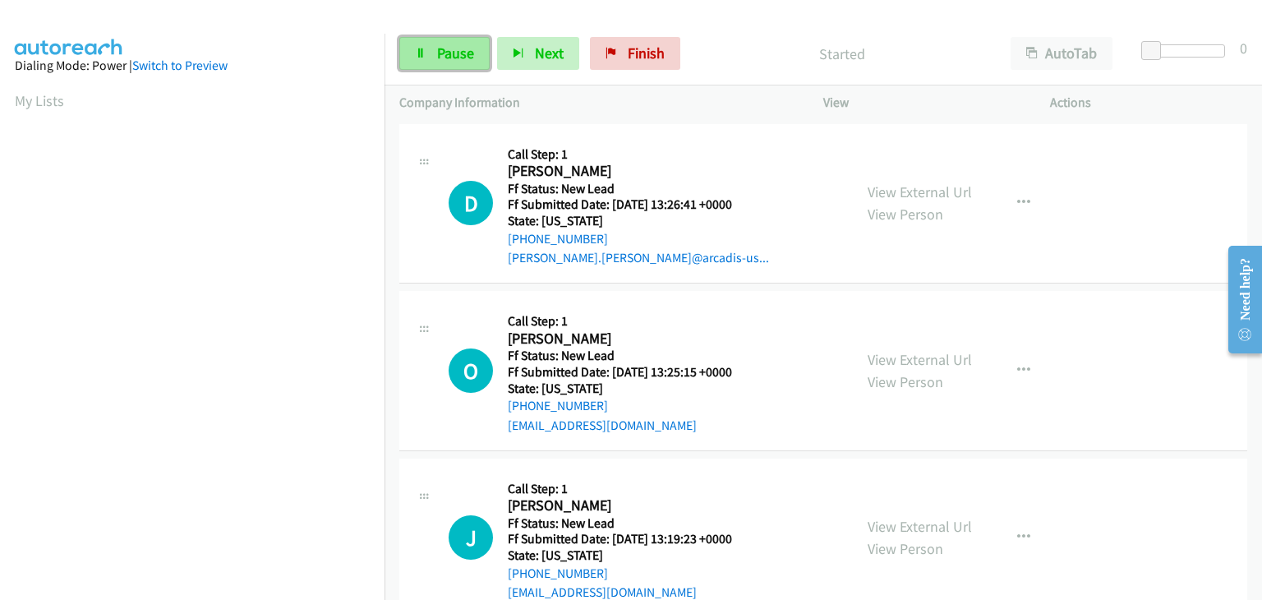
click at [422, 57] on icon at bounding box center [421, 54] width 12 height 12
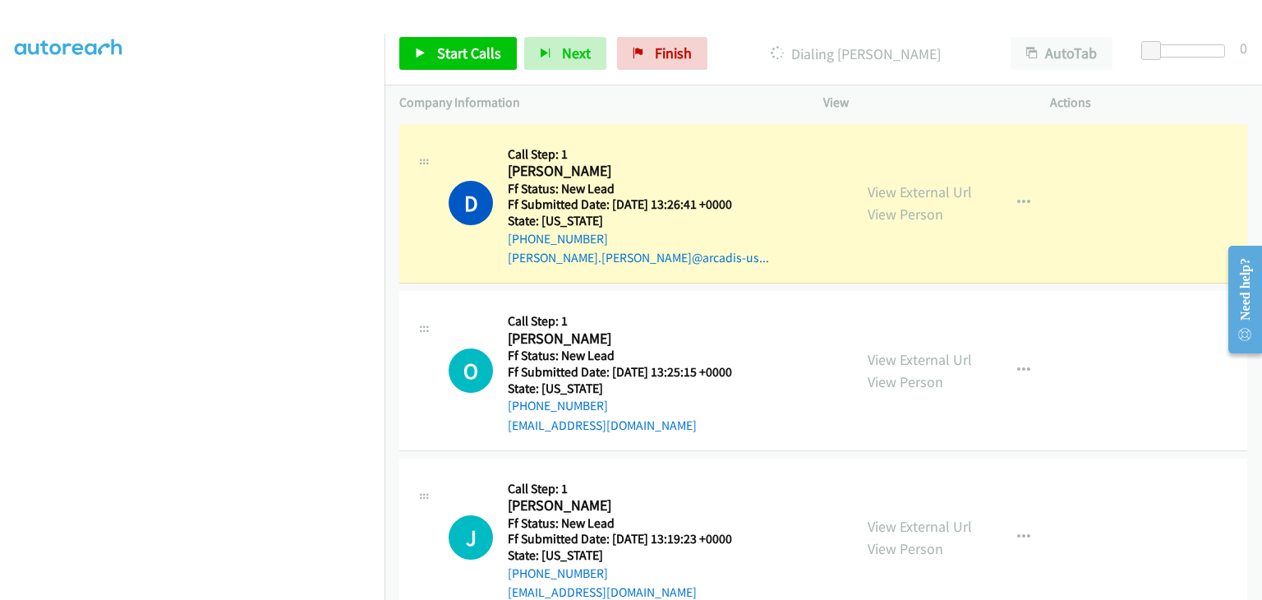
scroll to position [322, 0]
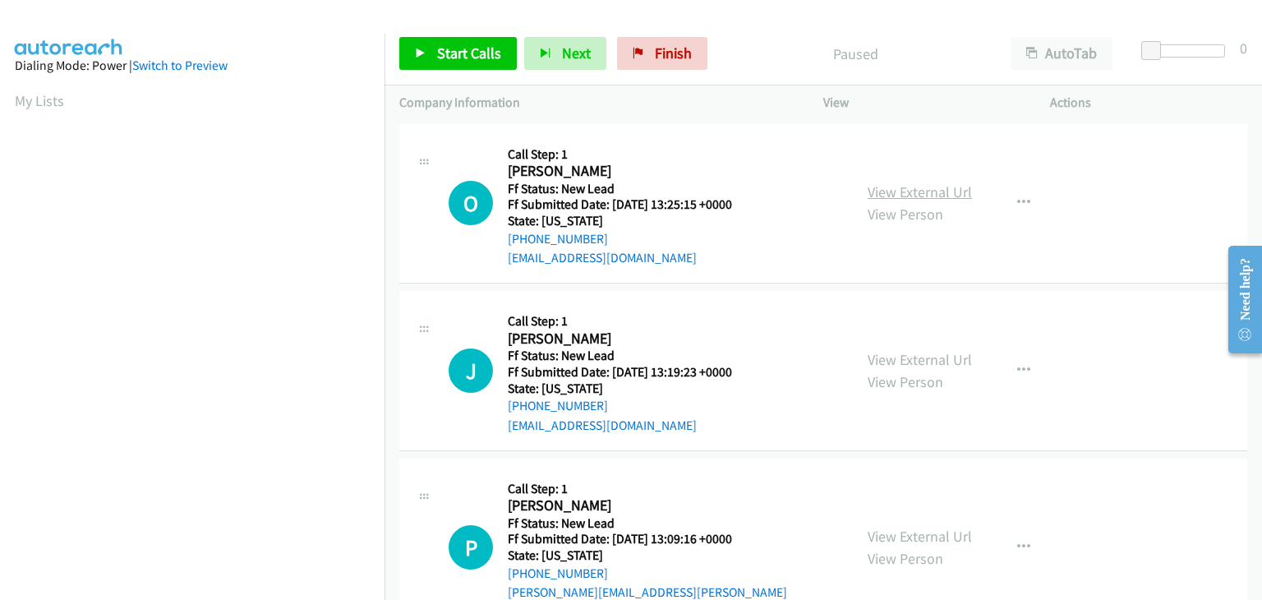
click at [886, 194] on link "View External Url" at bounding box center [919, 191] width 104 height 19
click at [458, 41] on link "Start Calls" at bounding box center [457, 53] width 117 height 33
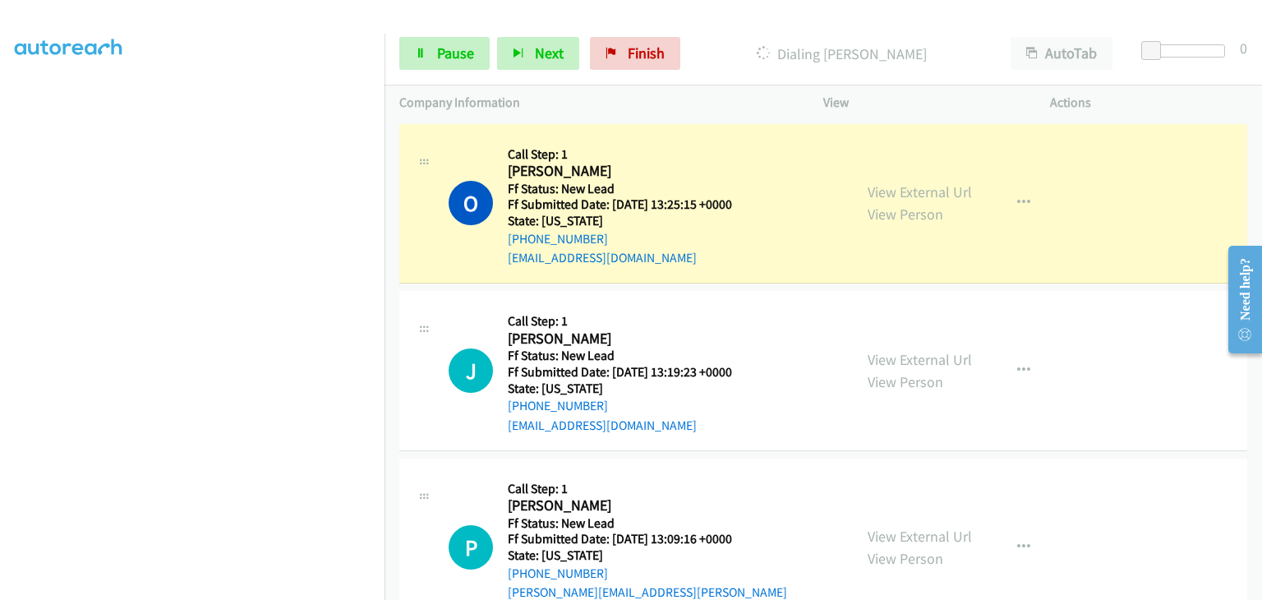
scroll to position [322, 0]
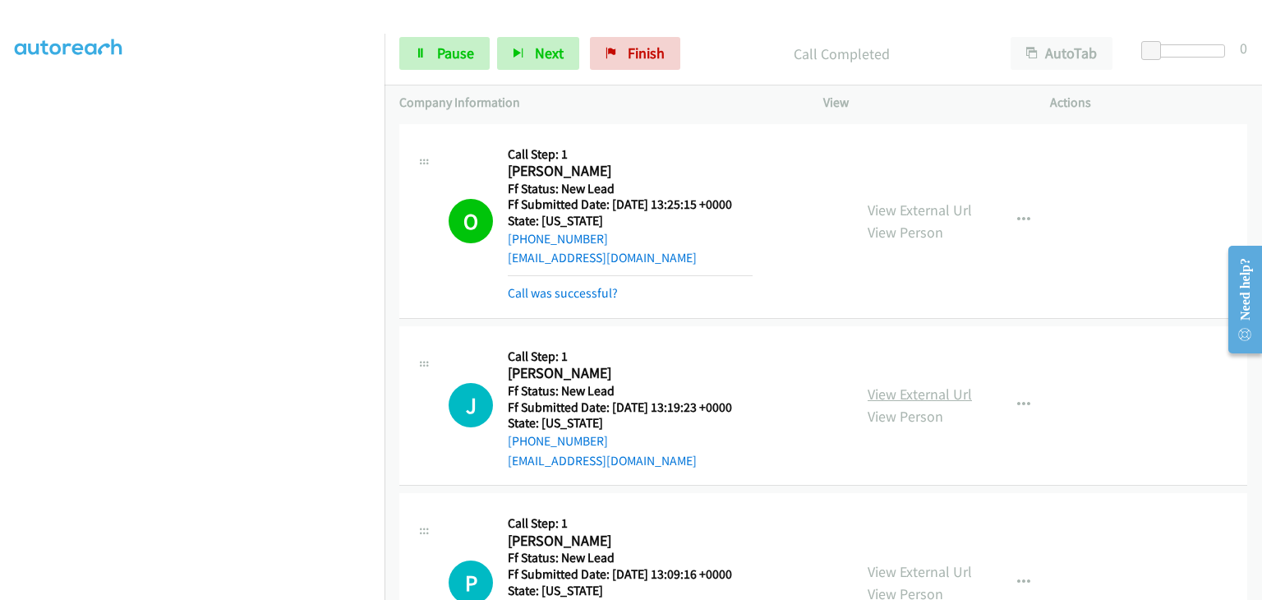
click at [894, 388] on link "View External Url" at bounding box center [919, 393] width 104 height 19
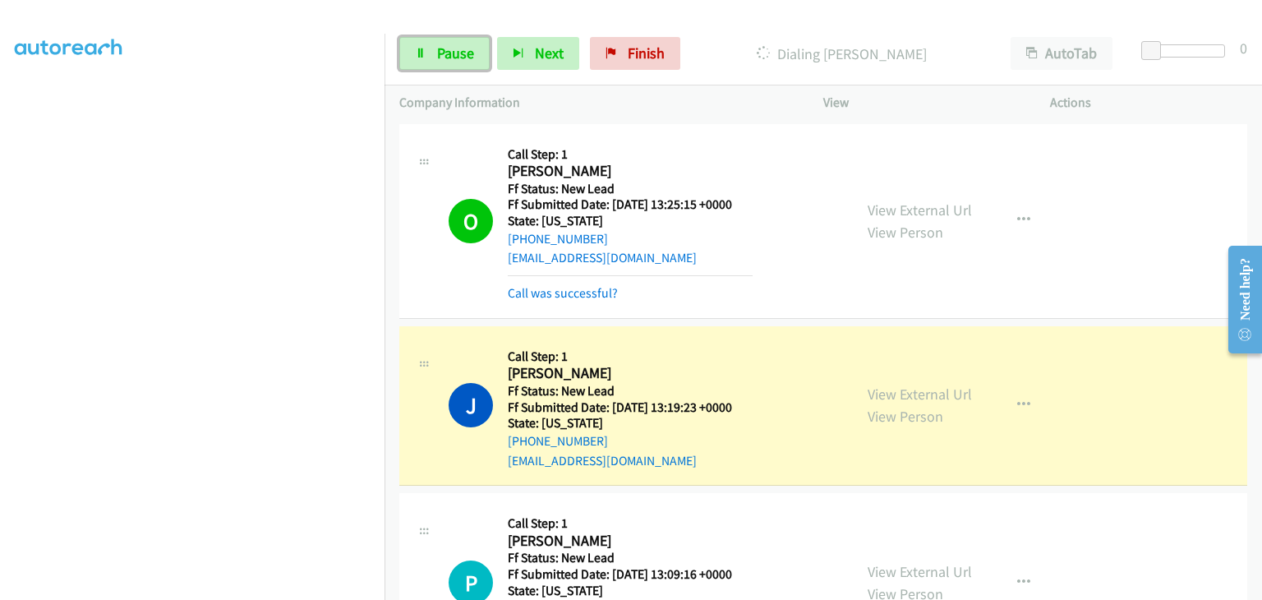
drag, startPoint x: 467, startPoint y: 53, endPoint x: 610, endPoint y: 44, distance: 142.5
click at [467, 53] on span "Pause" at bounding box center [455, 53] width 37 height 19
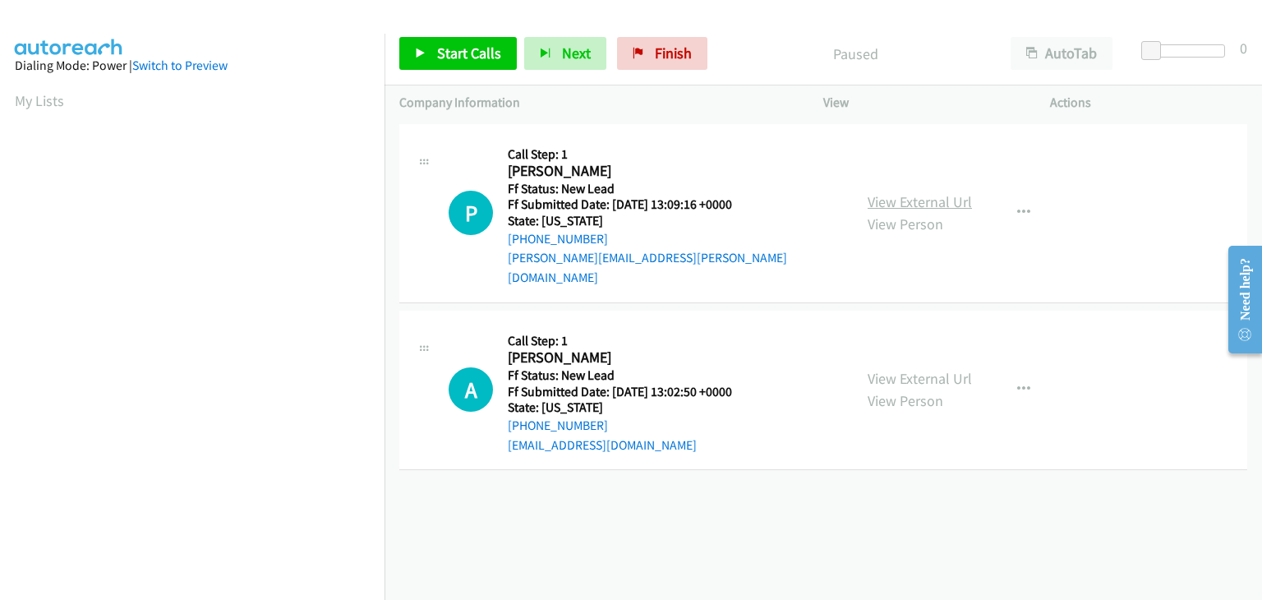
click at [934, 192] on link "View External Url" at bounding box center [919, 201] width 104 height 19
click at [448, 48] on span "Start Calls" at bounding box center [469, 53] width 64 height 19
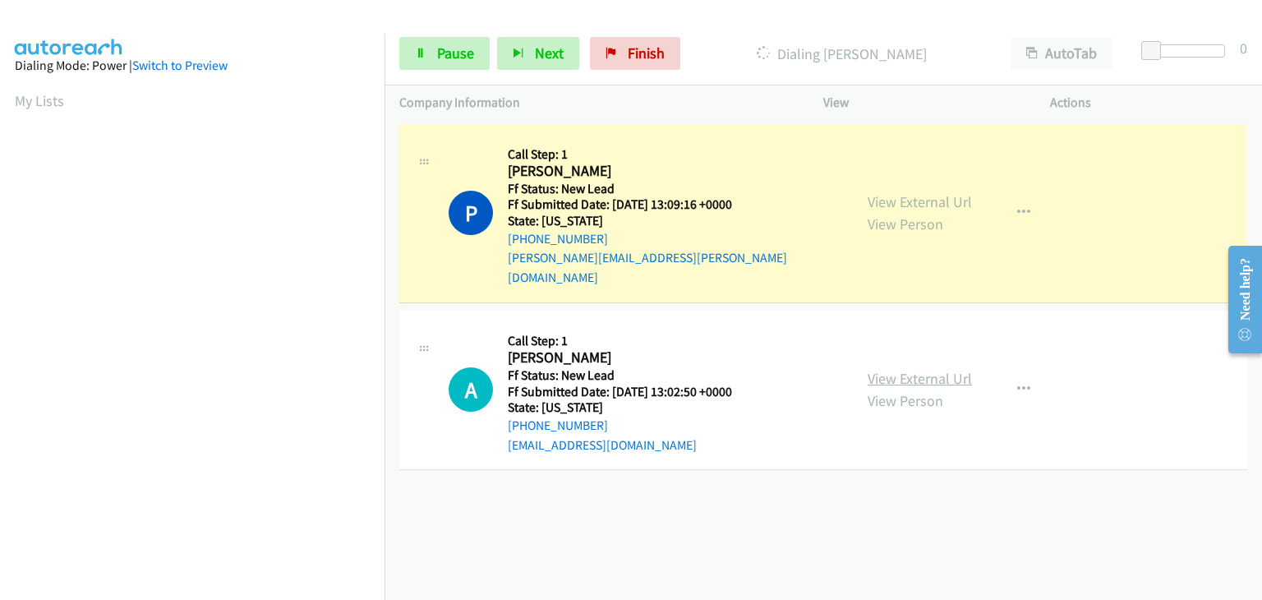
click at [918, 369] on link "View External Url" at bounding box center [919, 378] width 104 height 19
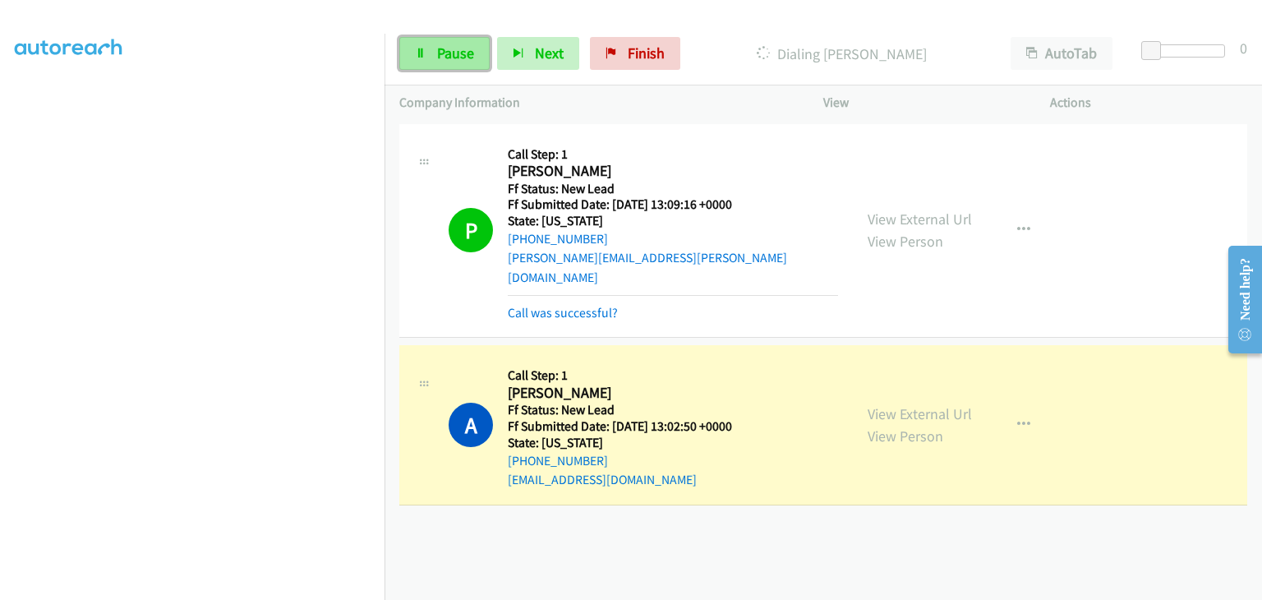
click at [462, 59] on span "Pause" at bounding box center [455, 53] width 37 height 19
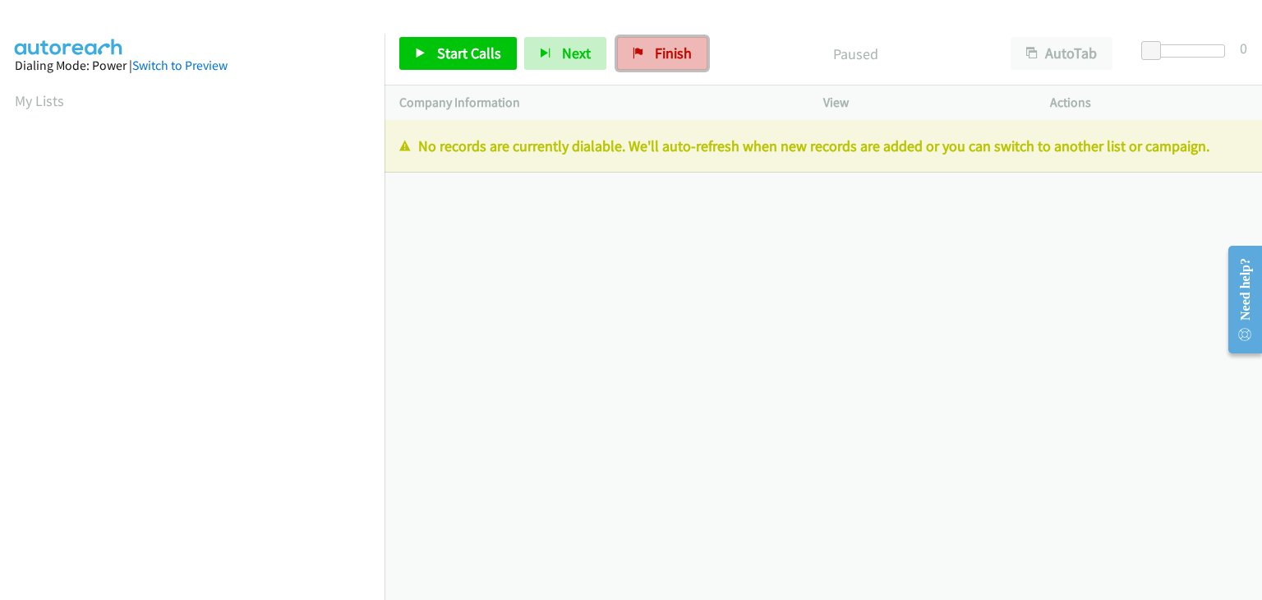
click at [670, 55] on span "Finish" at bounding box center [673, 53] width 37 height 19
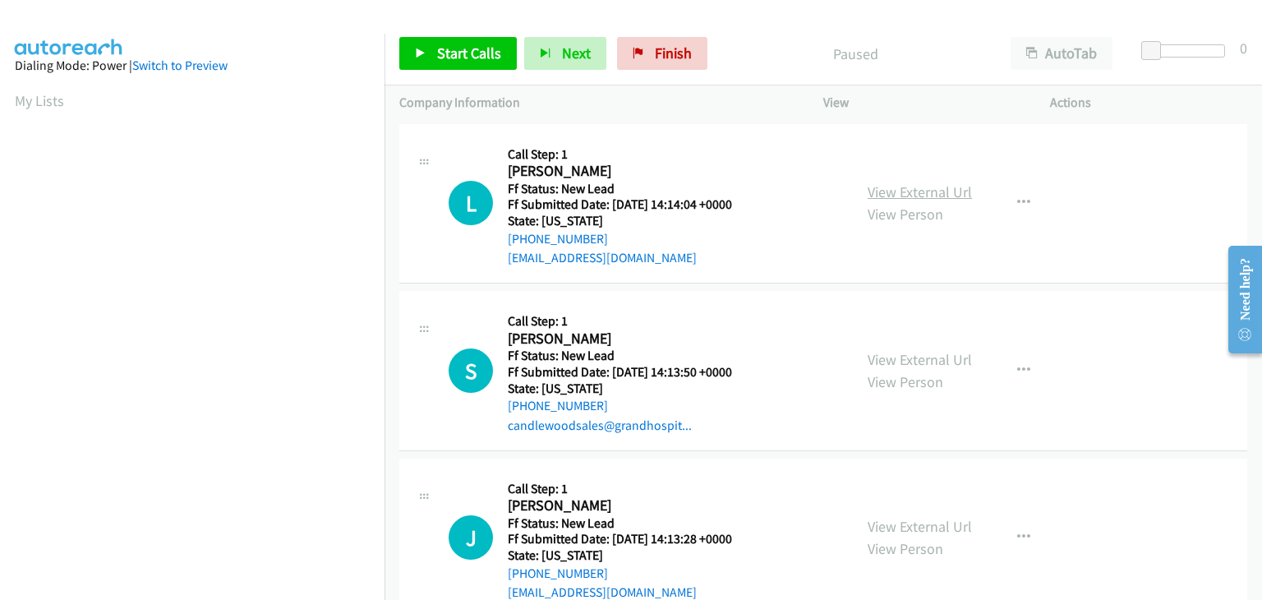
click at [912, 193] on link "View External Url" at bounding box center [919, 191] width 104 height 19
click at [487, 44] on span "Start Calls" at bounding box center [469, 53] width 64 height 19
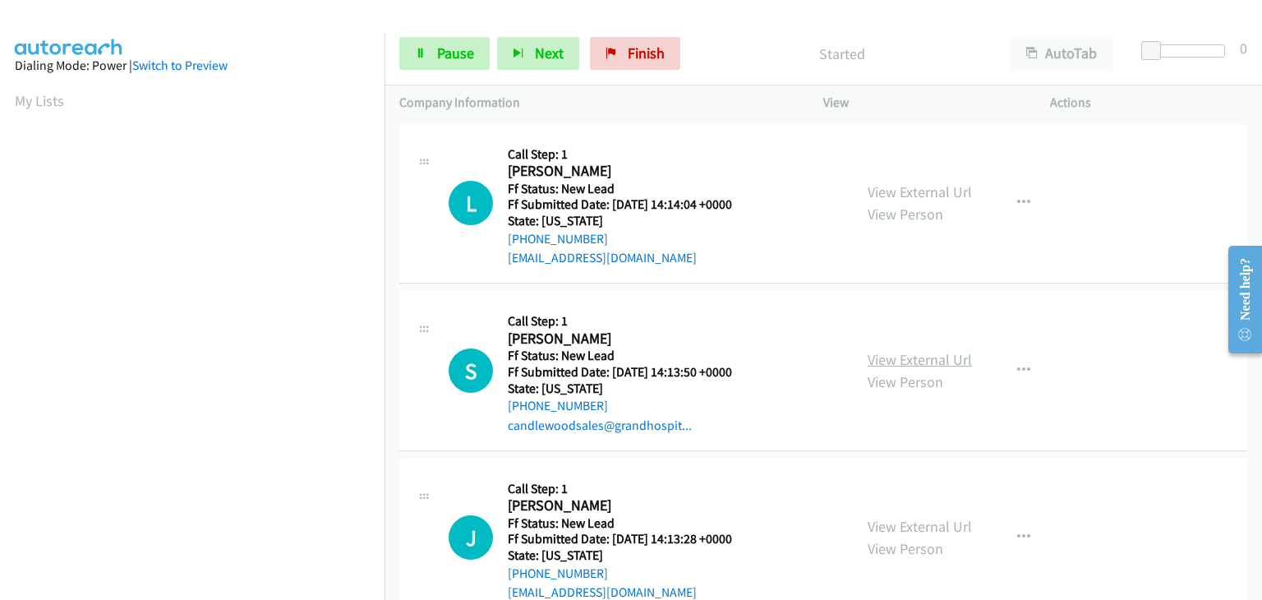
click at [917, 350] on link "View External Url" at bounding box center [919, 359] width 104 height 19
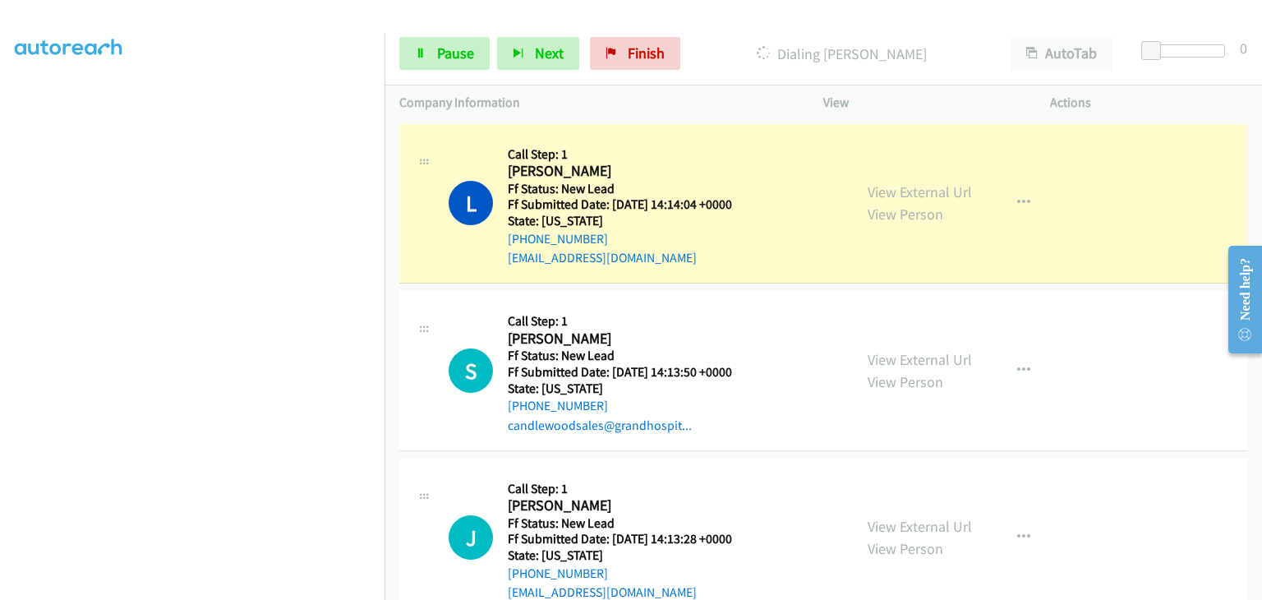
scroll to position [322, 0]
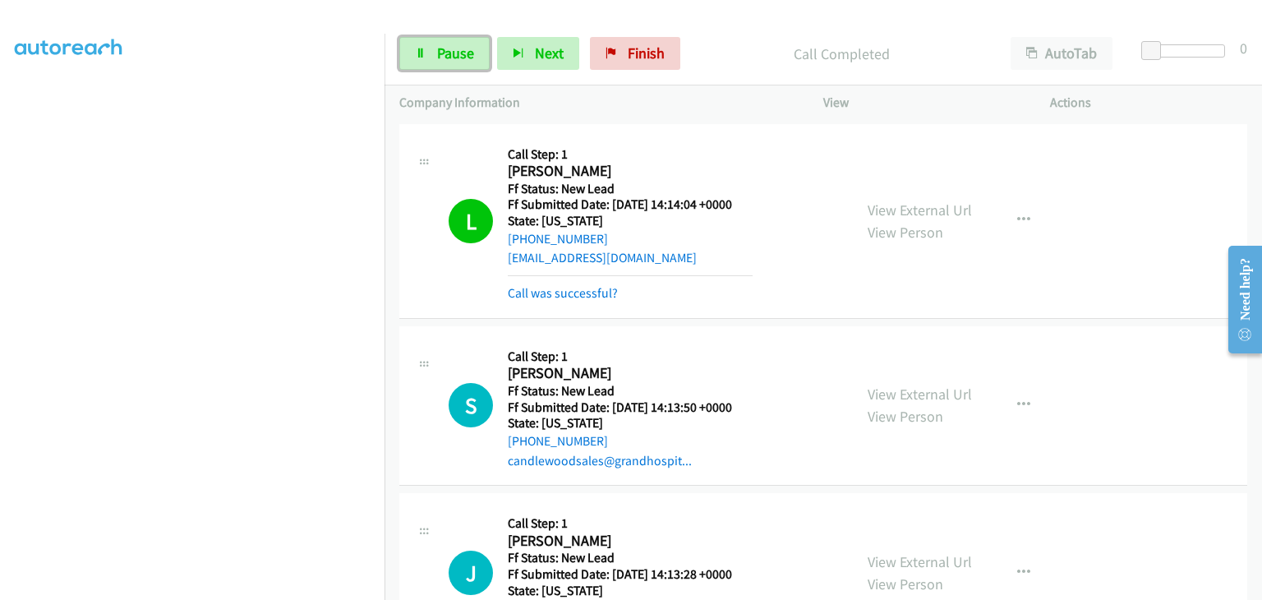
drag, startPoint x: 448, startPoint y: 52, endPoint x: 749, endPoint y: 132, distance: 312.0
click at [448, 52] on span "Pause" at bounding box center [455, 53] width 37 height 19
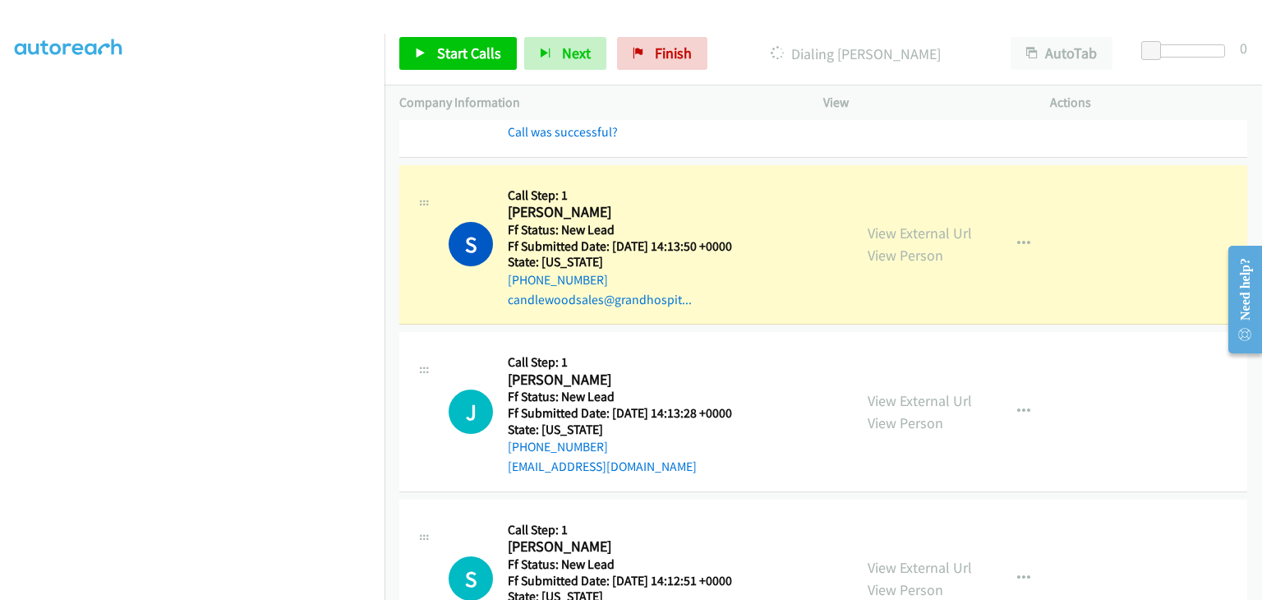
scroll to position [164, 0]
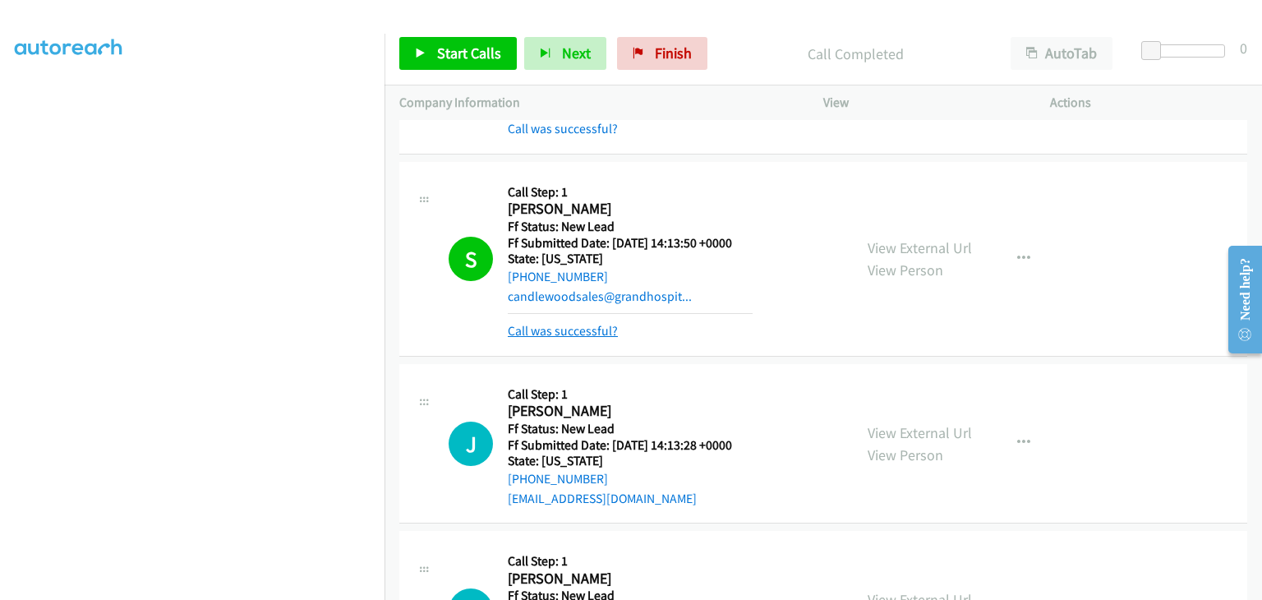
click at [591, 323] on link "Call was successful?" at bounding box center [563, 331] width 110 height 16
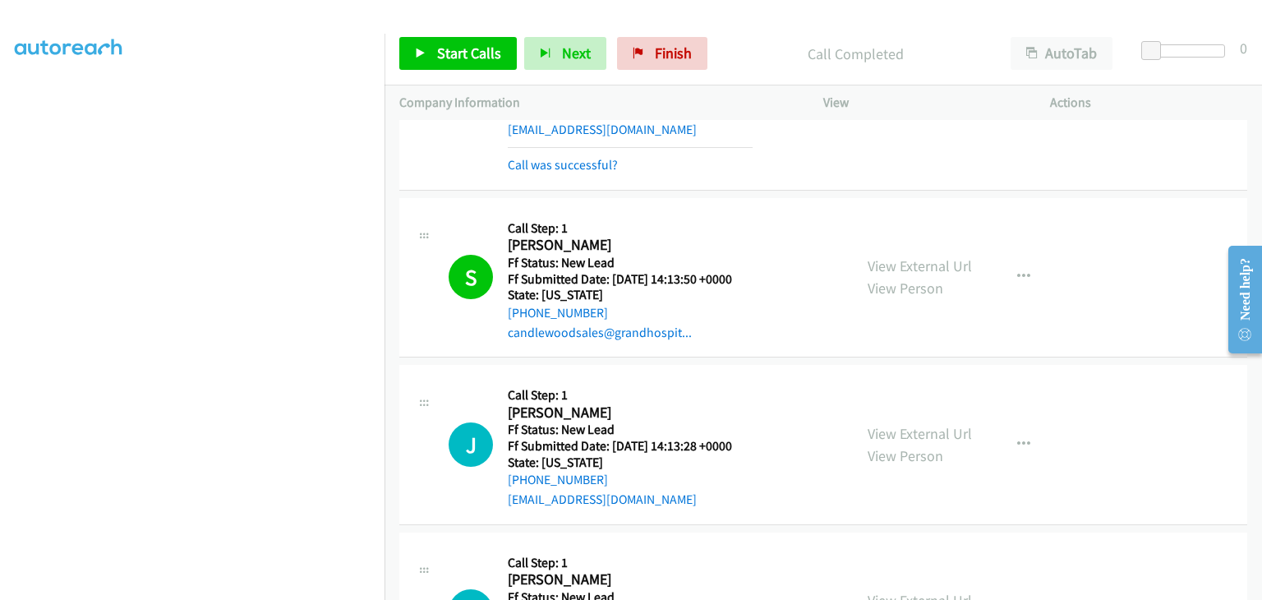
scroll to position [0, 0]
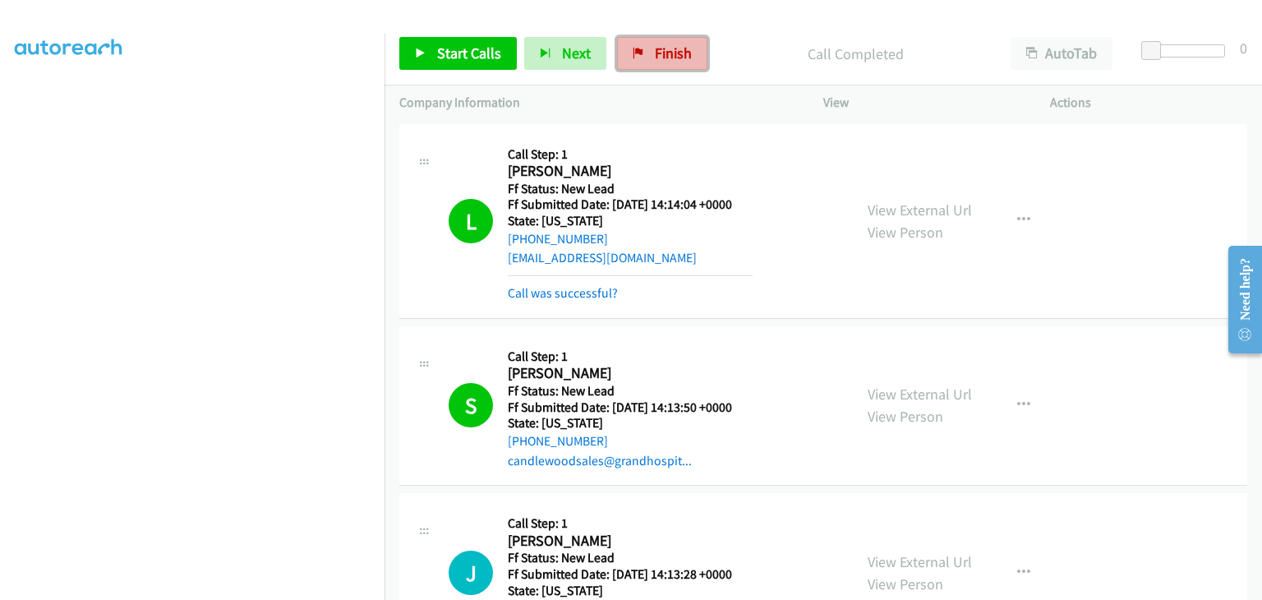
click at [669, 67] on link "Finish" at bounding box center [662, 53] width 90 height 33
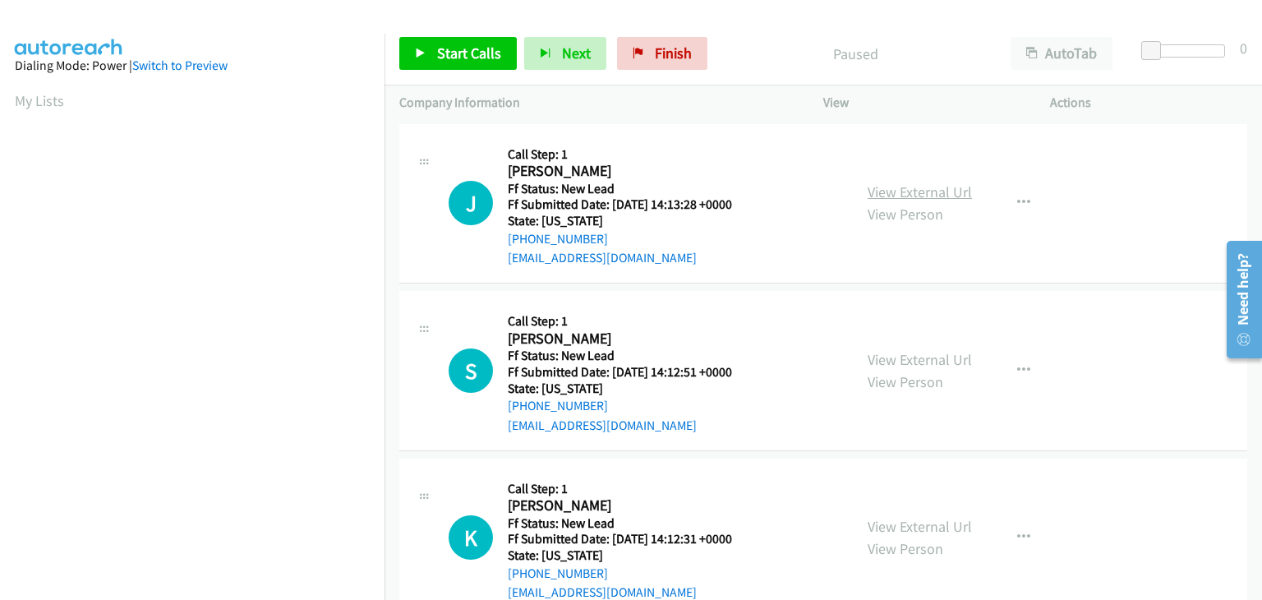
click at [878, 191] on link "View External Url" at bounding box center [919, 191] width 104 height 19
click at [448, 47] on span "Start Calls" at bounding box center [469, 53] width 64 height 19
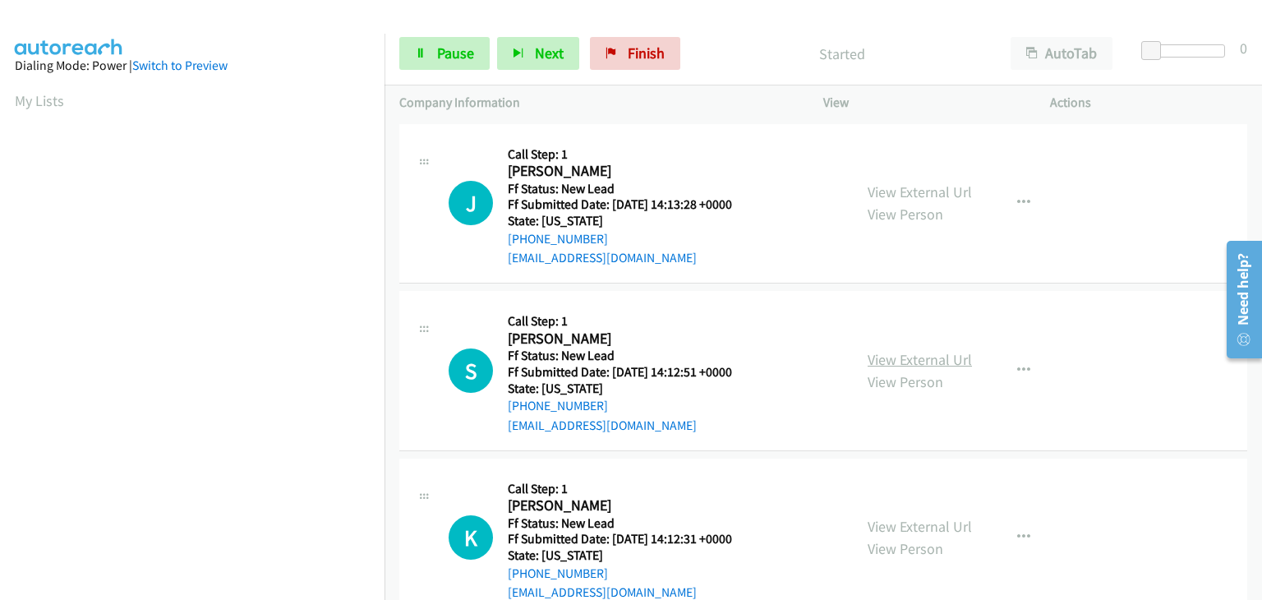
click at [919, 356] on link "View External Url" at bounding box center [919, 359] width 104 height 19
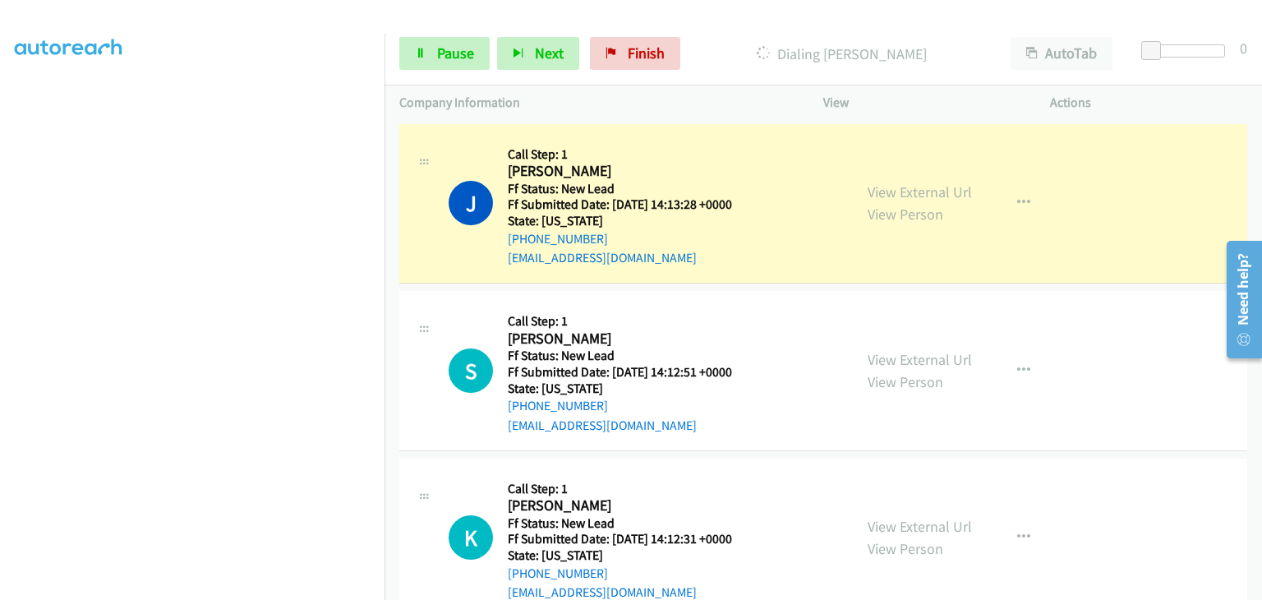
scroll to position [322, 0]
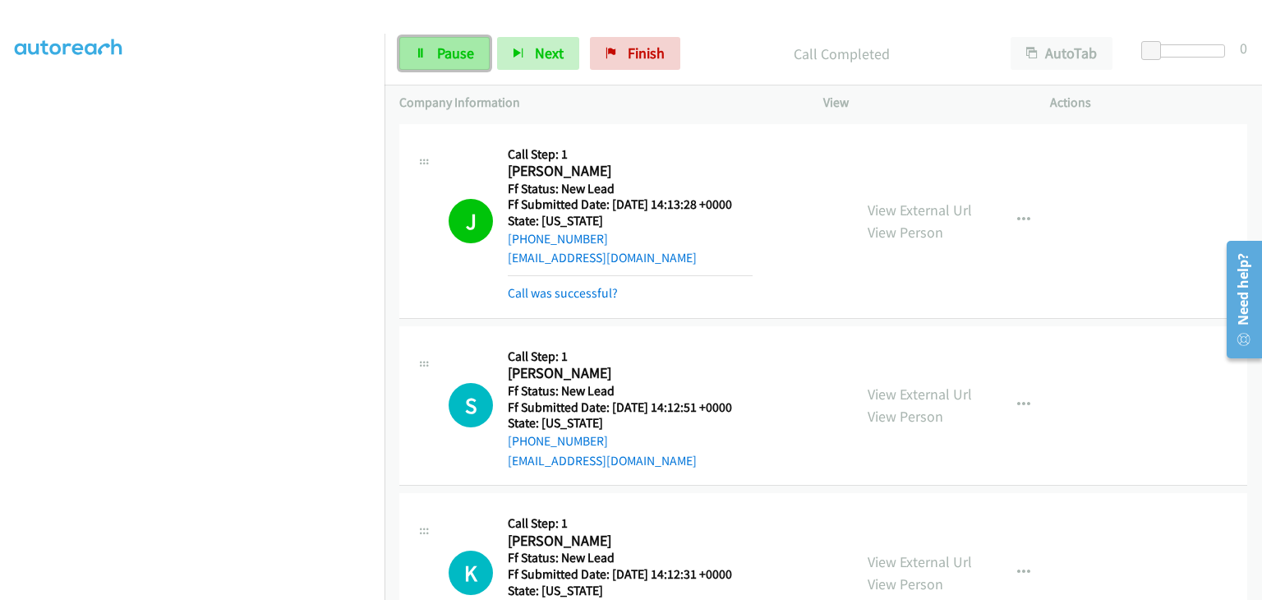
click at [474, 62] on link "Pause" at bounding box center [444, 53] width 90 height 33
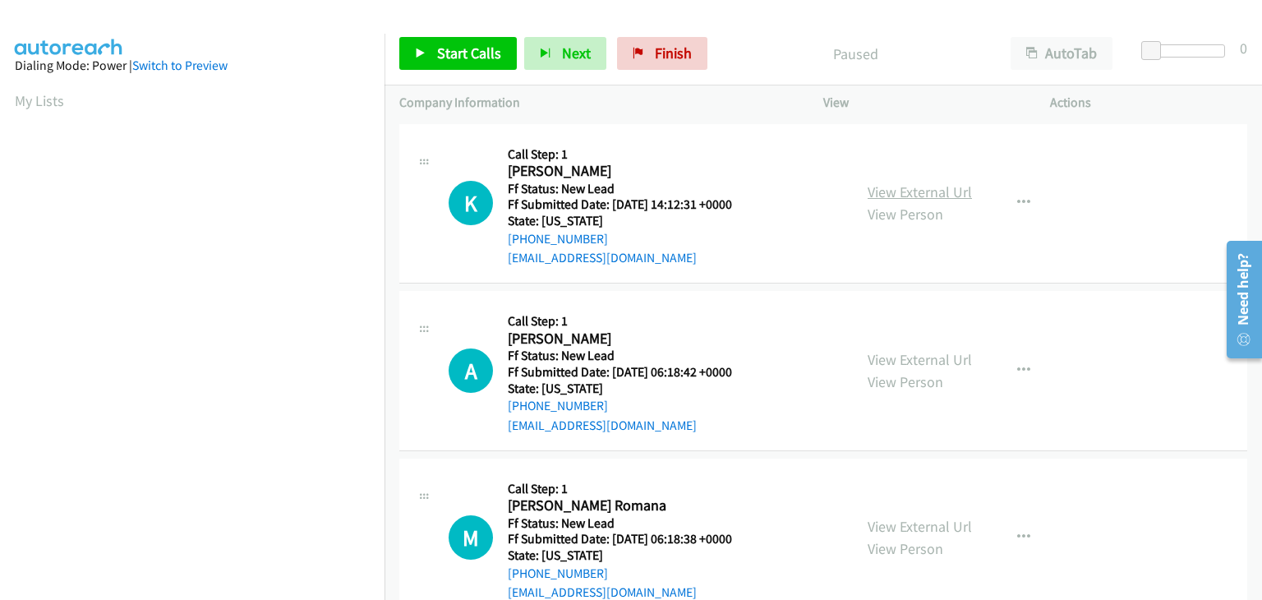
click at [867, 199] on link "View External Url" at bounding box center [919, 191] width 104 height 19
click at [489, 67] on link "Start Calls" at bounding box center [457, 53] width 117 height 33
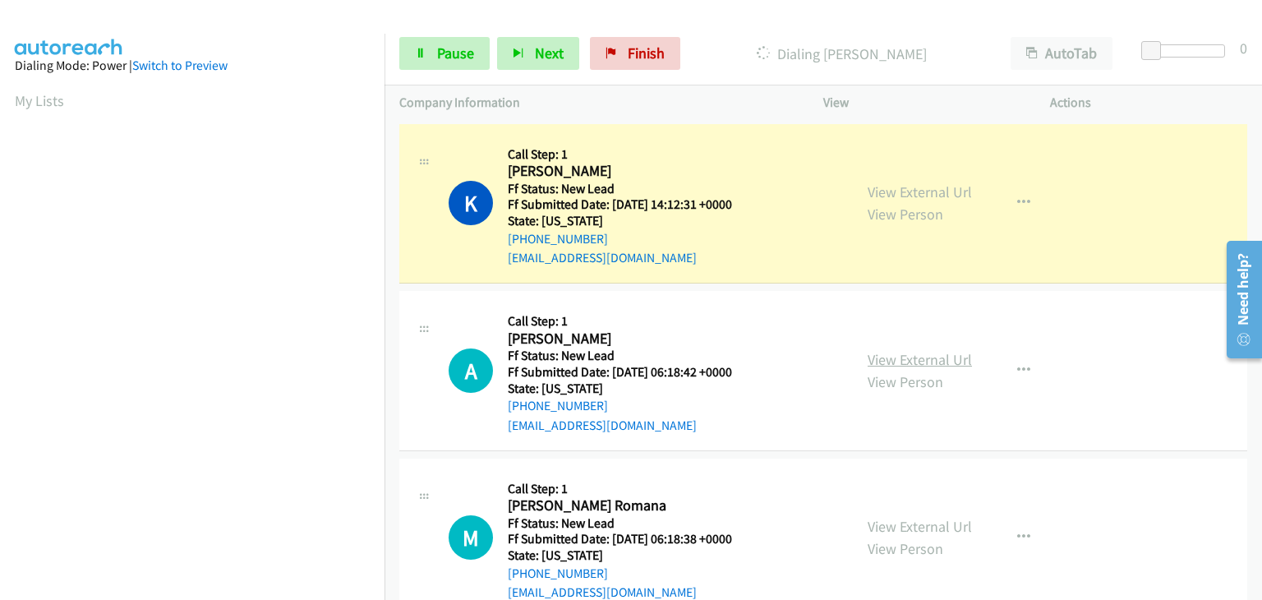
click at [867, 353] on link "View External Url" at bounding box center [919, 359] width 104 height 19
click at [467, 50] on span "Pause" at bounding box center [455, 53] width 37 height 19
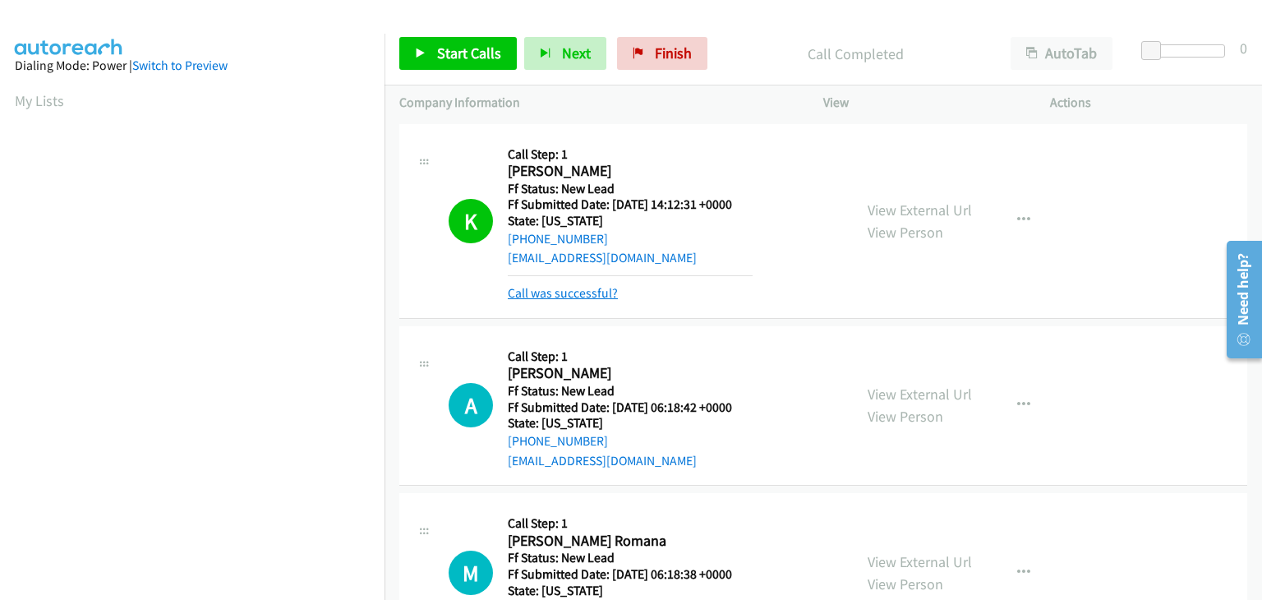
scroll to position [322, 0]
click at [581, 288] on link "Call was successful?" at bounding box center [563, 293] width 110 height 16
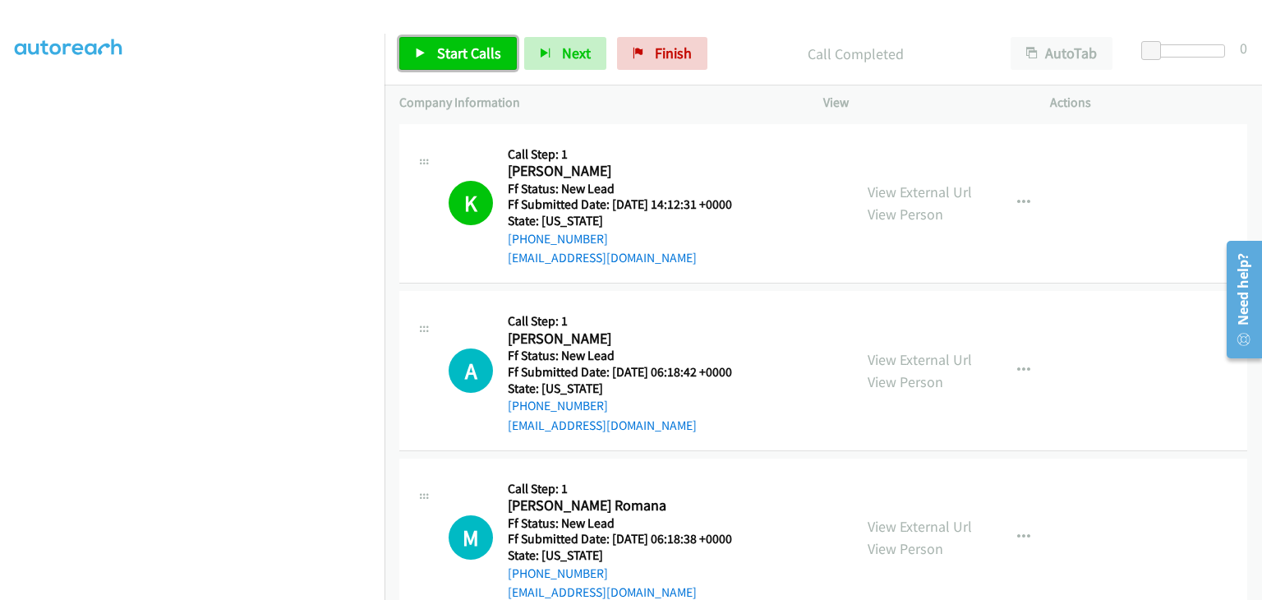
click at [462, 44] on span "Start Calls" at bounding box center [469, 53] width 64 height 19
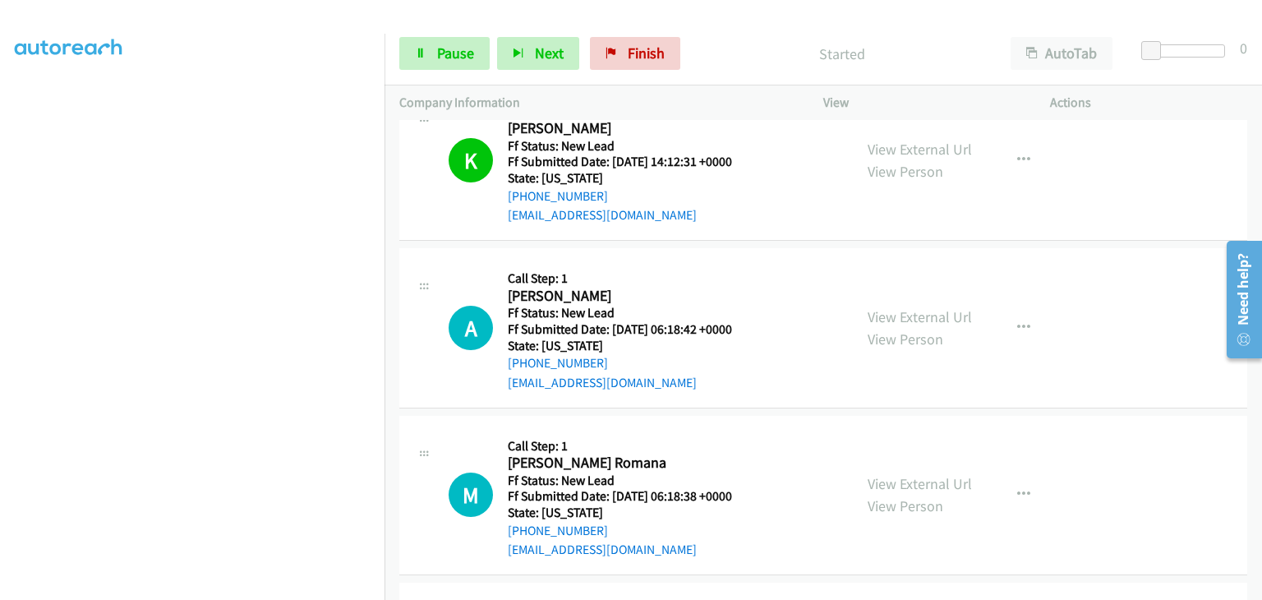
scroll to position [82, 0]
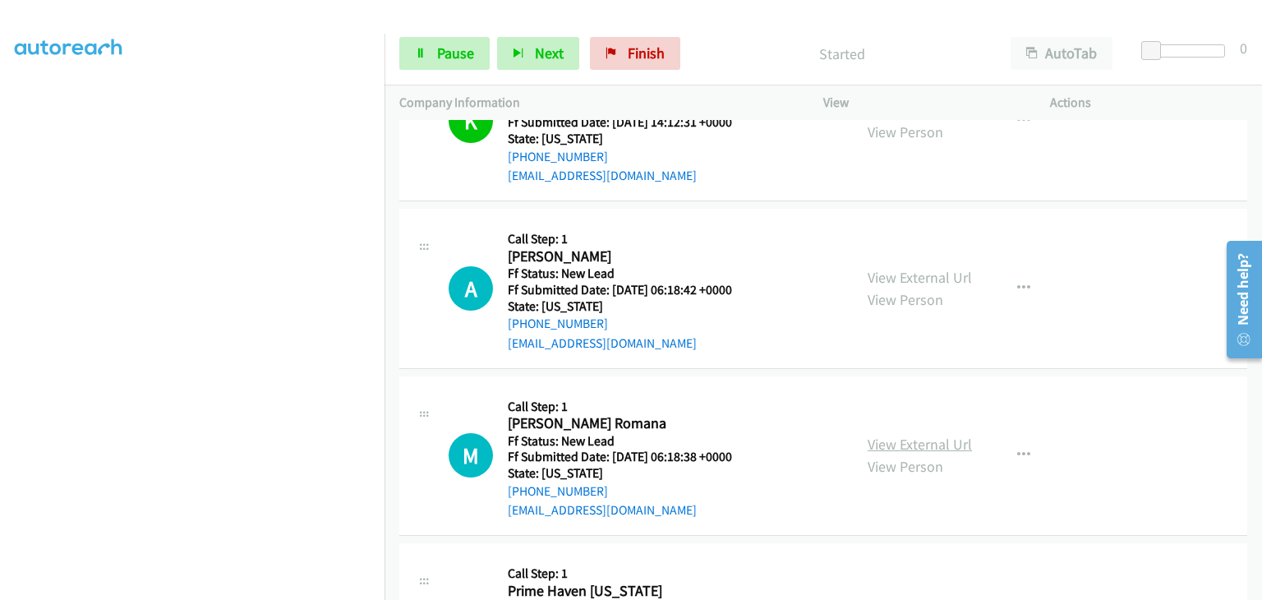
click at [933, 448] on link "View External Url" at bounding box center [919, 444] width 104 height 19
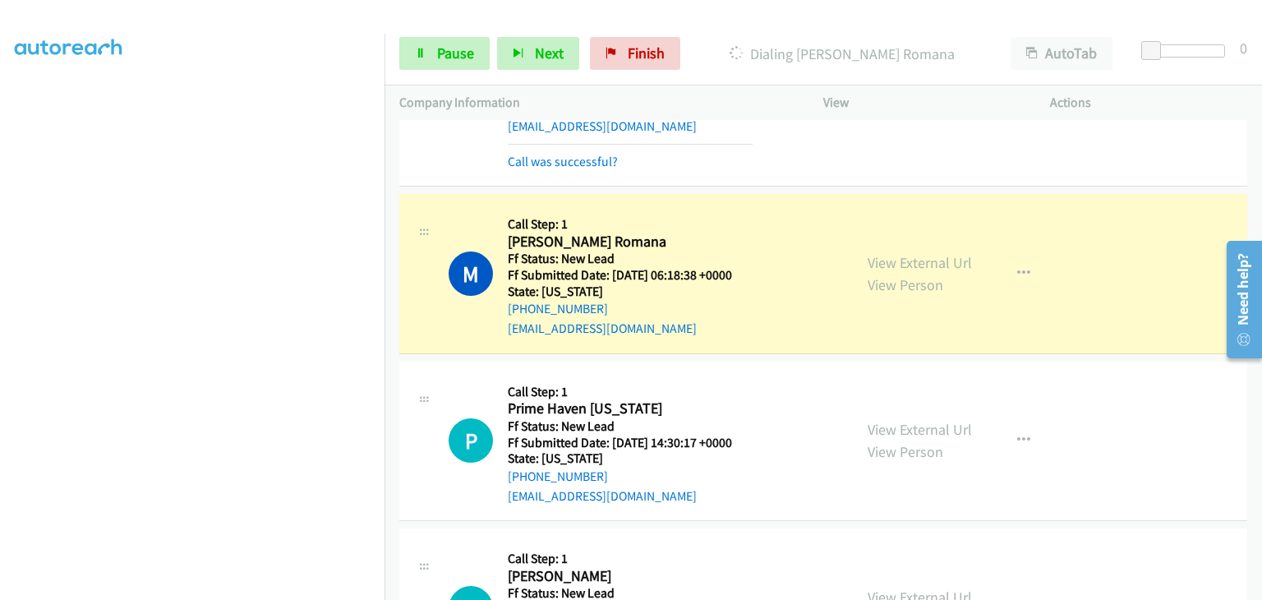
scroll to position [329, 0]
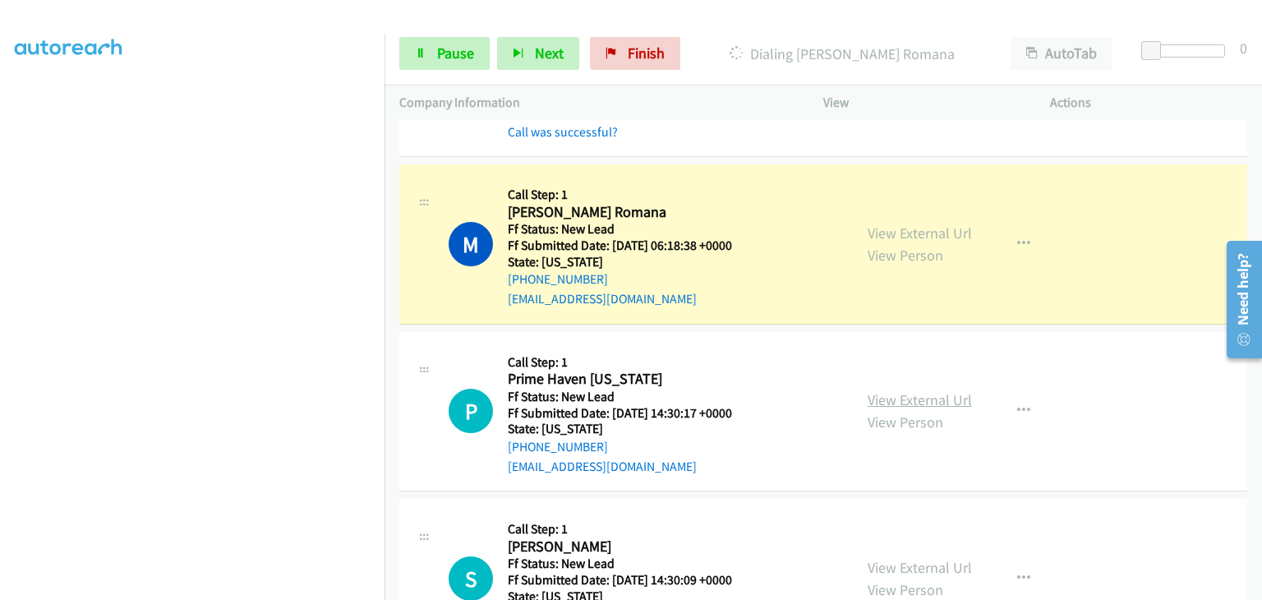
click at [882, 401] on link "View External Url" at bounding box center [919, 399] width 104 height 19
click at [454, 44] on span "Pause" at bounding box center [455, 53] width 37 height 19
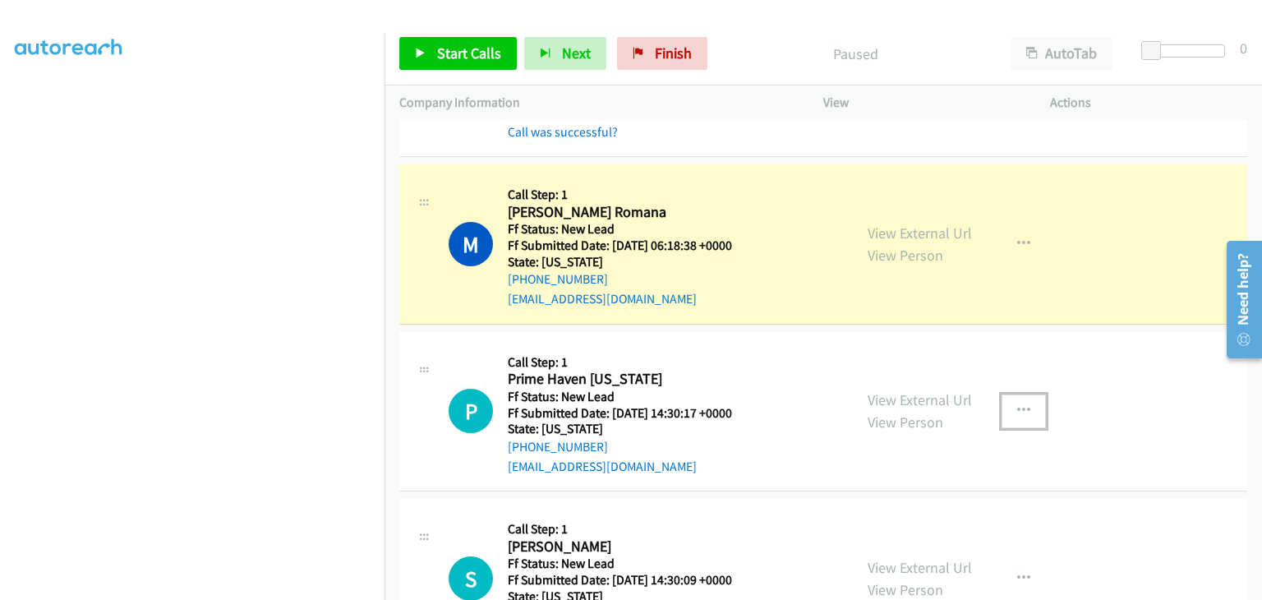
click at [1008, 403] on button "button" at bounding box center [1023, 410] width 44 height 33
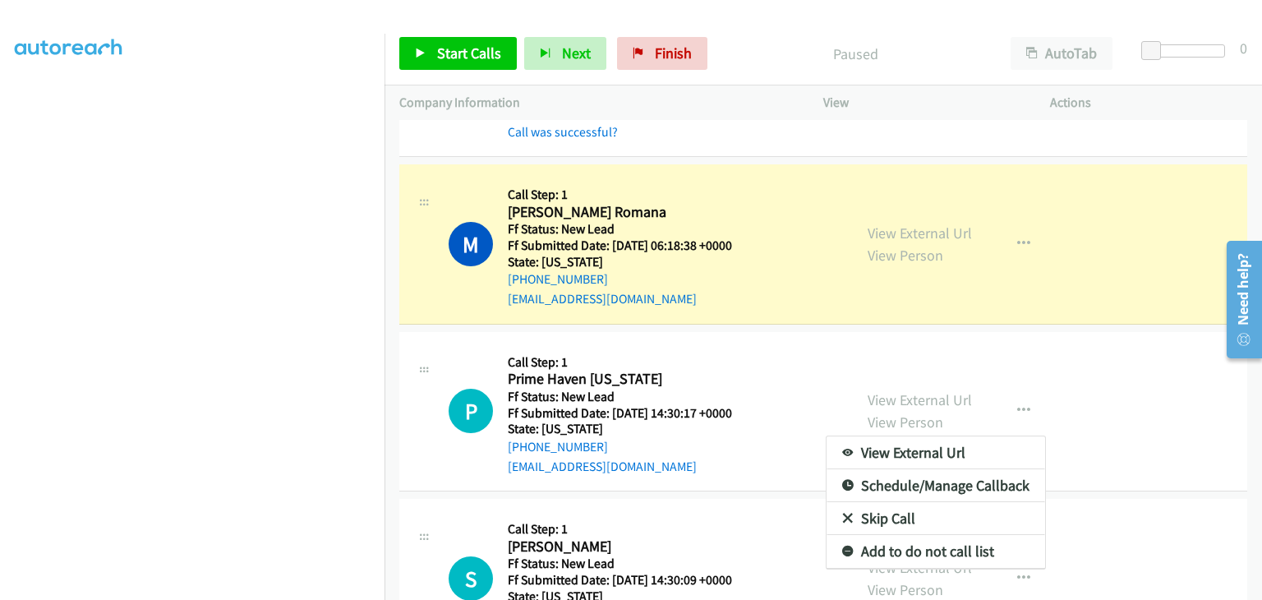
click at [894, 513] on link "Skip Call" at bounding box center [935, 518] width 219 height 33
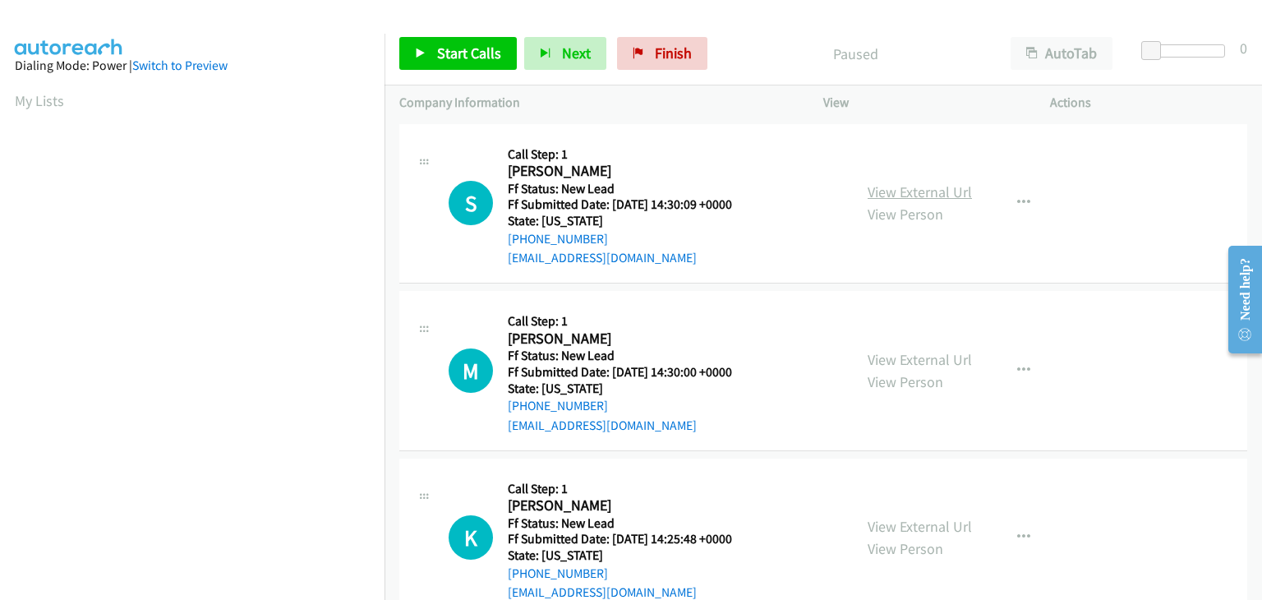
click at [890, 190] on link "View External Url" at bounding box center [919, 191] width 104 height 19
click at [485, 58] on span "Start Calls" at bounding box center [469, 53] width 64 height 19
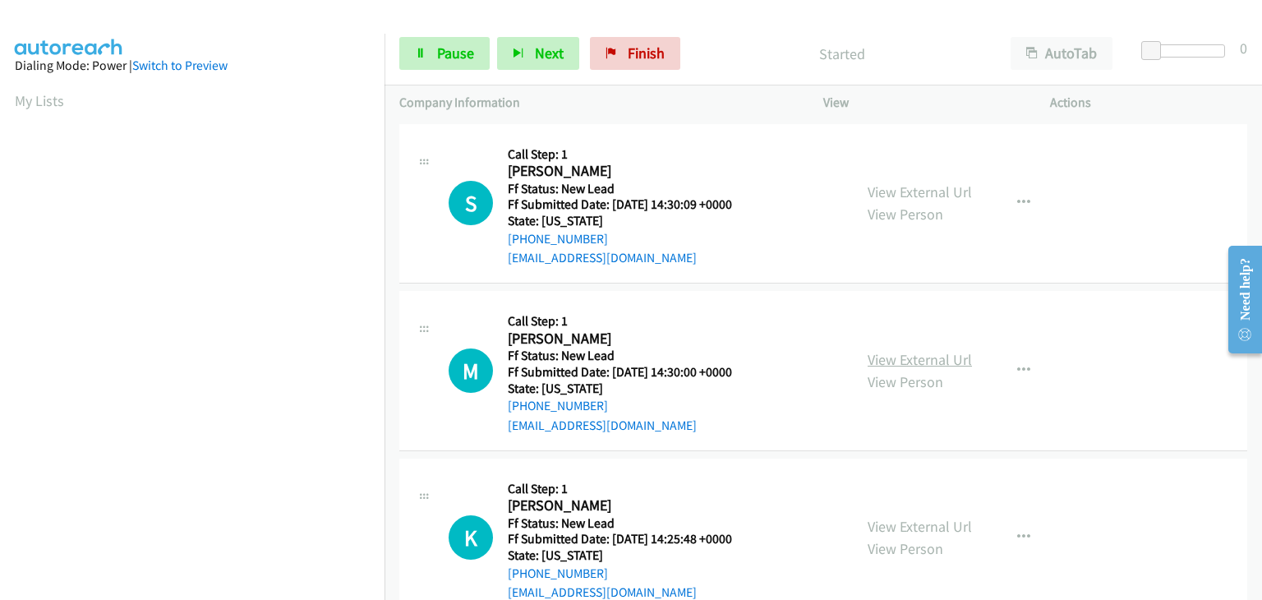
click at [886, 359] on link "View External Url" at bounding box center [919, 359] width 104 height 19
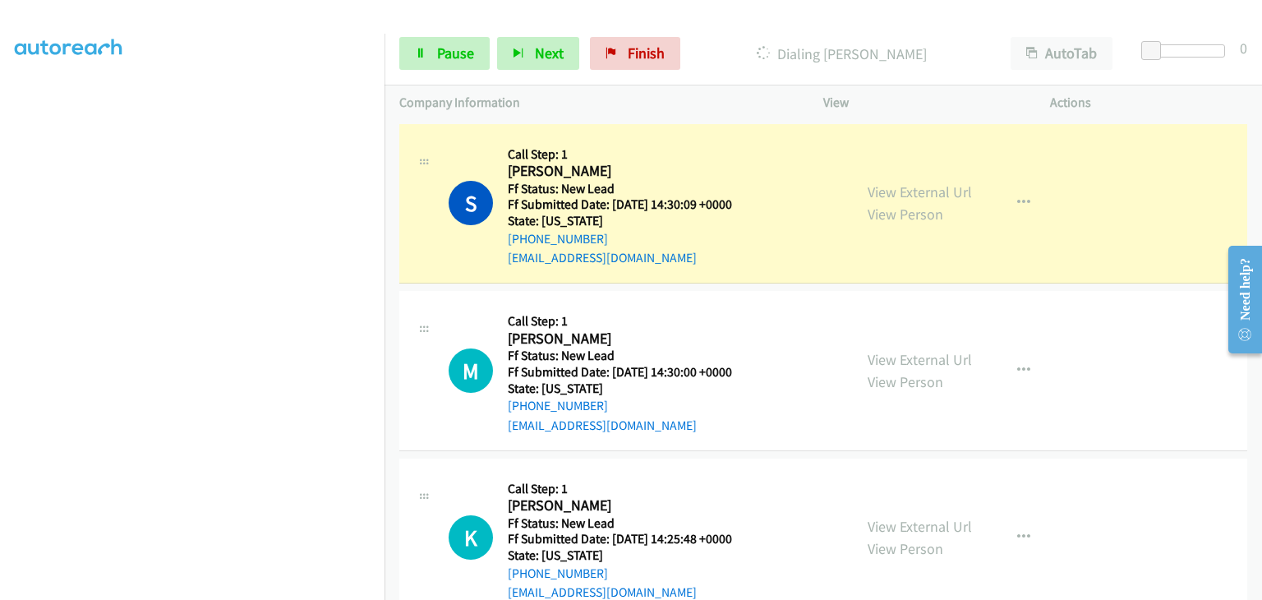
scroll to position [322, 0]
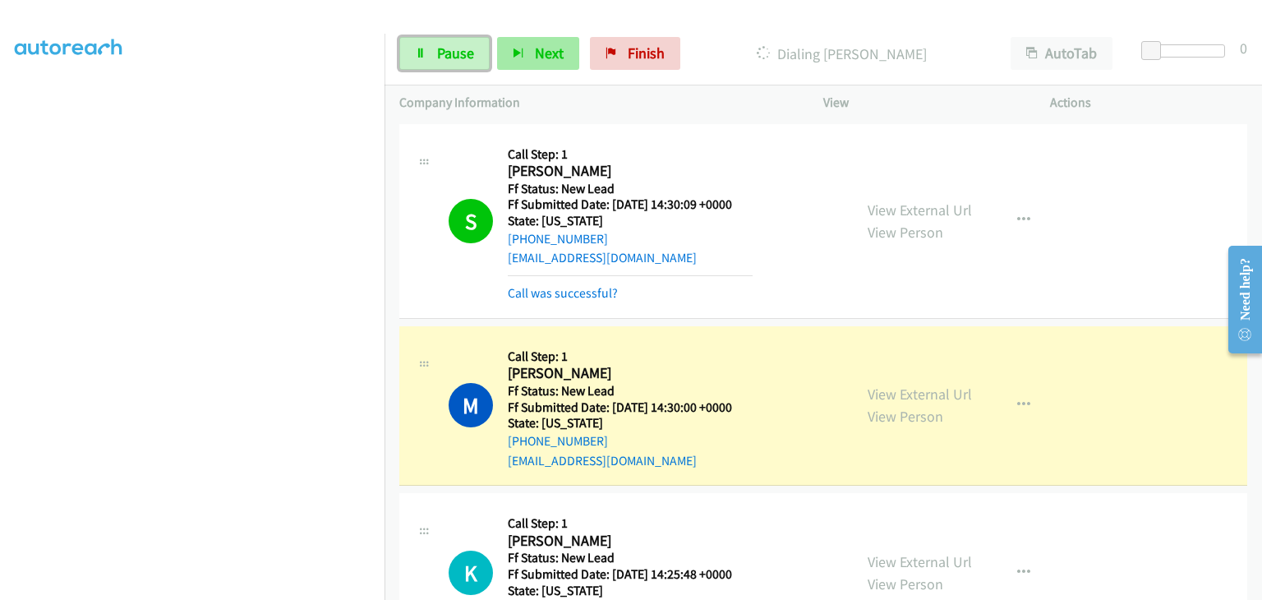
drag, startPoint x: 464, startPoint y: 62, endPoint x: 562, endPoint y: 60, distance: 97.8
click at [464, 62] on link "Pause" at bounding box center [444, 53] width 90 height 33
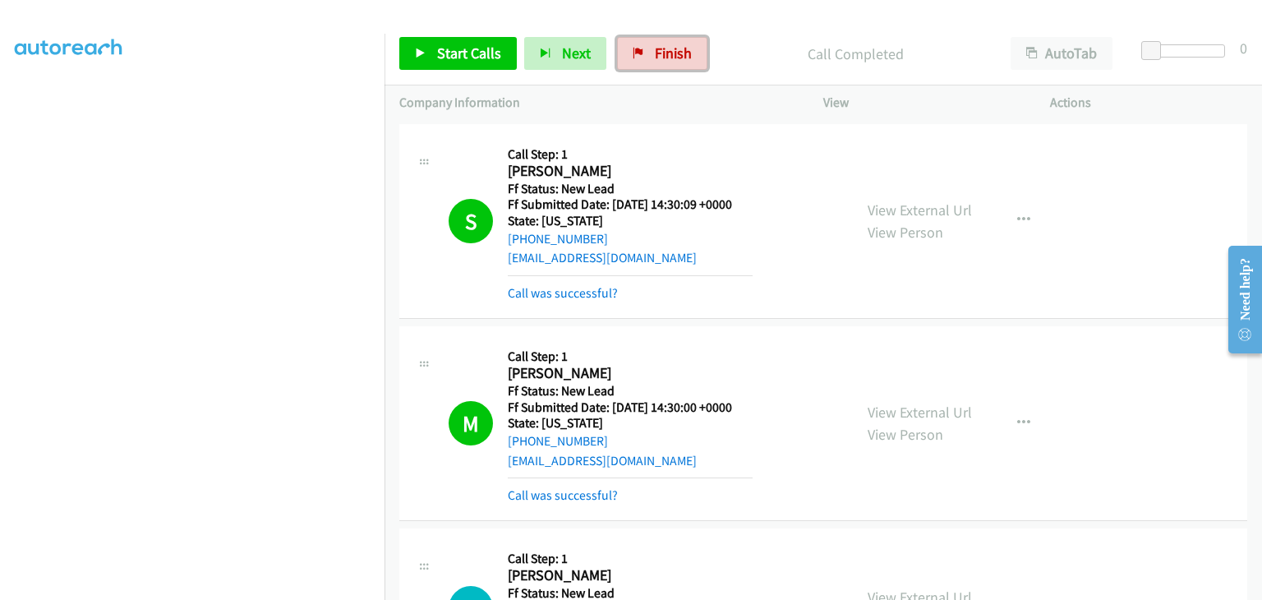
drag, startPoint x: 665, startPoint y: 52, endPoint x: 697, endPoint y: 90, distance: 49.5
click at [665, 52] on span "Finish" at bounding box center [673, 53] width 37 height 19
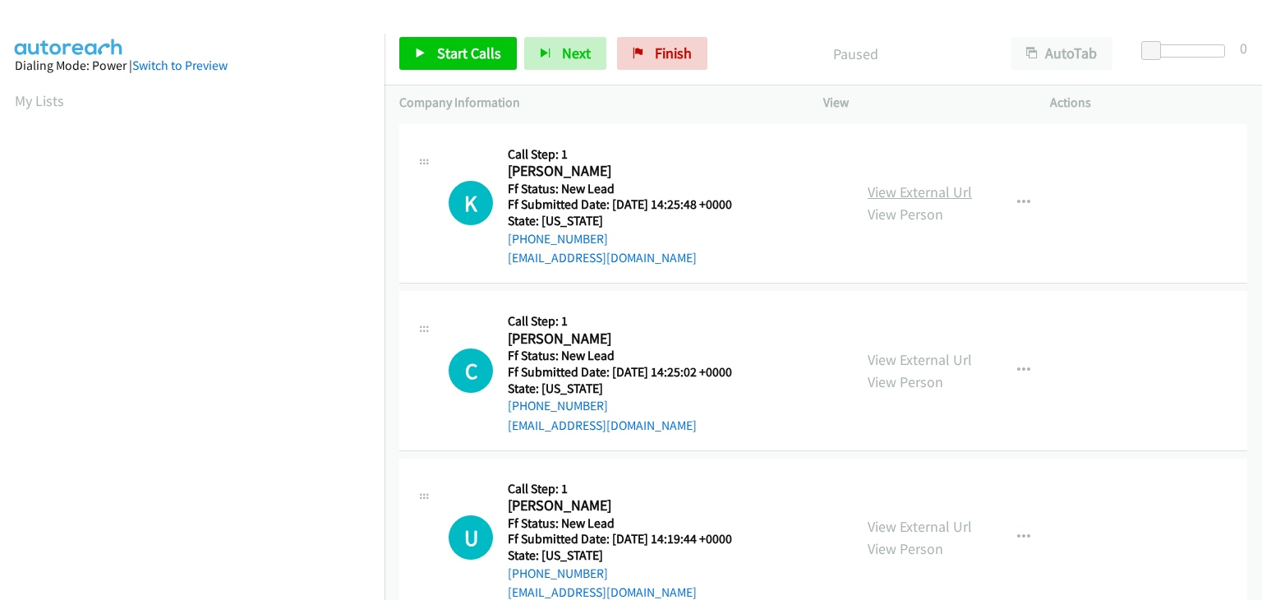
click at [907, 186] on link "View External Url" at bounding box center [919, 191] width 104 height 19
click at [444, 50] on span "Start Calls" at bounding box center [469, 53] width 64 height 19
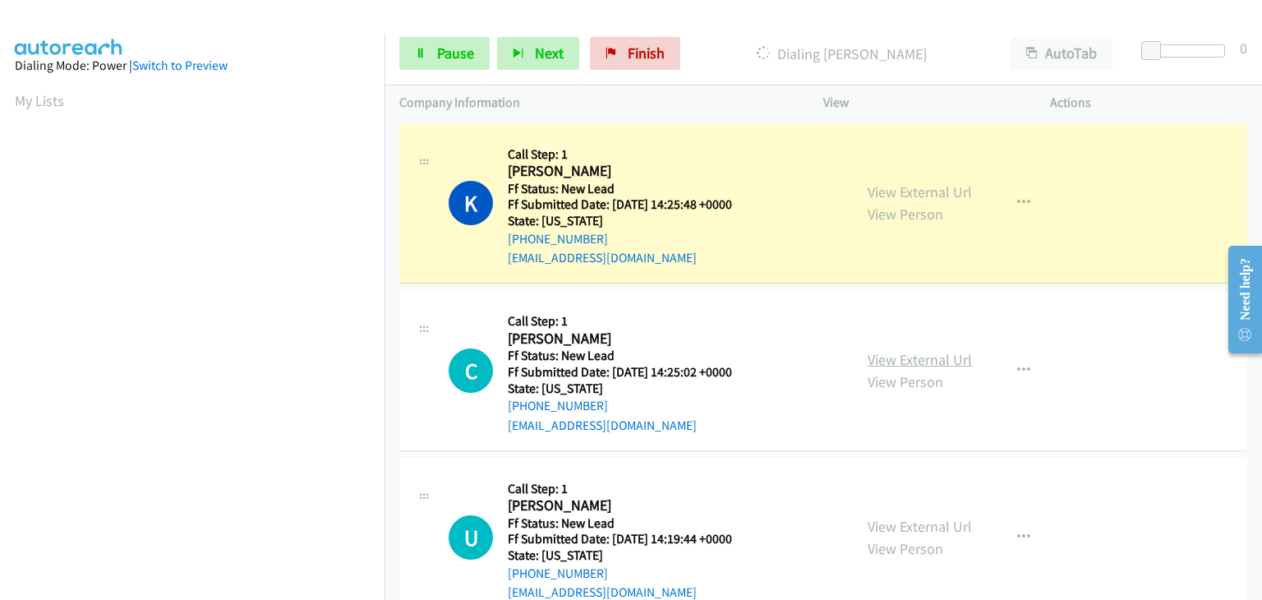
click at [899, 357] on link "View External Url" at bounding box center [919, 359] width 104 height 19
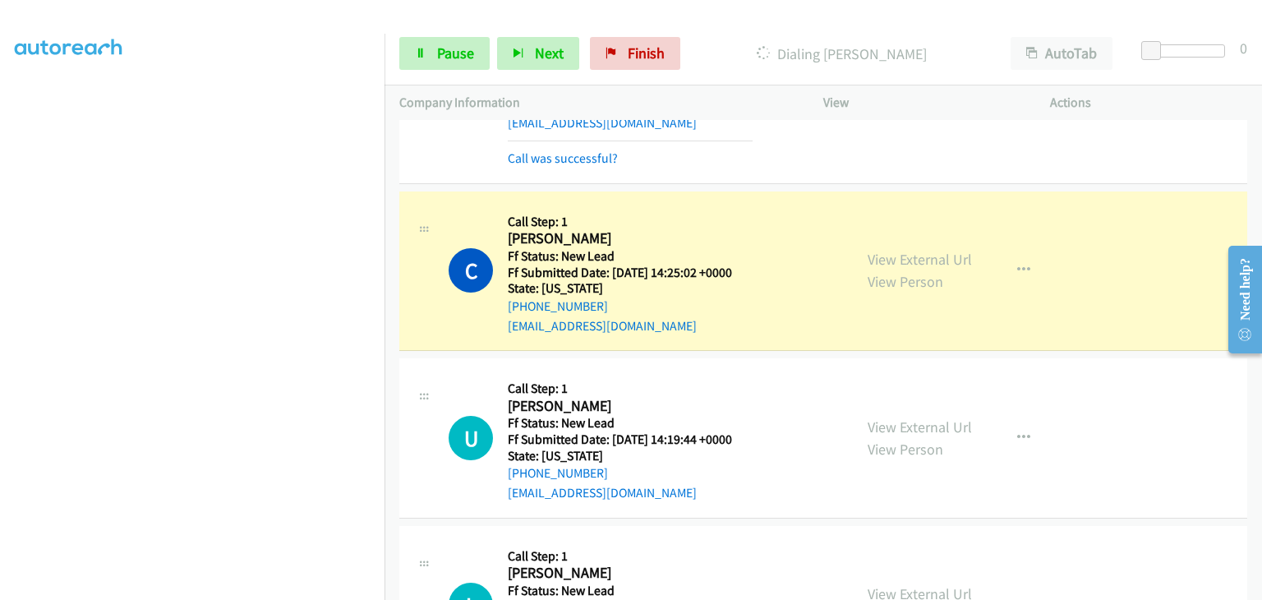
scroll to position [164, 0]
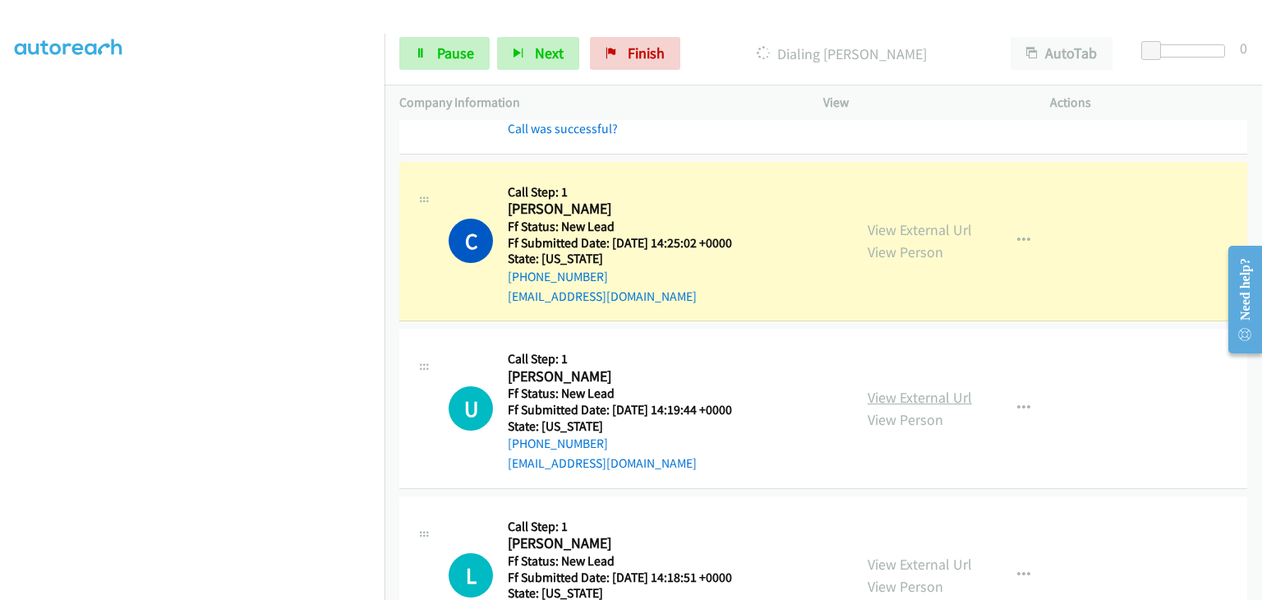
click at [882, 398] on link "View External Url" at bounding box center [919, 397] width 104 height 19
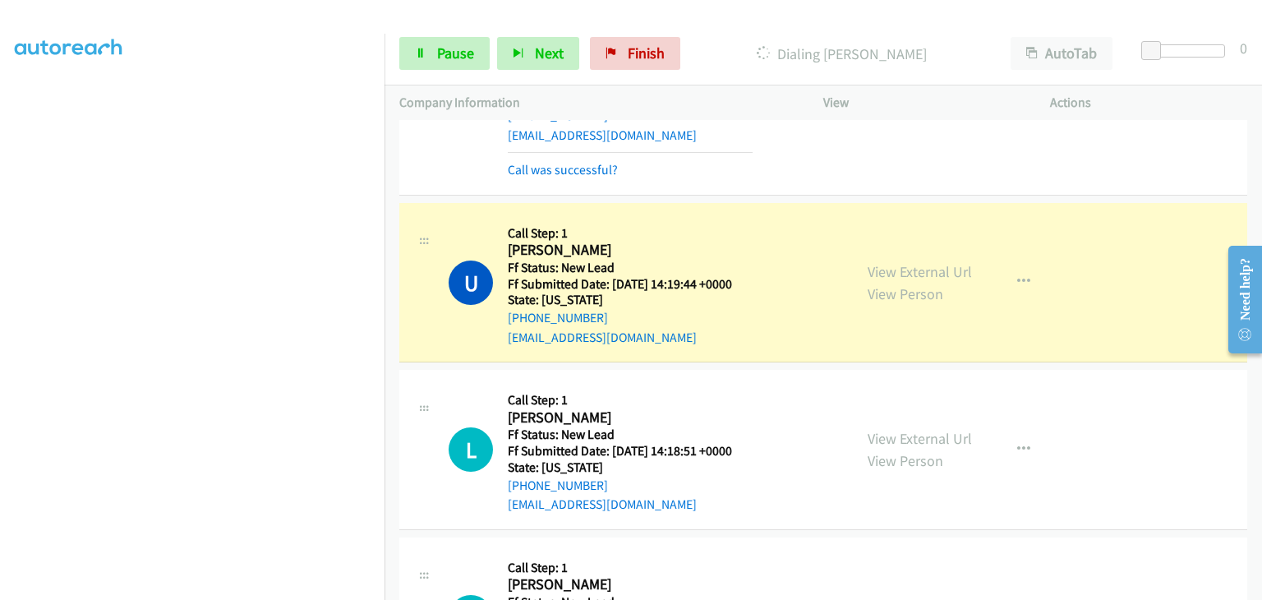
scroll to position [329, 0]
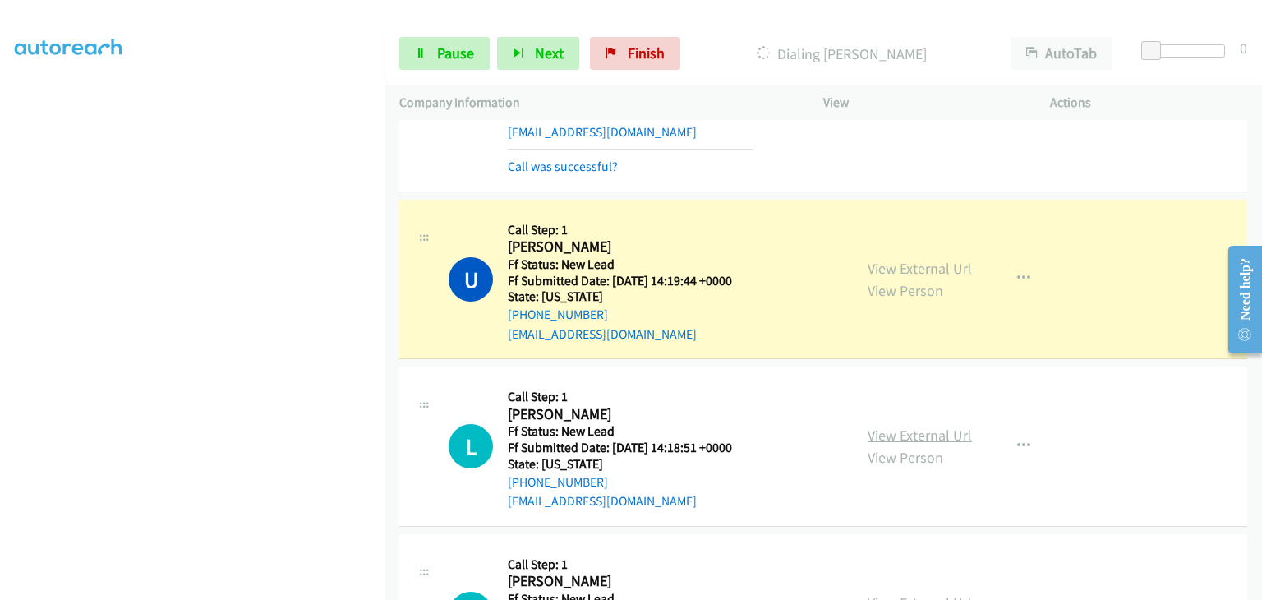
click at [894, 430] on link "View External Url" at bounding box center [919, 435] width 104 height 19
click at [429, 58] on link "Pause" at bounding box center [444, 53] width 90 height 33
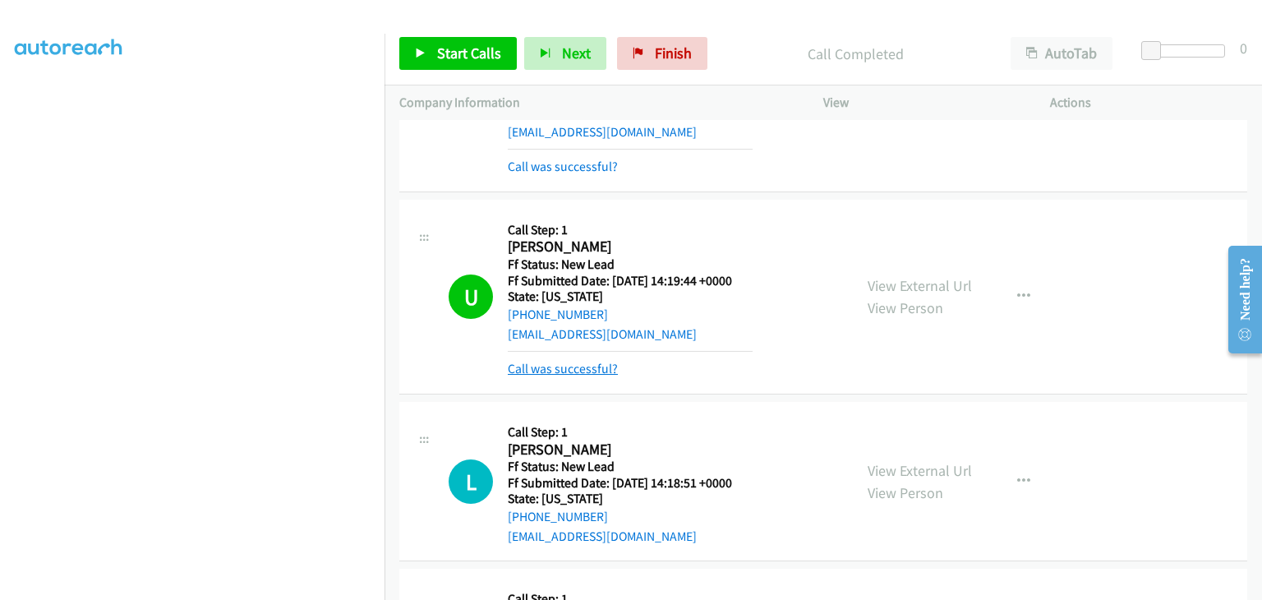
click at [546, 367] on link "Call was successful?" at bounding box center [563, 369] width 110 height 16
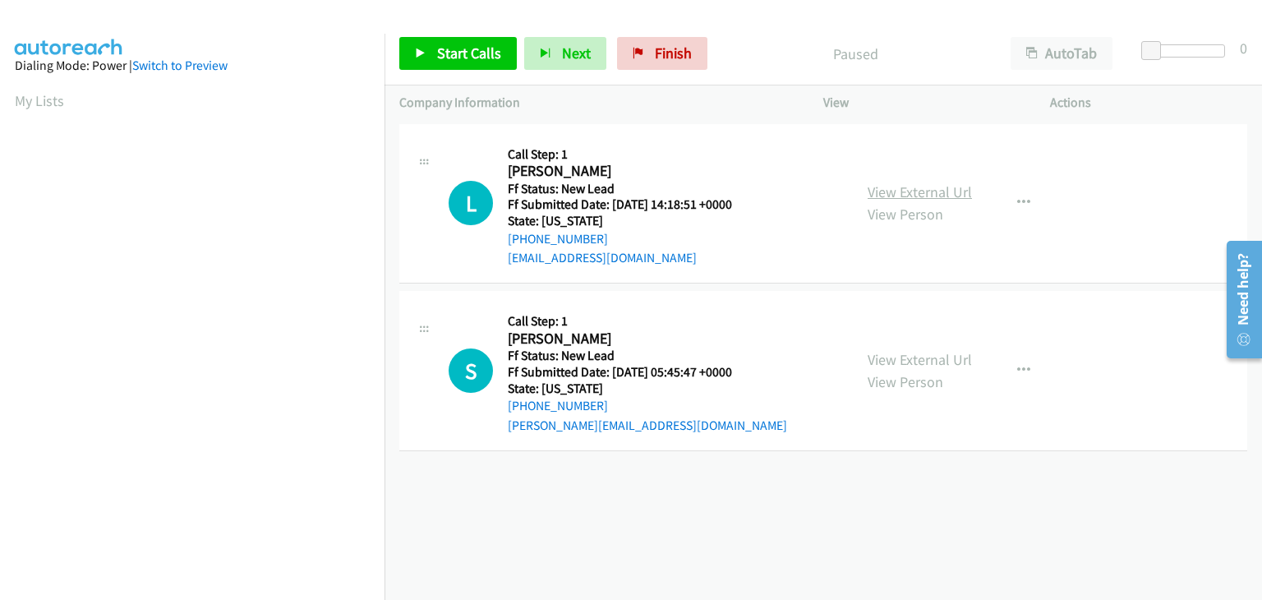
click at [890, 189] on link "View External Url" at bounding box center [919, 191] width 104 height 19
click at [464, 56] on span "Start Calls" at bounding box center [469, 53] width 64 height 19
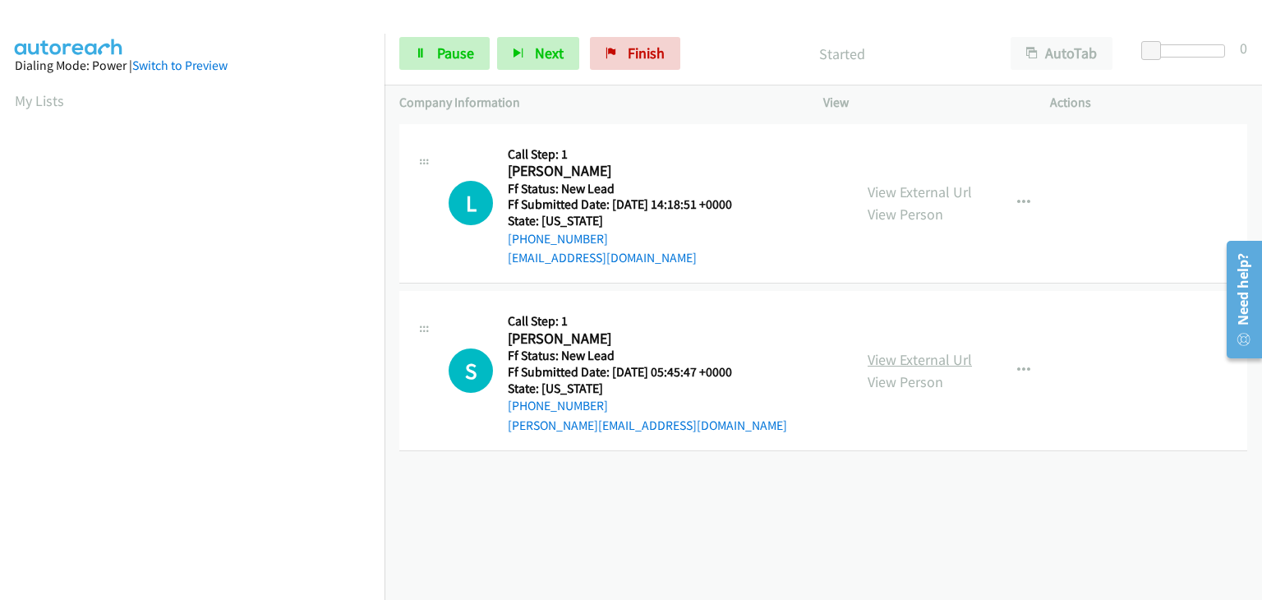
click at [932, 352] on link "View External Url" at bounding box center [919, 359] width 104 height 19
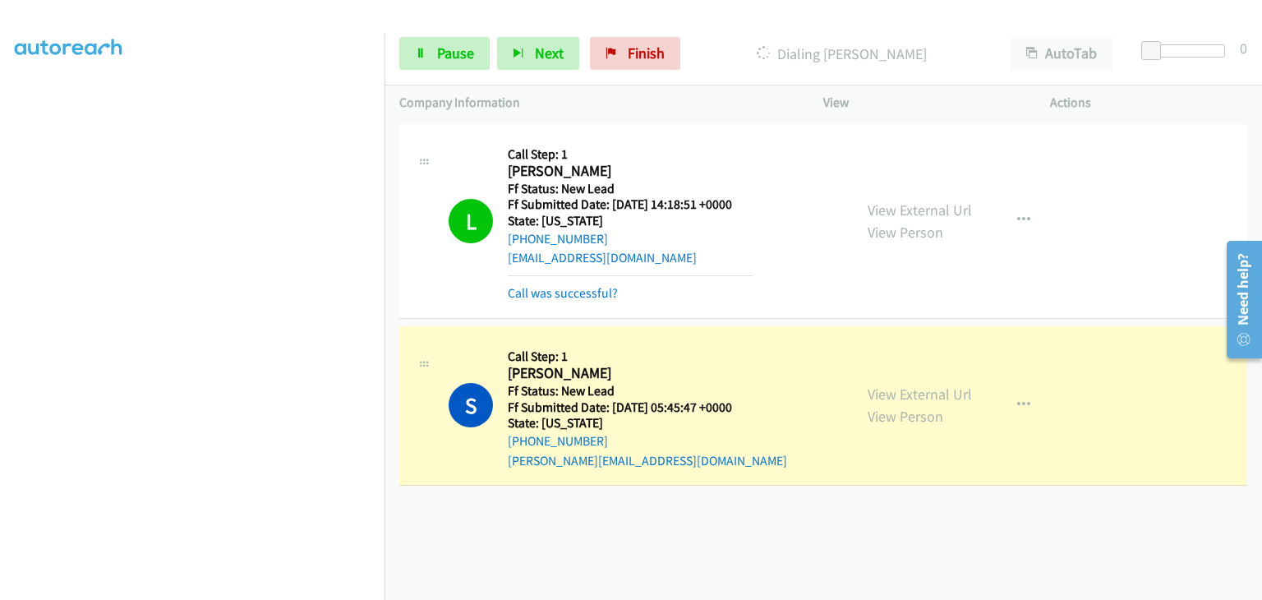
scroll to position [322, 0]
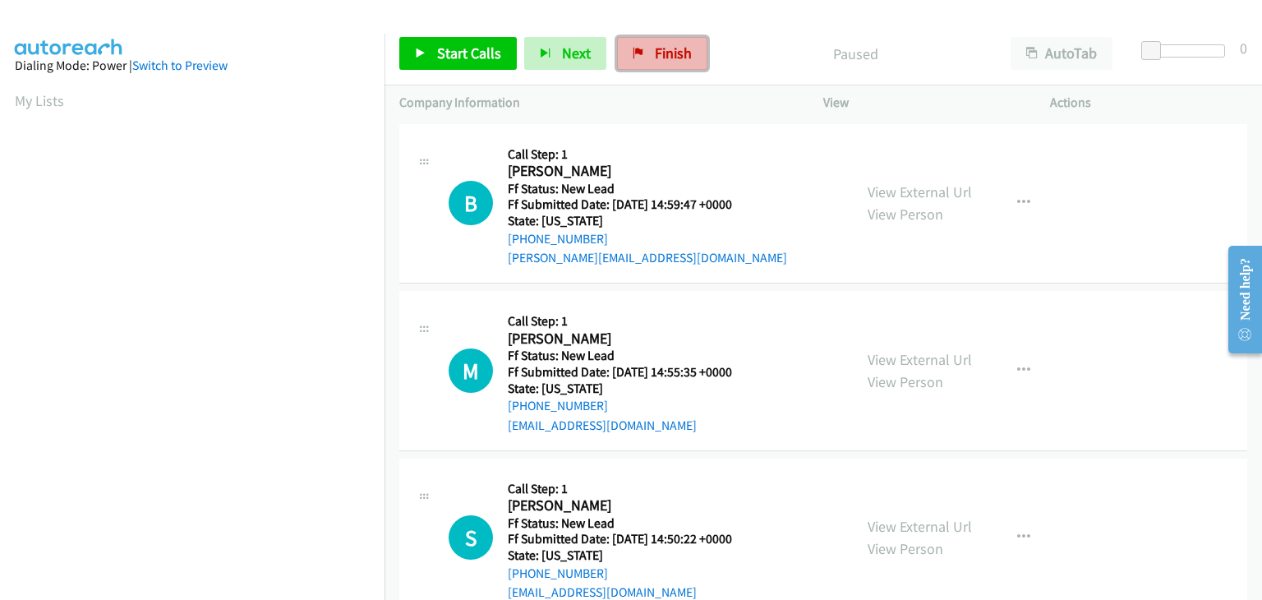
click at [670, 50] on span "Finish" at bounding box center [673, 53] width 37 height 19
click at [896, 191] on link "View External Url" at bounding box center [919, 191] width 104 height 19
click at [447, 44] on span "Start Calls" at bounding box center [469, 53] width 64 height 19
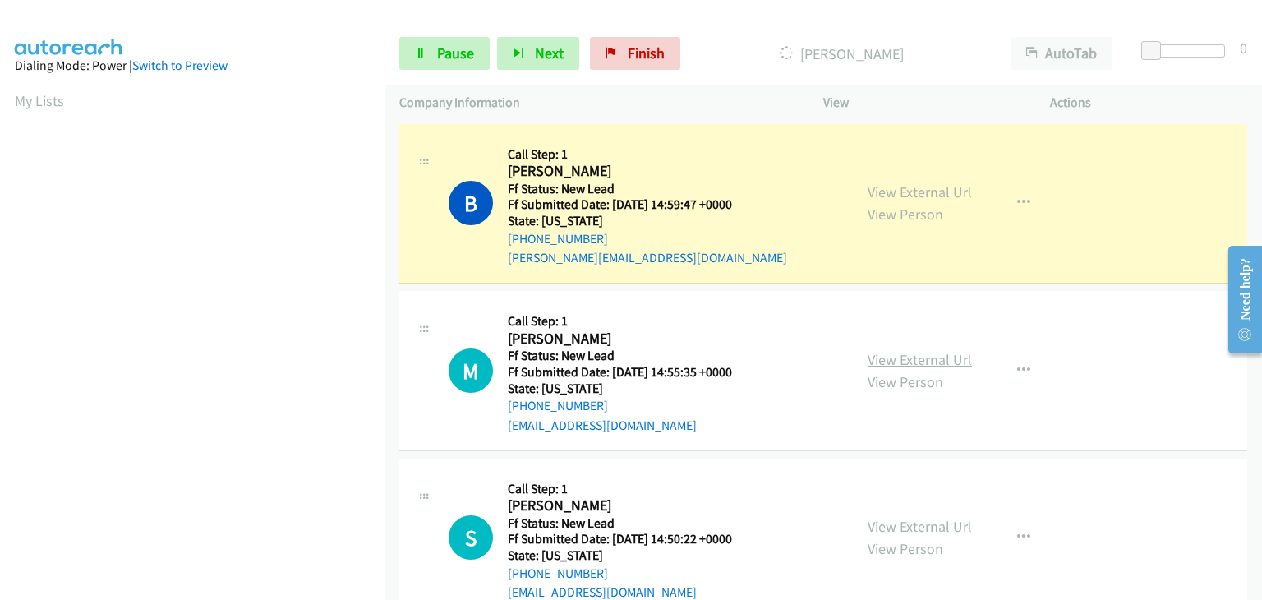
click at [885, 355] on link "View External Url" at bounding box center [919, 359] width 104 height 19
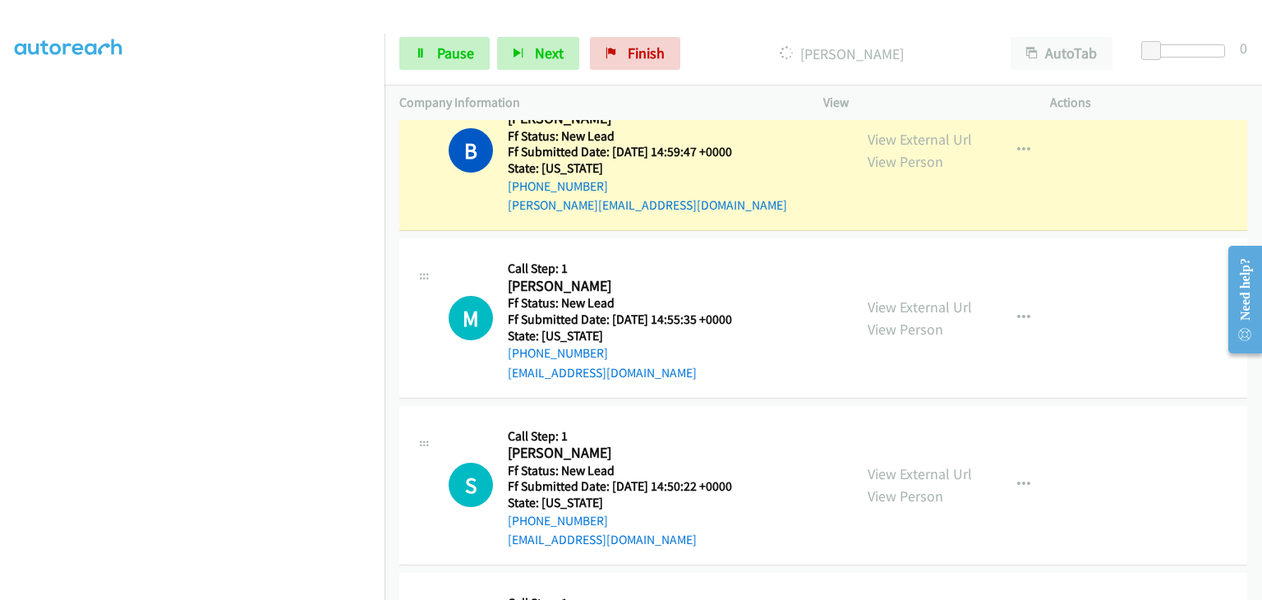
scroll to position [82, 0]
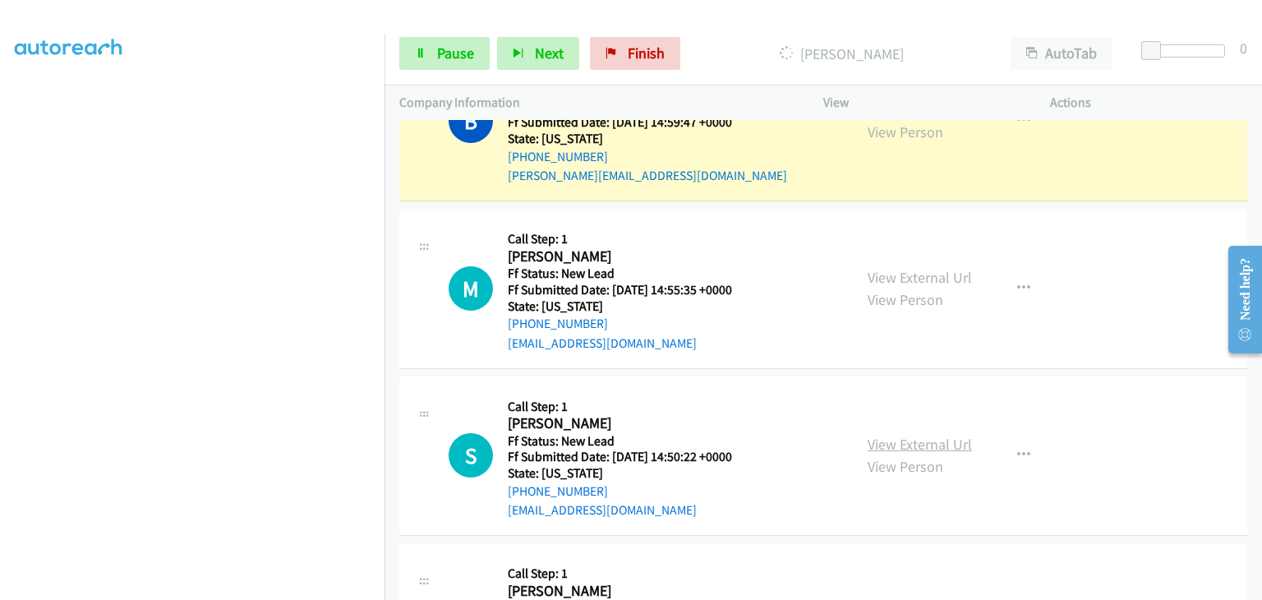
click at [909, 444] on link "View External Url" at bounding box center [919, 444] width 104 height 19
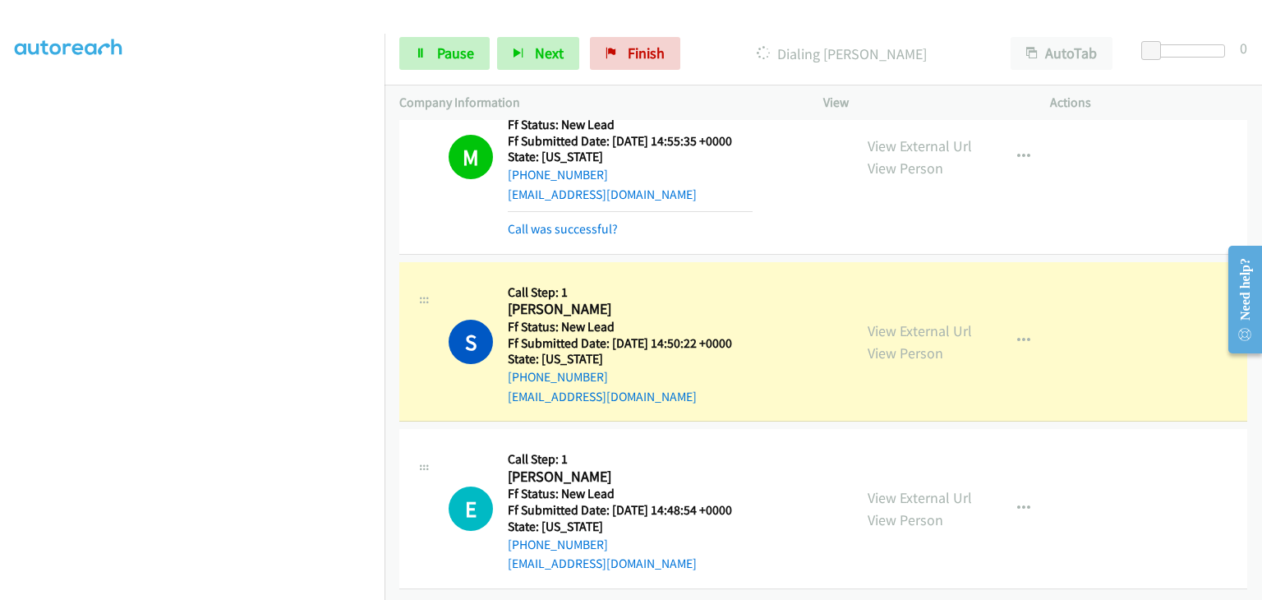
scroll to position [278, 0]
click at [881, 487] on link "View External Url" at bounding box center [919, 496] width 104 height 19
click at [458, 66] on link "Pause" at bounding box center [444, 53] width 90 height 33
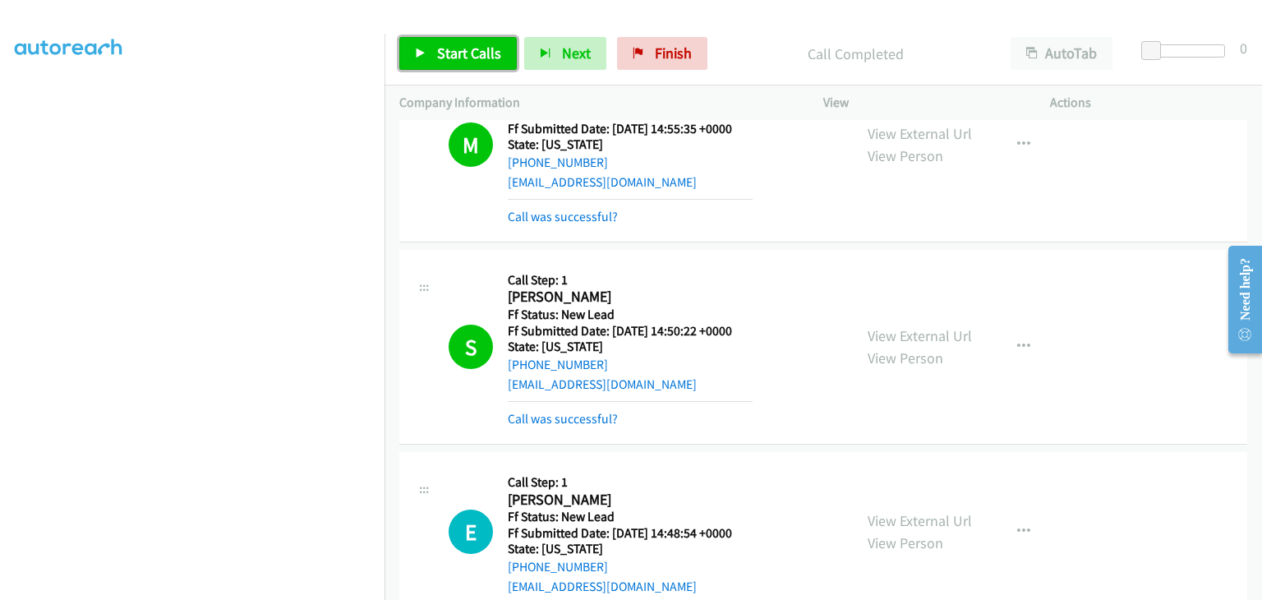
click at [453, 59] on span "Start Calls" at bounding box center [469, 53] width 64 height 19
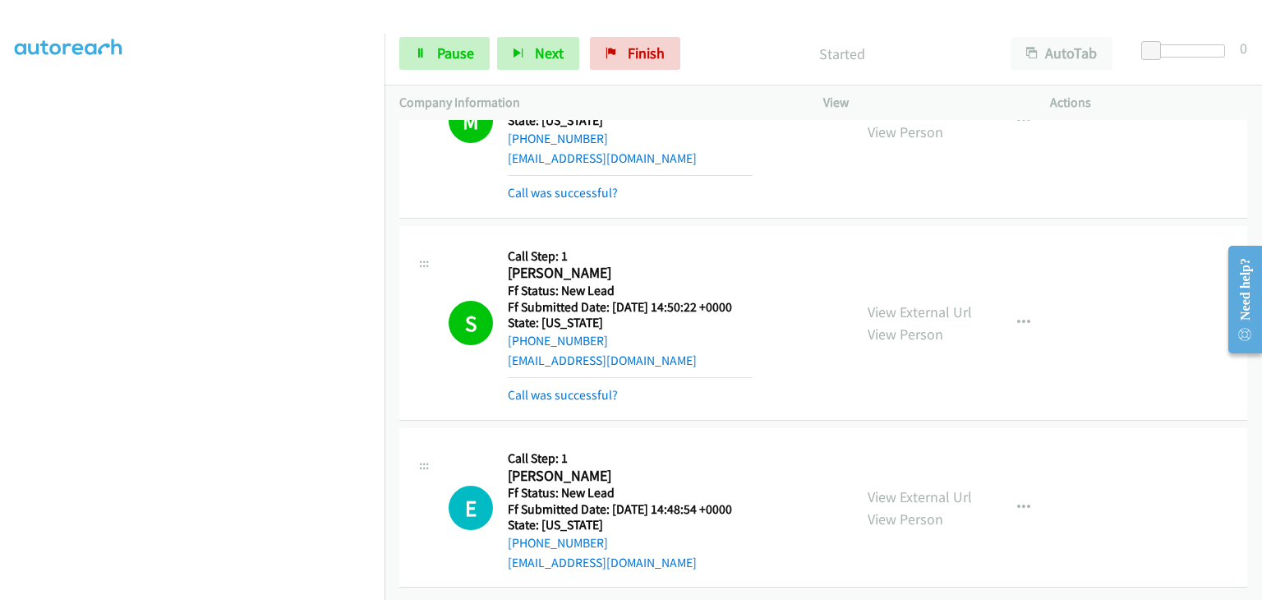
scroll to position [313, 0]
click at [550, 387] on link "Call was successful?" at bounding box center [563, 395] width 110 height 16
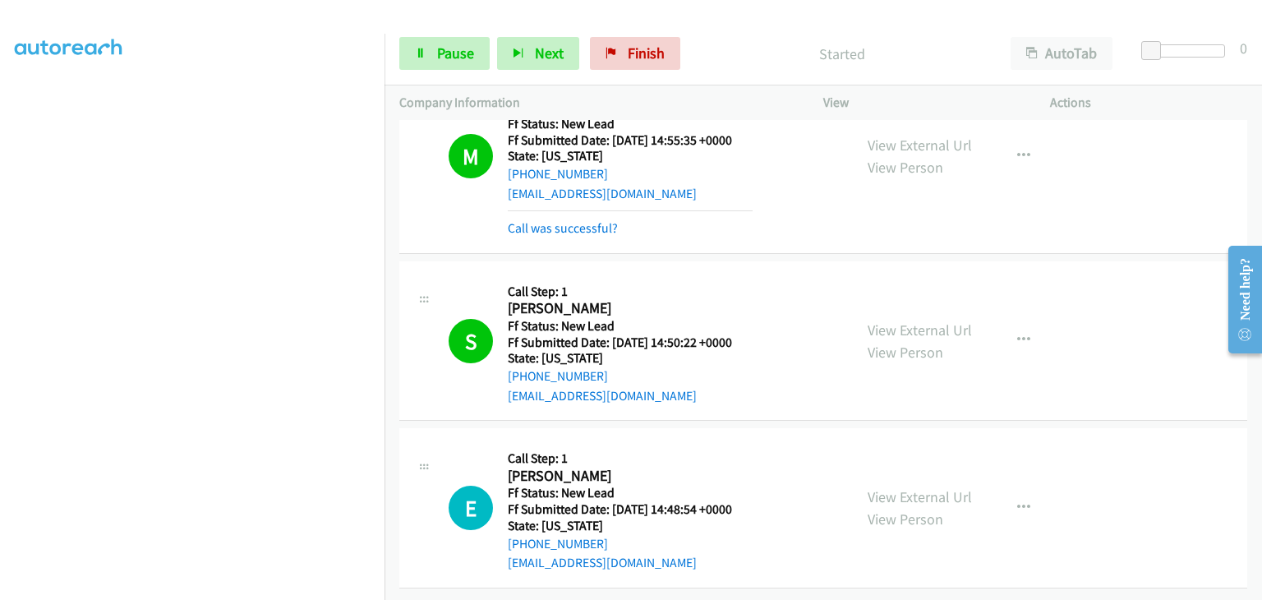
scroll to position [278, 0]
click at [1019, 334] on icon "button" at bounding box center [1023, 340] width 13 height 13
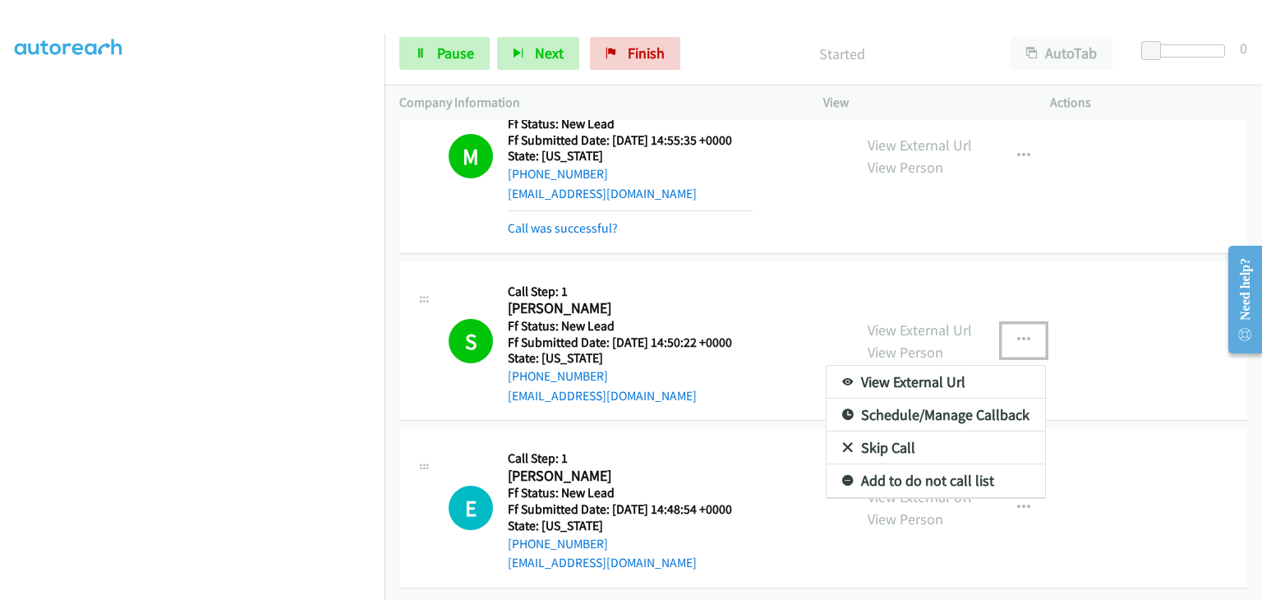
click at [939, 472] on link "Add to do not call list" at bounding box center [935, 480] width 219 height 33
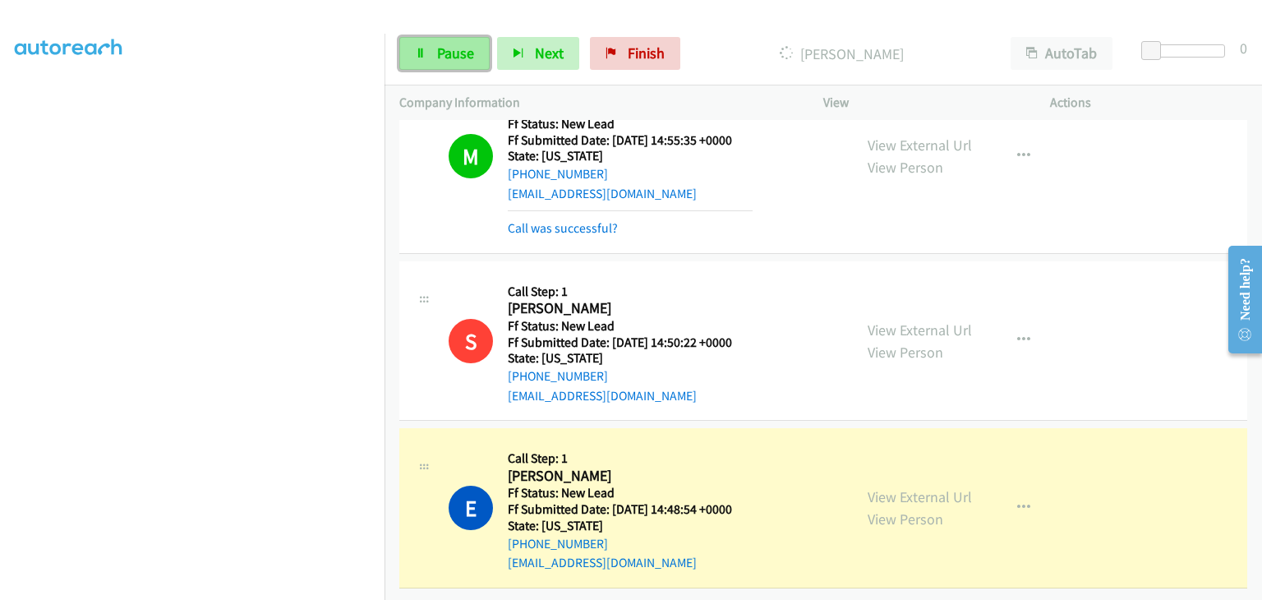
click at [458, 58] on span "Pause" at bounding box center [455, 53] width 37 height 19
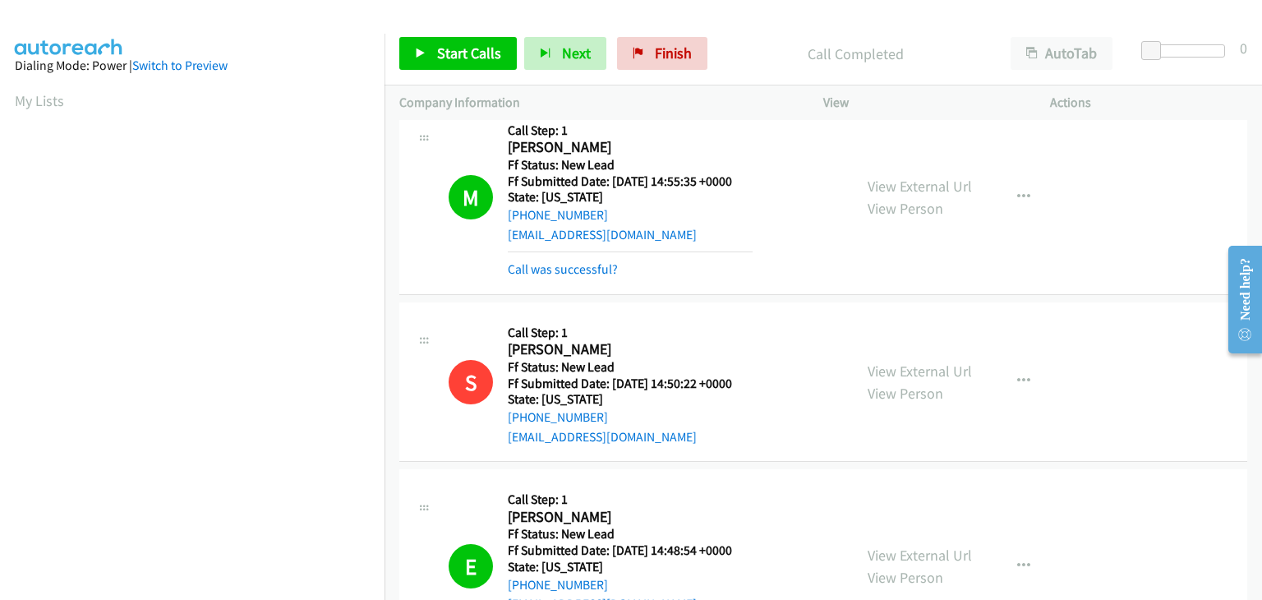
scroll to position [322, 0]
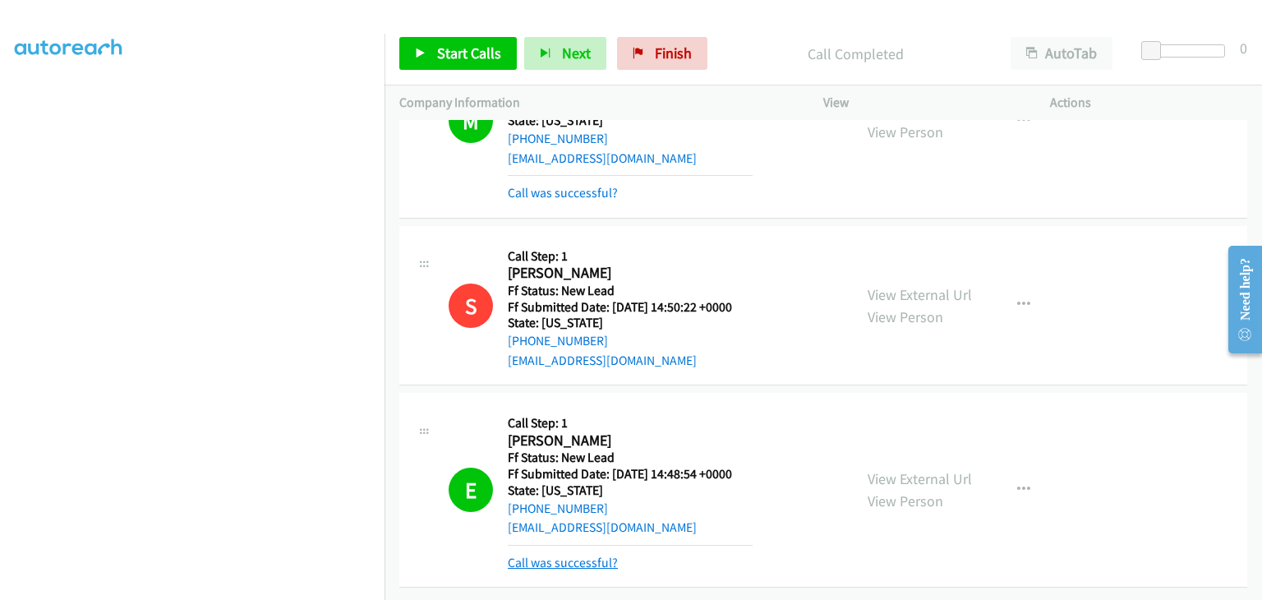
drag, startPoint x: 568, startPoint y: 546, endPoint x: 611, endPoint y: 546, distance: 42.7
click at [568, 554] on link "Call was successful?" at bounding box center [563, 562] width 110 height 16
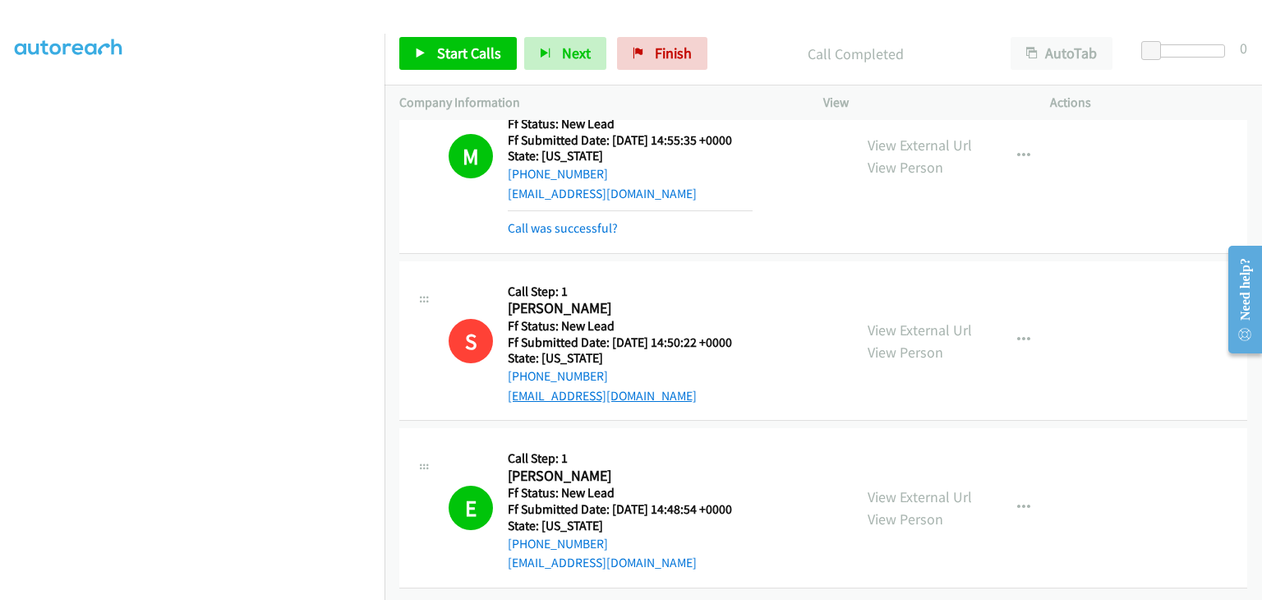
scroll to position [331, 0]
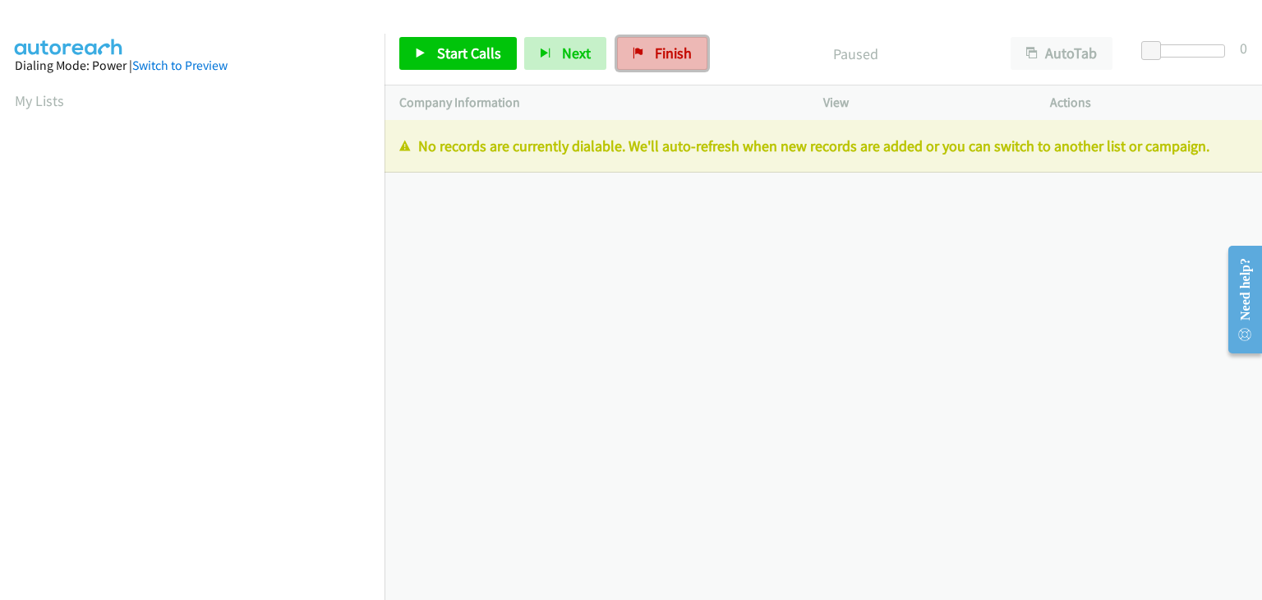
click at [694, 67] on link "Finish" at bounding box center [662, 53] width 90 height 33
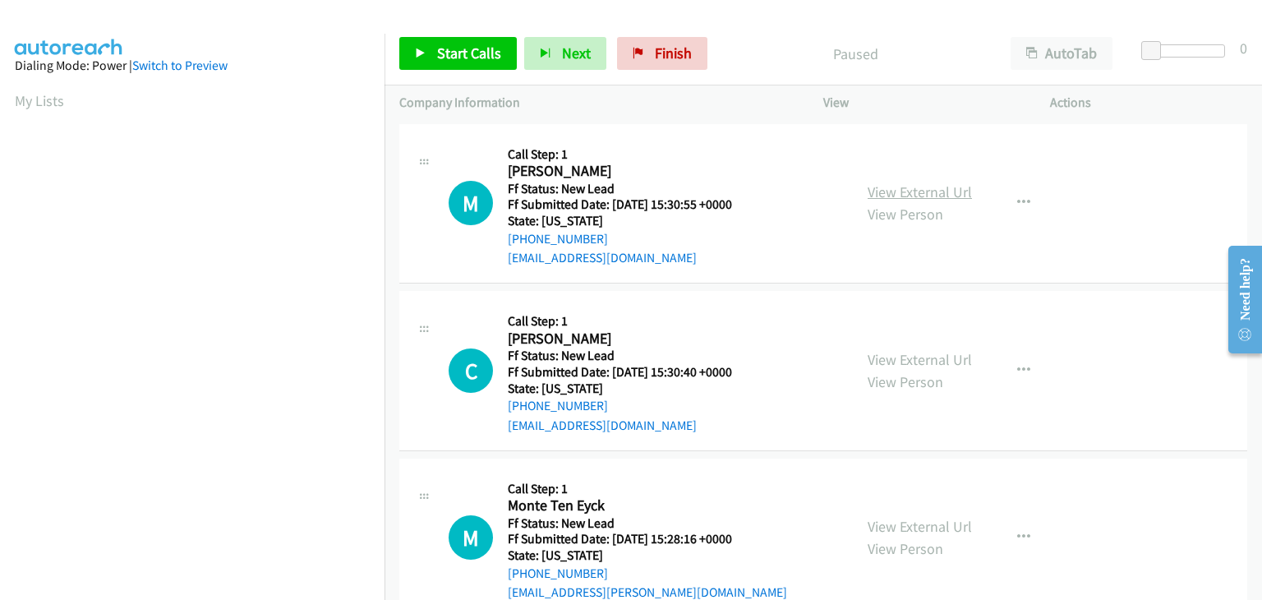
click at [925, 195] on link "View External Url" at bounding box center [919, 191] width 104 height 19
drag, startPoint x: 439, startPoint y: 60, endPoint x: 460, endPoint y: 67, distance: 21.6
click at [439, 60] on span "Start Calls" at bounding box center [469, 53] width 64 height 19
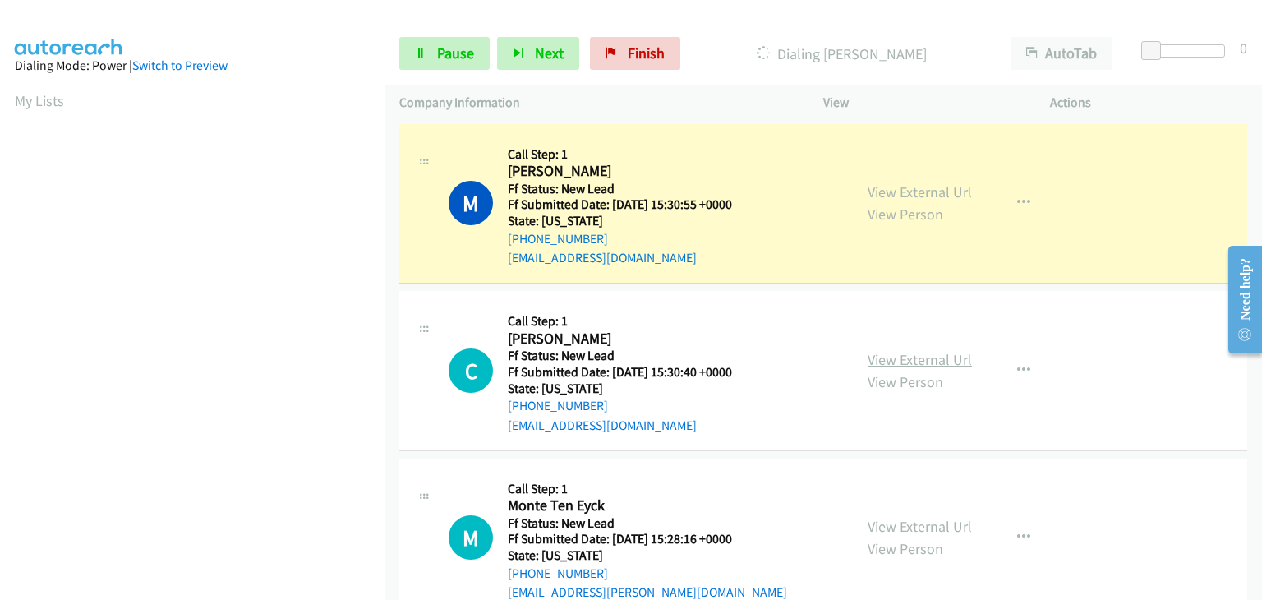
click at [925, 364] on link "View External Url" at bounding box center [919, 359] width 104 height 19
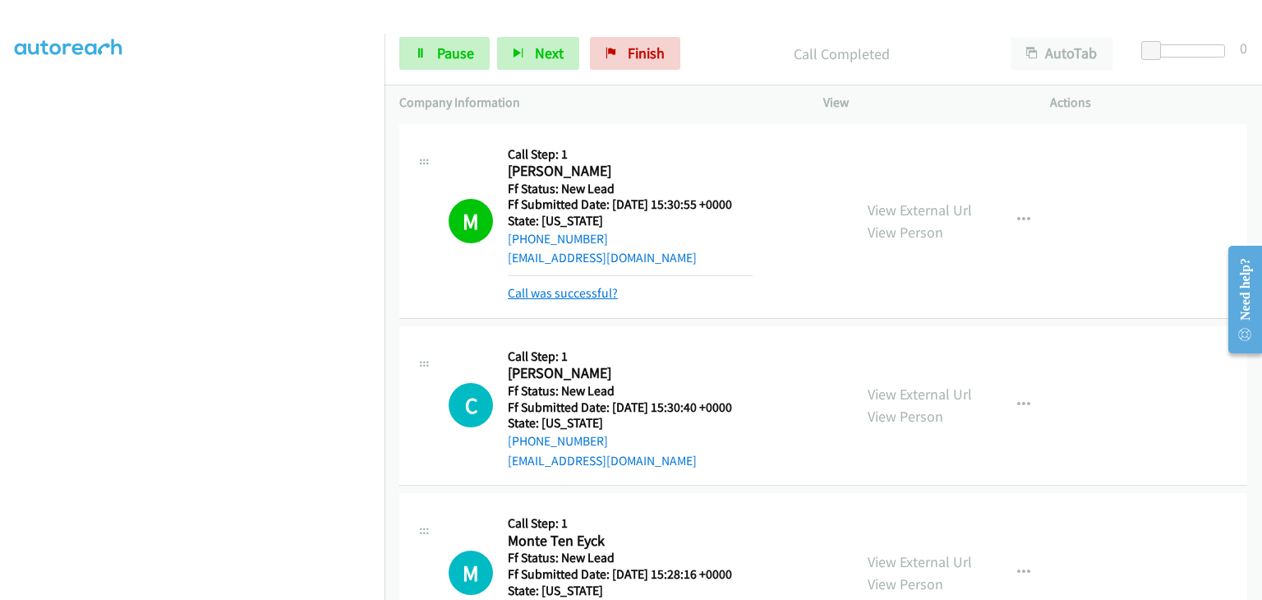
click at [591, 287] on link "Call was successful?" at bounding box center [563, 293] width 110 height 16
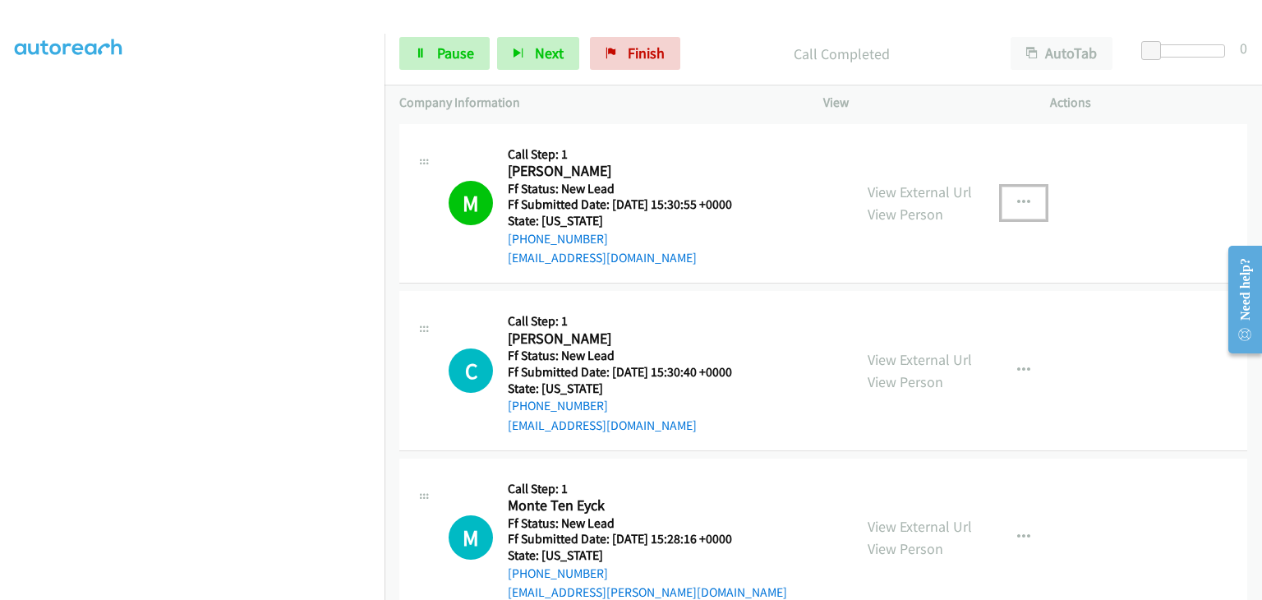
click at [1017, 203] on icon "button" at bounding box center [1023, 202] width 13 height 13
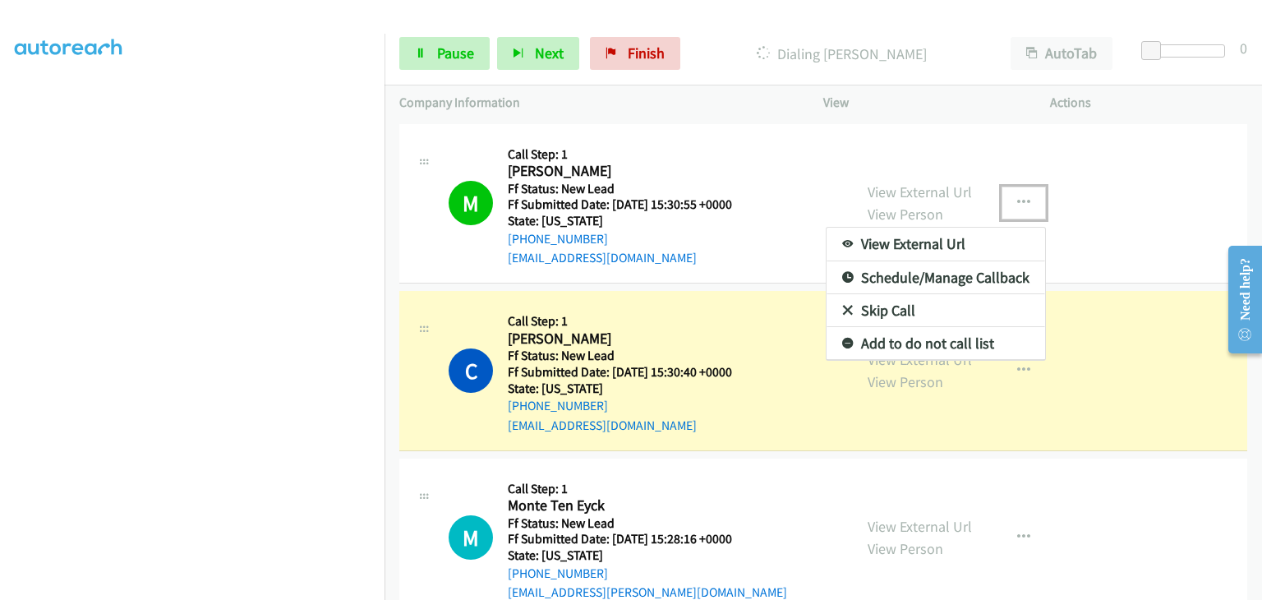
click at [898, 341] on link "Add to do not call list" at bounding box center [935, 343] width 219 height 33
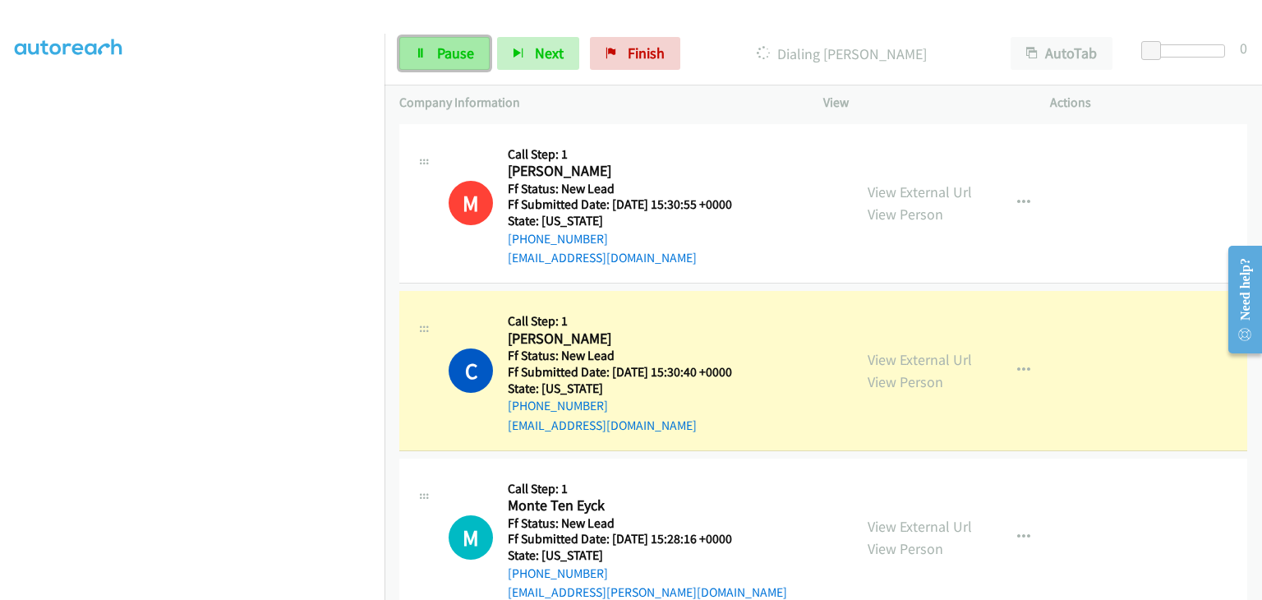
click at [453, 58] on span "Pause" at bounding box center [455, 53] width 37 height 19
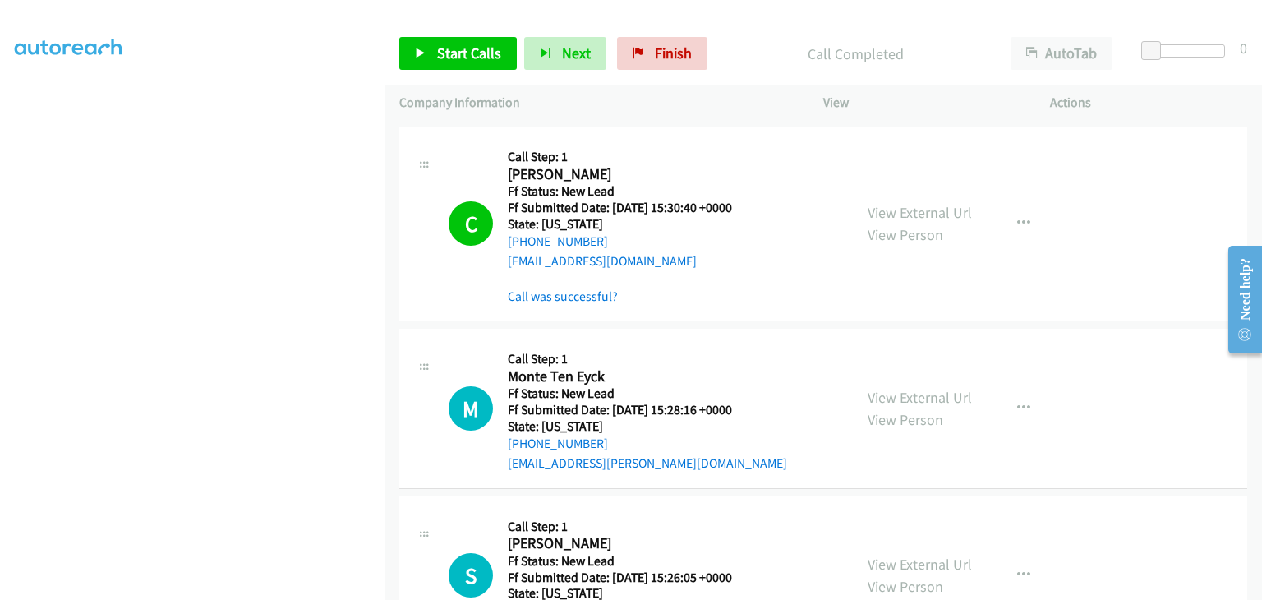
click at [587, 290] on link "Call was successful?" at bounding box center [563, 296] width 110 height 16
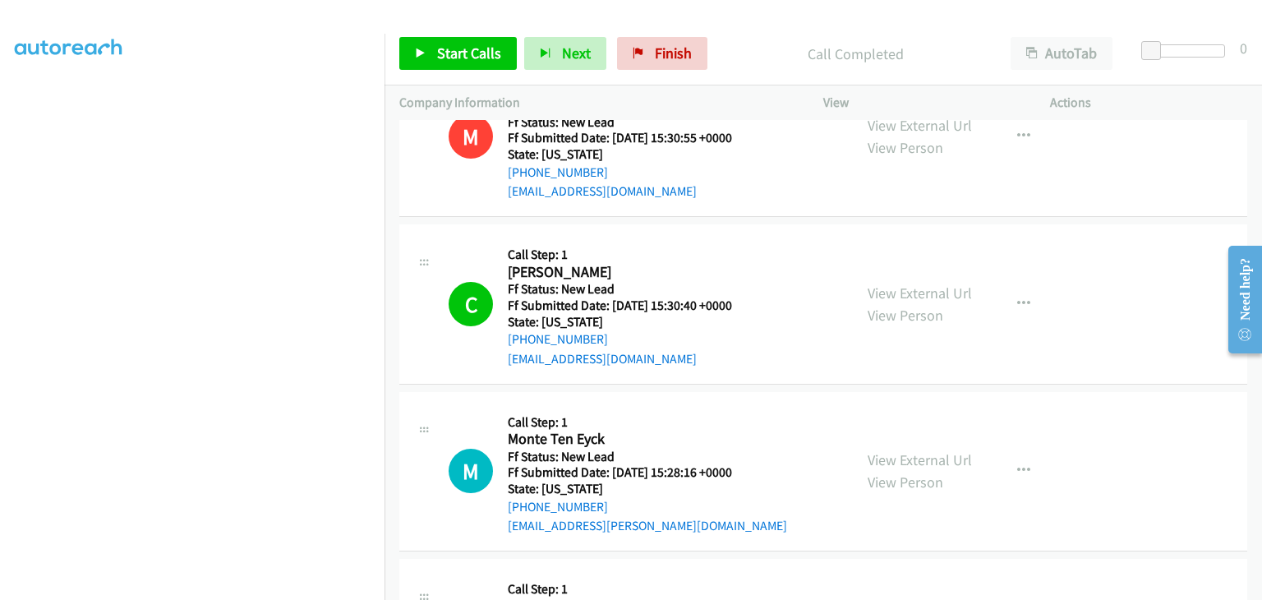
scroll to position [0, 0]
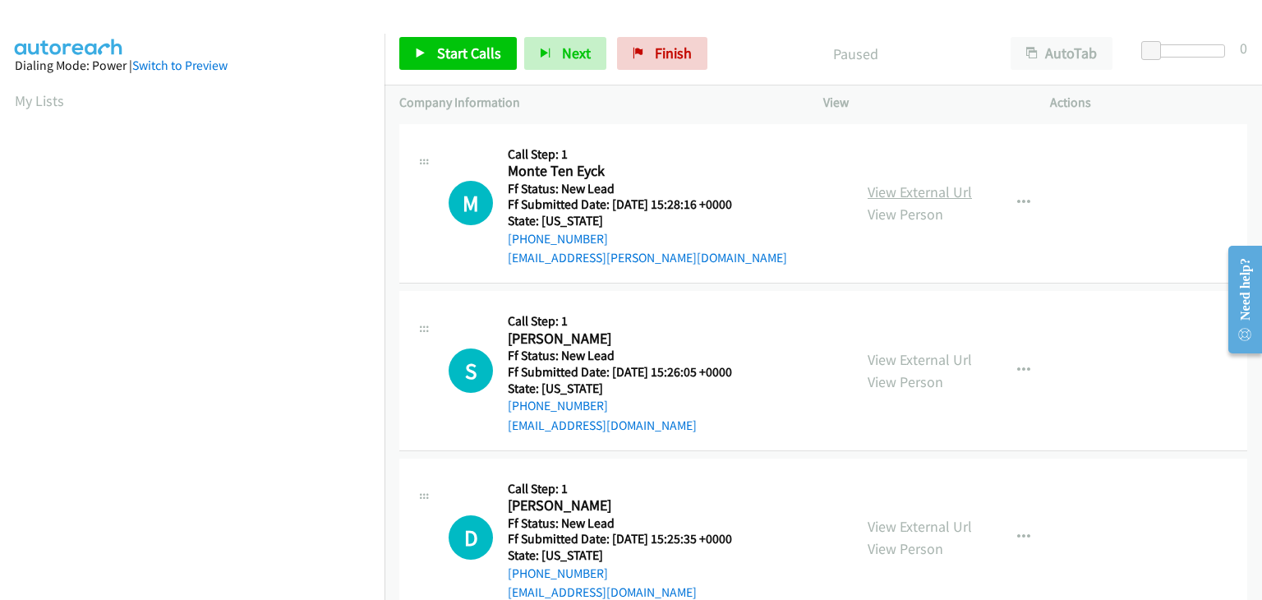
click at [918, 192] on link "View External Url" at bounding box center [919, 191] width 104 height 19
click at [485, 56] on span "Start Calls" at bounding box center [469, 53] width 64 height 19
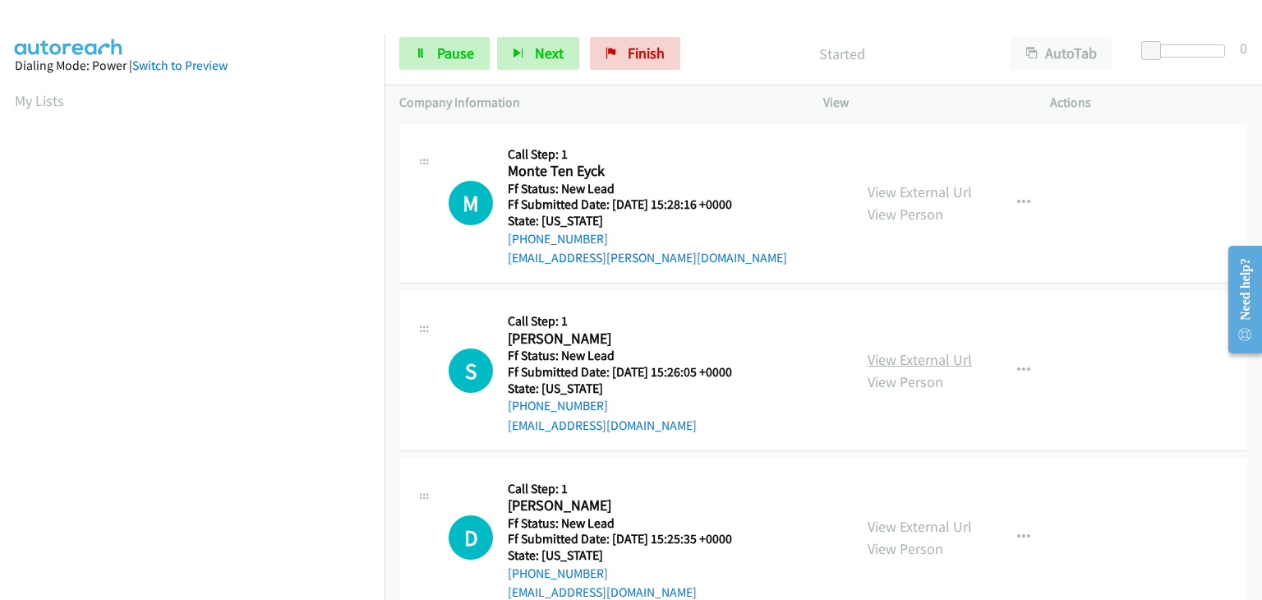
click at [928, 362] on link "View External Url" at bounding box center [919, 359] width 104 height 19
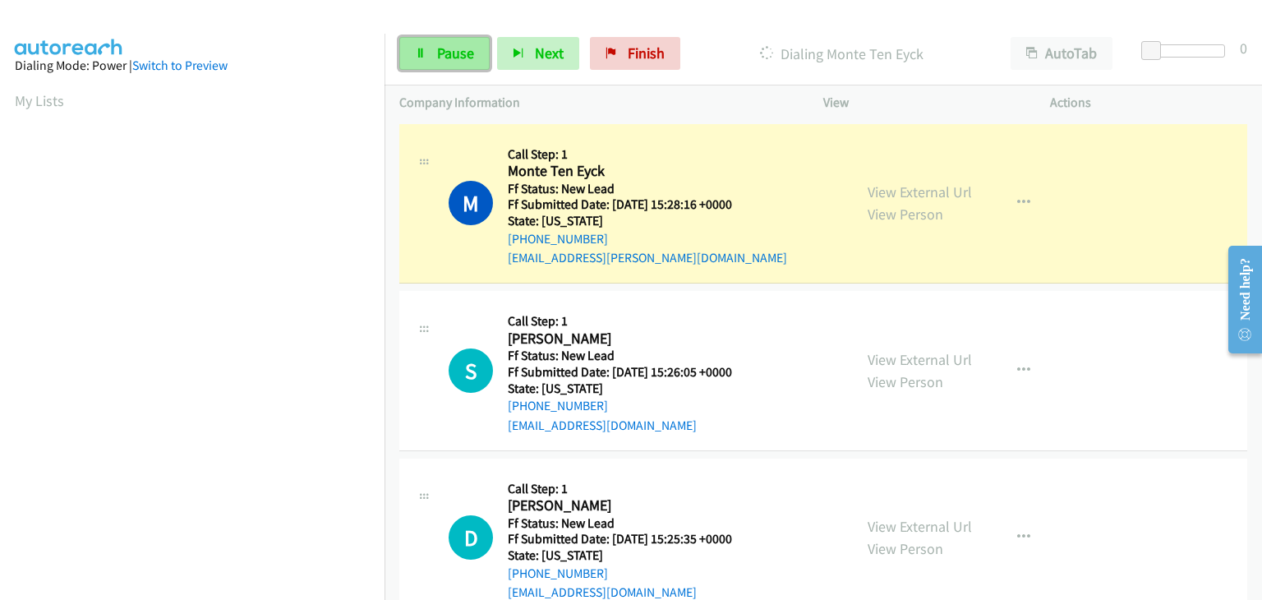
click at [446, 54] on span "Pause" at bounding box center [455, 53] width 37 height 19
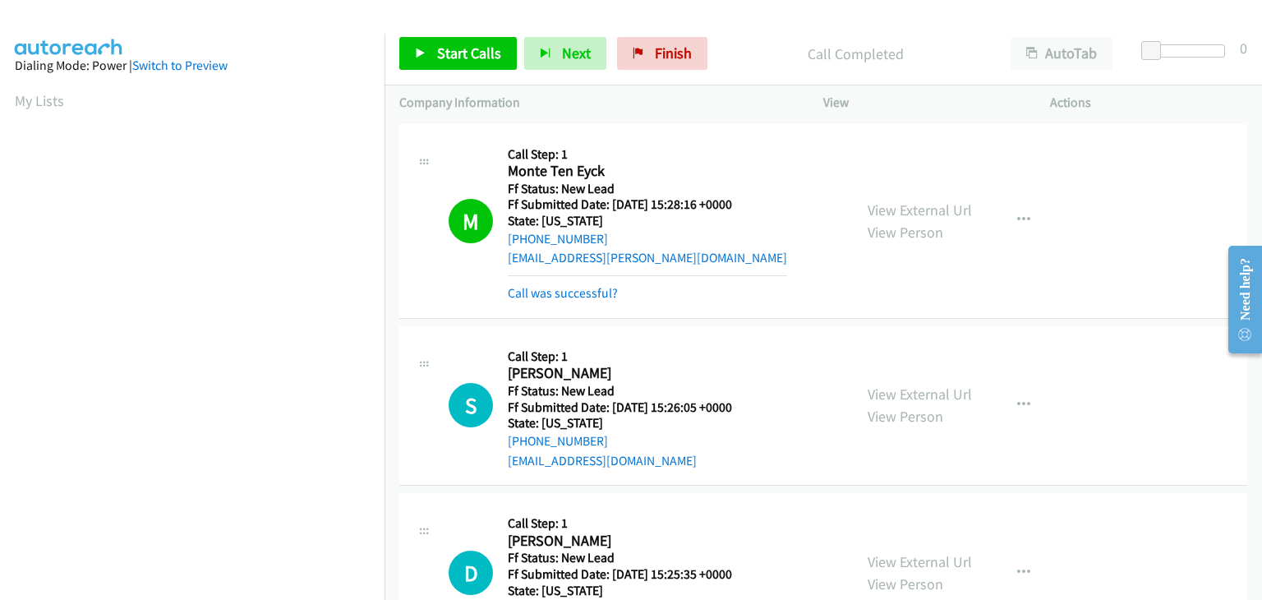
scroll to position [322, 0]
click at [601, 288] on link "Call was successful?" at bounding box center [563, 293] width 110 height 16
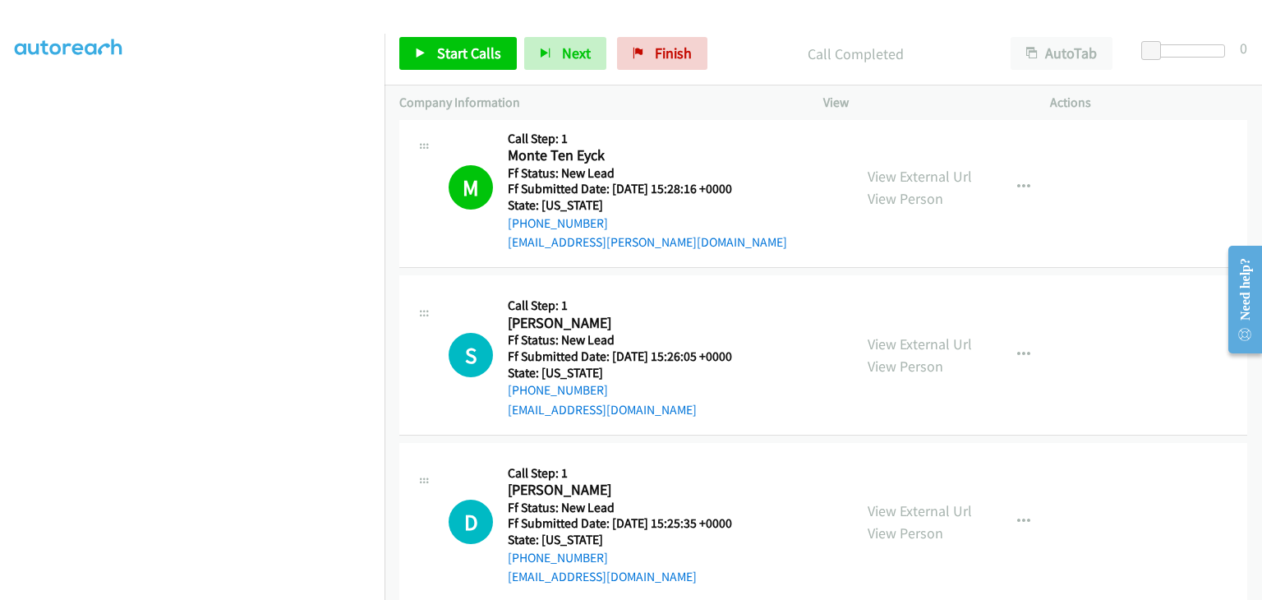
scroll to position [0, 0]
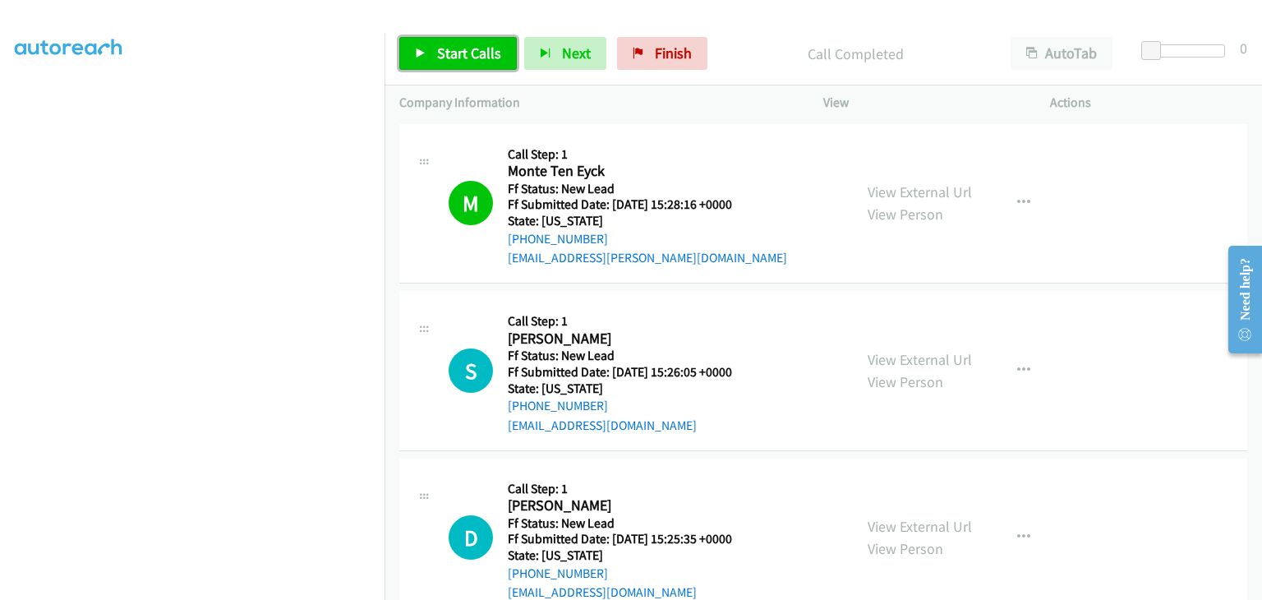
click at [460, 67] on link "Start Calls" at bounding box center [457, 53] width 117 height 33
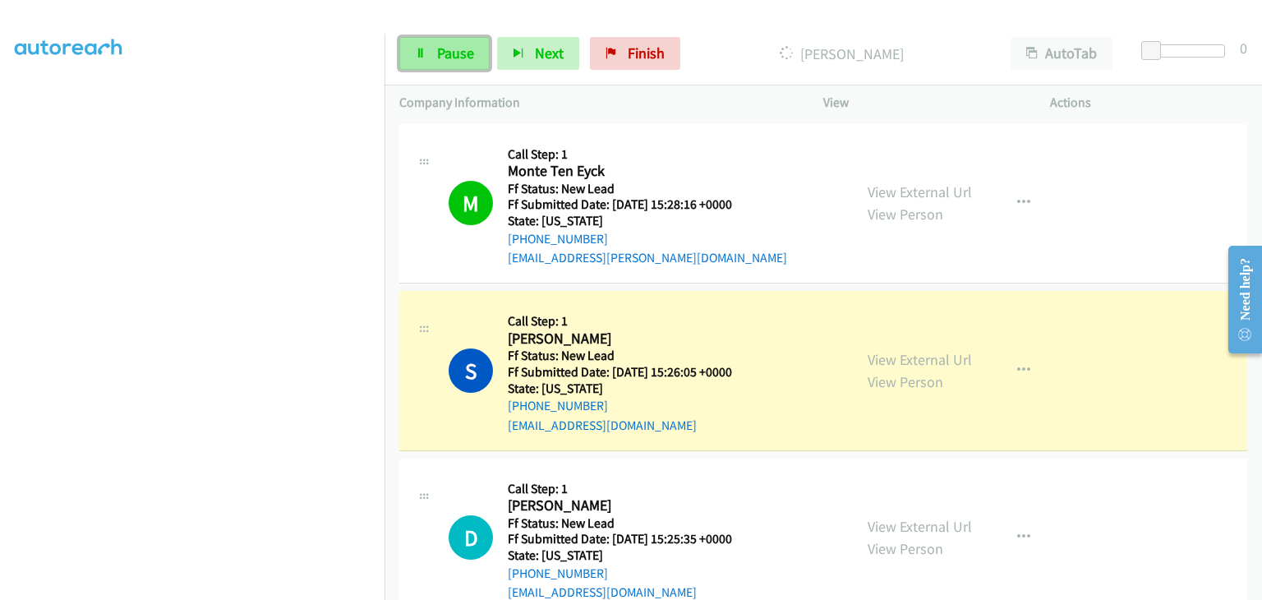
click at [460, 54] on span "Pause" at bounding box center [455, 53] width 37 height 19
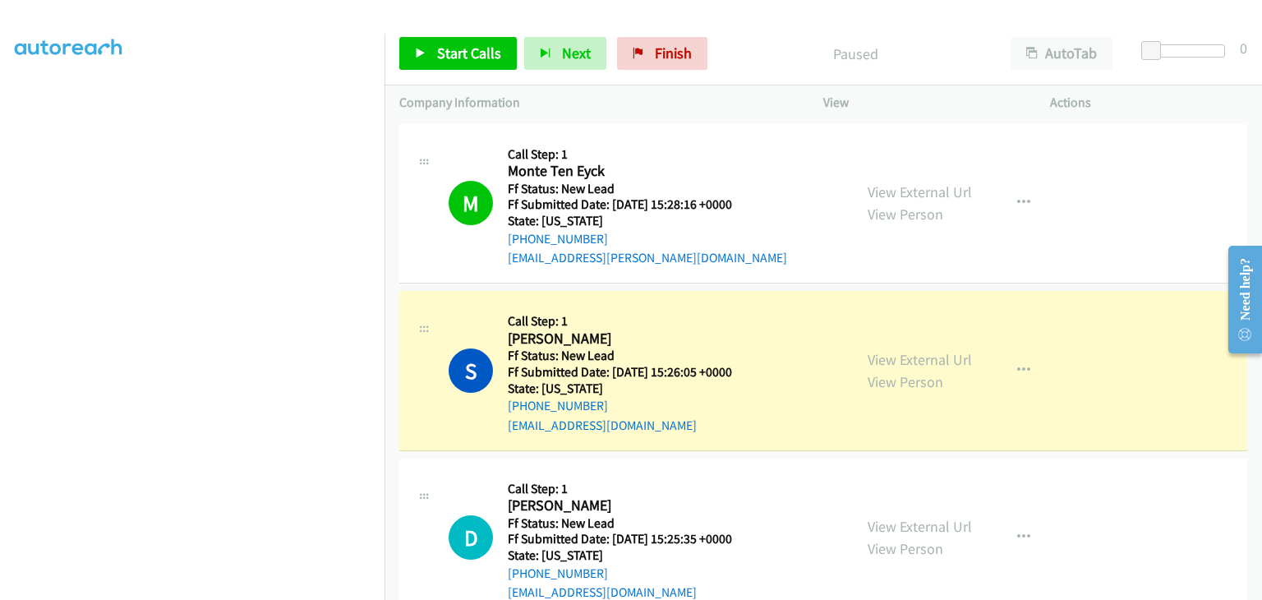
scroll to position [322, 0]
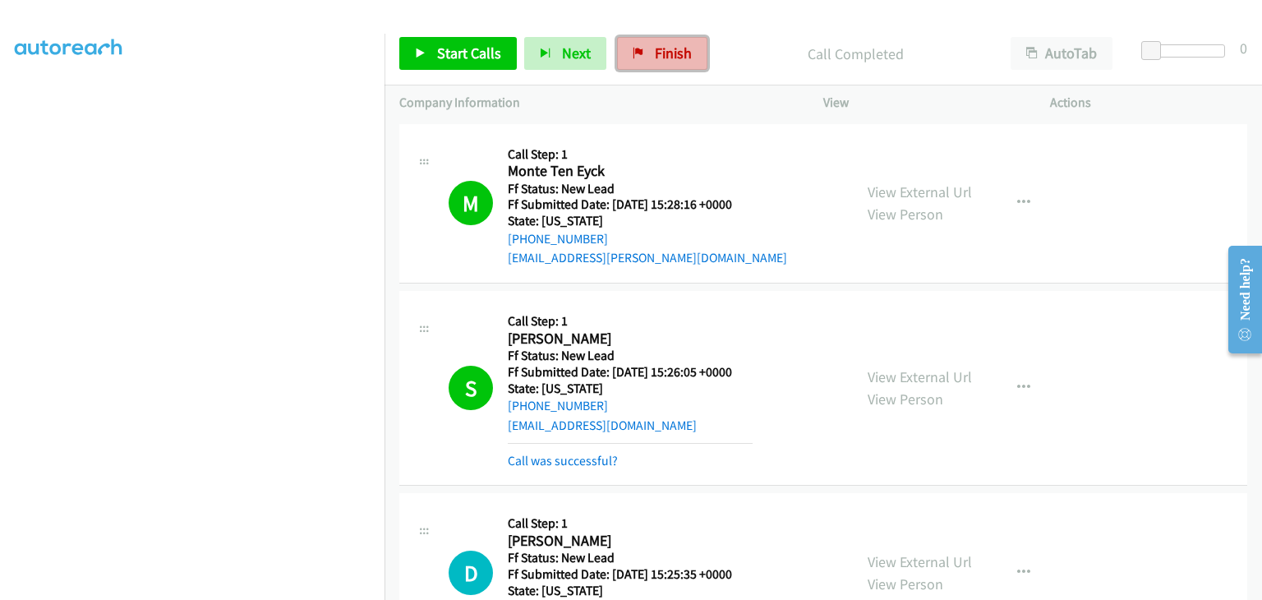
click at [670, 56] on span "Finish" at bounding box center [673, 53] width 37 height 19
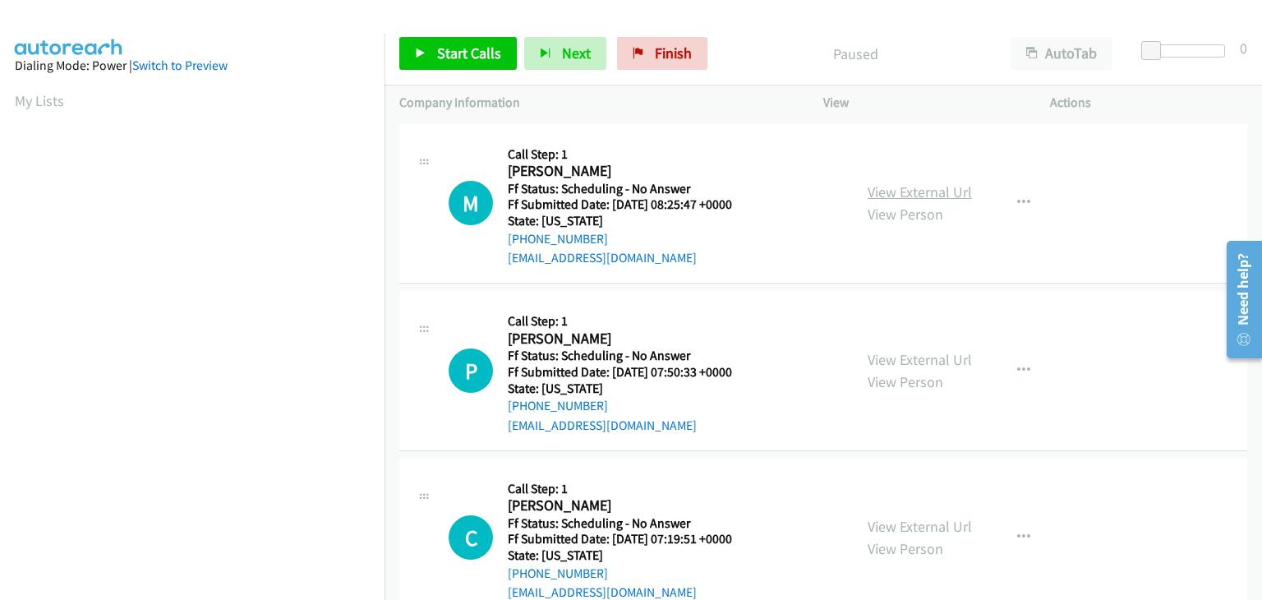
click at [877, 198] on link "View External Url" at bounding box center [919, 191] width 104 height 19
click at [907, 351] on link "View External Url" at bounding box center [919, 359] width 104 height 19
click at [905, 520] on link "View External Url" at bounding box center [919, 526] width 104 height 19
click at [457, 53] on span "Start Calls" at bounding box center [469, 53] width 64 height 19
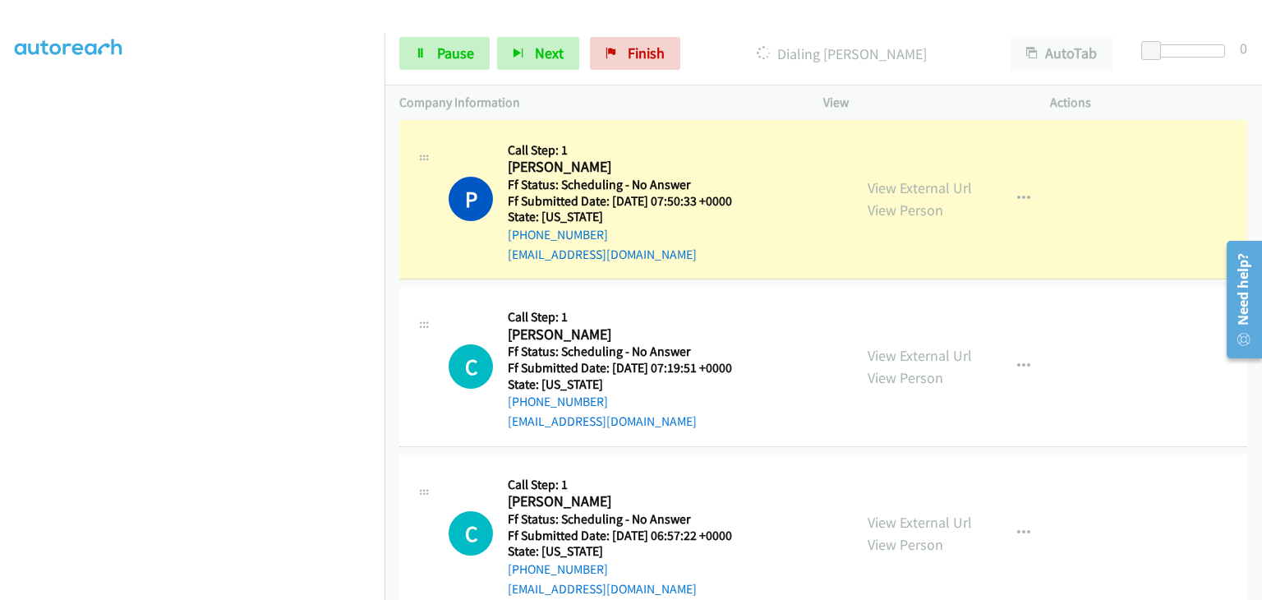
scroll to position [246, 0]
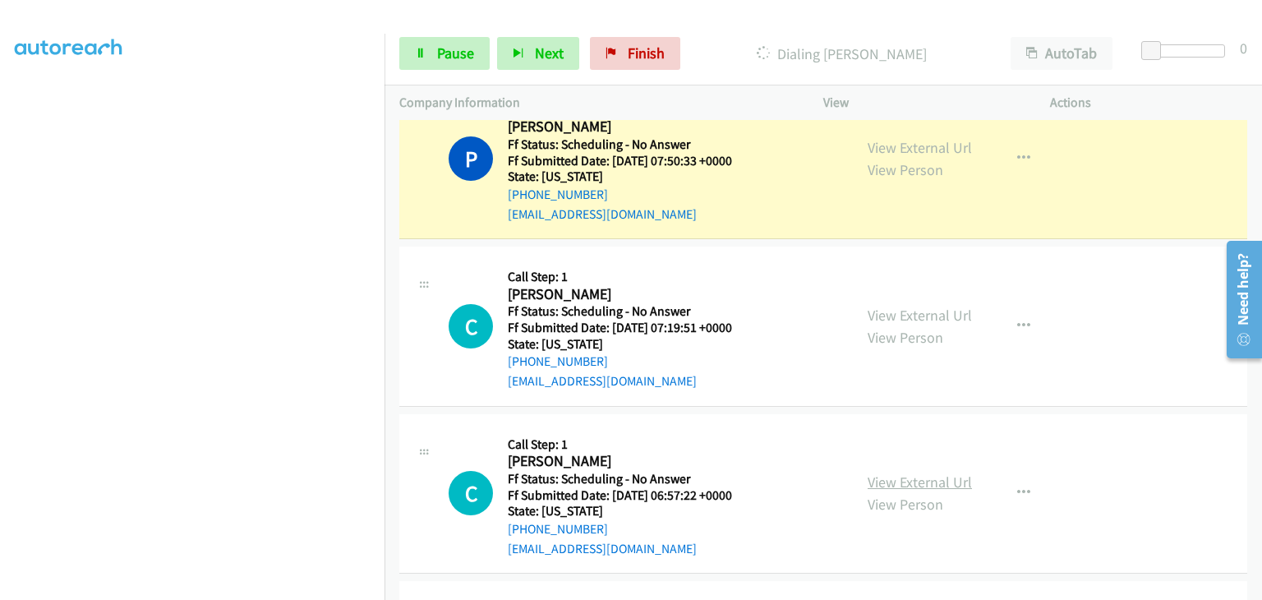
click at [916, 480] on link "View External Url" at bounding box center [919, 481] width 104 height 19
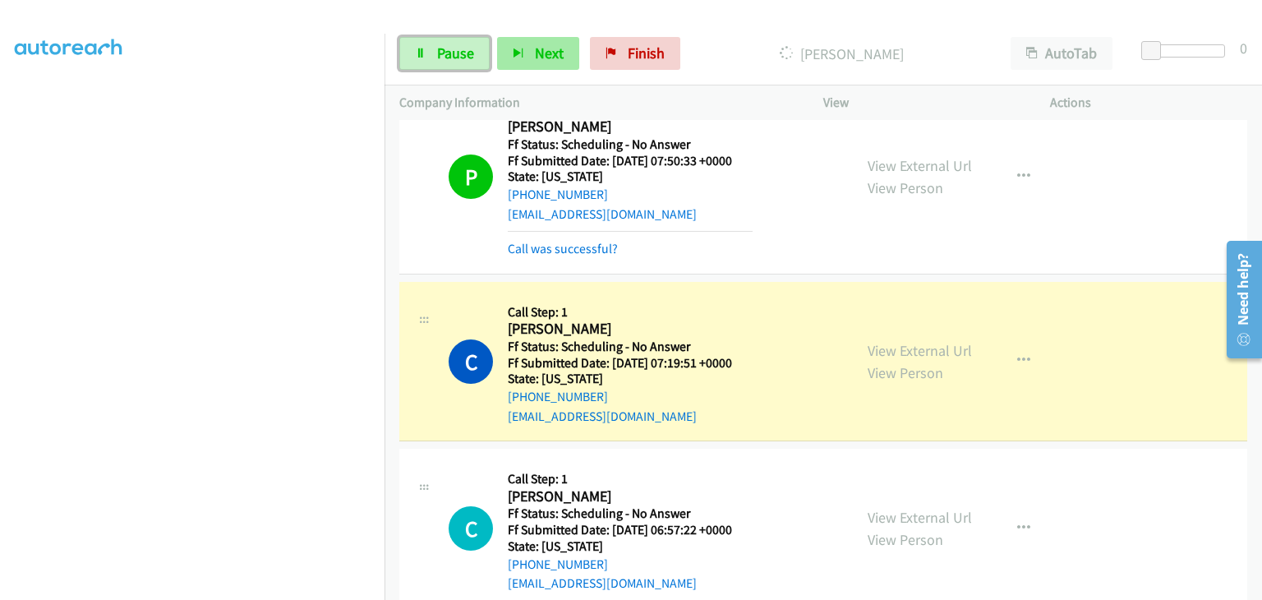
drag, startPoint x: 469, startPoint y: 47, endPoint x: 504, endPoint y: 44, distance: 35.5
click at [469, 47] on span "Pause" at bounding box center [455, 53] width 37 height 19
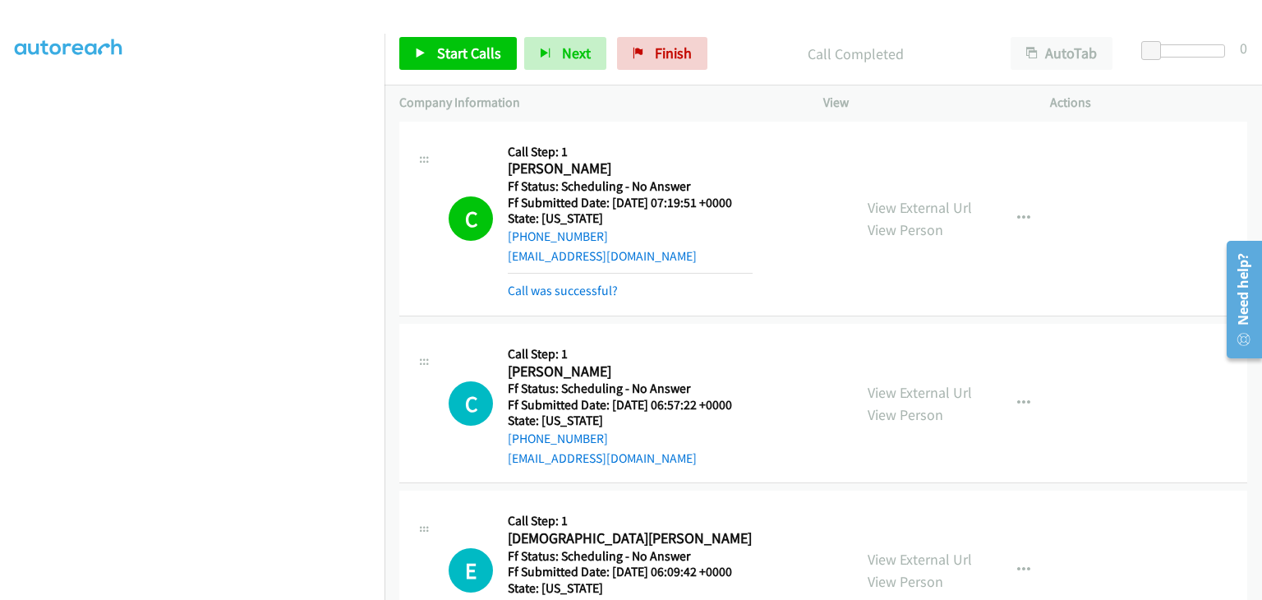
scroll to position [411, 0]
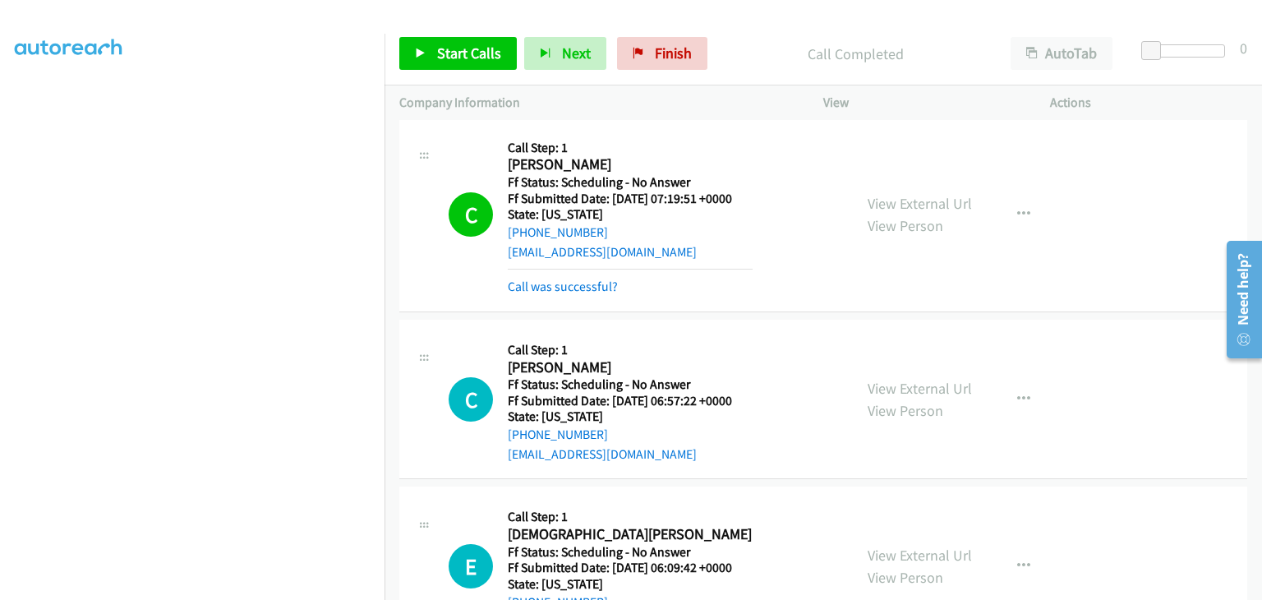
click at [593, 275] on mb0 "Call was successful?" at bounding box center [630, 283] width 245 height 28
click at [592, 281] on link "Call was successful?" at bounding box center [563, 286] width 110 height 16
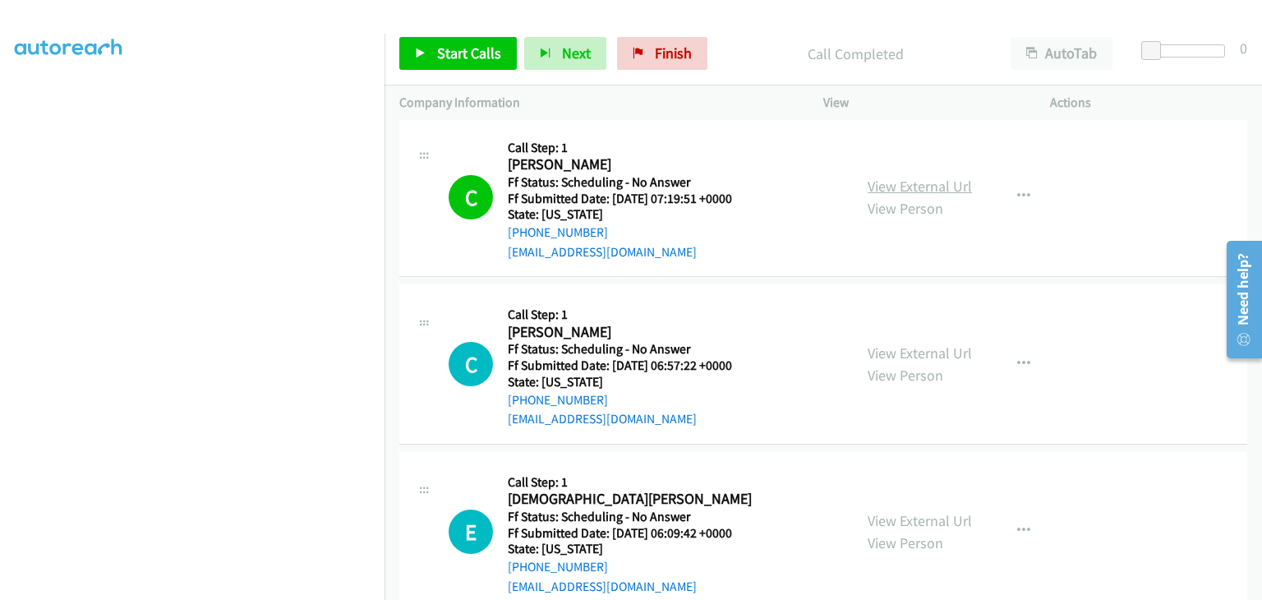
click at [880, 182] on link "View External Url" at bounding box center [919, 186] width 104 height 19
drag, startPoint x: 476, startPoint y: 58, endPoint x: 542, endPoint y: 91, distance: 73.5
click at [476, 58] on span "Start Calls" at bounding box center [469, 53] width 64 height 19
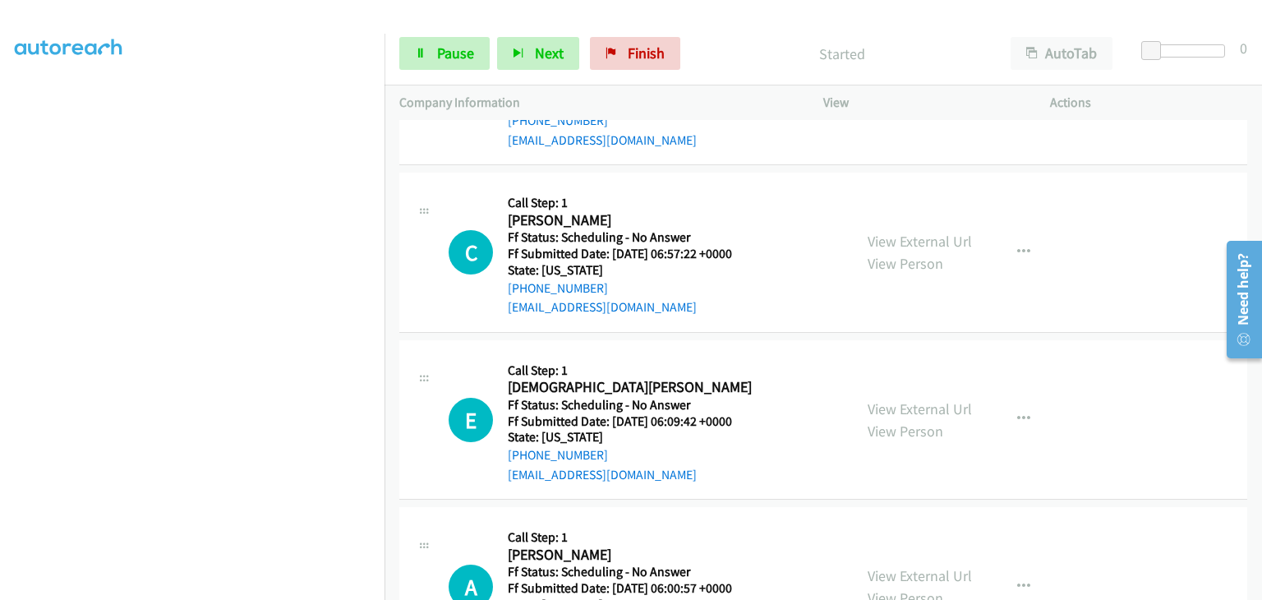
scroll to position [575, 0]
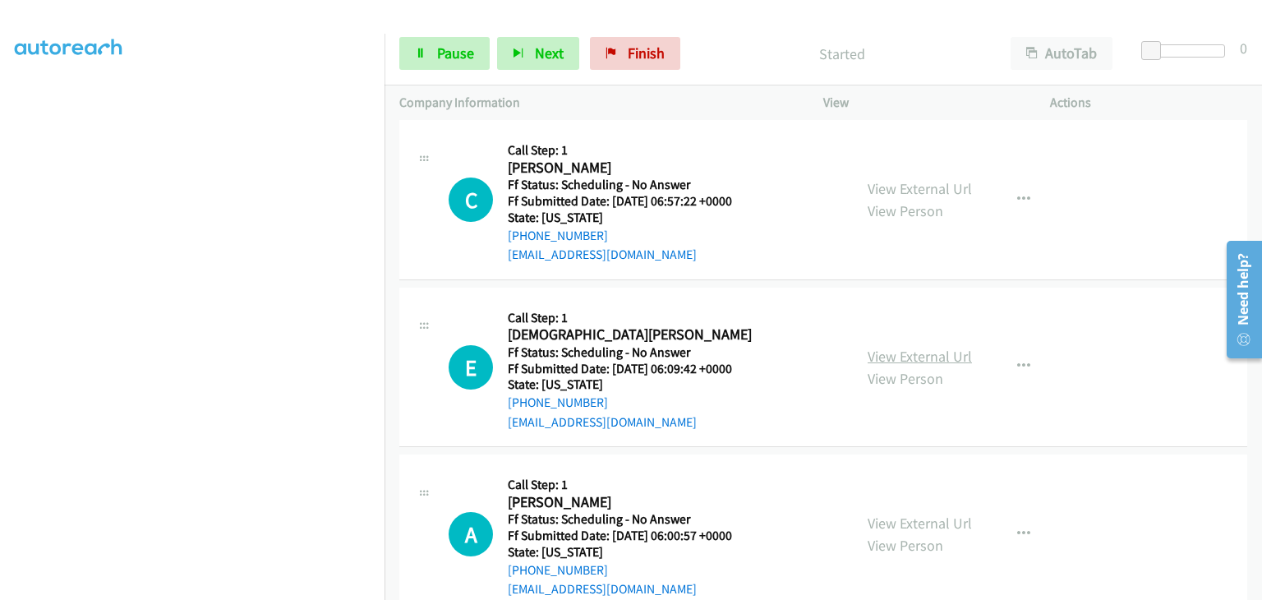
click at [905, 352] on link "View External Url" at bounding box center [919, 356] width 104 height 19
click at [924, 513] on link "View External Url" at bounding box center [919, 522] width 104 height 19
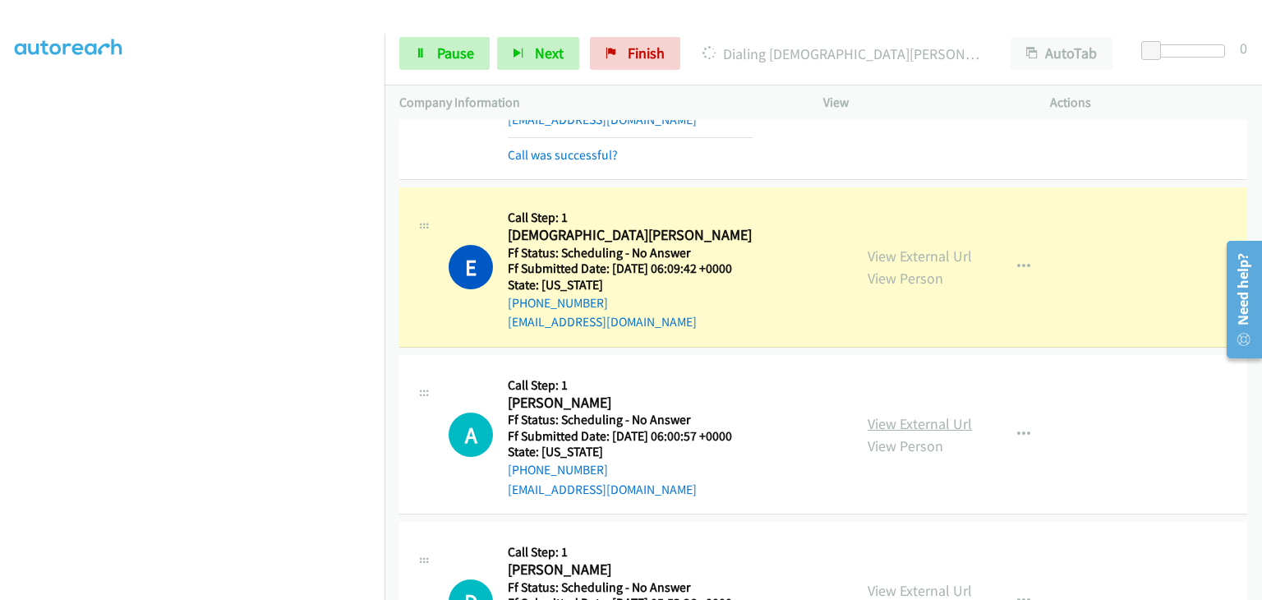
scroll to position [739, 0]
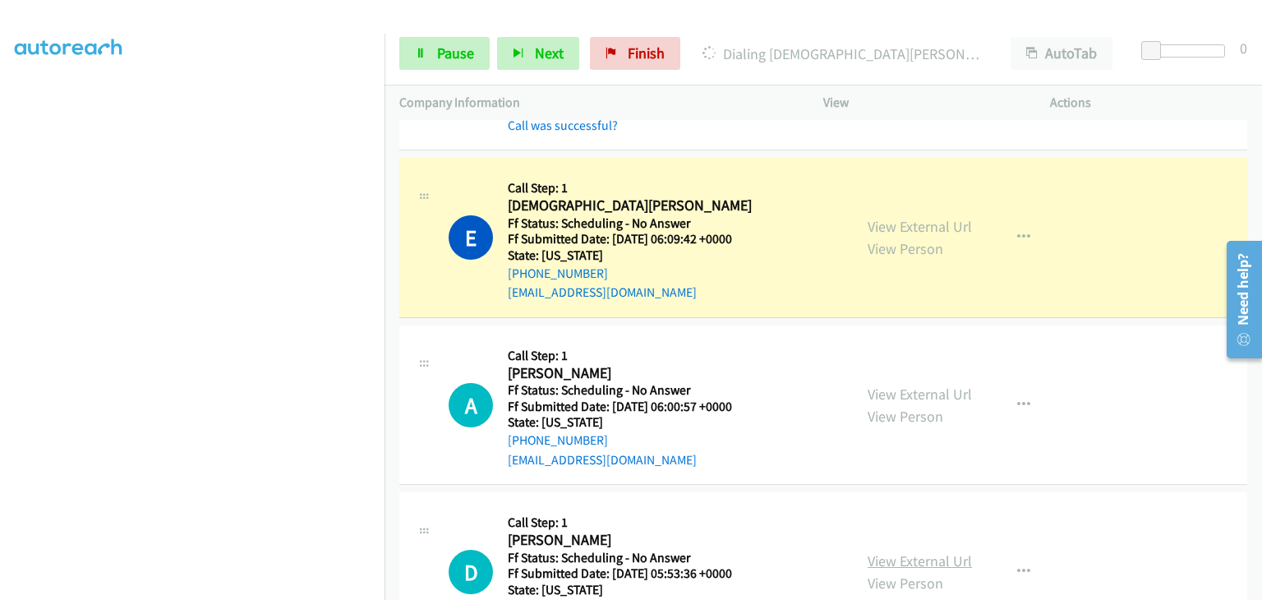
click at [921, 559] on link "View External Url" at bounding box center [919, 560] width 104 height 19
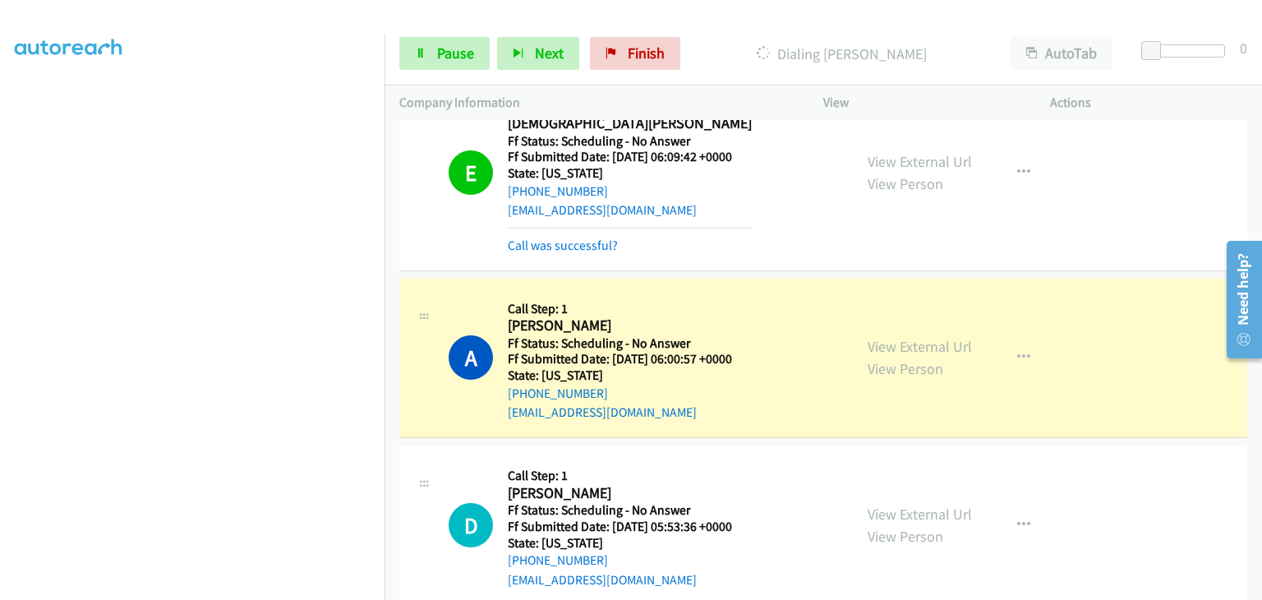
scroll to position [322, 0]
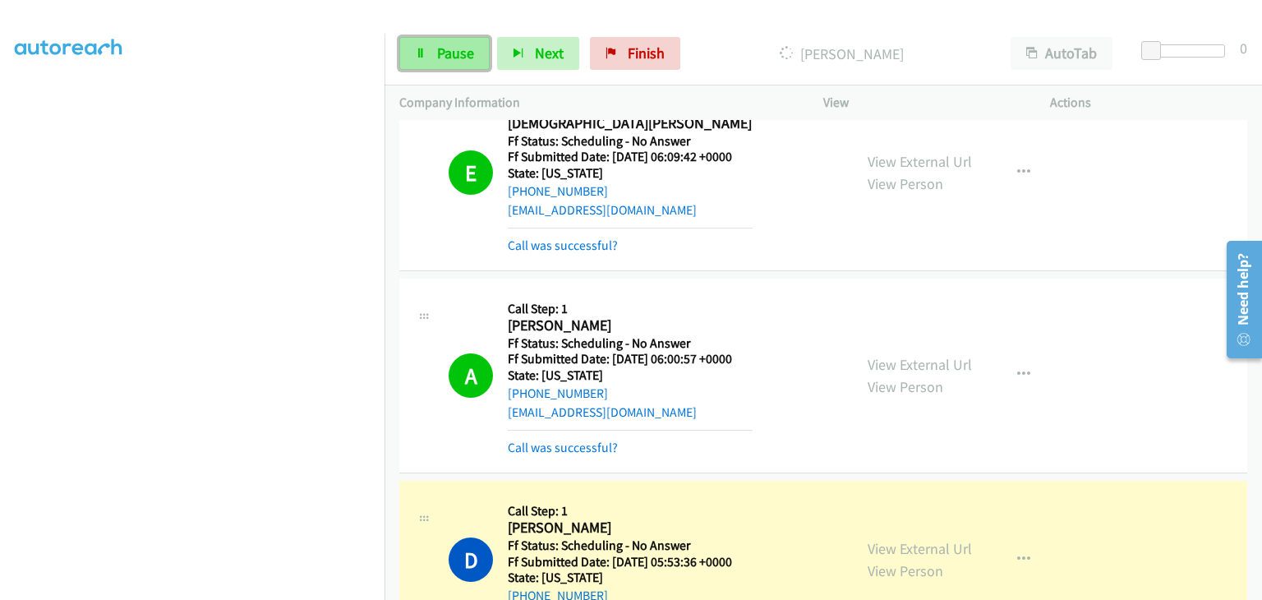
click at [448, 61] on span "Pause" at bounding box center [455, 53] width 37 height 19
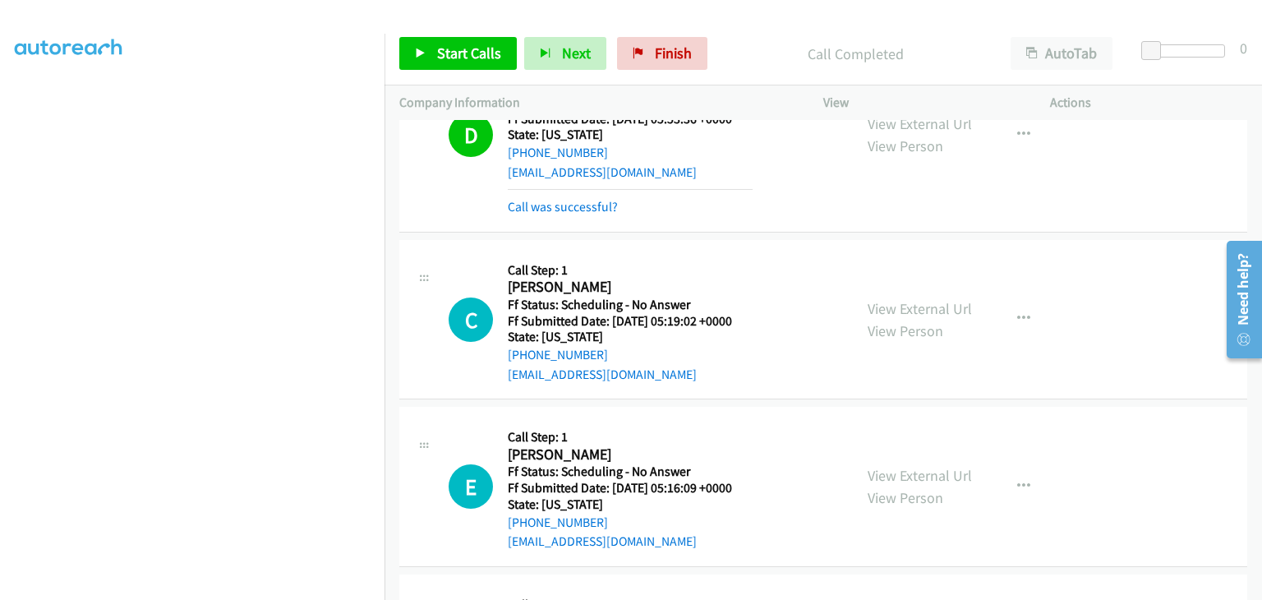
scroll to position [1314, 0]
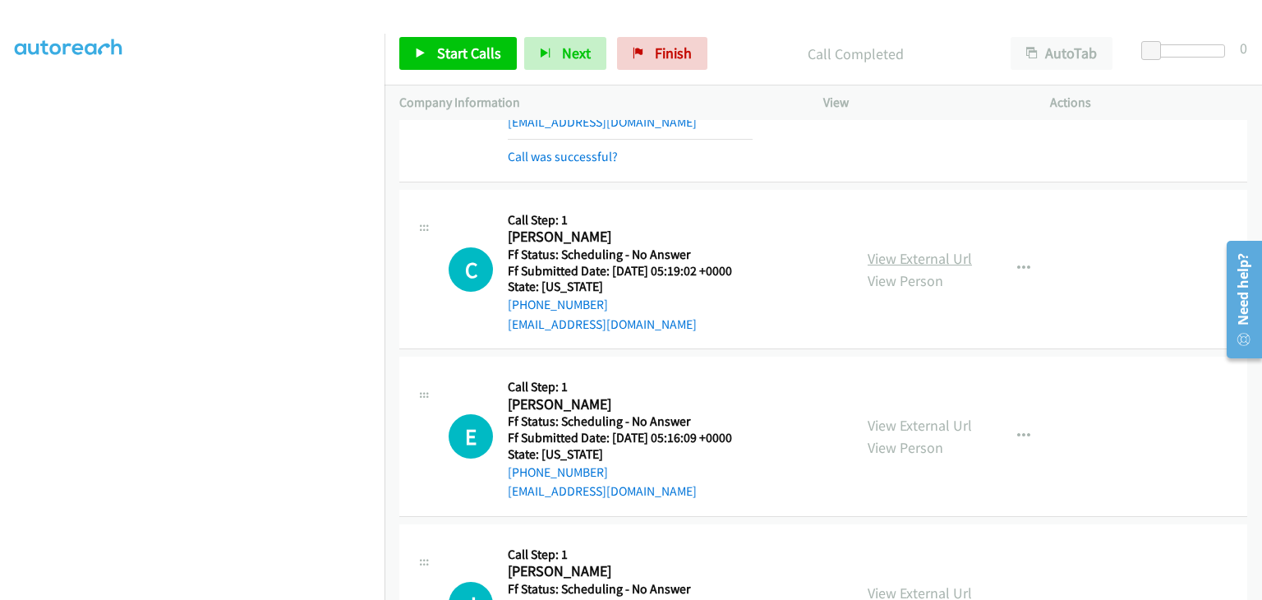
click at [904, 257] on link "View External Url" at bounding box center [919, 258] width 104 height 19
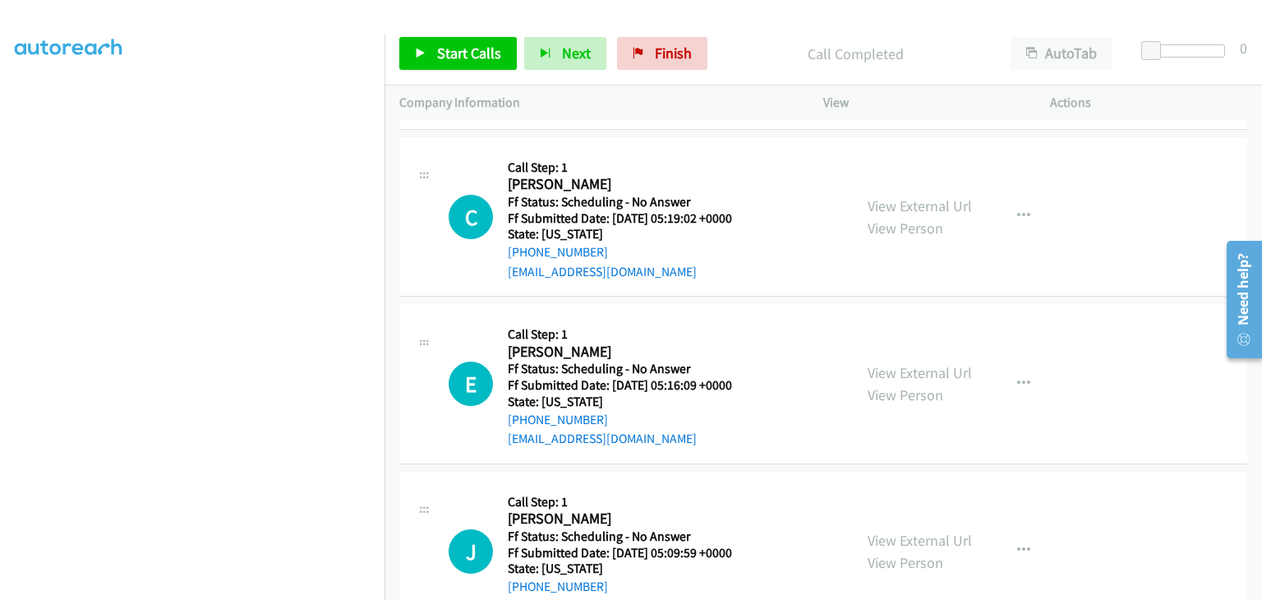
scroll to position [1397, 0]
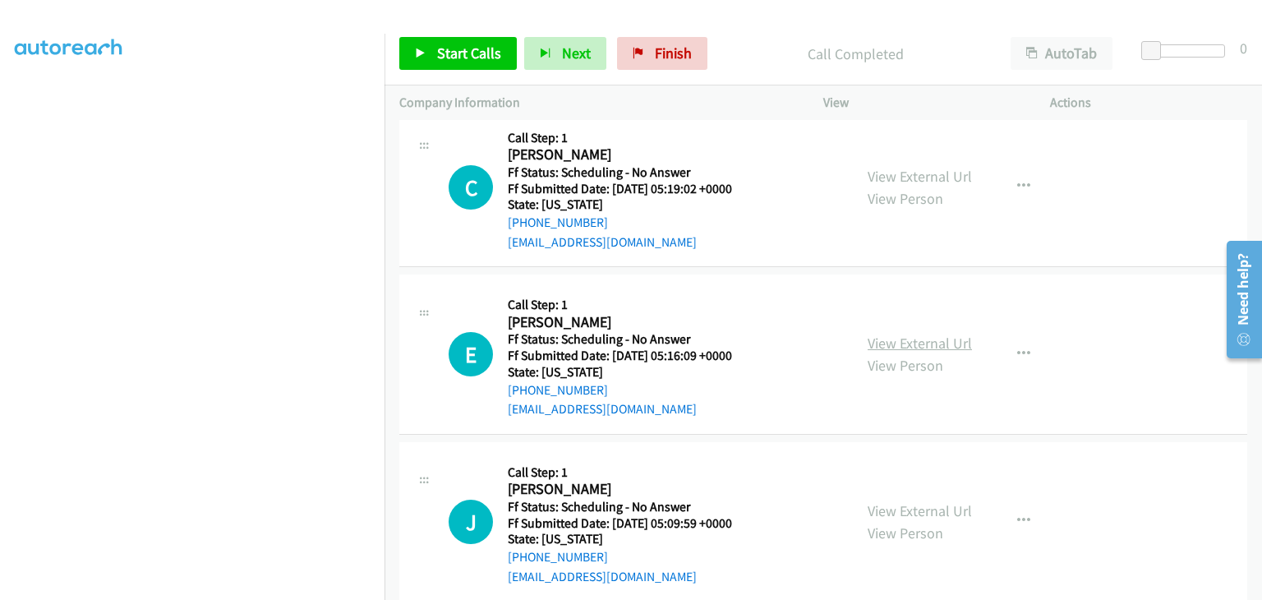
click at [945, 334] on link "View External Url" at bounding box center [919, 343] width 104 height 19
click at [904, 505] on link "View External Url" at bounding box center [919, 510] width 104 height 19
click at [450, 52] on span "Start Calls" at bounding box center [469, 53] width 64 height 19
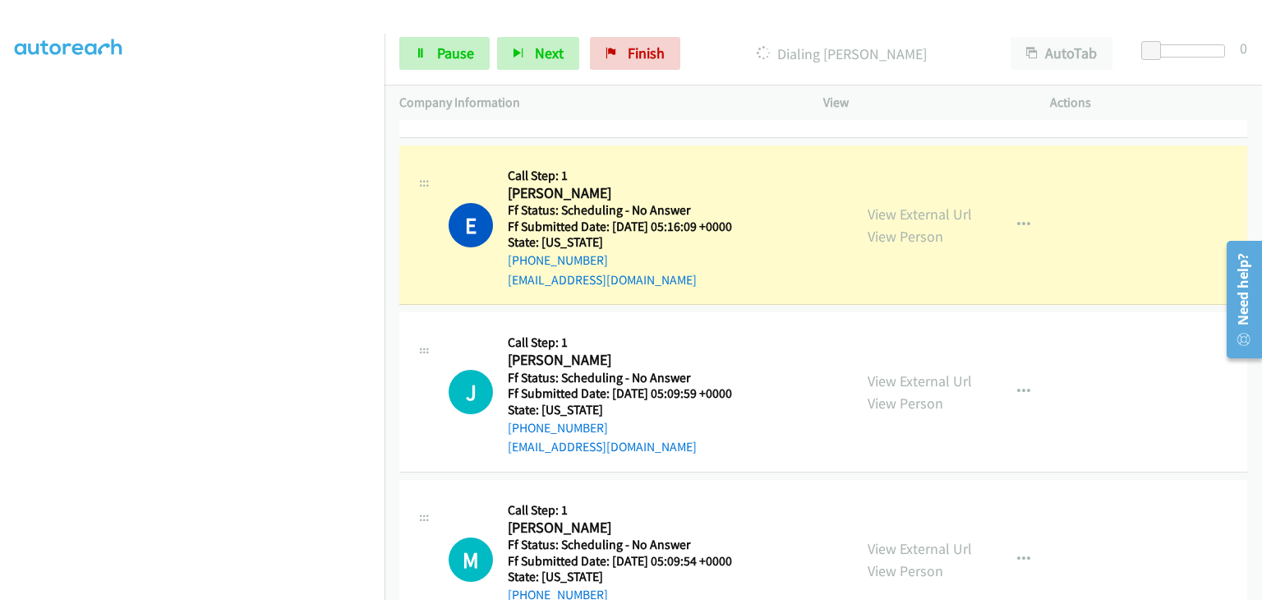
scroll to position [322, 0]
click at [912, 539] on link "View External Url" at bounding box center [919, 548] width 104 height 19
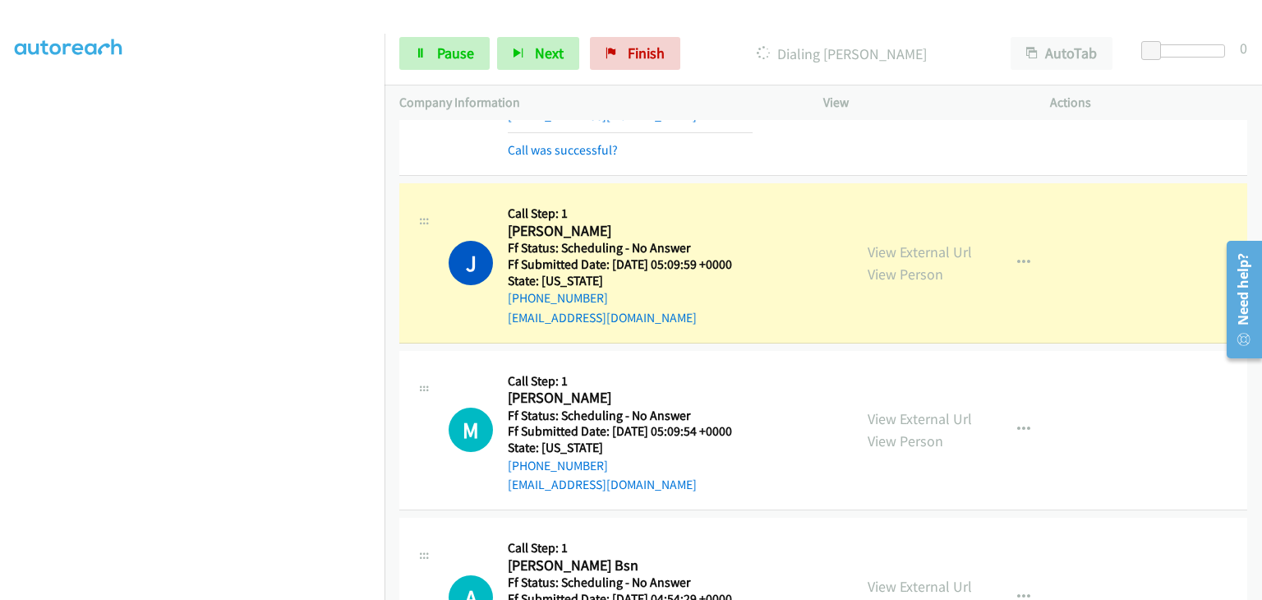
scroll to position [1807, 0]
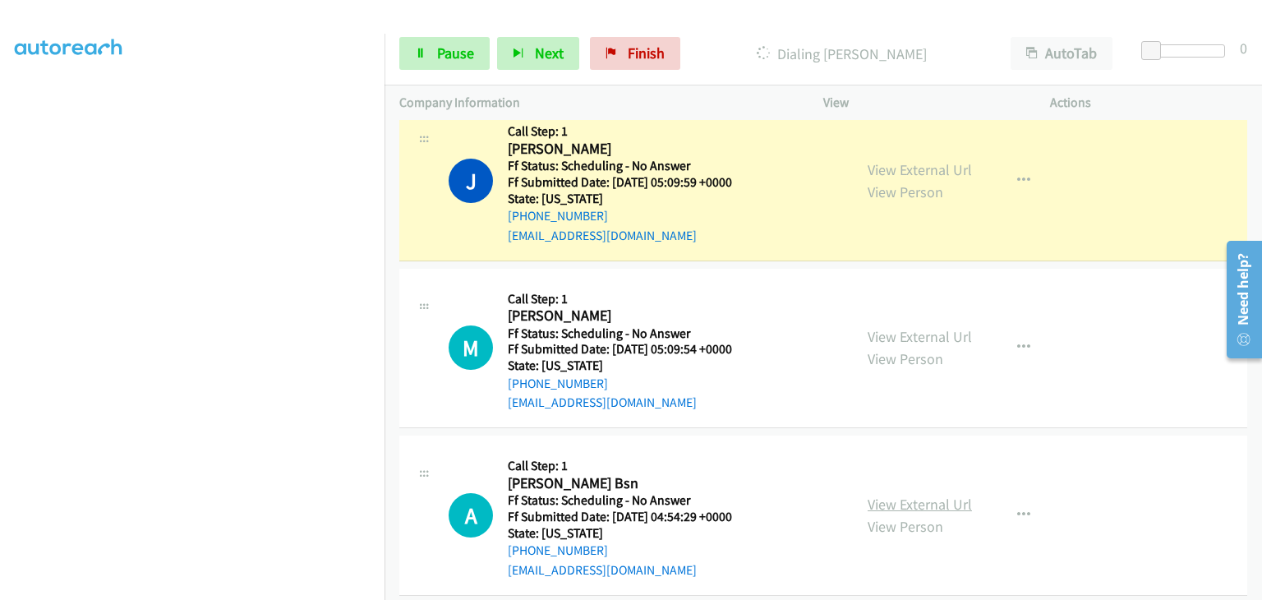
click at [910, 497] on link "View External Url" at bounding box center [919, 504] width 104 height 19
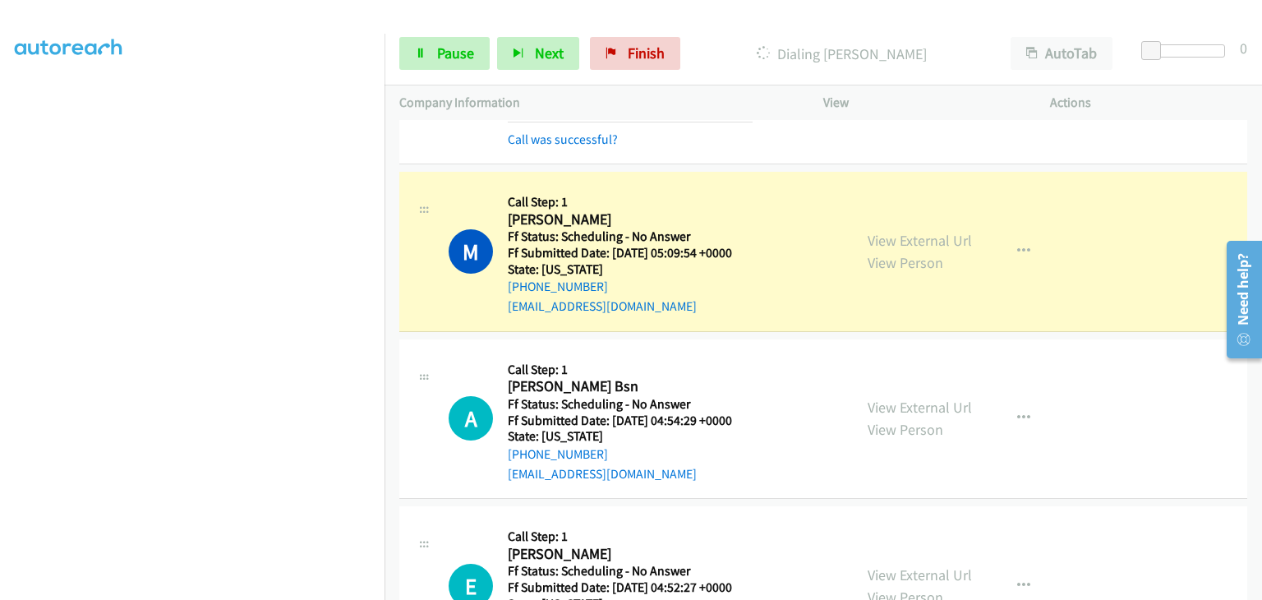
scroll to position [1889, 0]
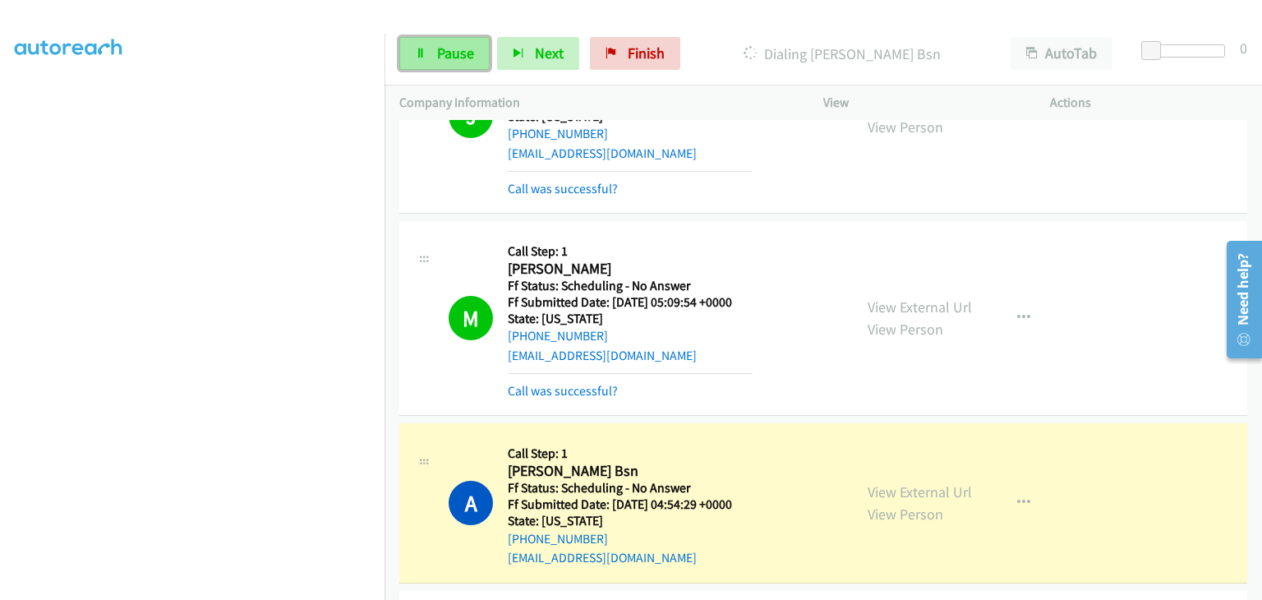
click at [464, 59] on span "Pause" at bounding box center [455, 53] width 37 height 19
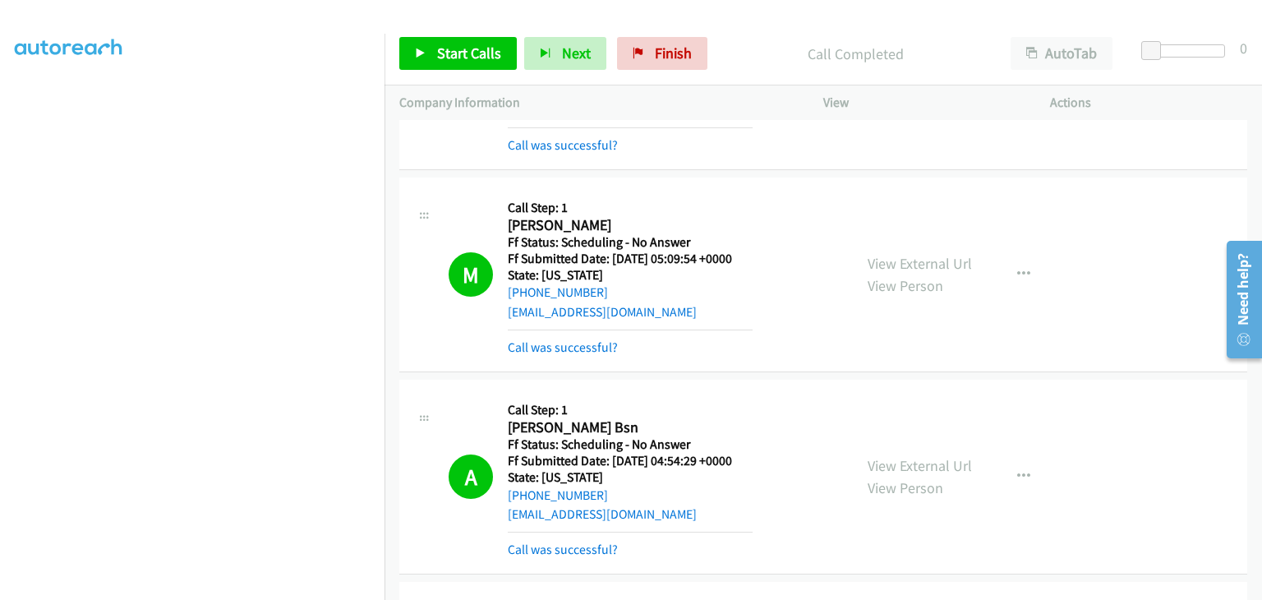
scroll to position [1972, 0]
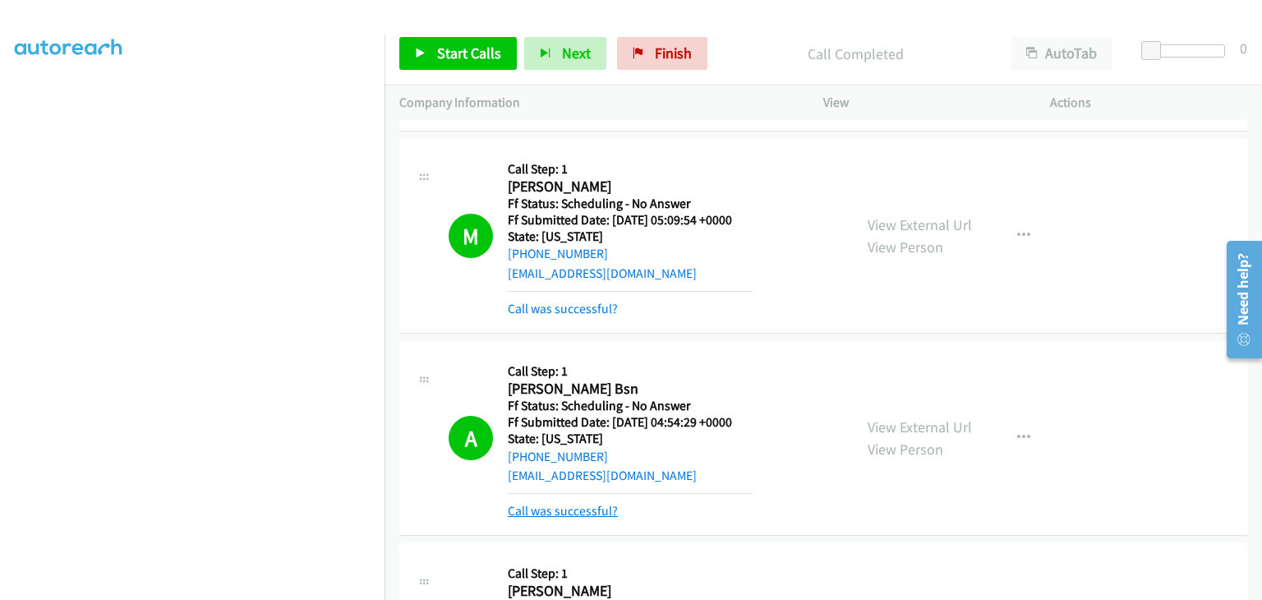
click at [605, 504] on link "Call was successful?" at bounding box center [563, 511] width 110 height 16
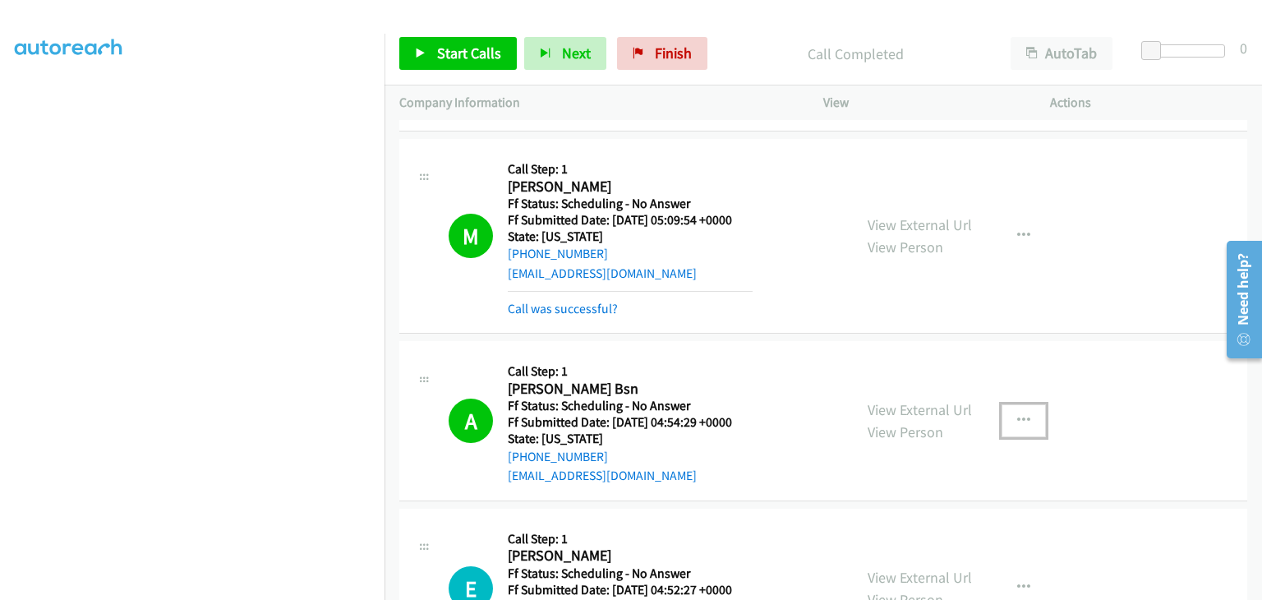
click at [1017, 421] on icon "button" at bounding box center [1023, 420] width 13 height 13
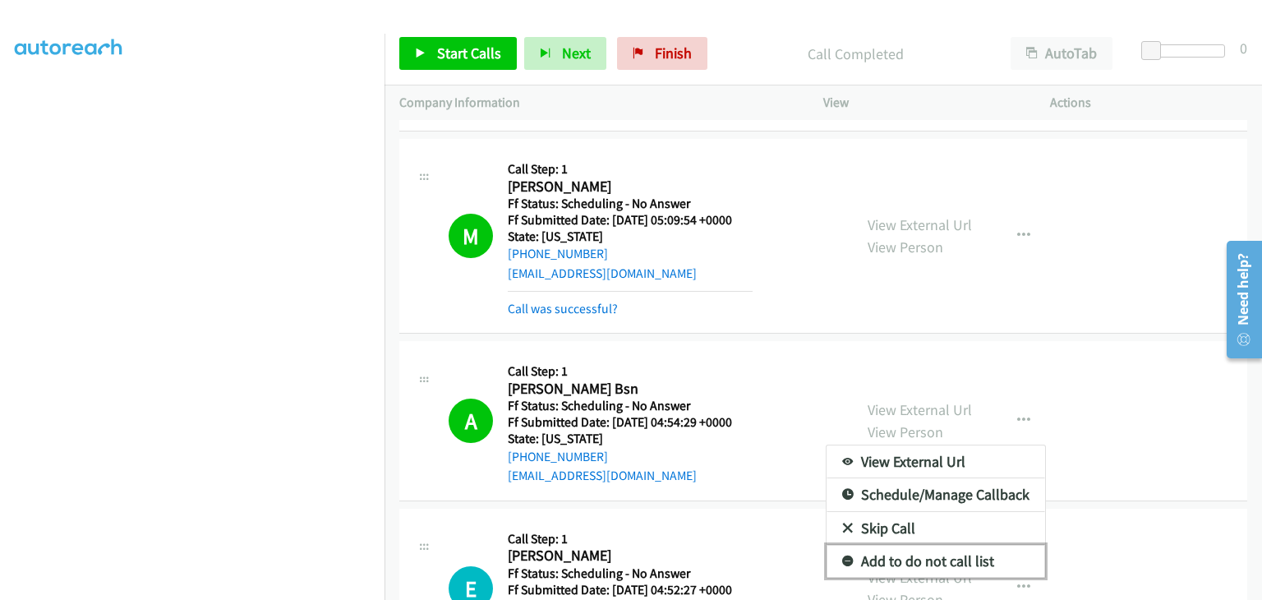
click at [908, 547] on link "Add to do not call list" at bounding box center [935, 561] width 219 height 33
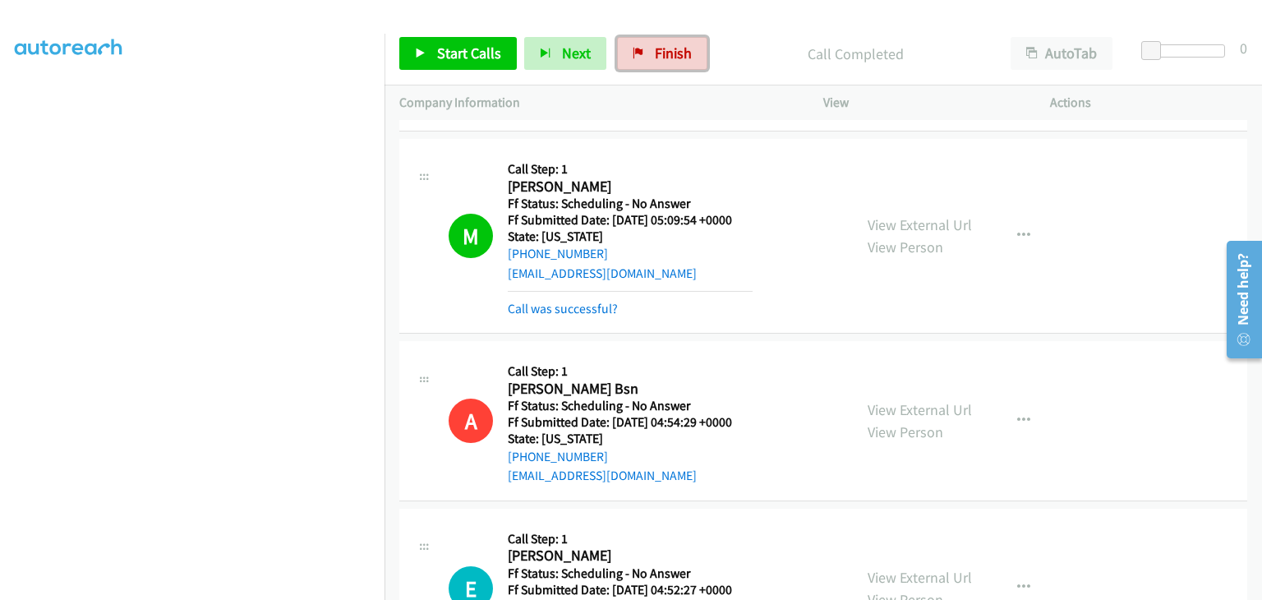
drag, startPoint x: 647, startPoint y: 43, endPoint x: 680, endPoint y: 83, distance: 52.0
click at [647, 44] on link "Finish" at bounding box center [662, 53] width 90 height 33
